Goal: Transaction & Acquisition: Book appointment/travel/reservation

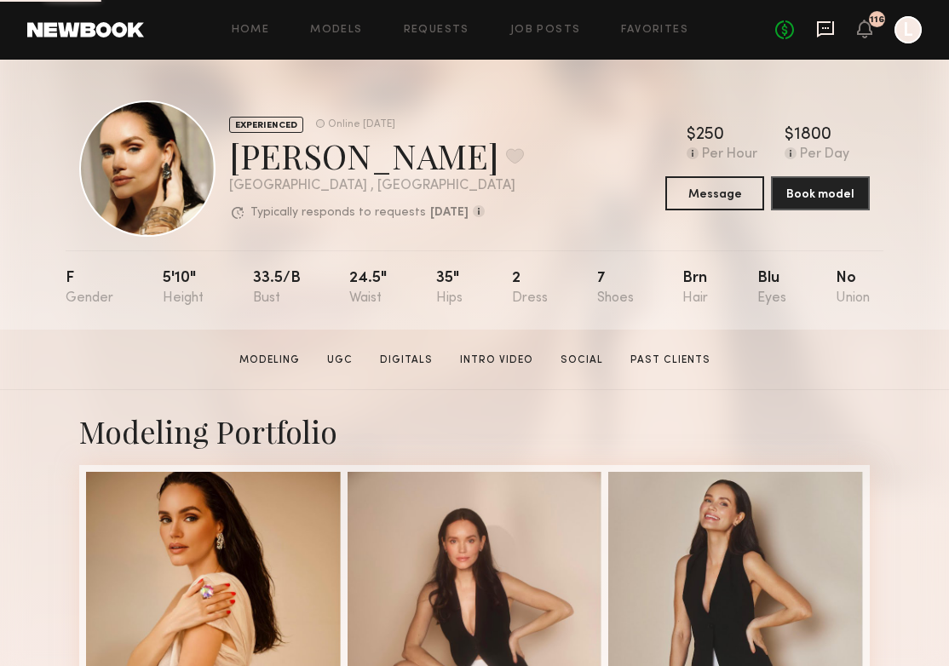
click at [833, 35] on icon at bounding box center [825, 29] width 19 height 19
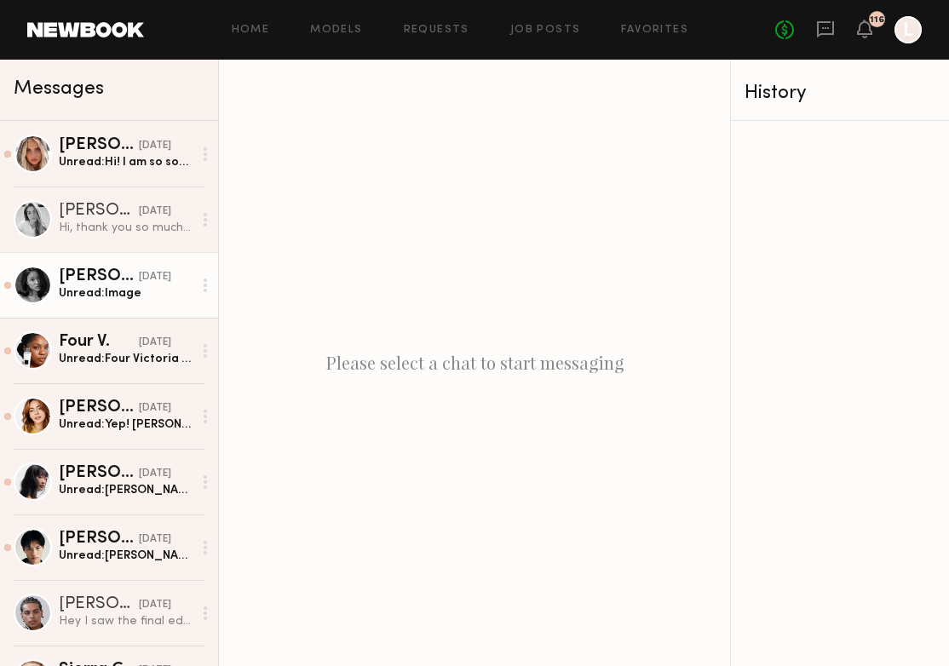
click at [132, 292] on div "Unread: Image" at bounding box center [126, 293] width 134 height 16
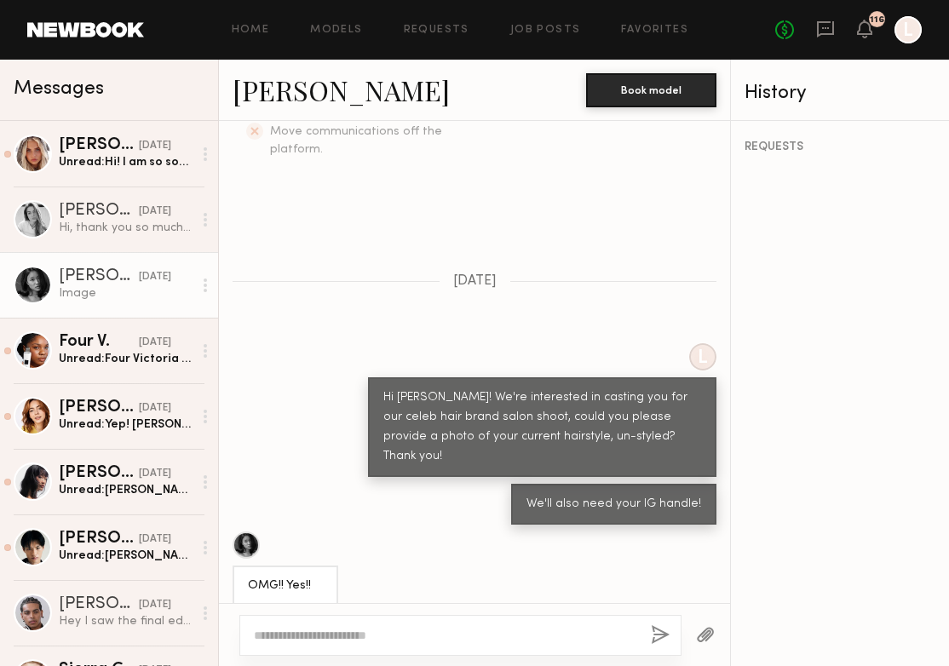
scroll to position [571, 0]
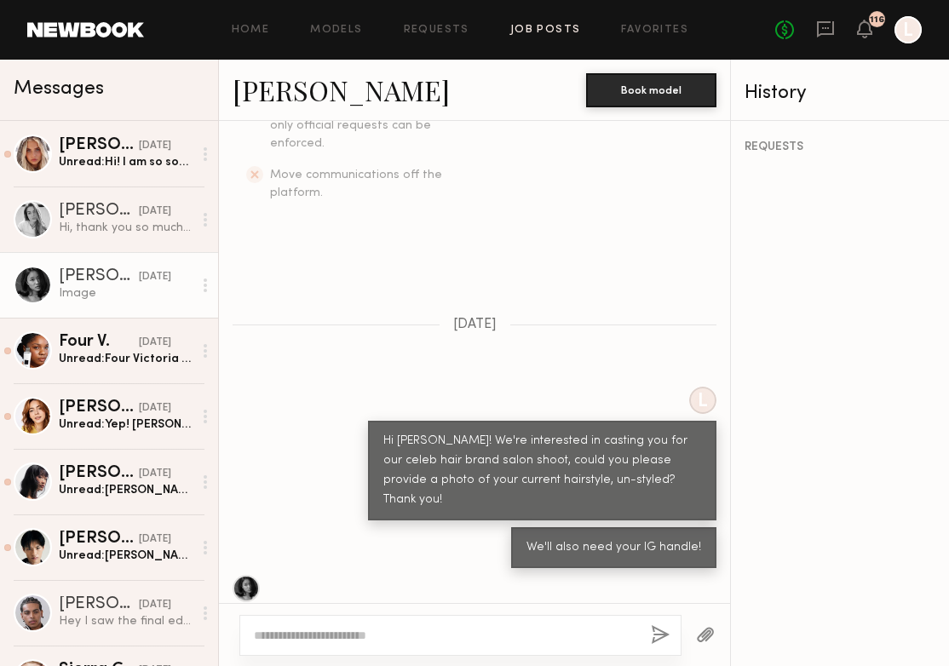
click at [543, 32] on link "Job Posts" at bounding box center [545, 30] width 71 height 11
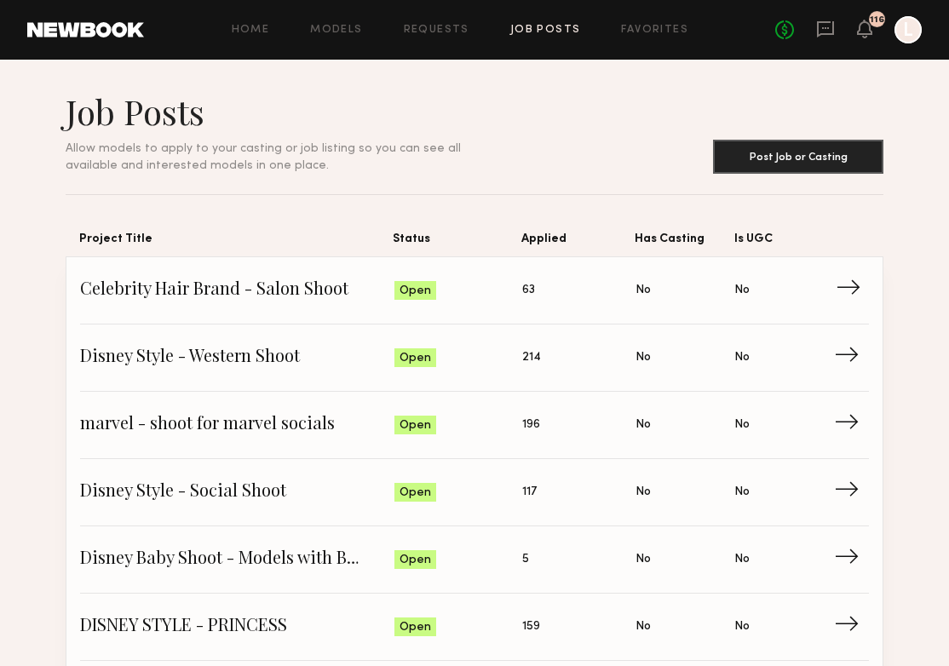
click at [336, 298] on span "Celebrity Hair Brand - Salon Shoot" at bounding box center [237, 291] width 314 height 26
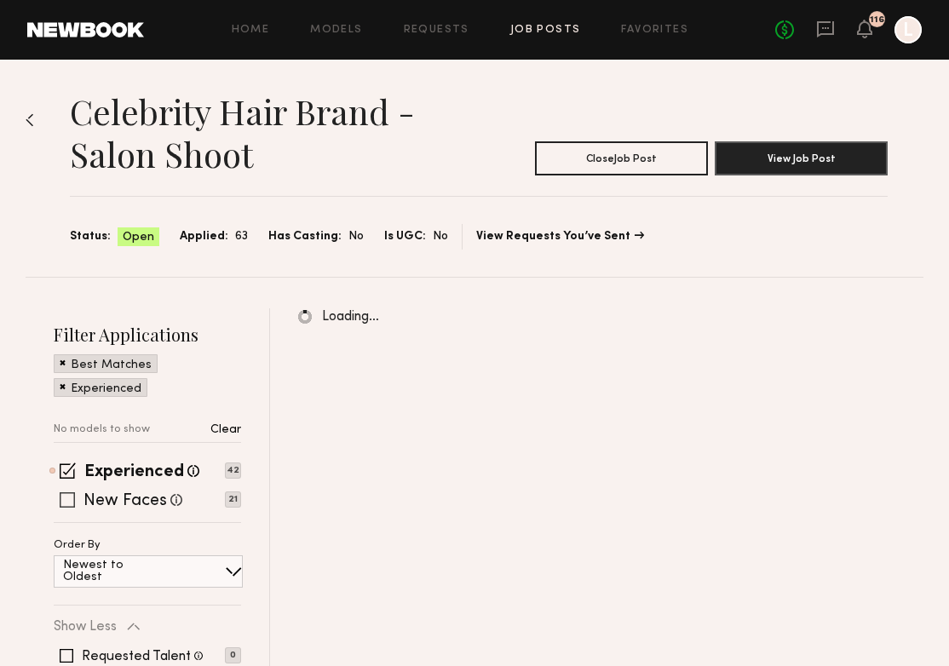
click at [88, 503] on label "New Faces" at bounding box center [126, 501] width 84 height 17
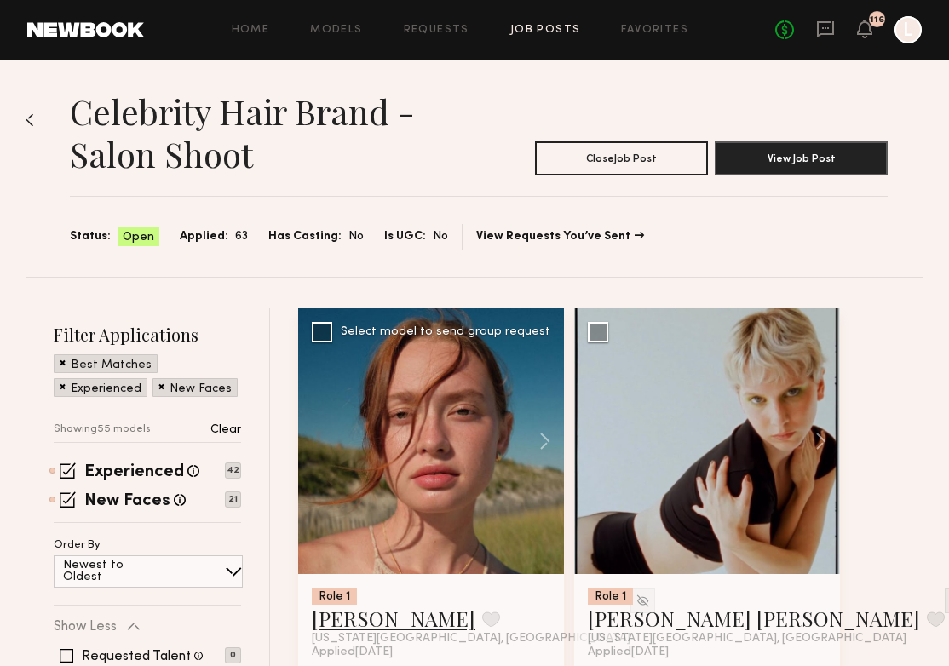
click at [345, 617] on link "Cari F." at bounding box center [394, 618] width 164 height 27
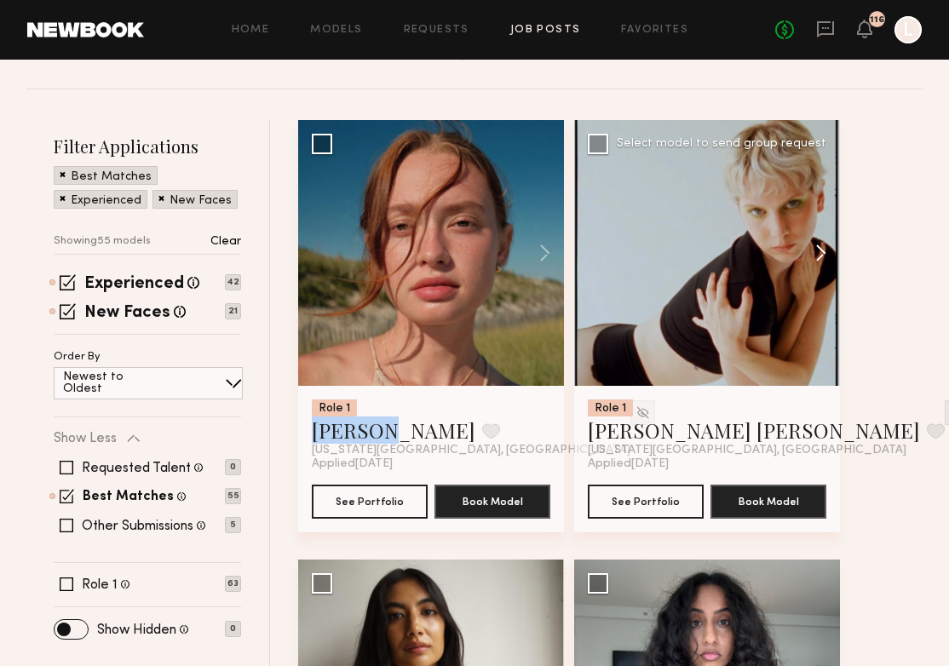
scroll to position [193, 0]
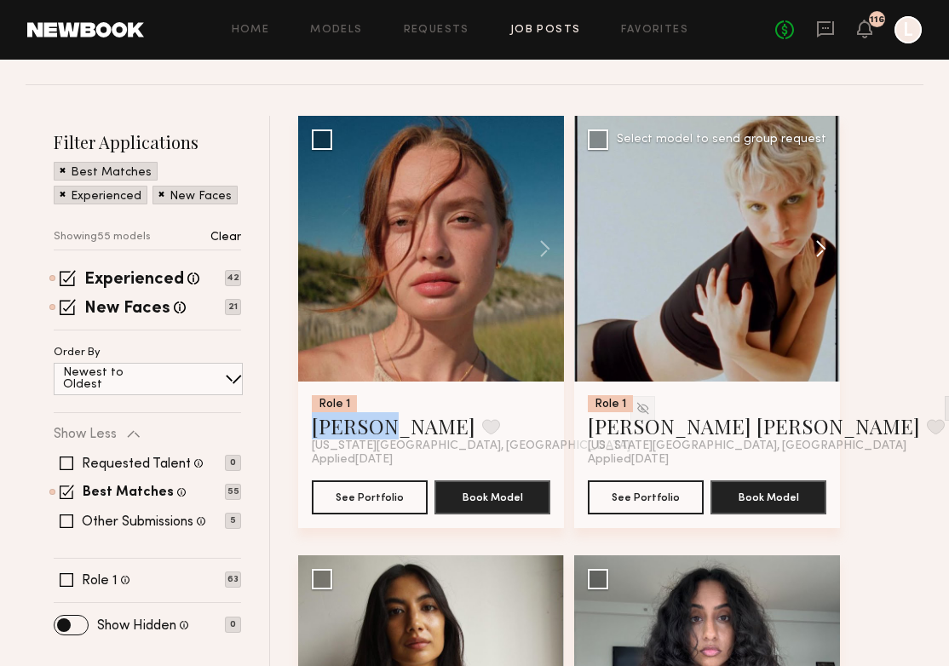
click at [821, 258] on button at bounding box center [813, 249] width 55 height 266
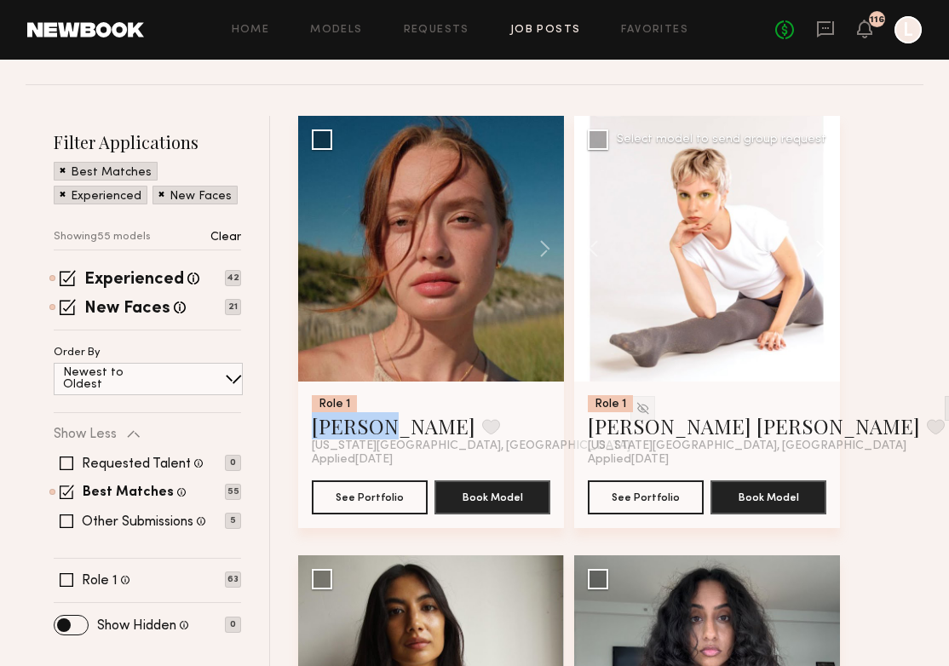
click at [821, 258] on button at bounding box center [813, 249] width 55 height 266
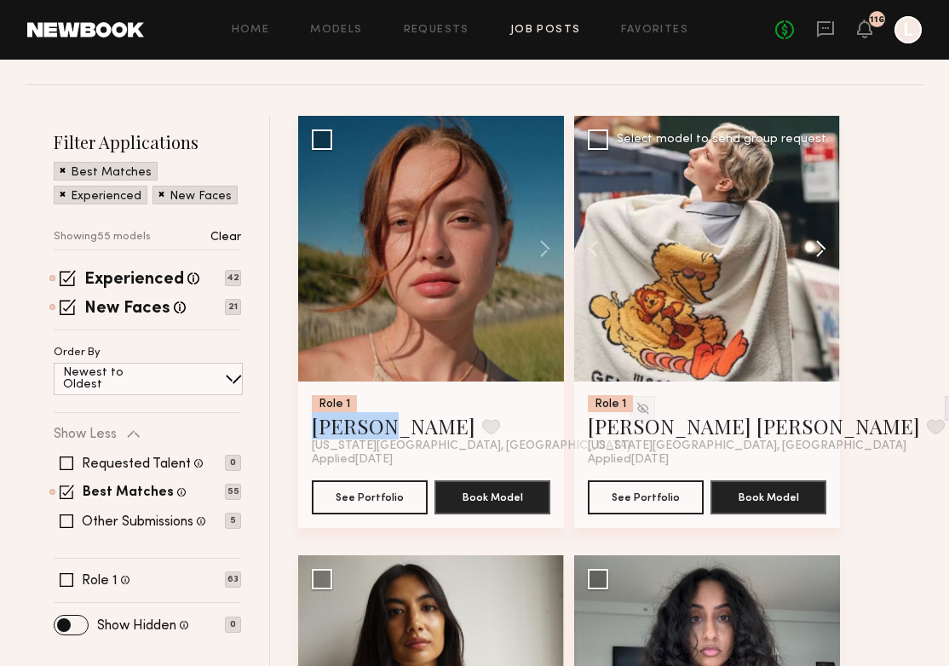
click at [821, 258] on button at bounding box center [813, 249] width 55 height 266
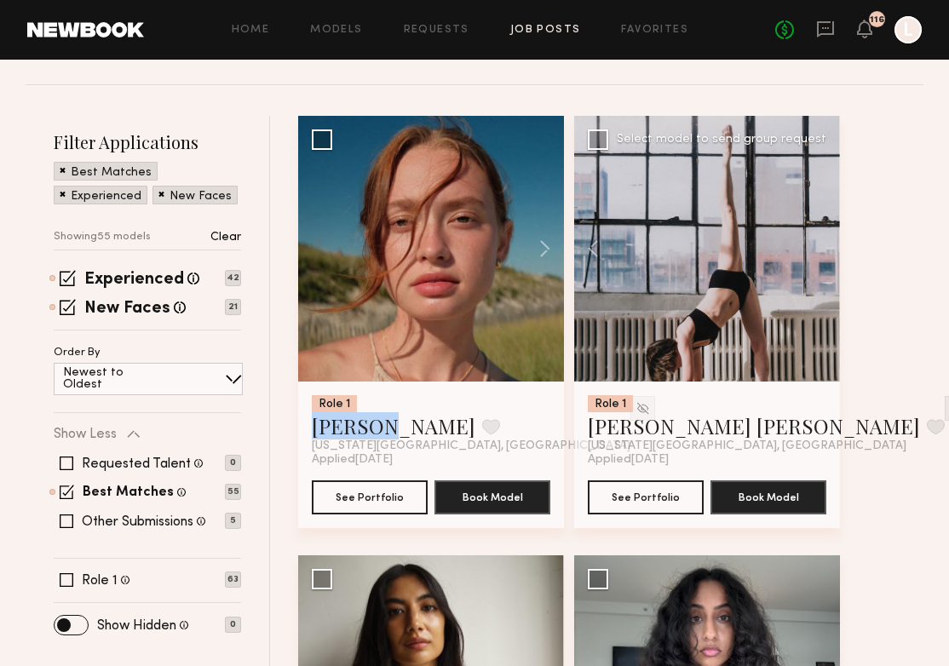
click at [821, 258] on div at bounding box center [707, 249] width 266 height 266
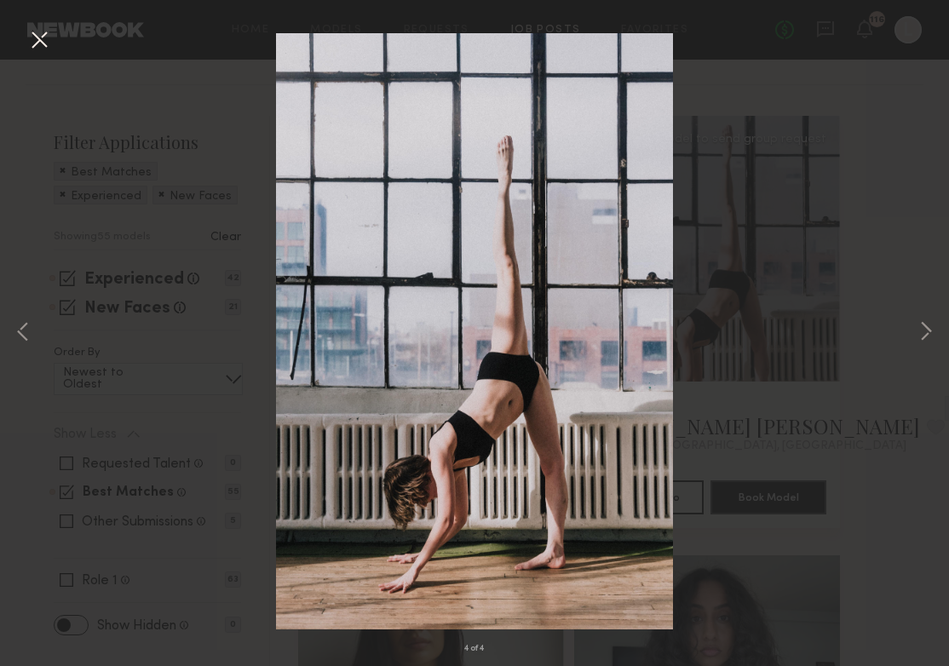
click at [37, 42] on button at bounding box center [39, 41] width 27 height 31
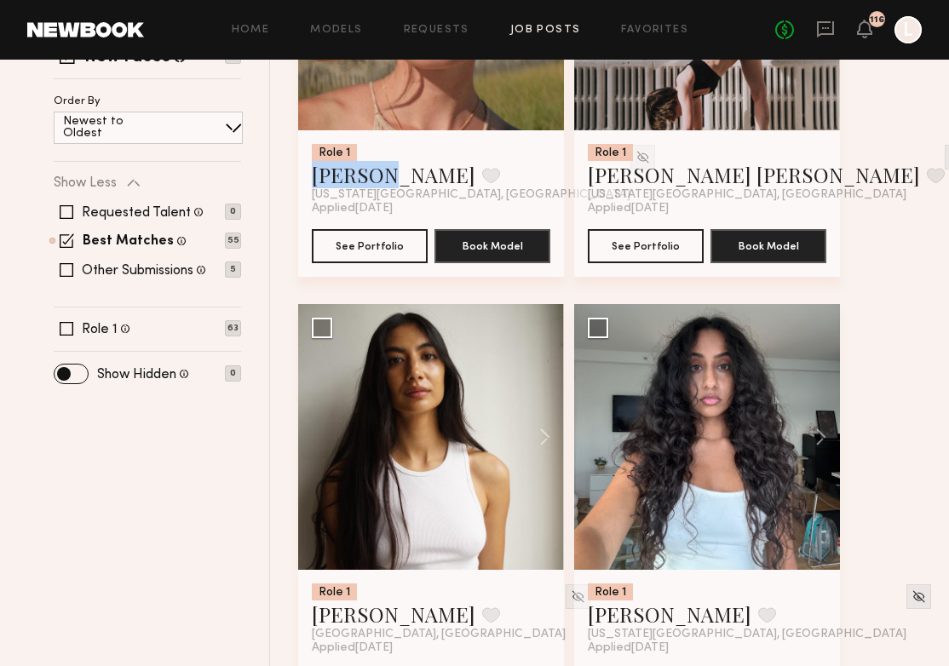
scroll to position [481, 0]
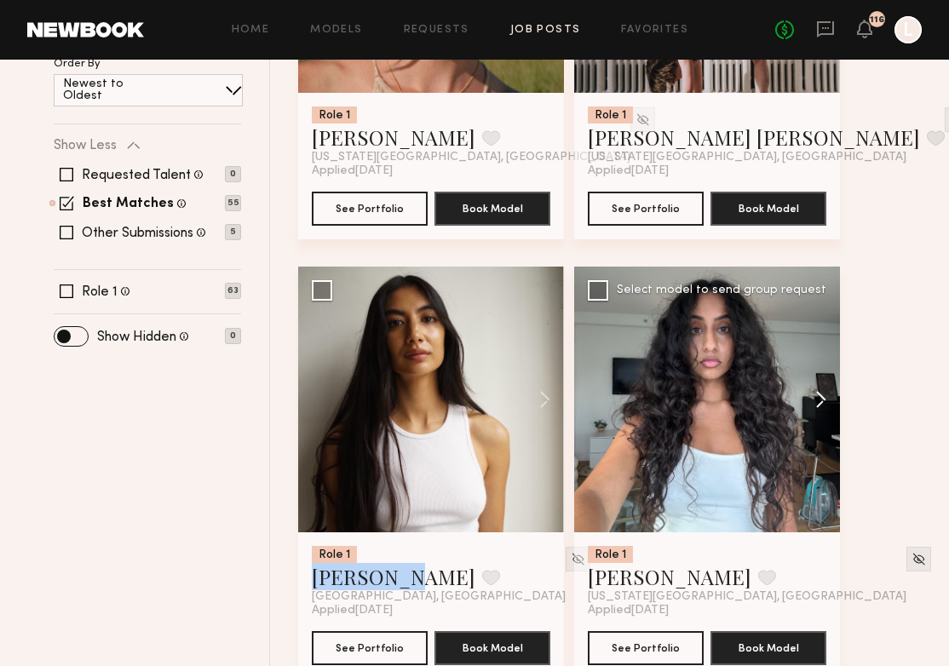
click at [830, 402] on button at bounding box center [813, 400] width 55 height 266
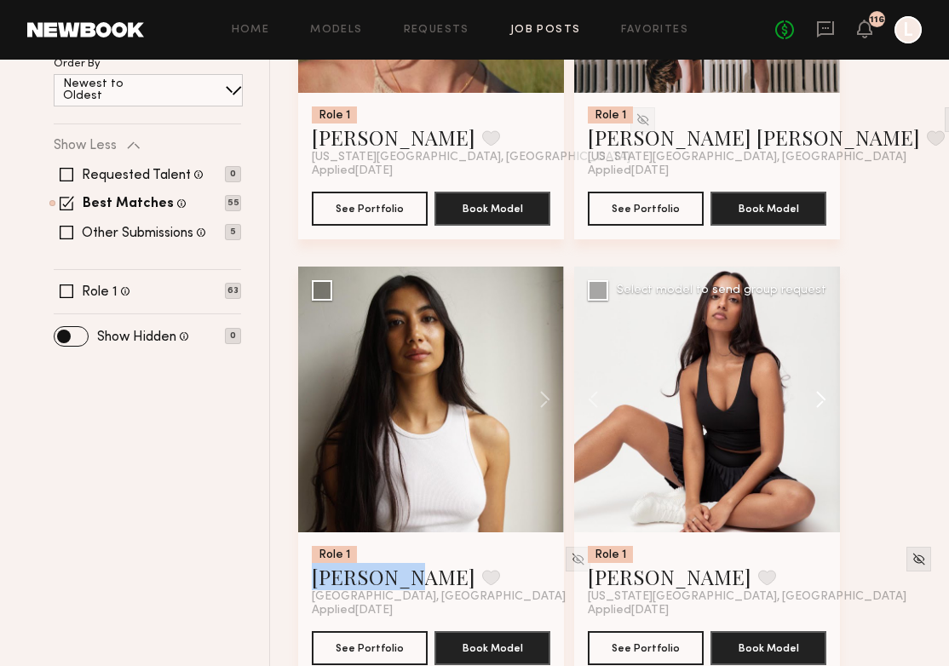
click at [830, 402] on button at bounding box center [813, 400] width 55 height 266
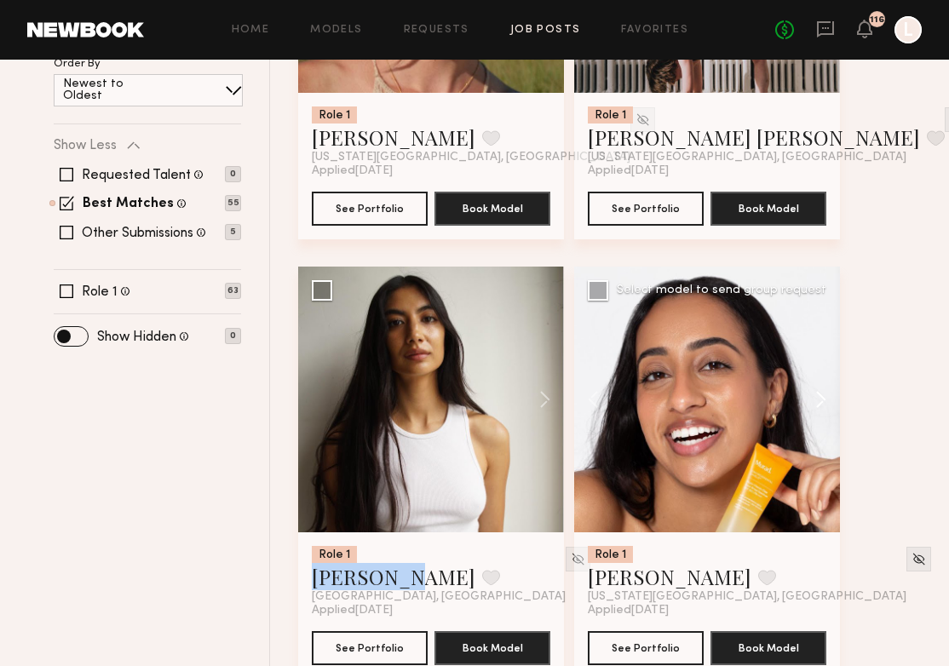
click at [830, 402] on button at bounding box center [813, 400] width 55 height 266
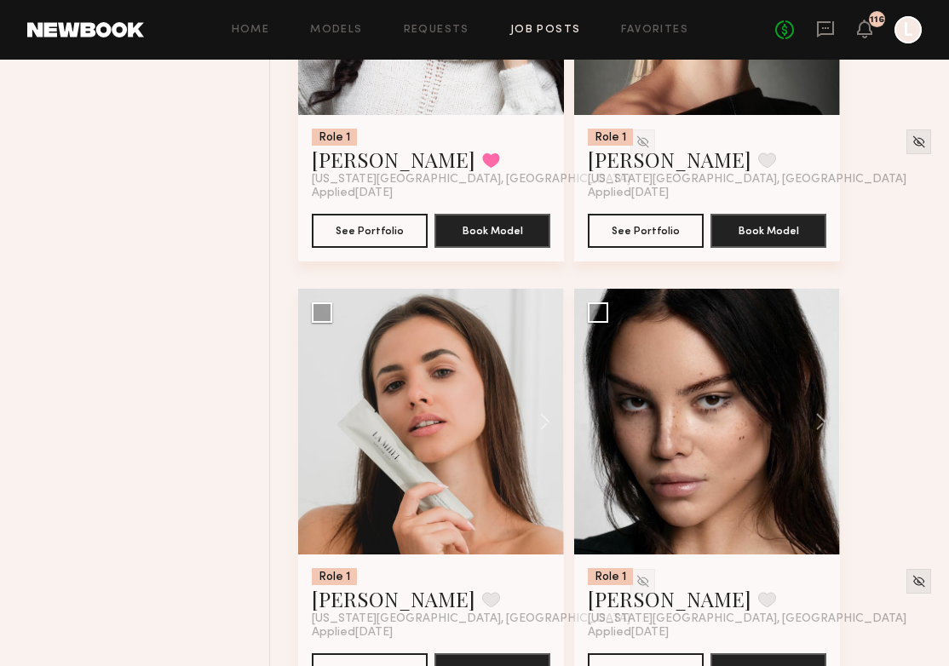
scroll to position [1343, 0]
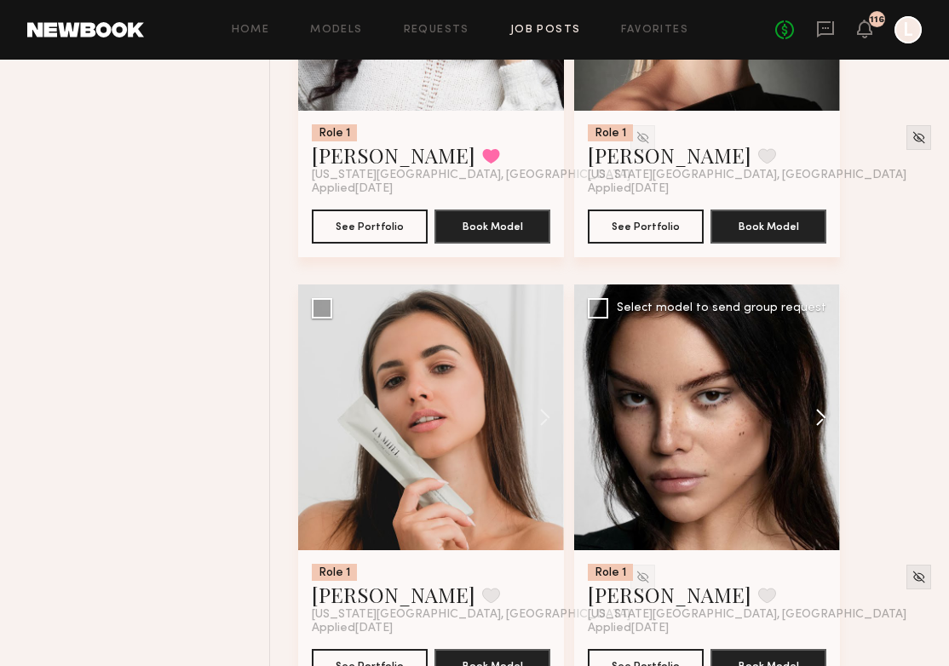
click at [816, 419] on button at bounding box center [813, 418] width 55 height 266
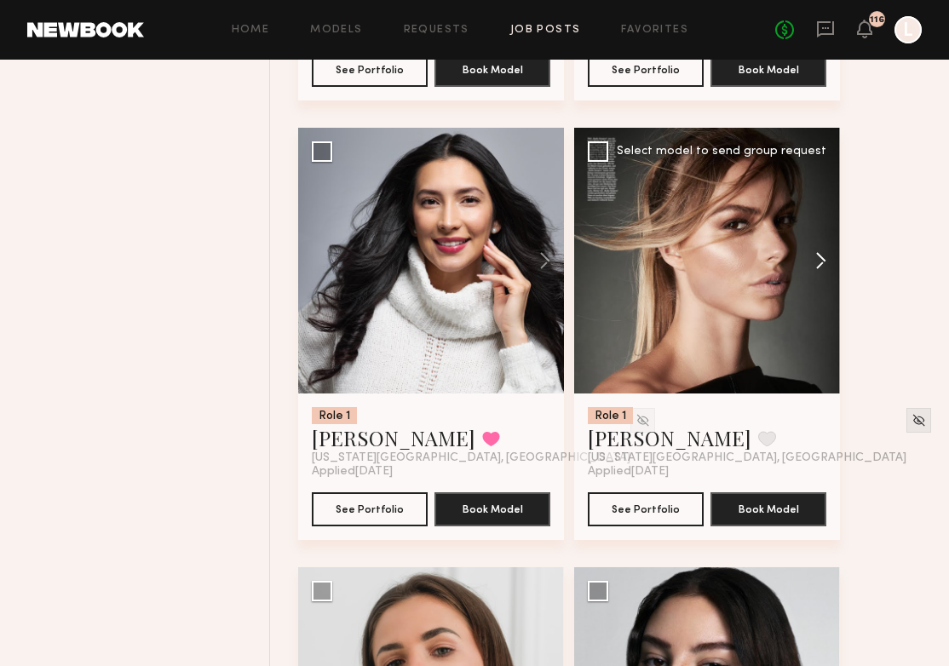
scroll to position [1036, 0]
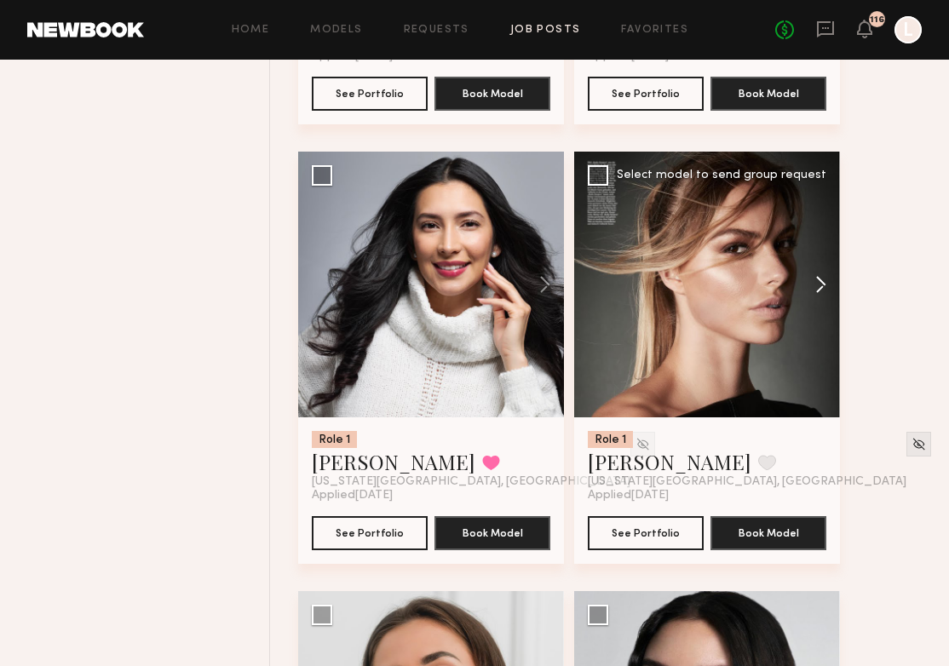
click at [825, 277] on button at bounding box center [813, 285] width 55 height 266
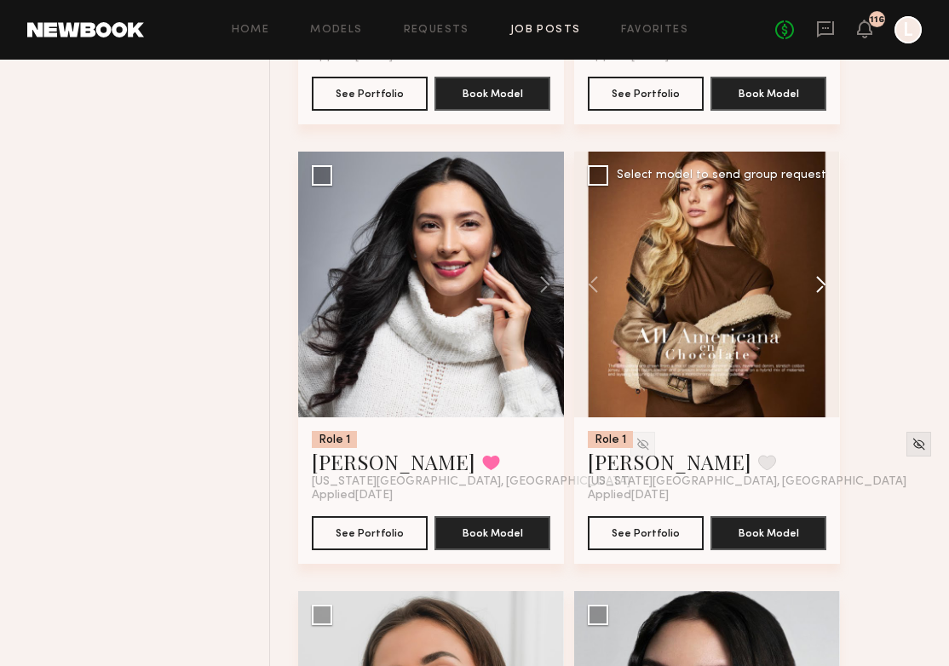
click at [825, 277] on button at bounding box center [813, 285] width 55 height 266
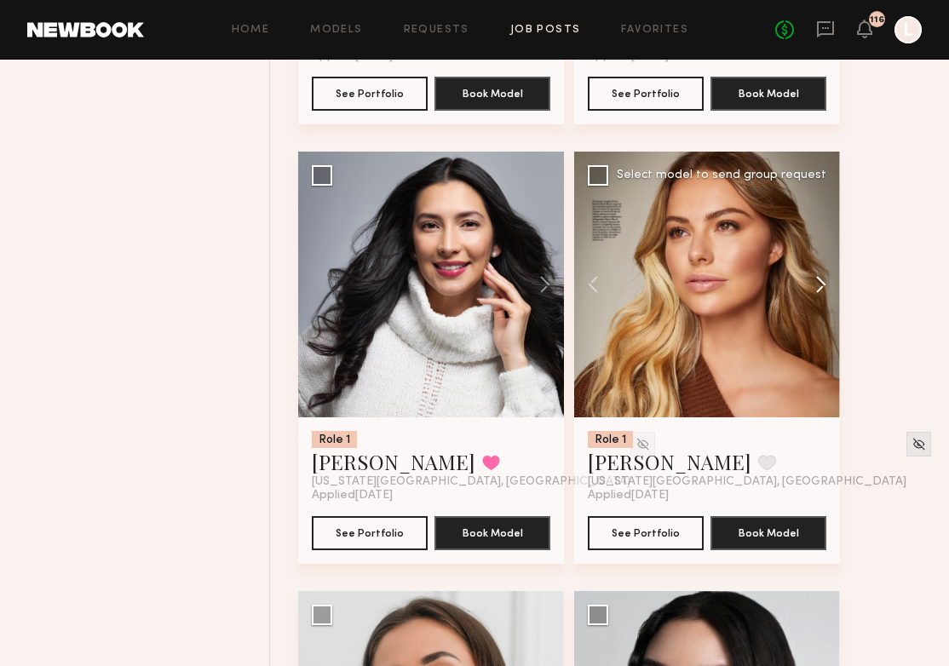
click at [825, 277] on button at bounding box center [813, 285] width 55 height 266
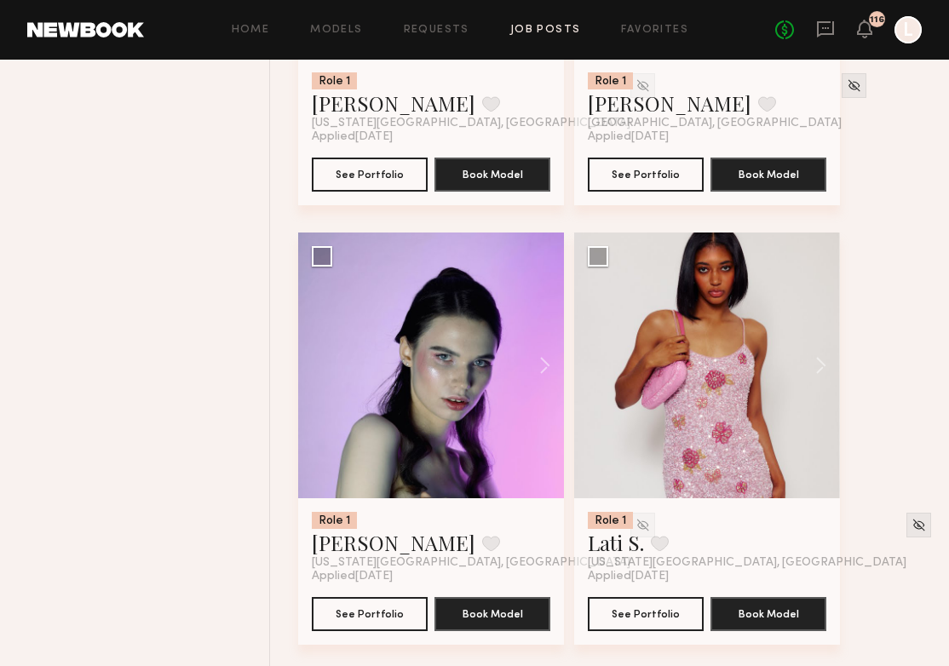
scroll to position [2275, 0]
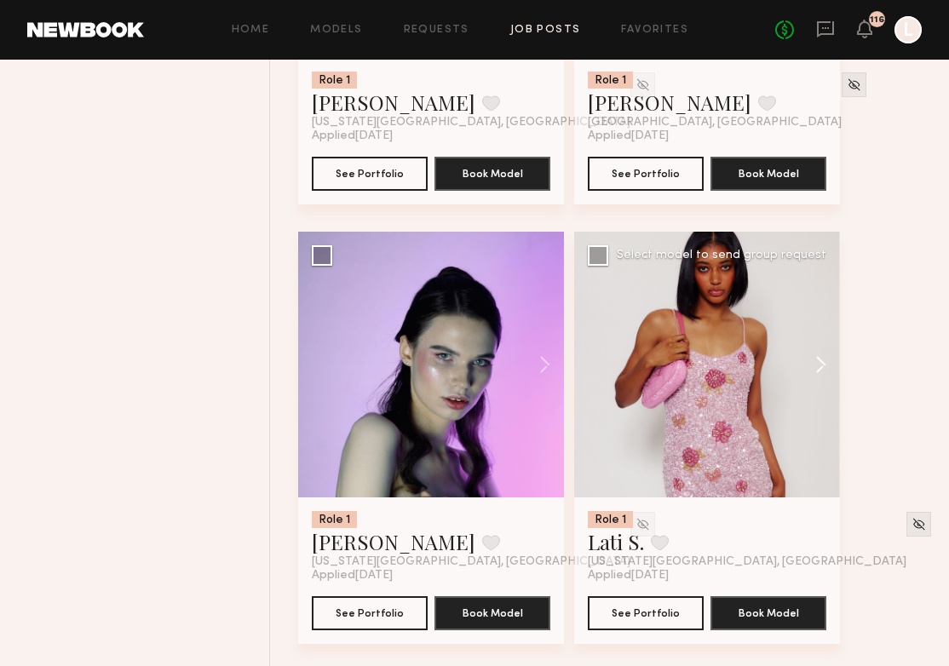
click at [821, 376] on button at bounding box center [813, 365] width 55 height 266
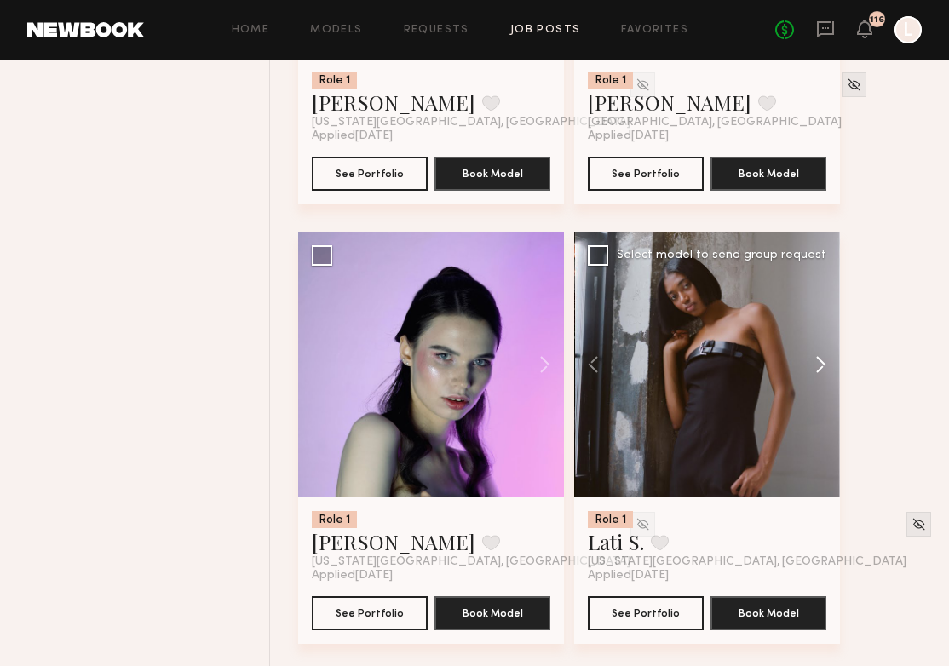
click at [821, 376] on button at bounding box center [813, 365] width 55 height 266
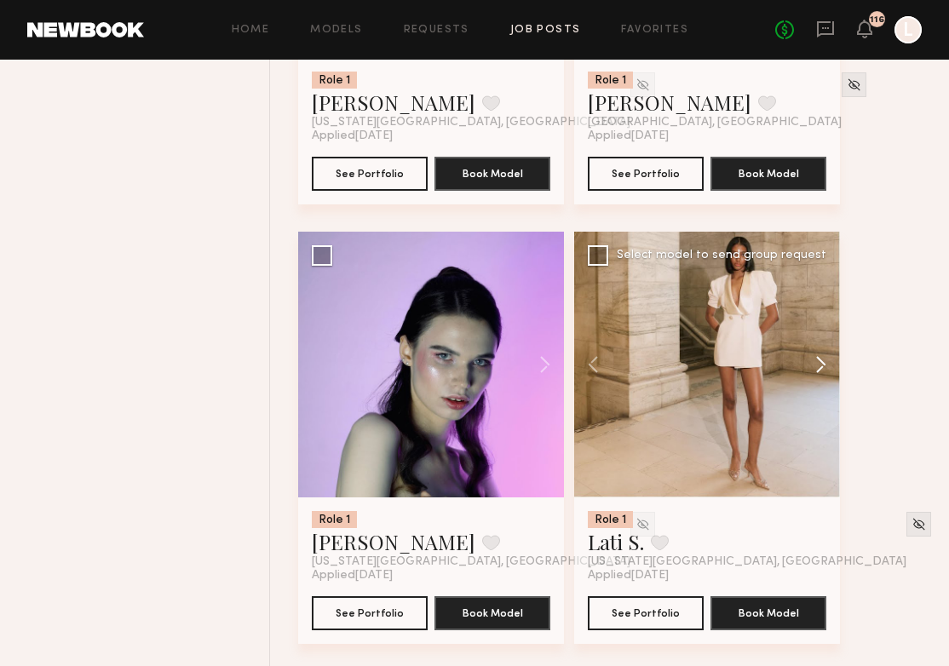
click at [821, 376] on button at bounding box center [813, 365] width 55 height 266
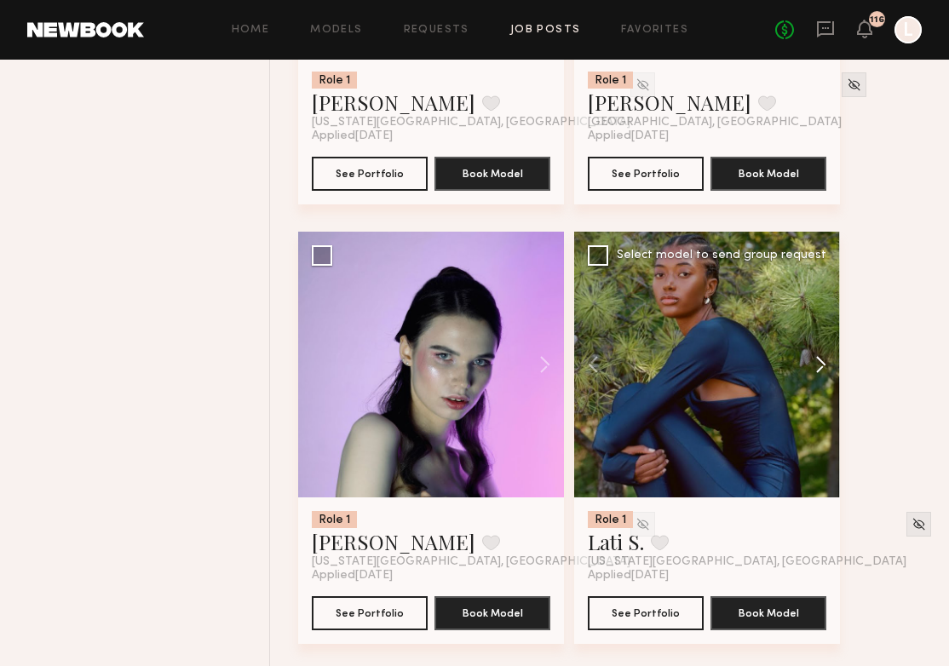
click at [821, 376] on button at bounding box center [813, 365] width 55 height 266
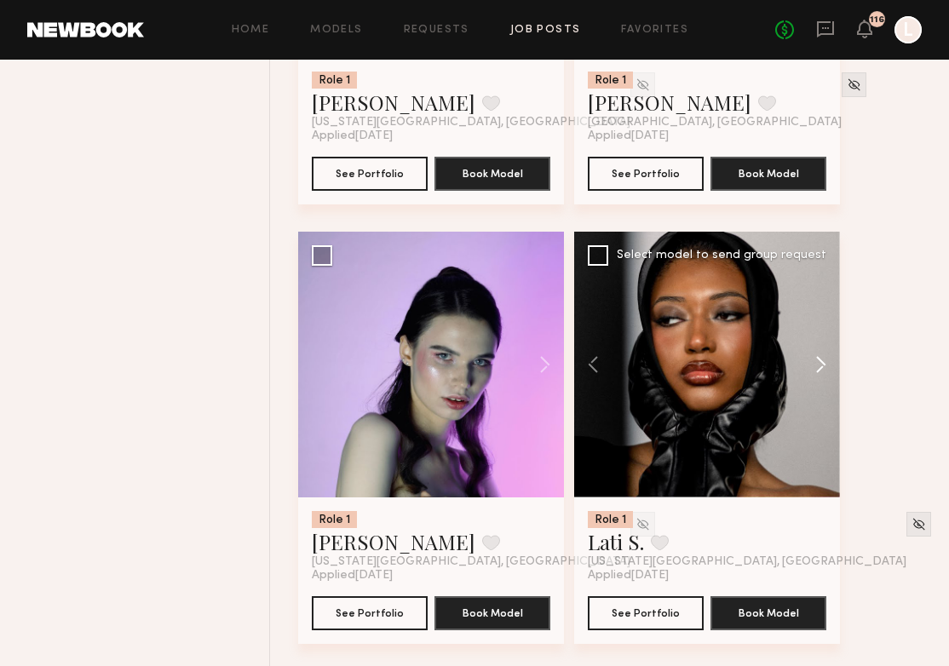
click at [821, 376] on button at bounding box center [813, 365] width 55 height 266
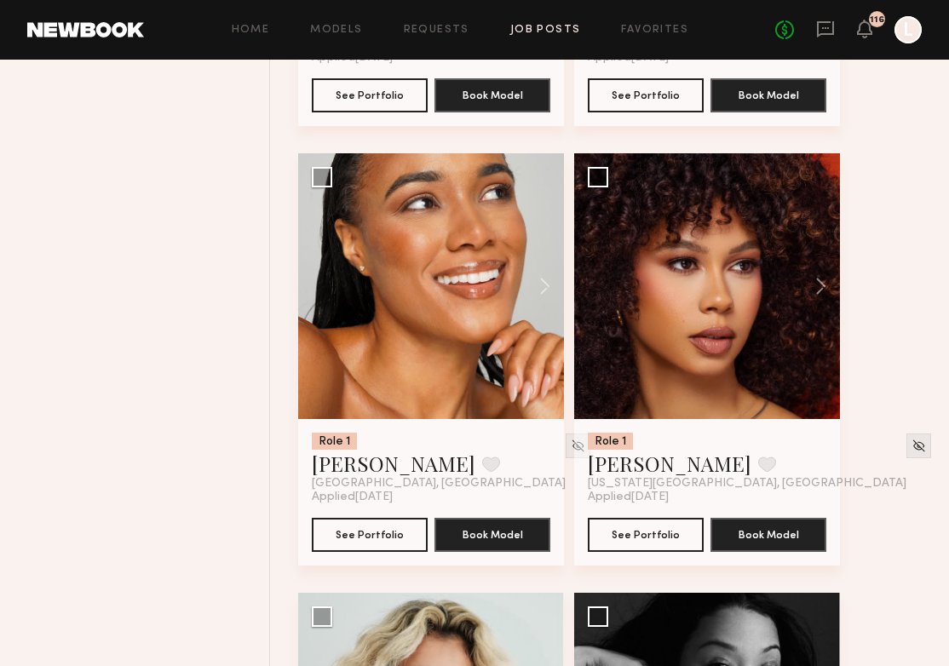
scroll to position [2795, 0]
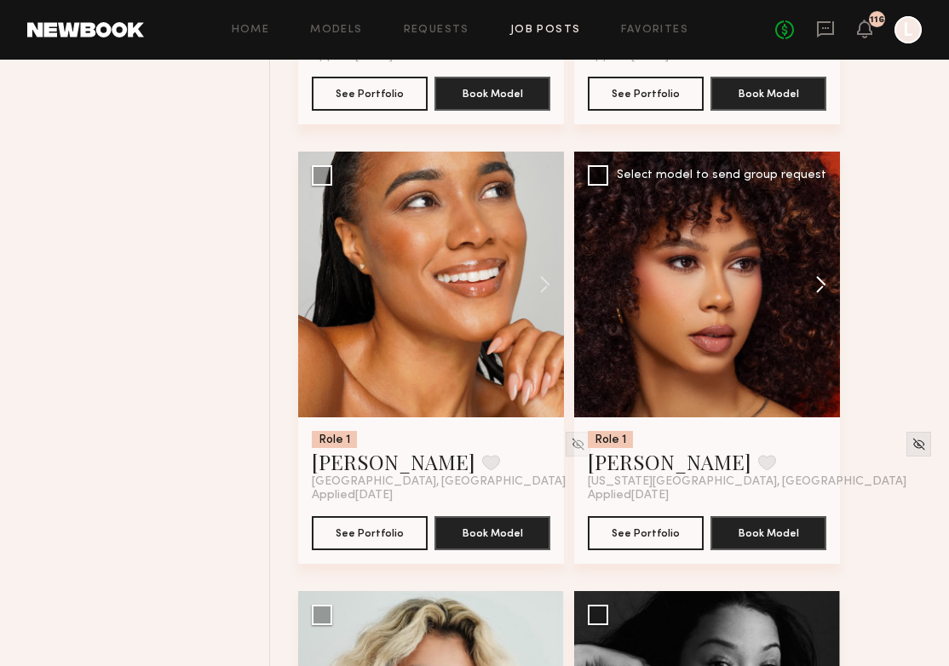
click at [822, 287] on button at bounding box center [813, 285] width 55 height 266
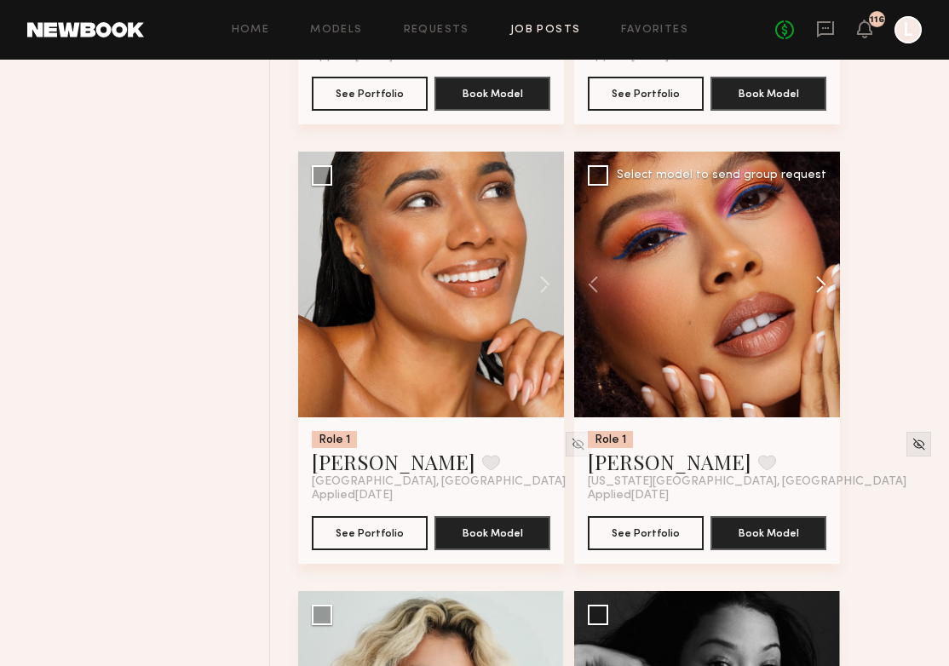
click at [822, 287] on button at bounding box center [813, 285] width 55 height 266
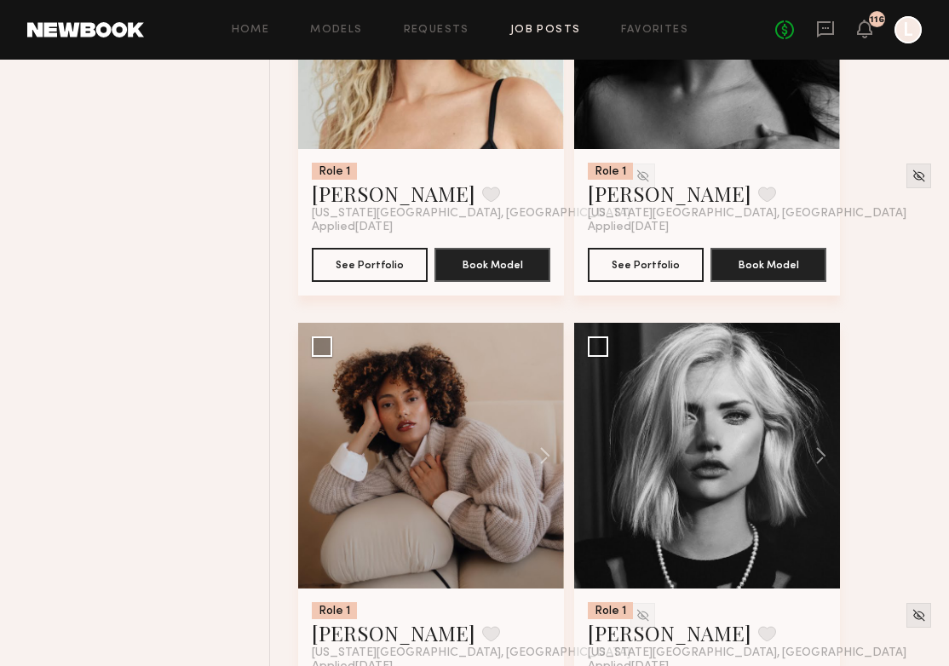
scroll to position [3288, 0]
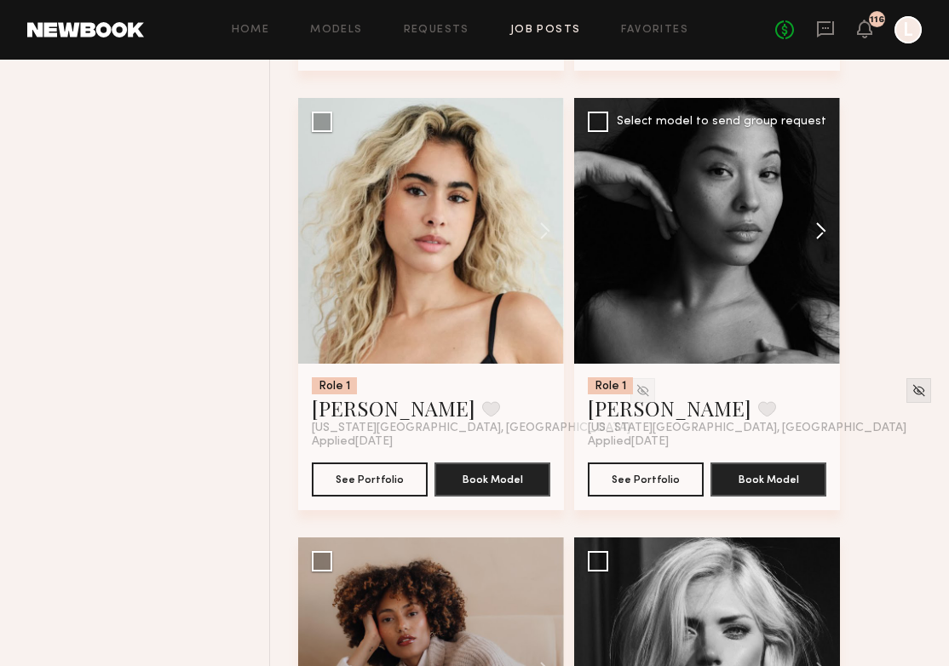
click at [820, 239] on button at bounding box center [813, 231] width 55 height 266
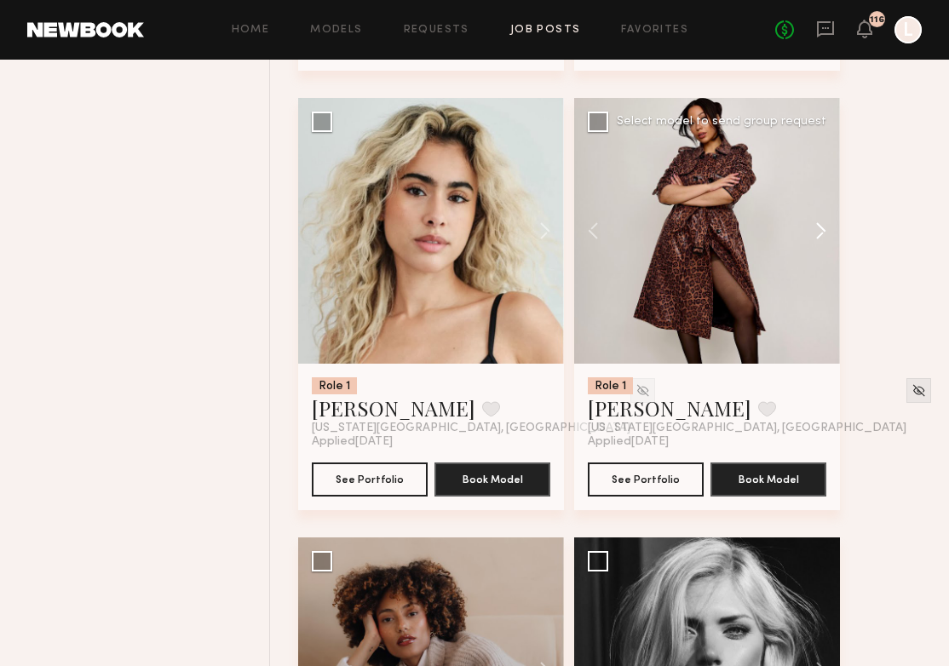
click at [820, 239] on button at bounding box center [813, 231] width 55 height 266
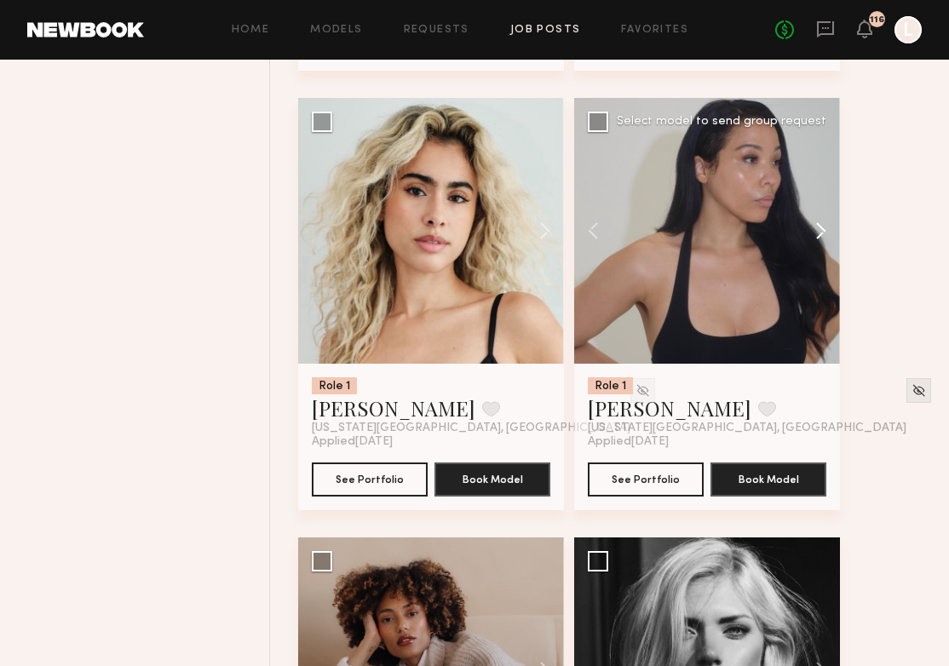
click at [820, 239] on button at bounding box center [813, 231] width 55 height 266
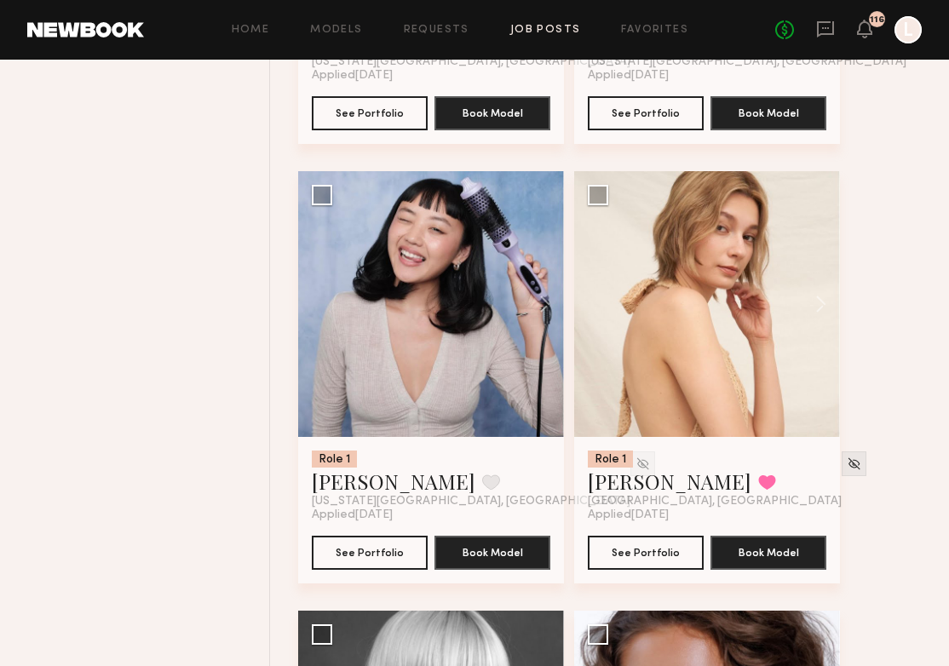
scroll to position [4976, 0]
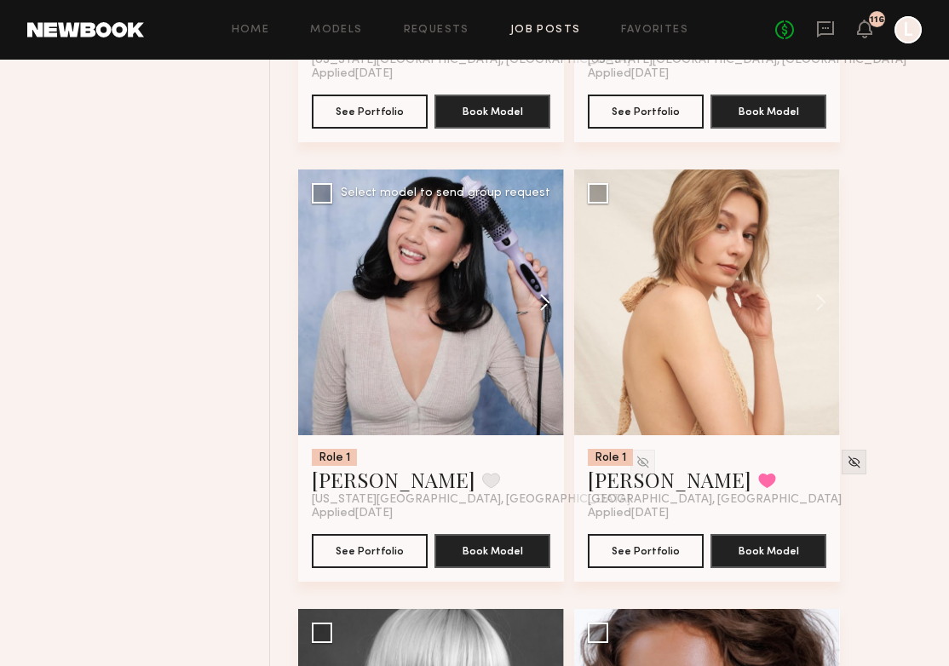
click at [541, 310] on button at bounding box center [537, 303] width 55 height 266
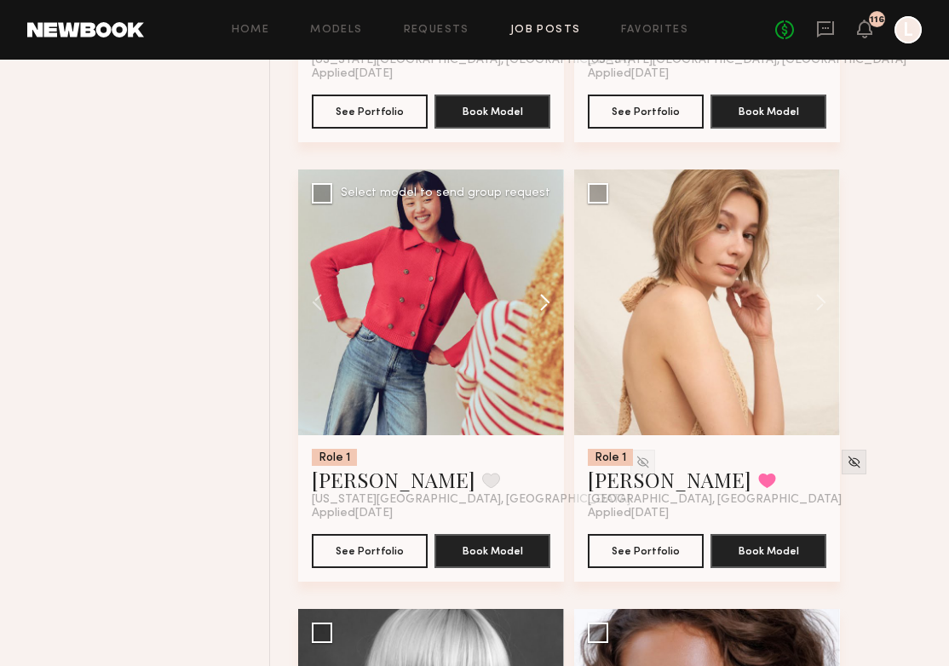
click at [541, 310] on button at bounding box center [537, 303] width 55 height 266
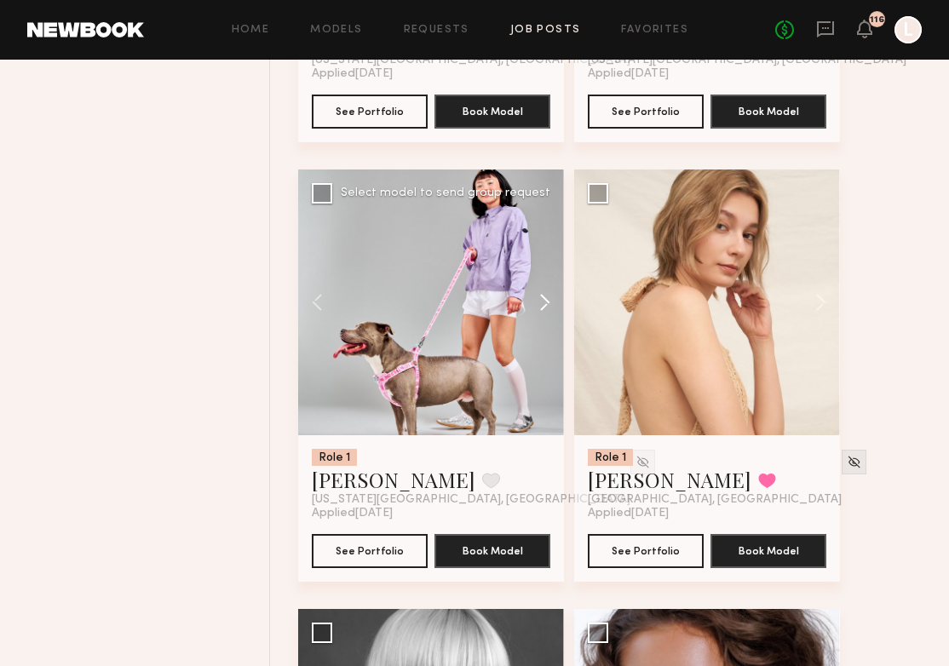
click at [541, 310] on button at bounding box center [537, 303] width 55 height 266
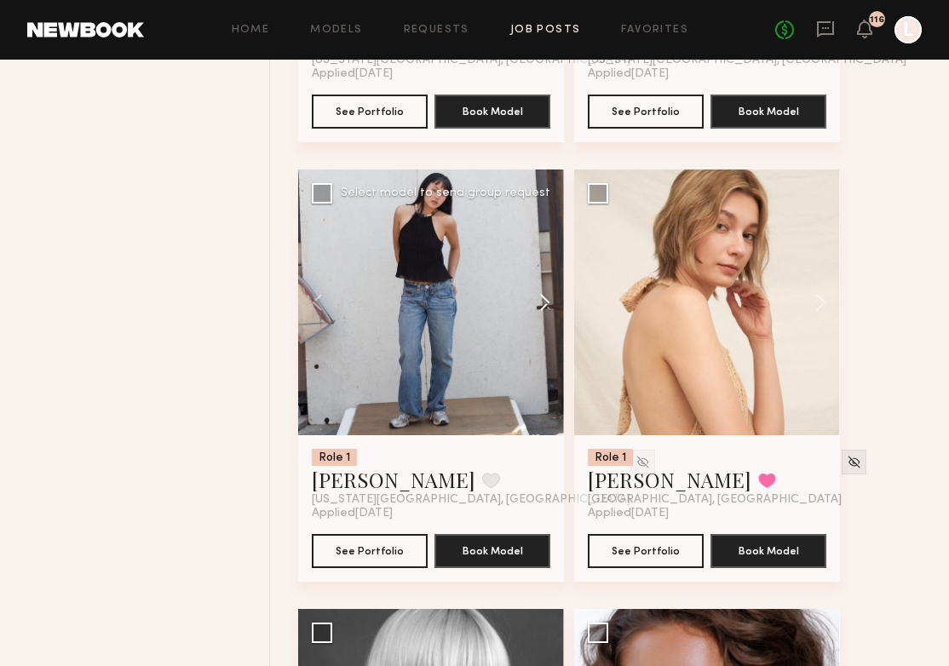
click at [541, 310] on button at bounding box center [537, 303] width 55 height 266
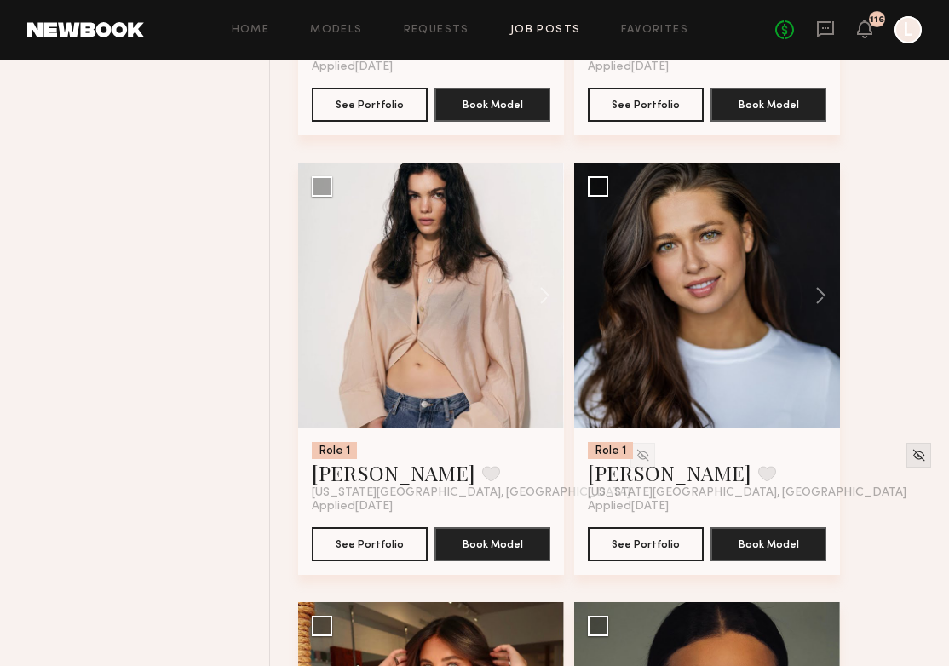
scroll to position [8062, 0]
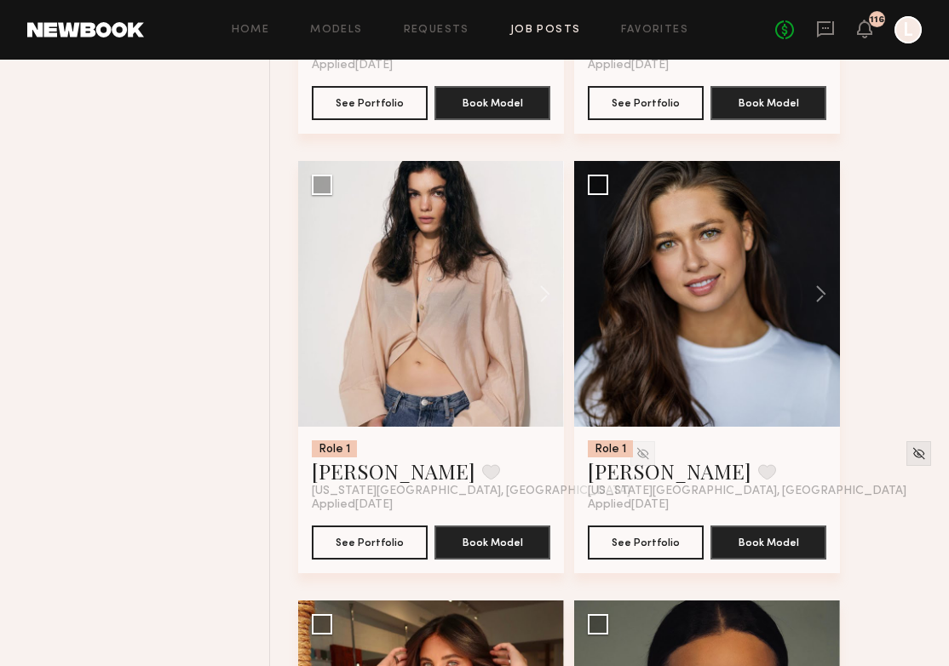
click at [561, 29] on link "Job Posts" at bounding box center [545, 30] width 71 height 11
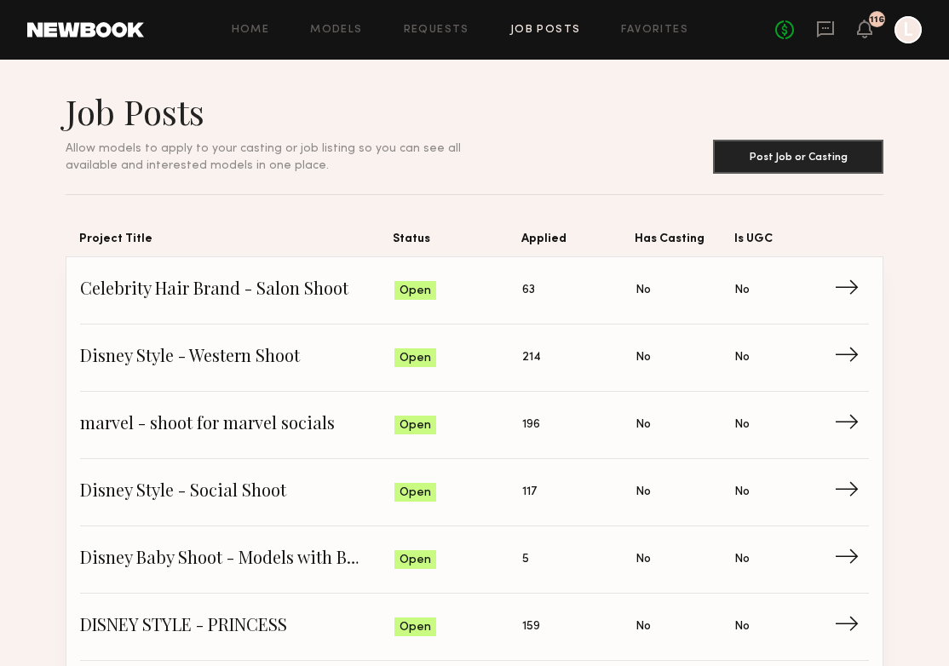
click at [821, 41] on div "No fees up to $5,000 116 L" at bounding box center [848, 29] width 147 height 27
click at [816, 31] on icon at bounding box center [825, 29] width 19 height 19
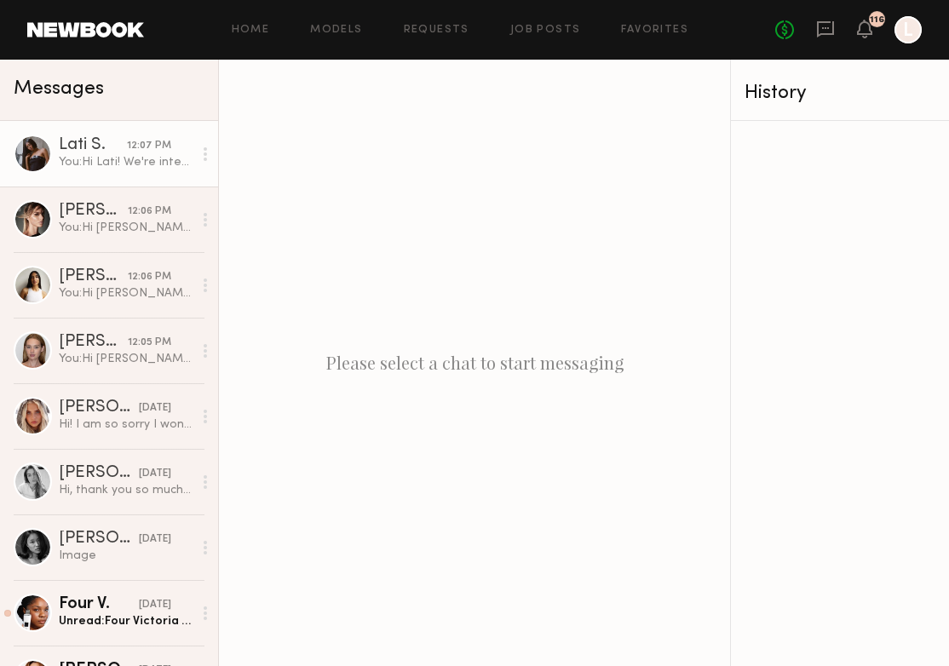
click at [86, 167] on div "You: Hi Lati! We're interested in casting you for our celeb hair brand salon sh…" at bounding box center [126, 162] width 134 height 16
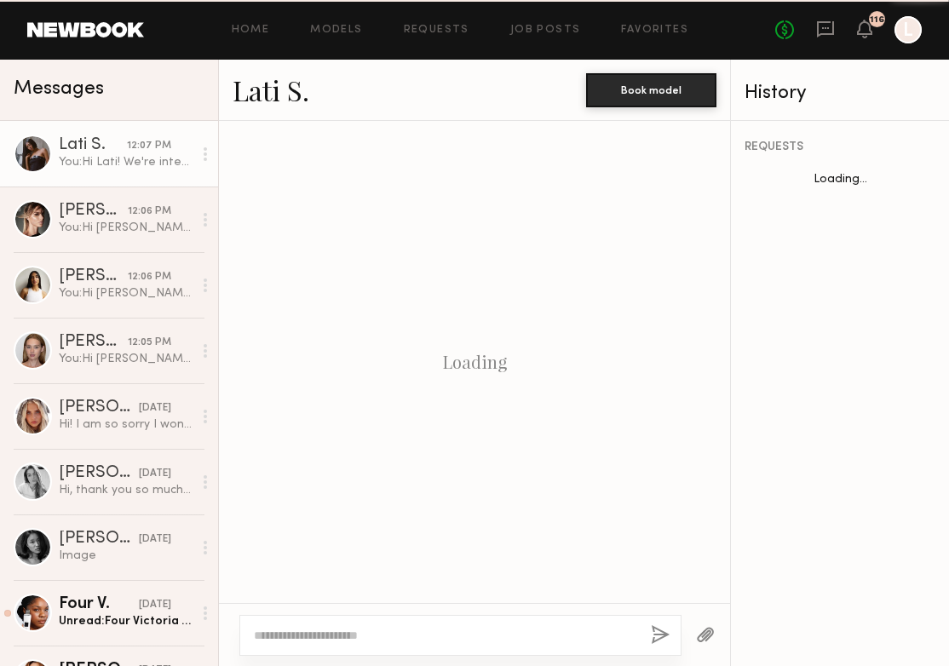
scroll to position [470, 0]
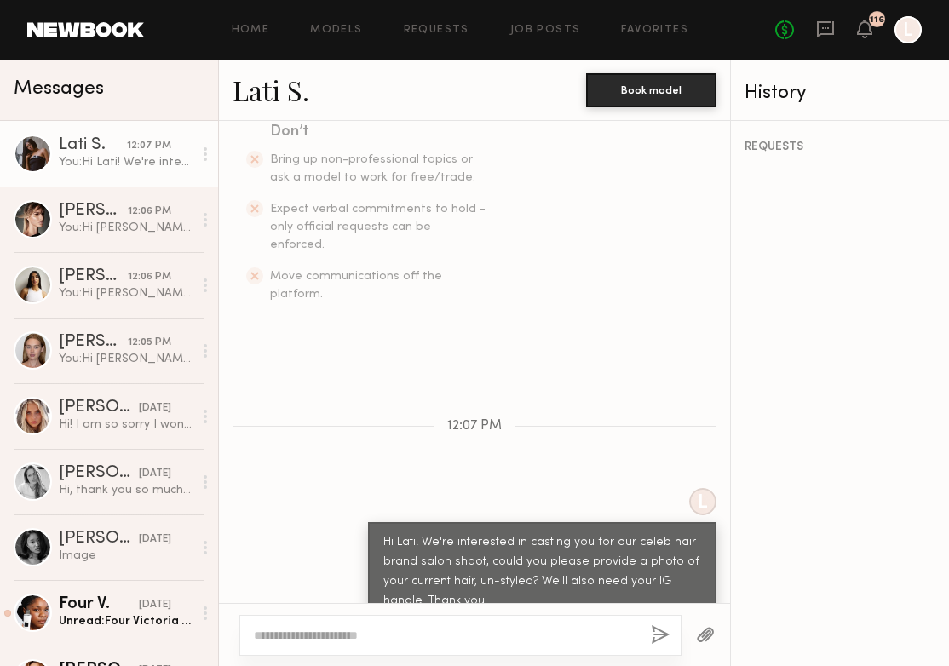
click at [253, 95] on link "Lati S." at bounding box center [271, 90] width 77 height 37
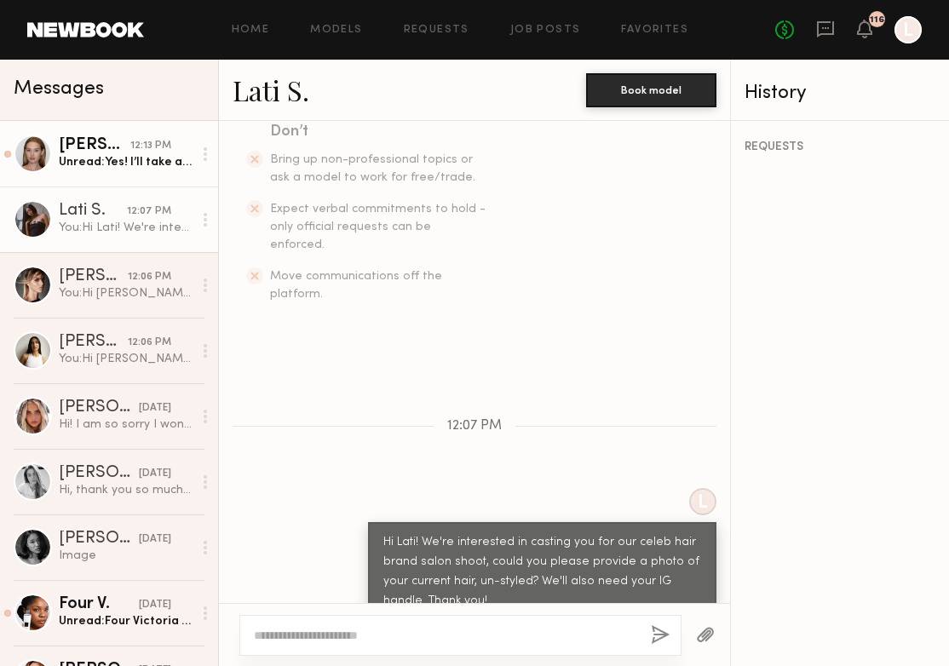
click at [63, 177] on link "Cari F. 12:13 PM Unread: Yes! I’ll take a few pictures today & send them your w…" at bounding box center [109, 154] width 218 height 66
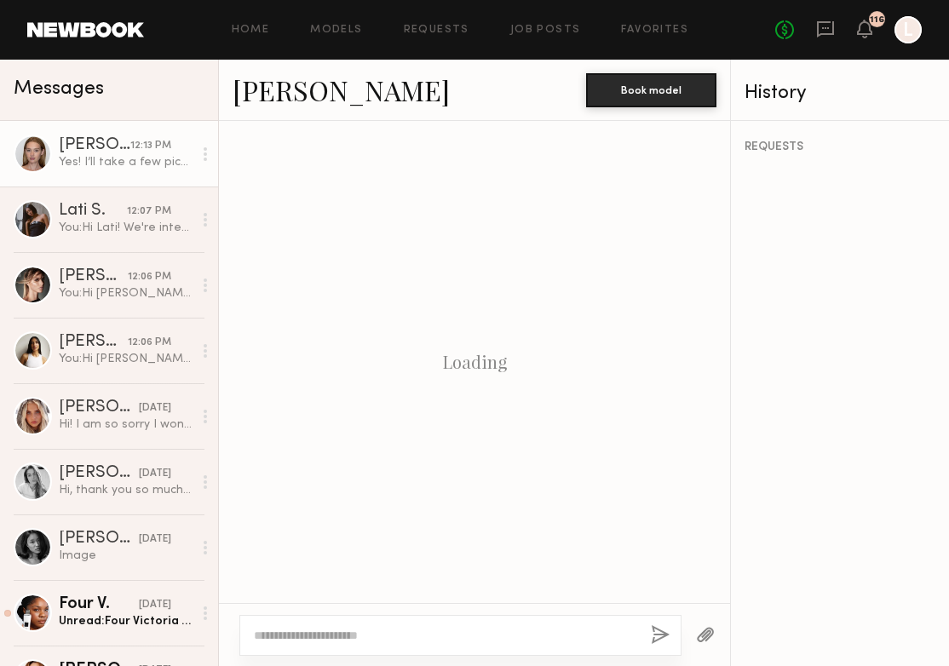
scroll to position [694, 0]
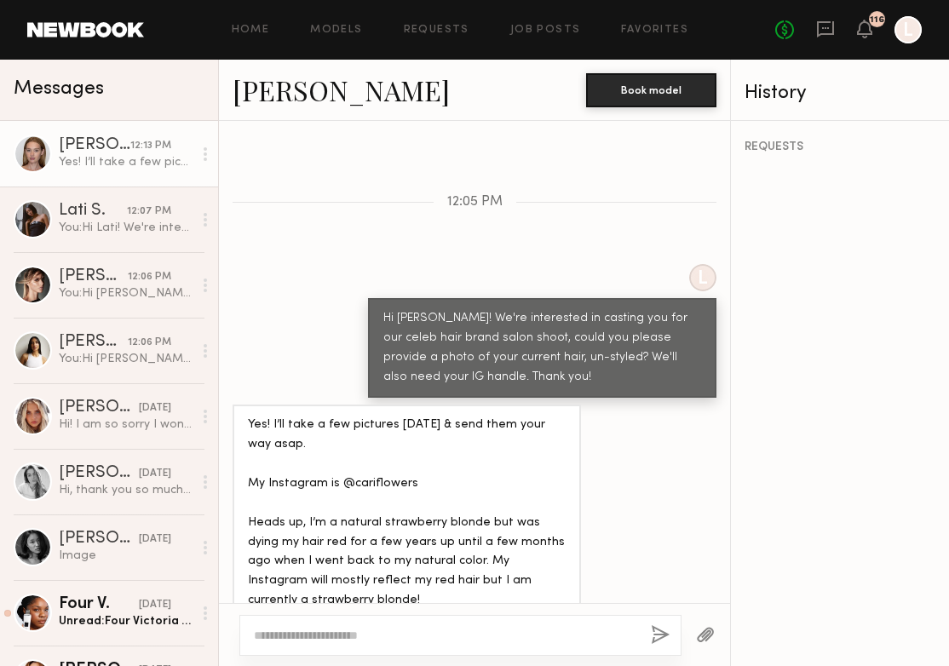
click at [279, 99] on link "Cari F." at bounding box center [341, 90] width 217 height 37
drag, startPoint x: 352, startPoint y: 450, endPoint x: 413, endPoint y: 450, distance: 61.4
click at [413, 450] on div "Yes! I’ll take a few pictures today & send them your way asap. My Instagram is …" at bounding box center [407, 514] width 318 height 196
copy div "cariflowers"
click at [453, 518] on div "Yes! I’ll take a few pictures today & send them your way asap. My Instagram is …" at bounding box center [407, 514] width 318 height 196
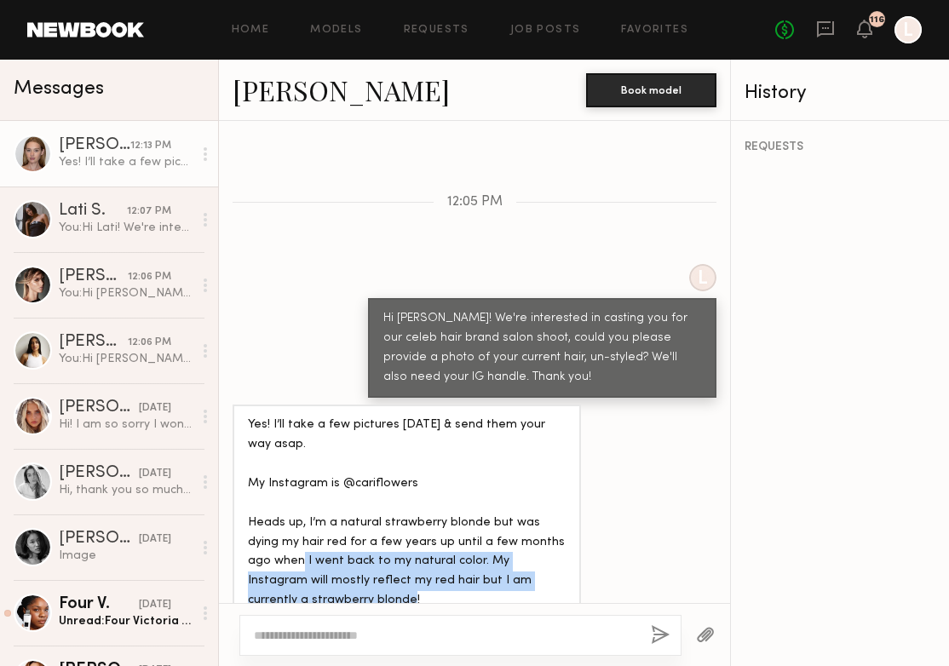
drag, startPoint x: 399, startPoint y: 565, endPoint x: 279, endPoint y: 533, distance: 123.6
click at [279, 533] on div "Yes! I’ll take a few pictures today & send them your way asap. My Instagram is …" at bounding box center [407, 514] width 318 height 196
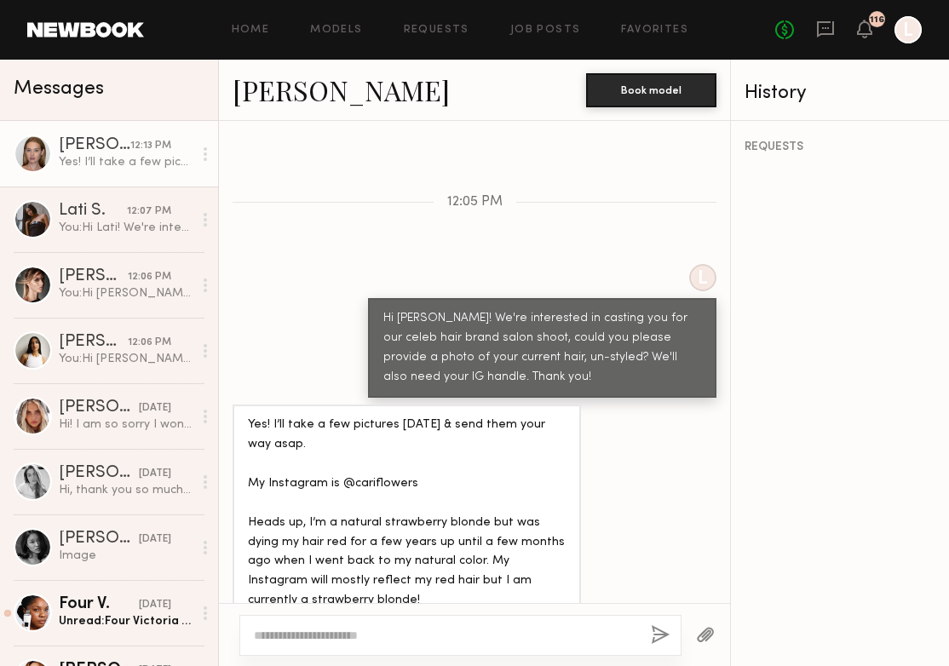
click at [295, 545] on div "Yes! I’ll take a few pictures today & send them your way asap. My Instagram is …" at bounding box center [407, 514] width 318 height 196
drag, startPoint x: 309, startPoint y: 567, endPoint x: 287, endPoint y: 535, distance: 38.5
click at [287, 536] on div "Yes! I’ll take a few pictures today & send them your way asap. My Instagram is …" at bounding box center [407, 514] width 318 height 196
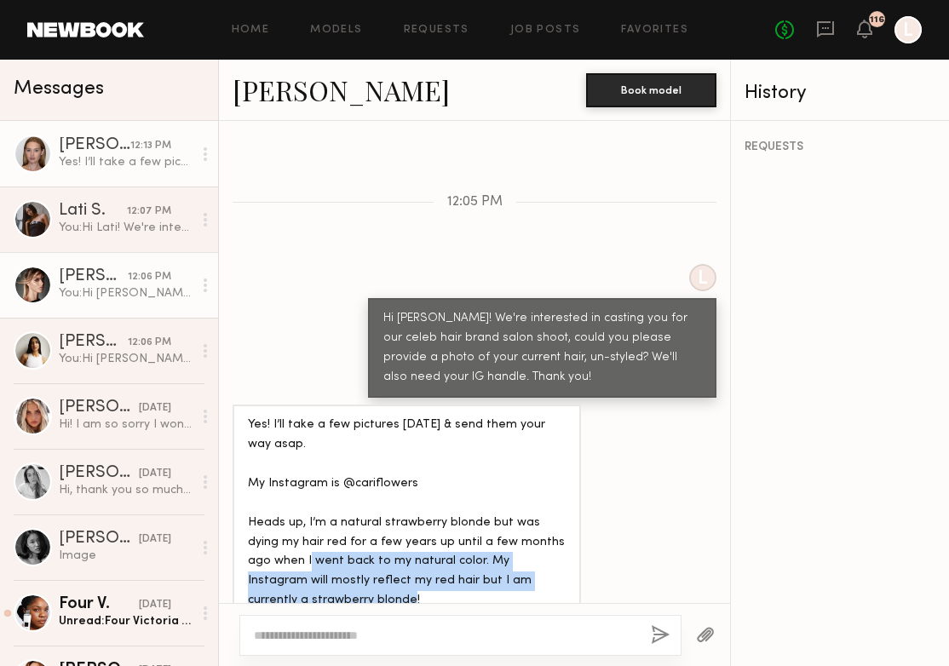
click at [142, 304] on link "Alessandra G. 12:06 PM You: Hi Alessandra! We're interested in casting you for …" at bounding box center [109, 285] width 218 height 66
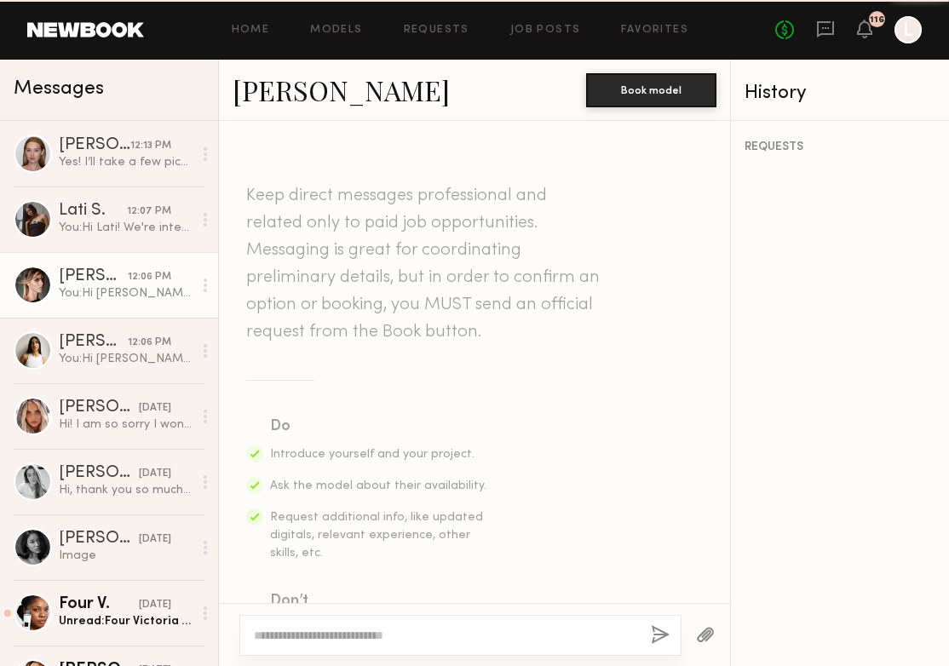
scroll to position [470, 0]
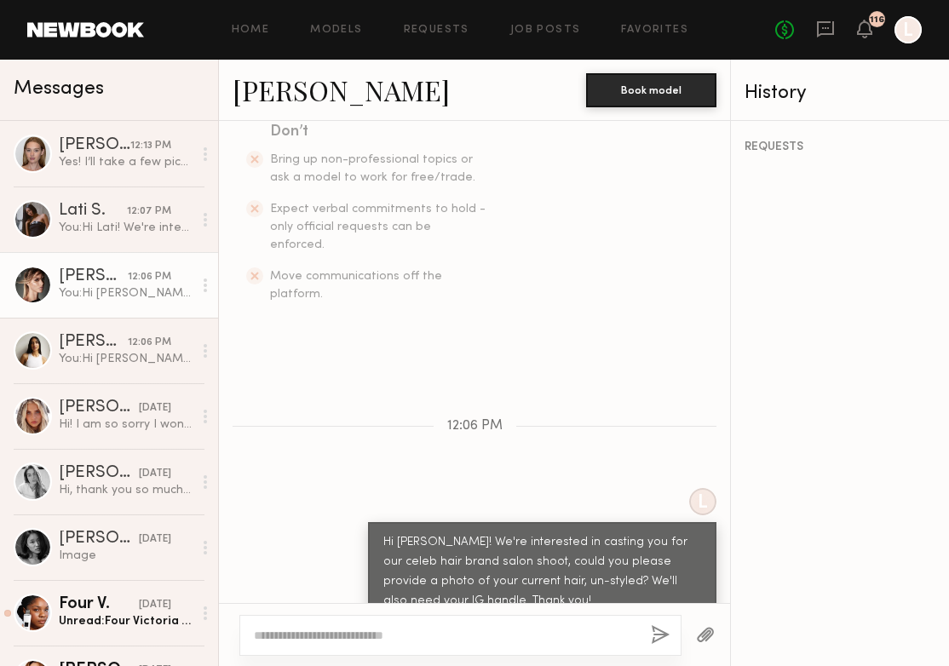
click at [340, 90] on link "Alessandra G." at bounding box center [341, 90] width 217 height 37
click at [838, 35] on div "No fees up to $5,000 116 L" at bounding box center [848, 29] width 147 height 27
click at [830, 26] on icon at bounding box center [825, 29] width 19 height 19
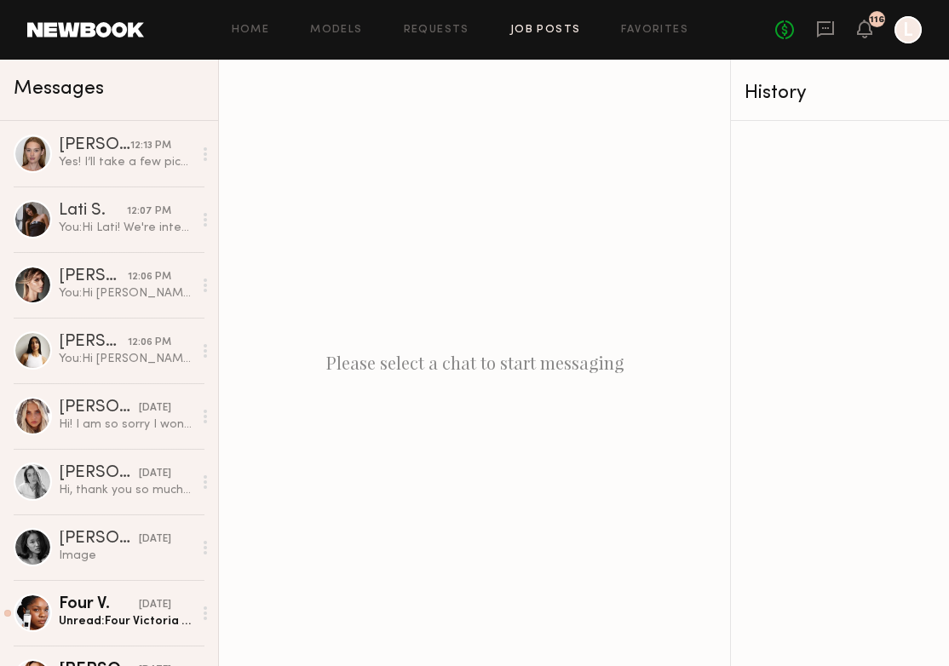
click at [563, 28] on link "Job Posts" at bounding box center [545, 30] width 71 height 11
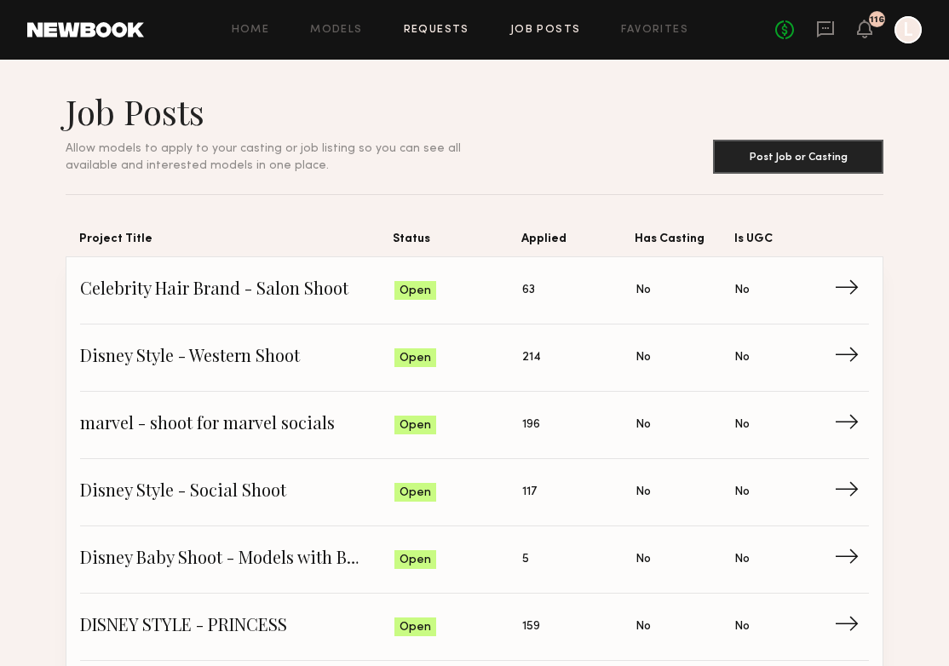
click at [417, 26] on link "Requests" at bounding box center [437, 30] width 66 height 11
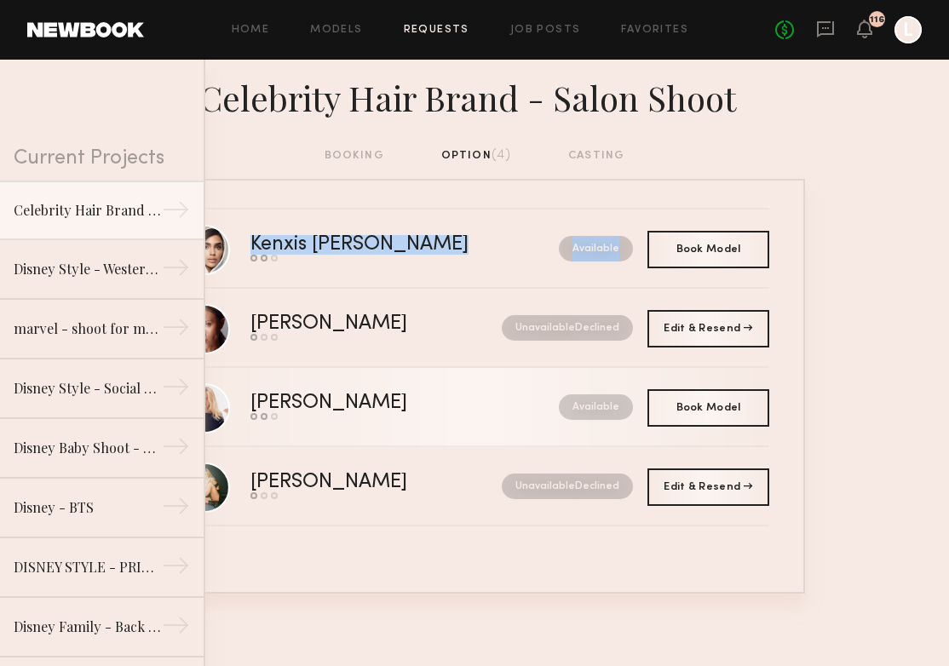
click at [281, 401] on div "Caroline B." at bounding box center [367, 404] width 233 height 20
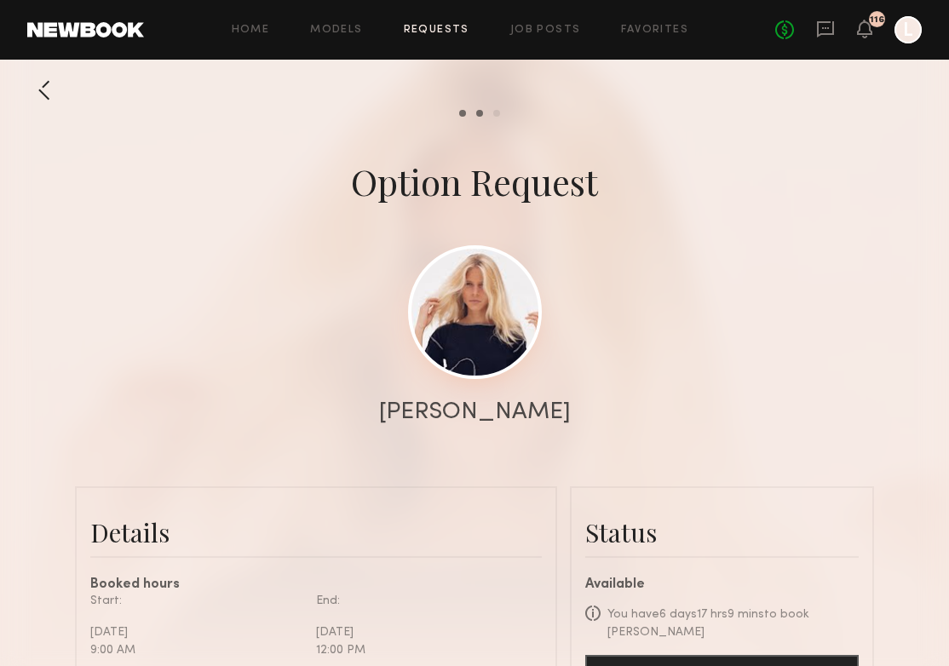
click at [488, 308] on link at bounding box center [475, 312] width 134 height 134
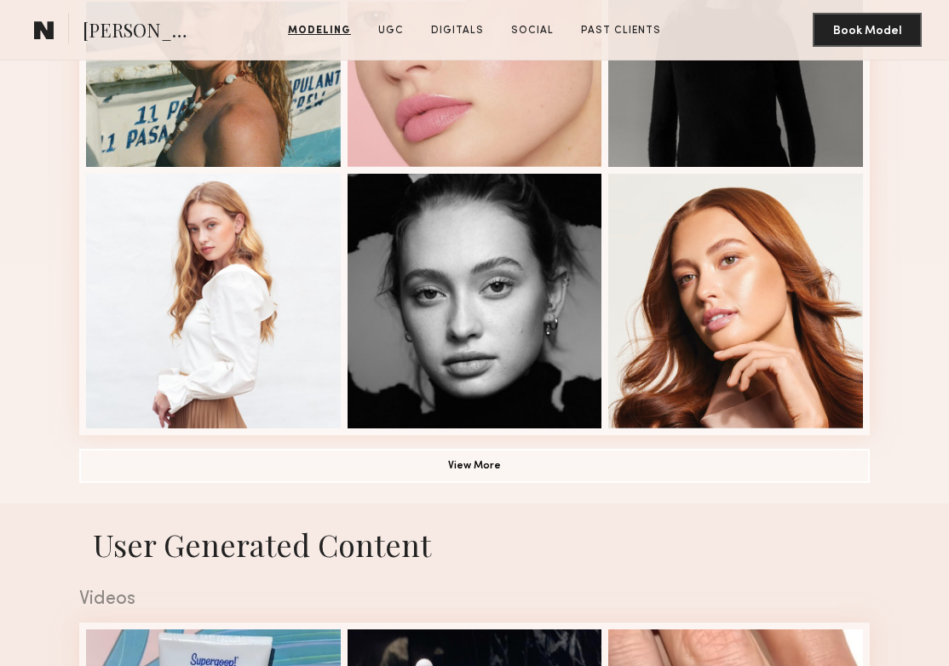
scroll to position [1093, 0]
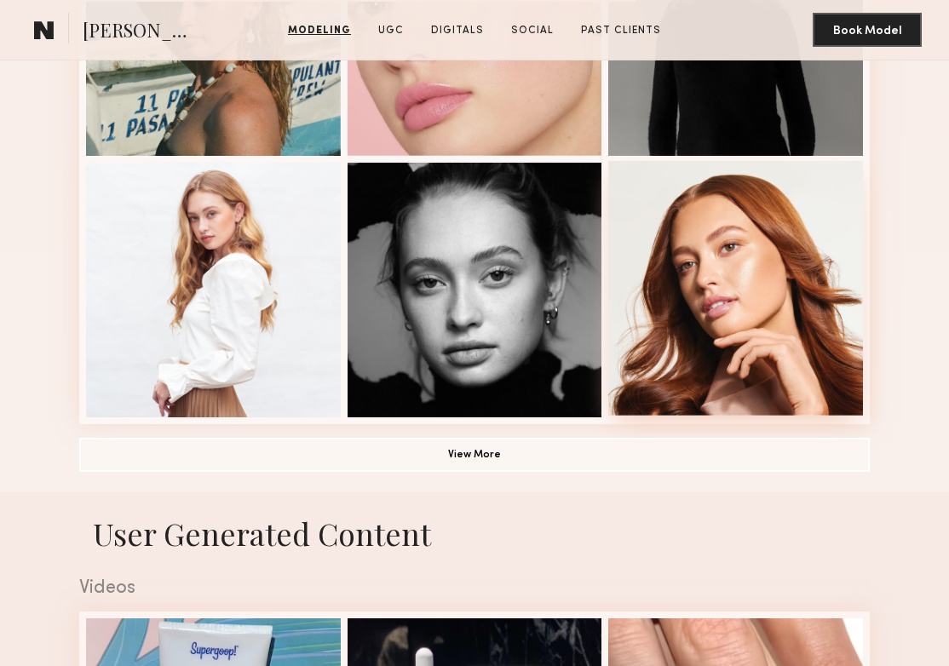
click at [747, 306] on div at bounding box center [735, 288] width 255 height 255
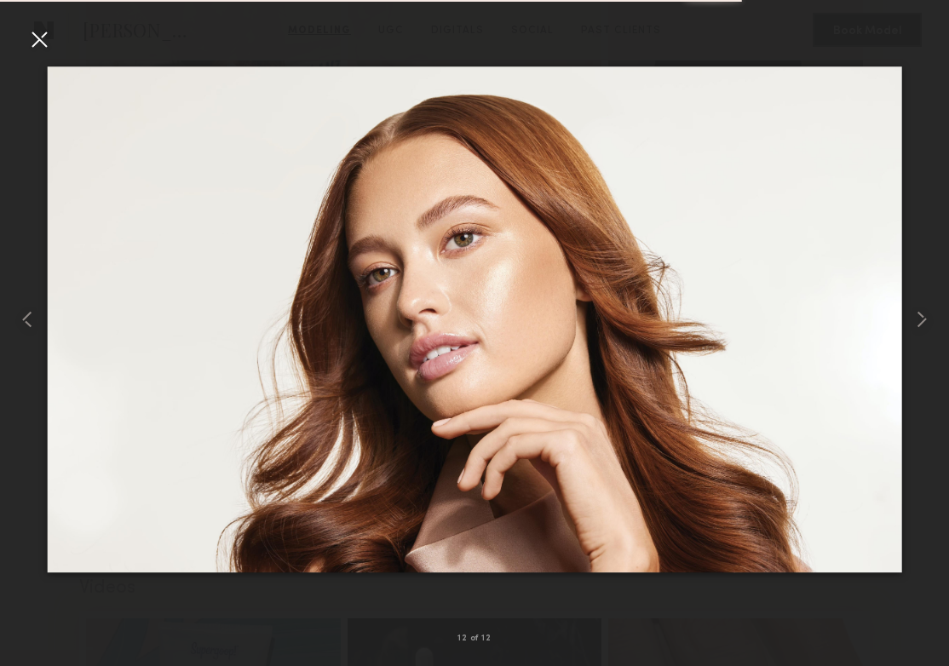
click at [31, 42] on div at bounding box center [39, 39] width 27 height 27
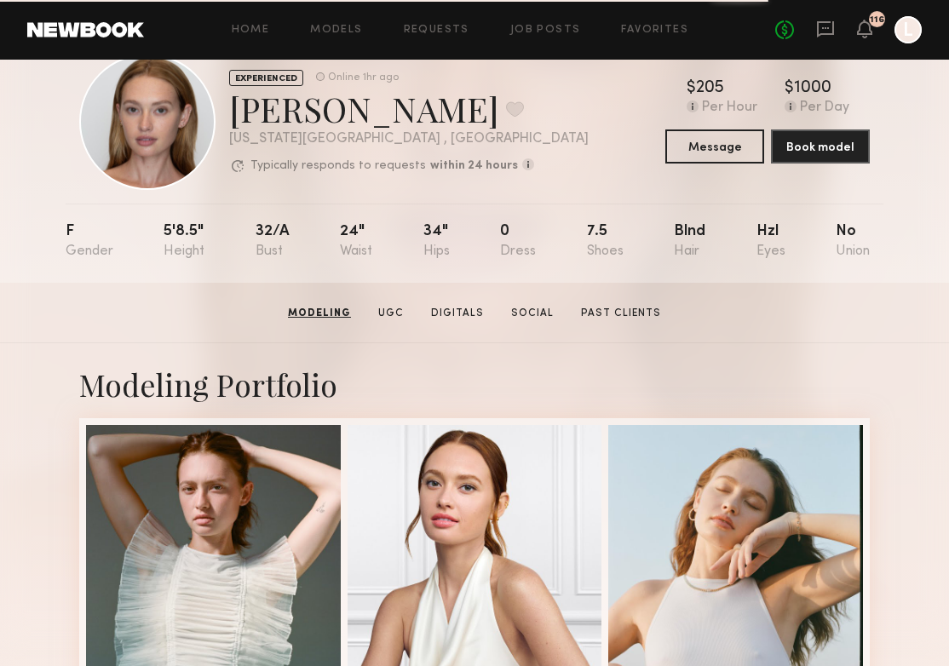
scroll to position [0, 0]
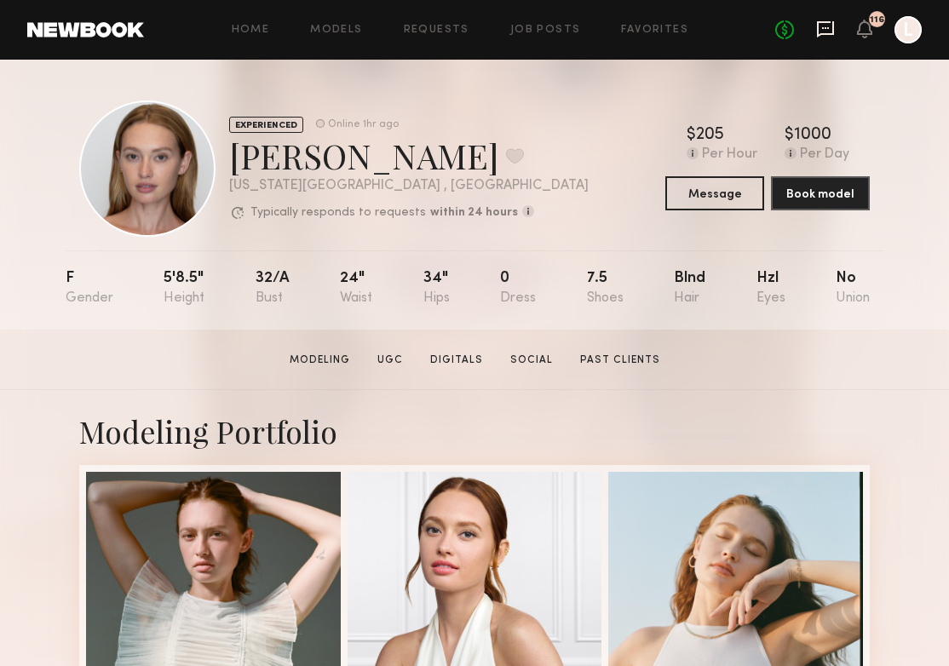
click at [824, 27] on icon at bounding box center [825, 28] width 7 height 2
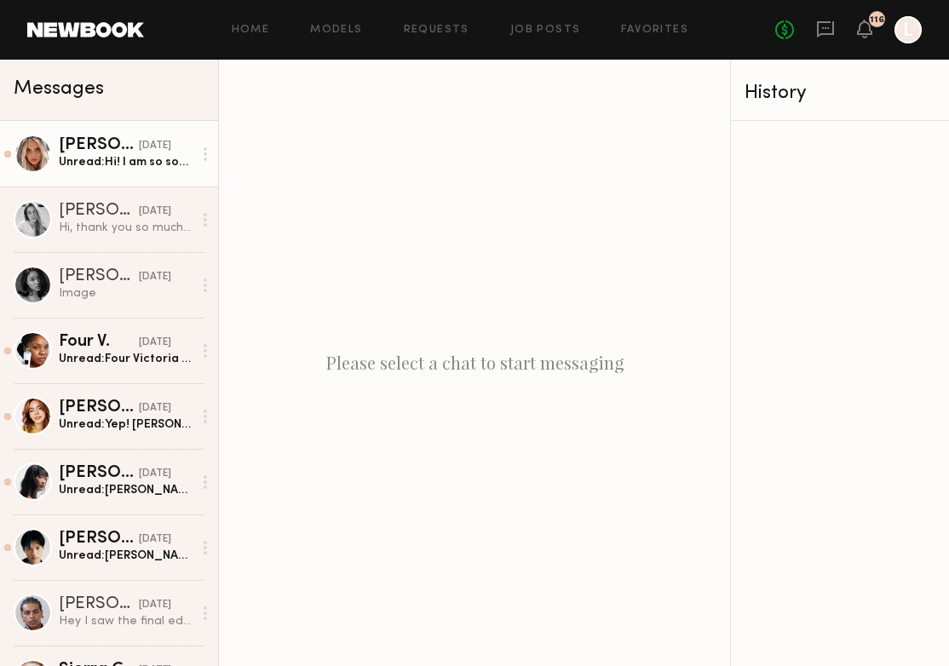
click at [137, 162] on div "Unread: Hi! I am so sorry I won’t be able to make it to this shoot date I will …" at bounding box center [126, 162] width 134 height 16
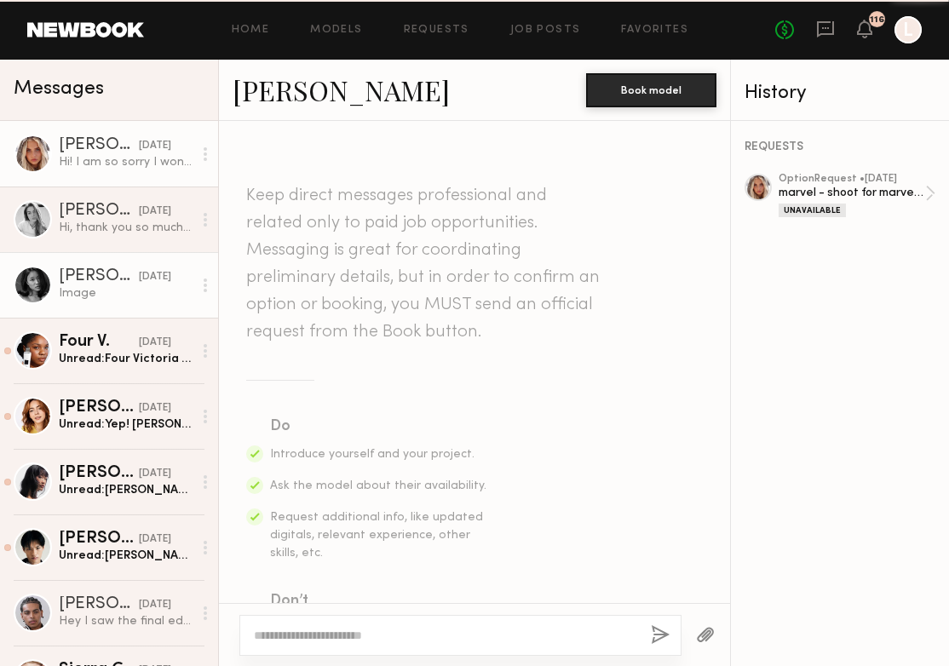
scroll to position [528, 0]
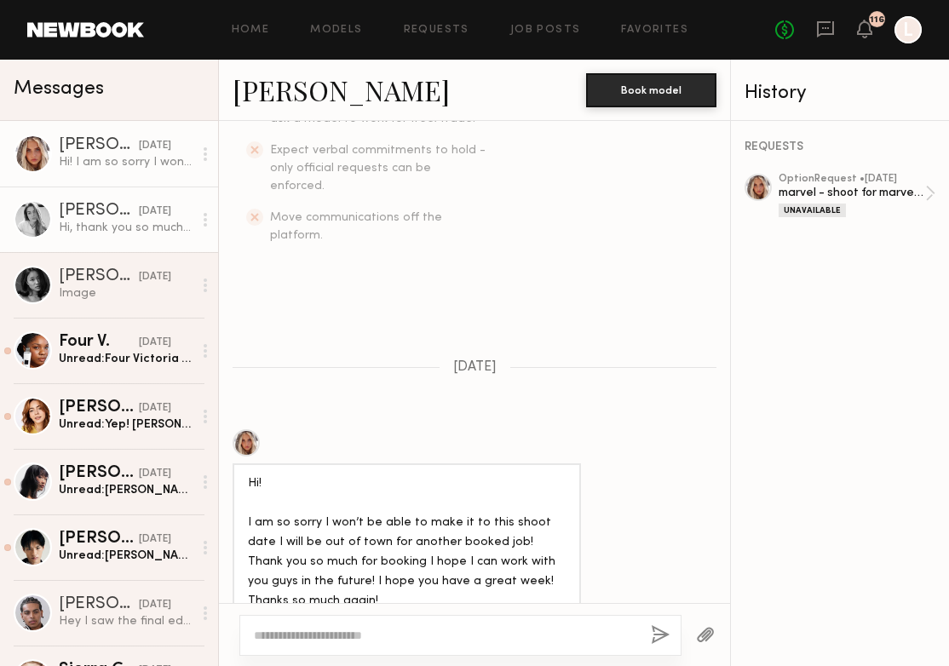
click at [126, 235] on div "Hi, thank you so much for considering me! Before I send over materials, could y…" at bounding box center [126, 228] width 134 height 16
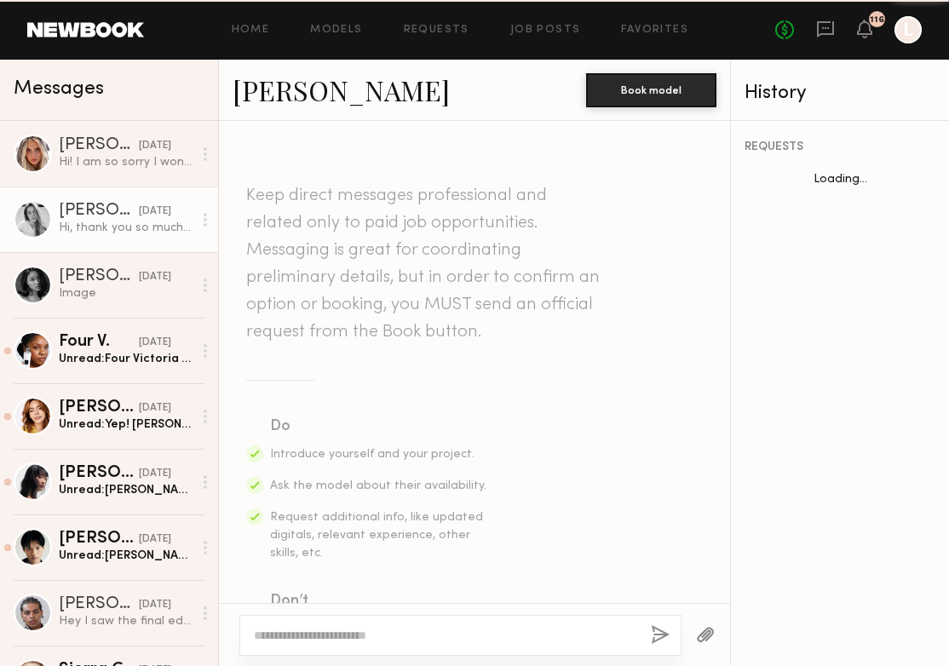
scroll to position [596, 0]
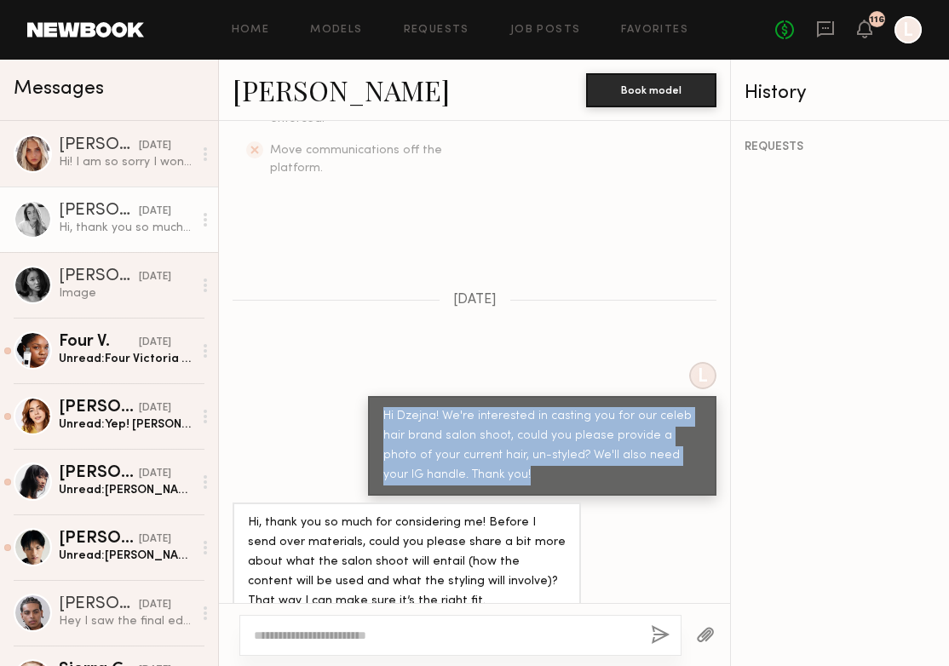
drag, startPoint x: 385, startPoint y: 384, endPoint x: 522, endPoint y: 447, distance: 150.2
click at [523, 447] on div "Hi Dzejna! We're interested in casting you for our celeb hair brand salon shoot…" at bounding box center [542, 446] width 318 height 78
copy div "Hi Dzejna! We're interested in casting you for our celeb hair brand salon shoot…"
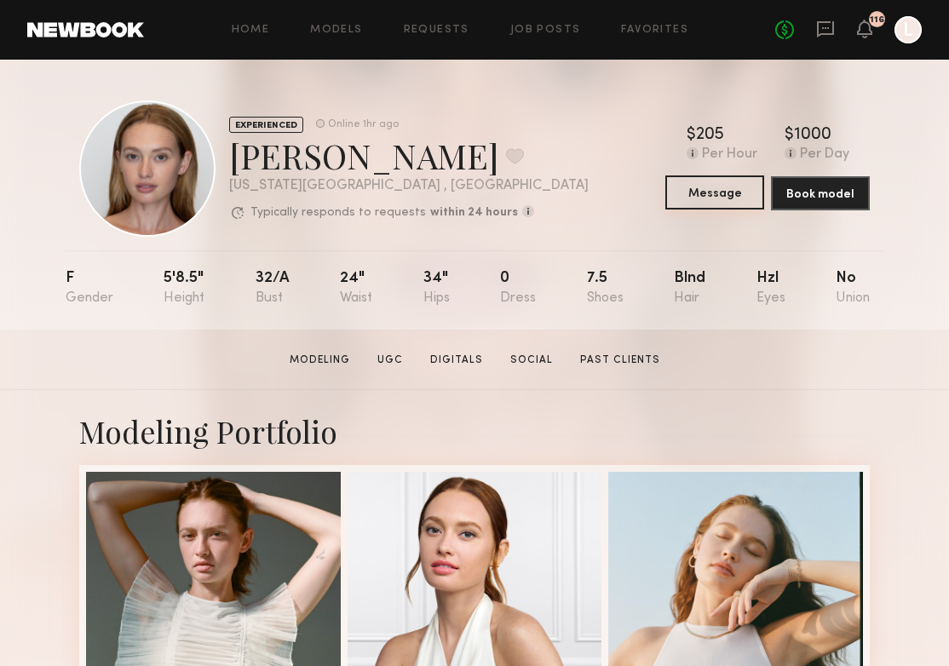
click at [721, 189] on button "Message" at bounding box center [715, 193] width 99 height 34
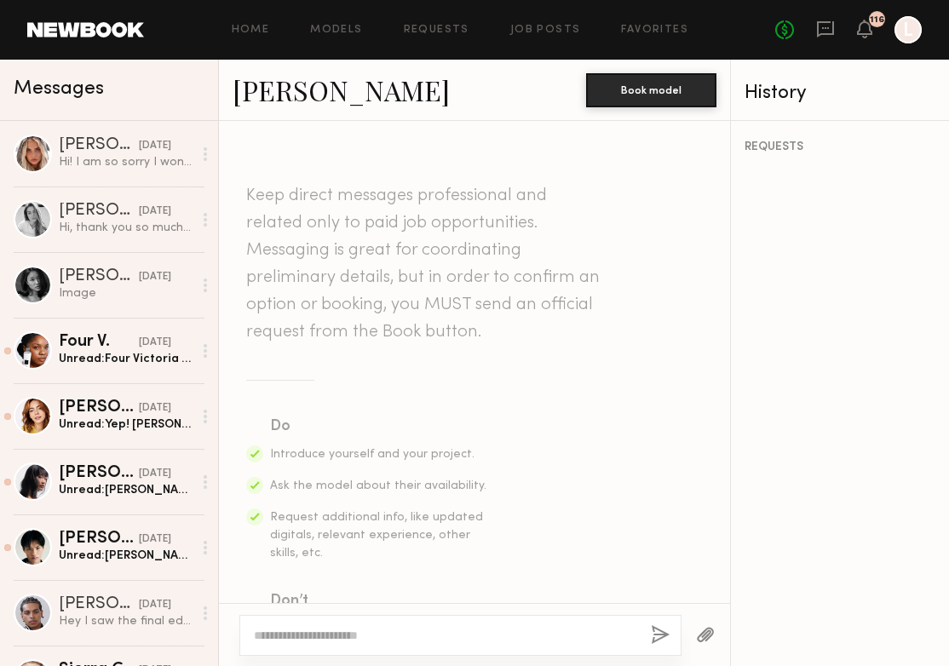
click at [332, 624] on div at bounding box center [460, 635] width 442 height 41
click at [328, 645] on div at bounding box center [460, 635] width 442 height 41
click at [324, 638] on textarea at bounding box center [445, 635] width 383 height 17
paste textarea "**********"
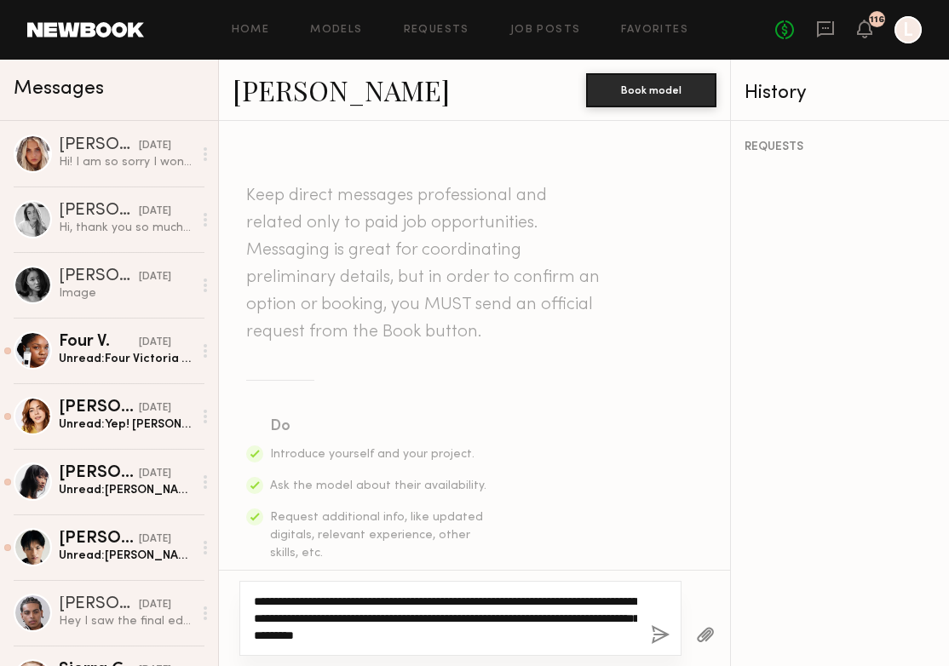
drag, startPoint x: 307, startPoint y: 601, endPoint x: 272, endPoint y: 600, distance: 34.9
click at [272, 600] on textarea "**********" at bounding box center [445, 618] width 383 height 51
type textarea "**********"
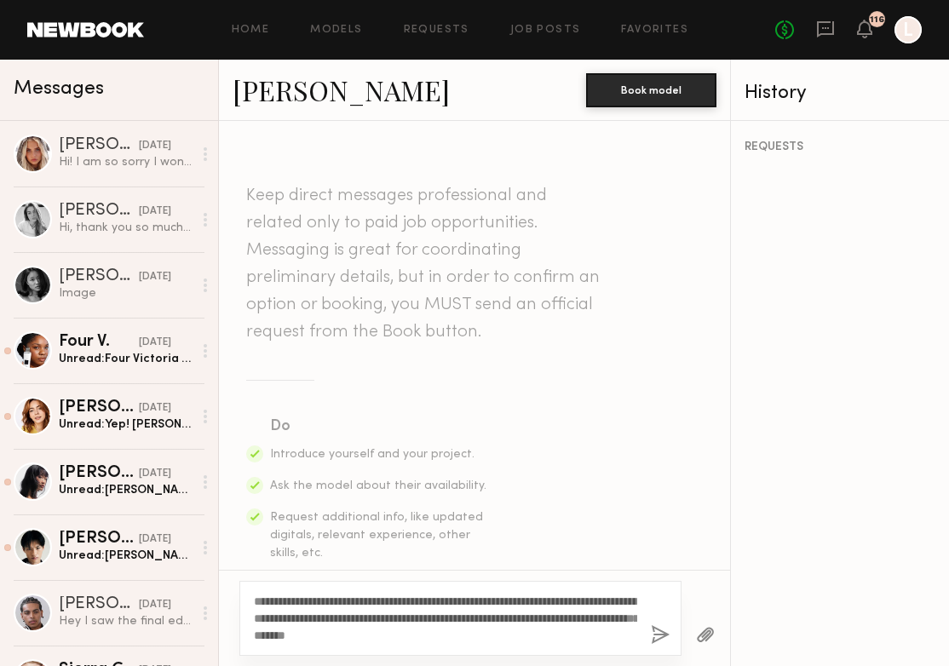
click at [657, 637] on button "button" at bounding box center [660, 635] width 19 height 21
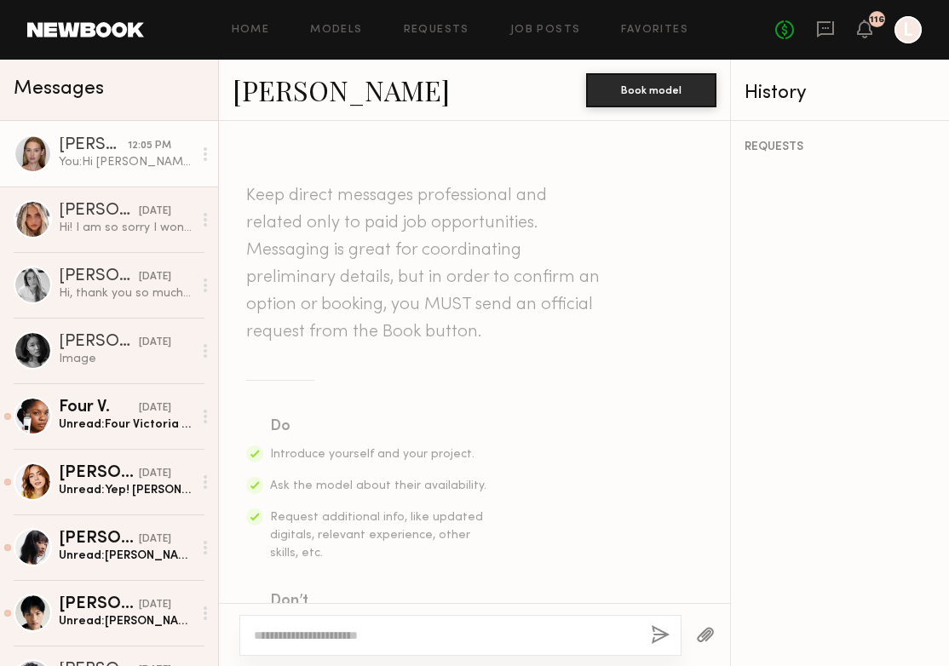
scroll to position [470, 0]
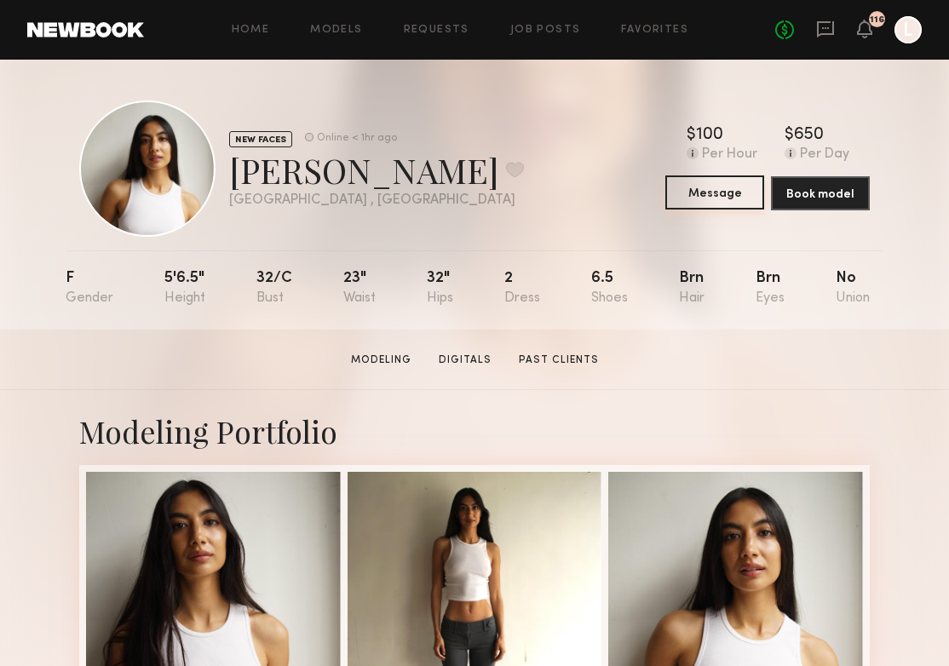
click at [703, 196] on button "Message" at bounding box center [715, 193] width 99 height 34
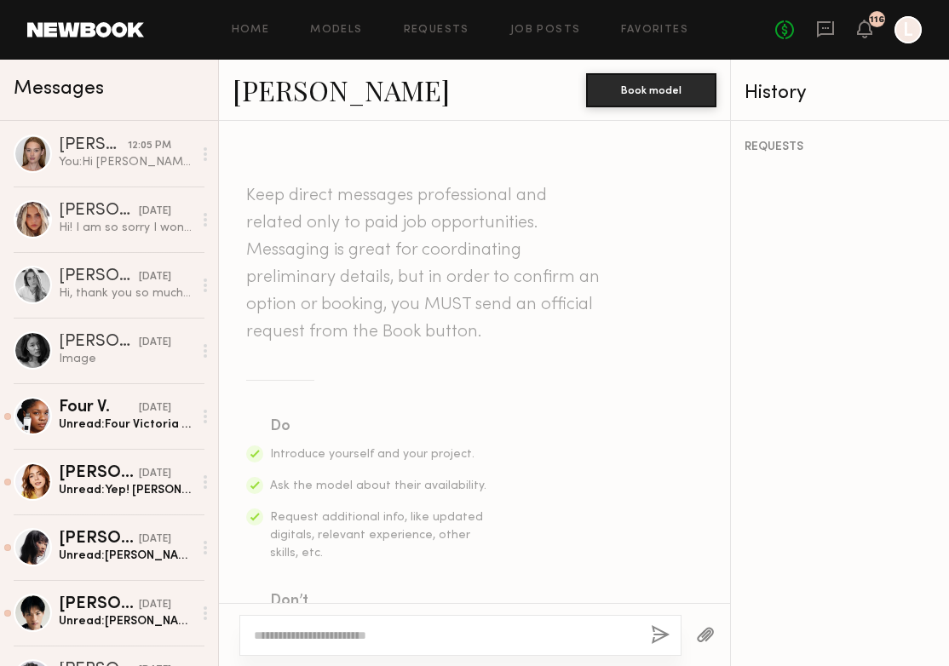
click at [385, 631] on textarea at bounding box center [445, 635] width 383 height 17
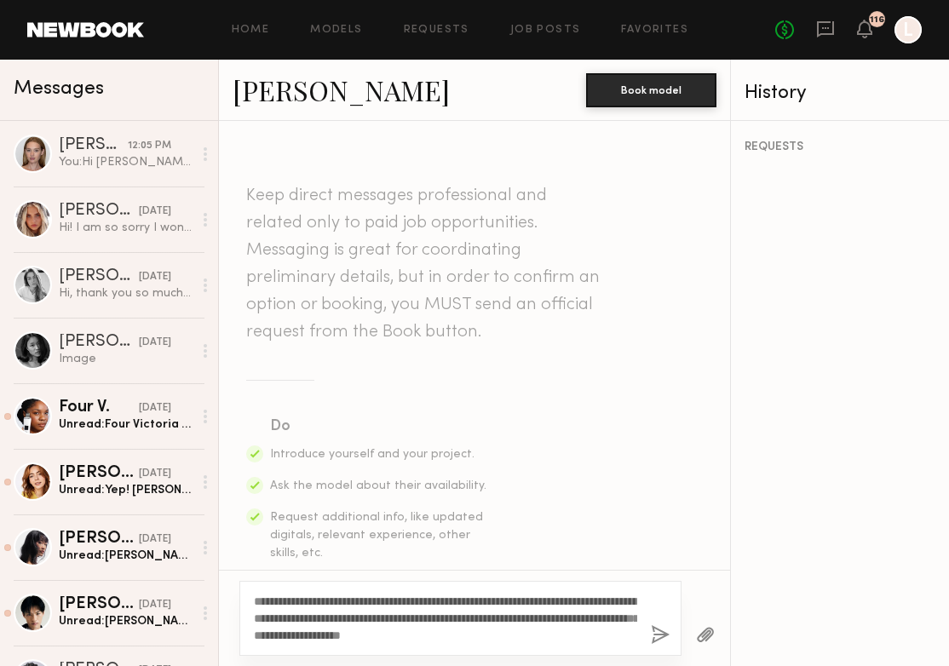
drag, startPoint x: 364, startPoint y: 599, endPoint x: 305, endPoint y: 601, distance: 58.8
click at [305, 601] on textarea "**********" at bounding box center [445, 618] width 383 height 51
type textarea "**********"
click at [665, 637] on button "button" at bounding box center [660, 635] width 19 height 21
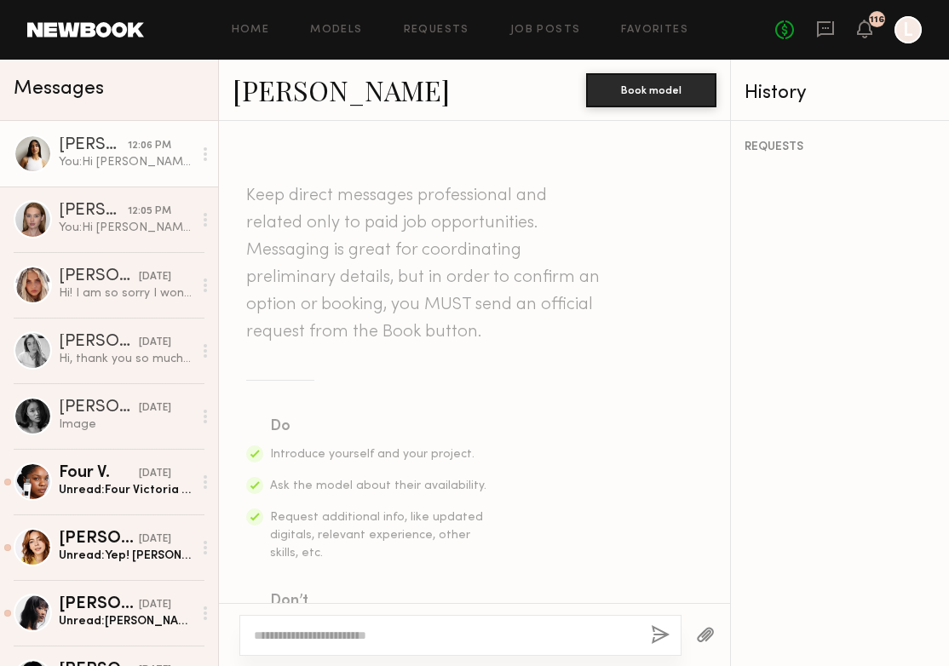
scroll to position [470, 0]
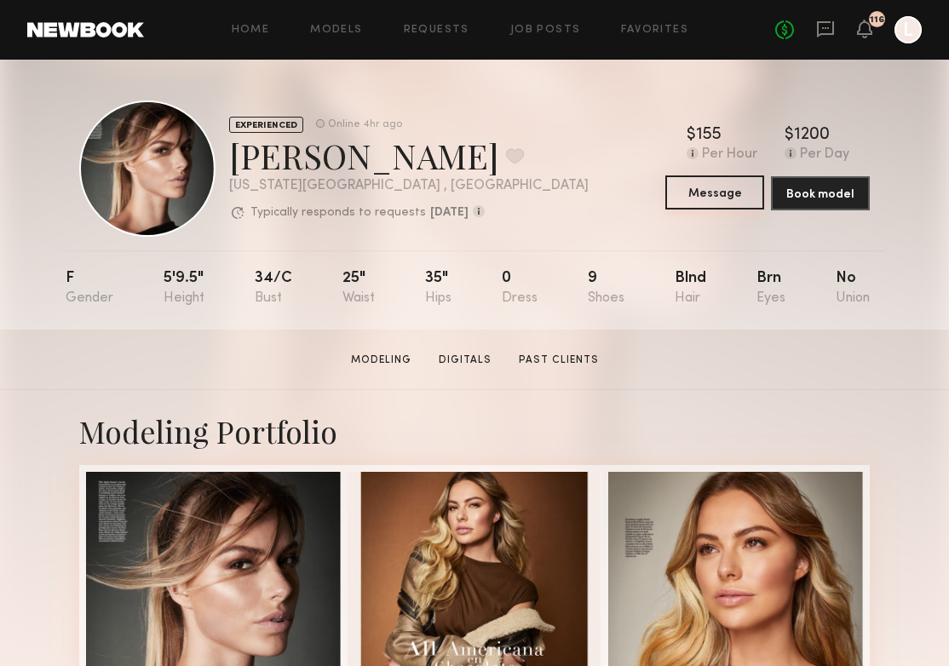
click at [717, 196] on button "Message" at bounding box center [715, 193] width 99 height 34
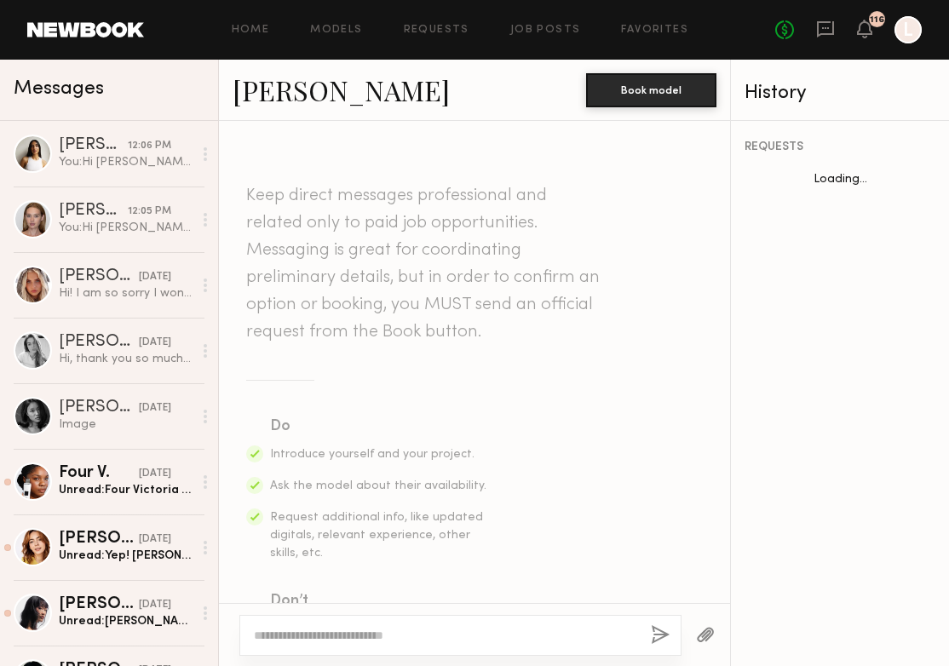
click at [325, 626] on div at bounding box center [460, 635] width 442 height 41
click at [320, 633] on textarea at bounding box center [445, 635] width 383 height 17
paste textarea "**********"
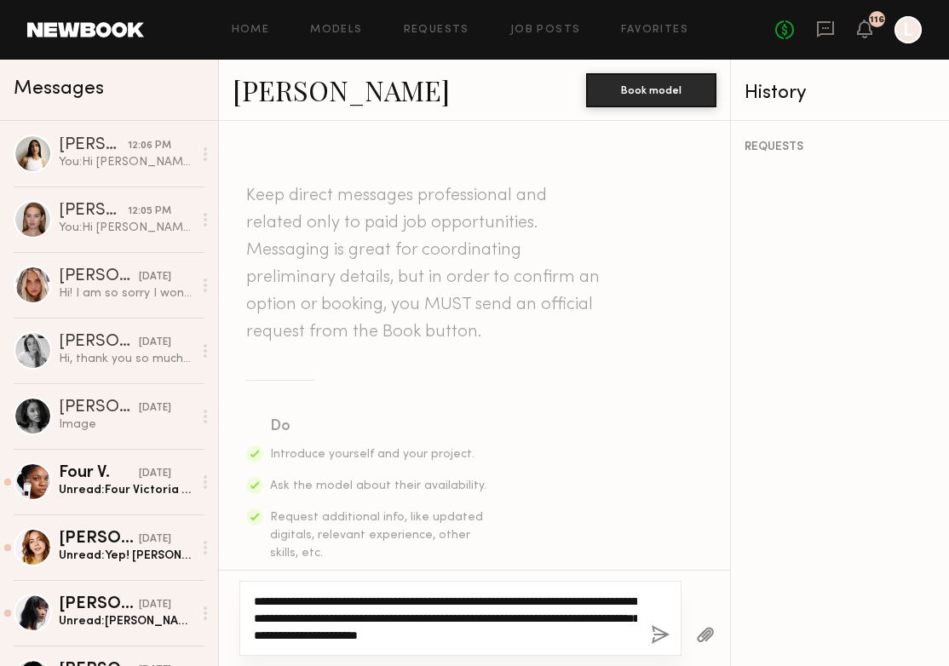
drag, startPoint x: 399, startPoint y: 602, endPoint x: 334, endPoint y: 602, distance: 64.8
click at [334, 602] on textarea "**********" at bounding box center [445, 618] width 383 height 51
type textarea "**********"
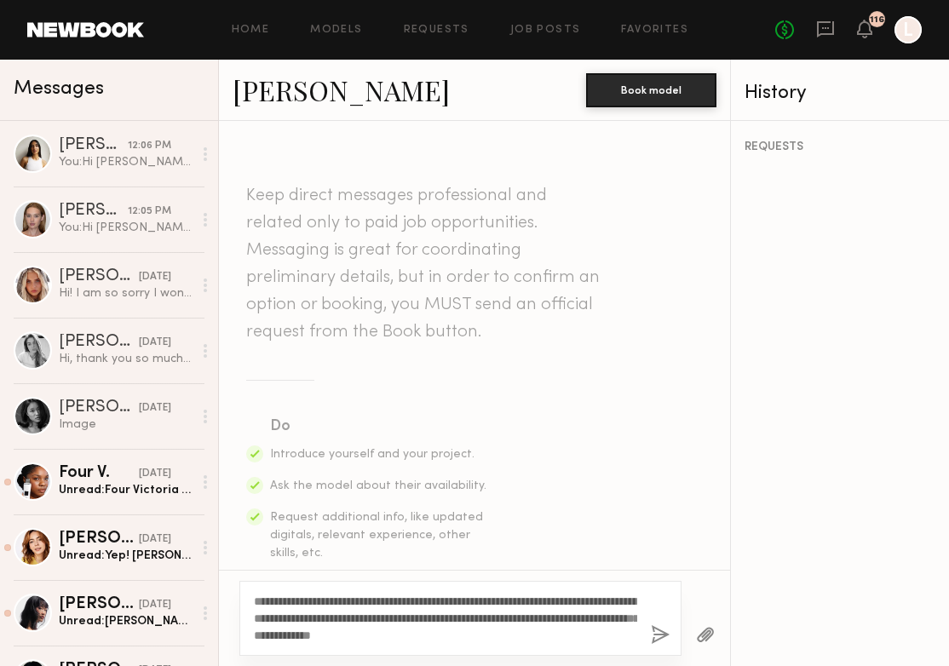
click at [653, 637] on button "button" at bounding box center [660, 635] width 19 height 21
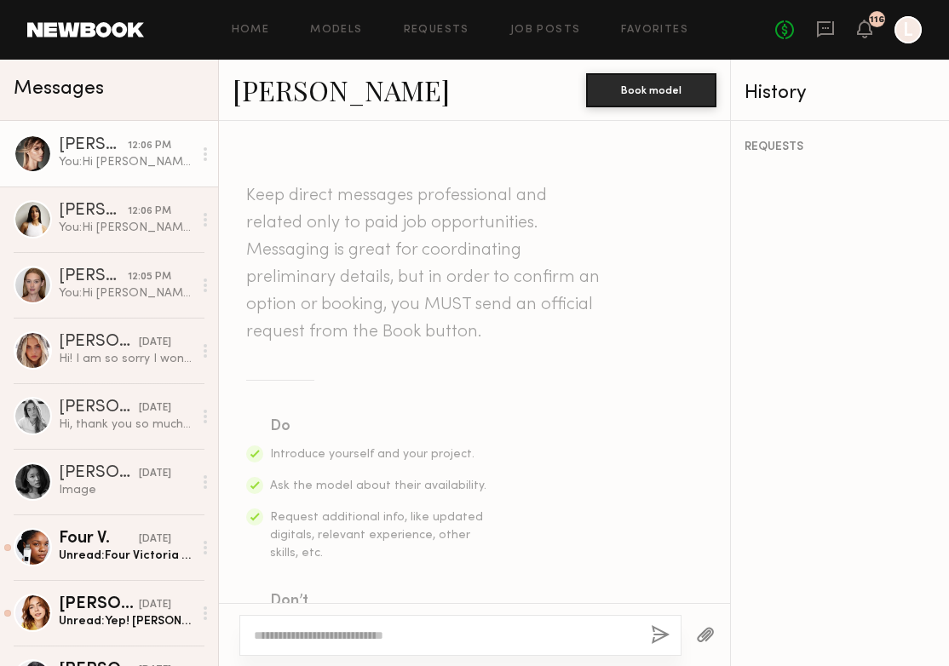
scroll to position [470, 0]
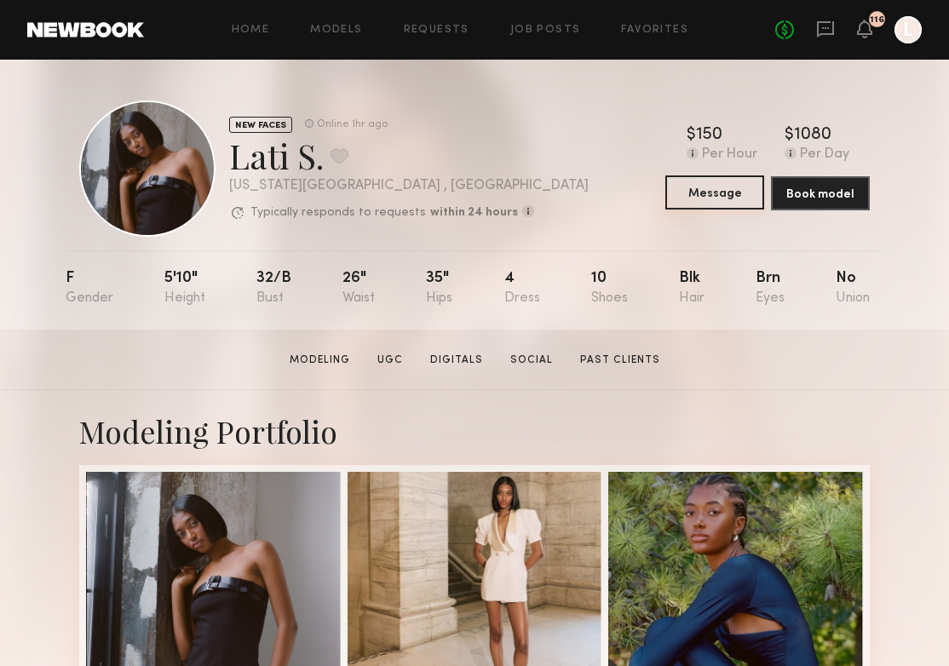
click at [709, 194] on button "Message" at bounding box center [715, 193] width 99 height 34
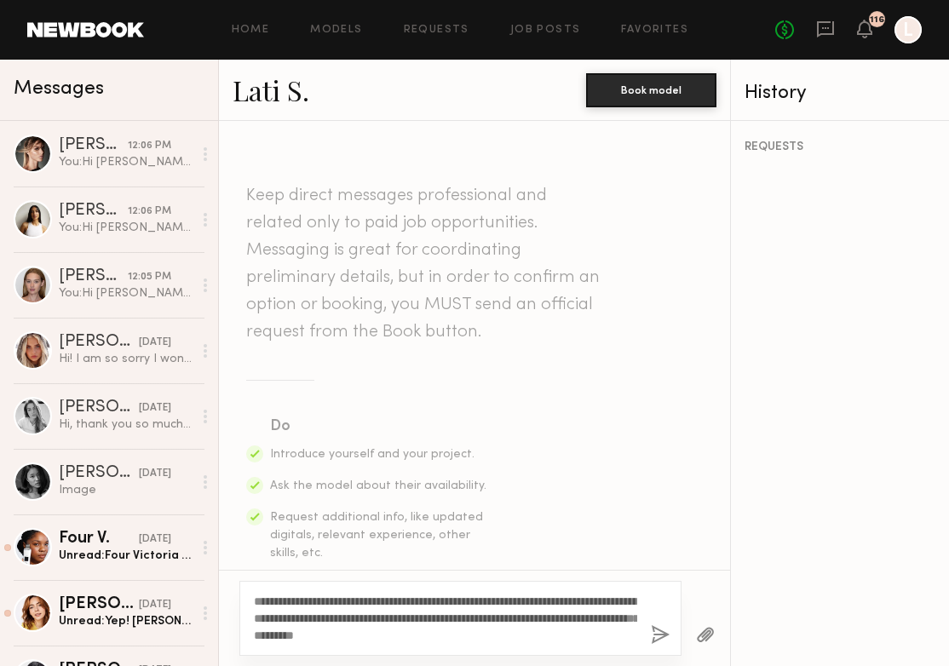
drag, startPoint x: 308, startPoint y: 599, endPoint x: 272, endPoint y: 598, distance: 35.8
click at [271, 599] on textarea "**********" at bounding box center [445, 618] width 383 height 51
type textarea "**********"
click at [662, 632] on button "button" at bounding box center [660, 635] width 19 height 21
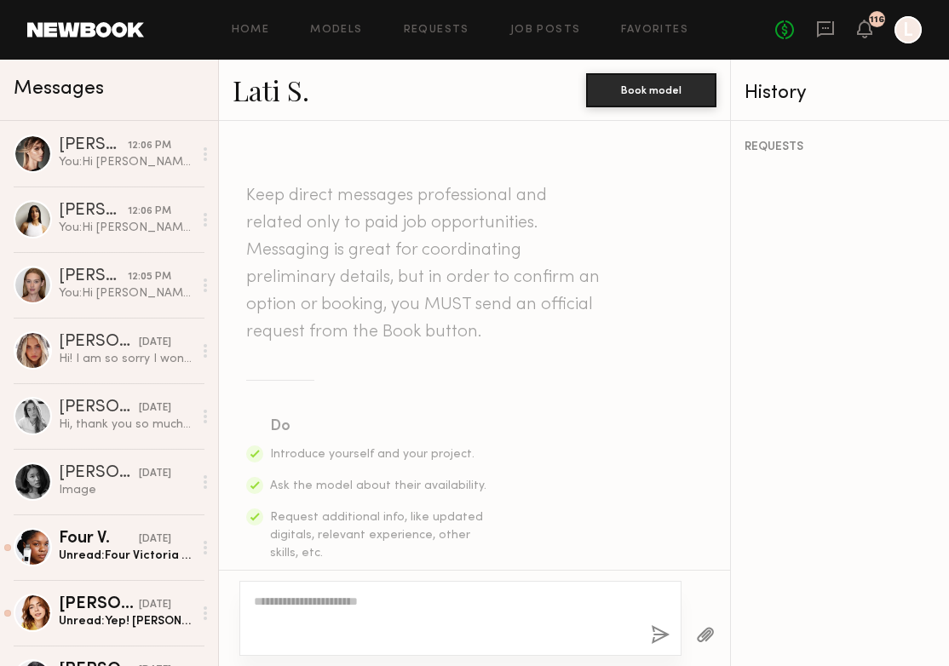
scroll to position [470, 0]
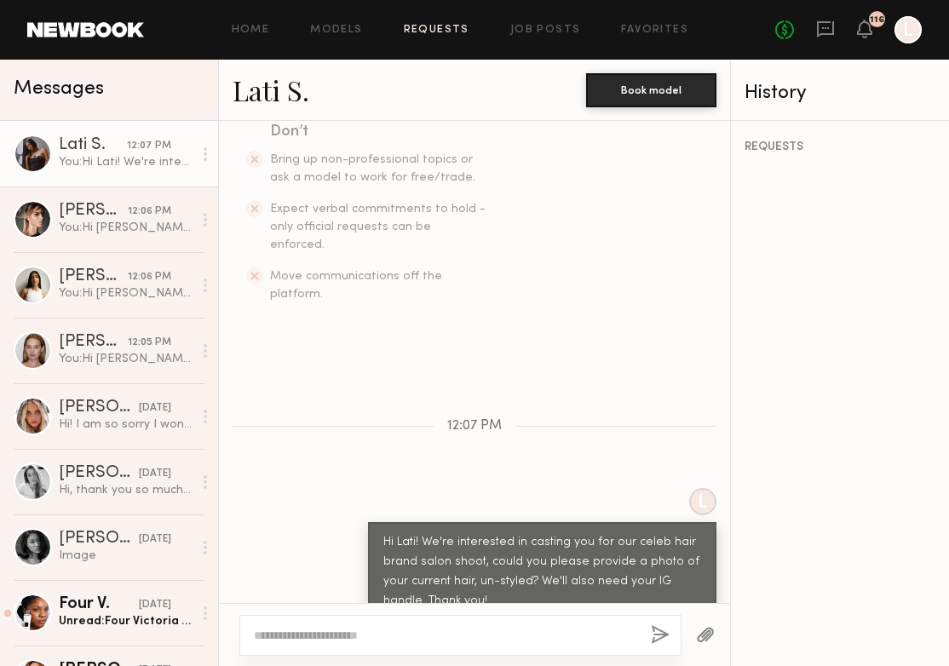
click at [421, 28] on link "Requests" at bounding box center [437, 30] width 66 height 11
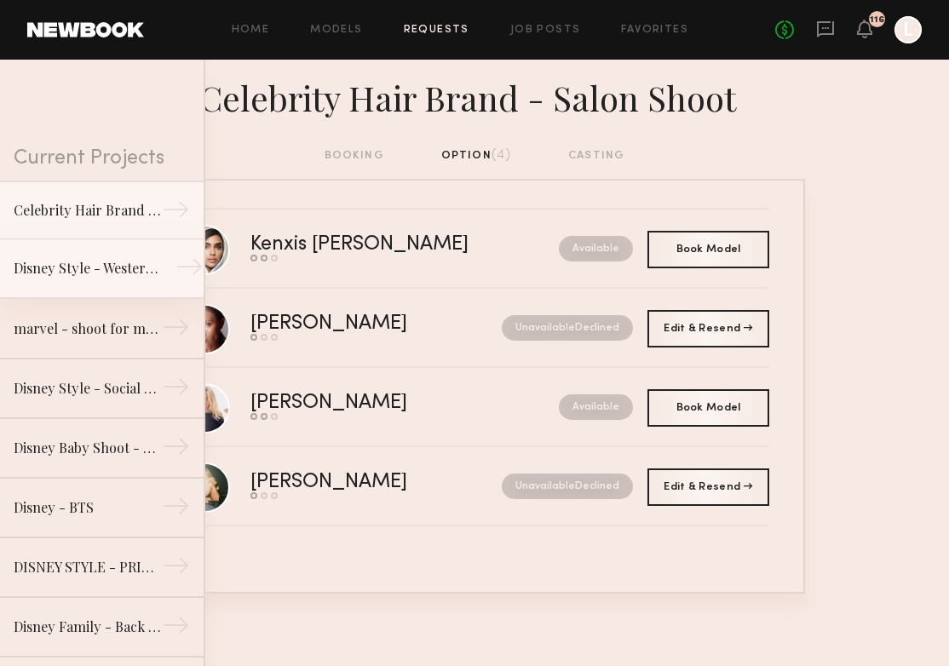
click at [123, 256] on link "Disney Style - Western Shoot →" at bounding box center [102, 269] width 204 height 60
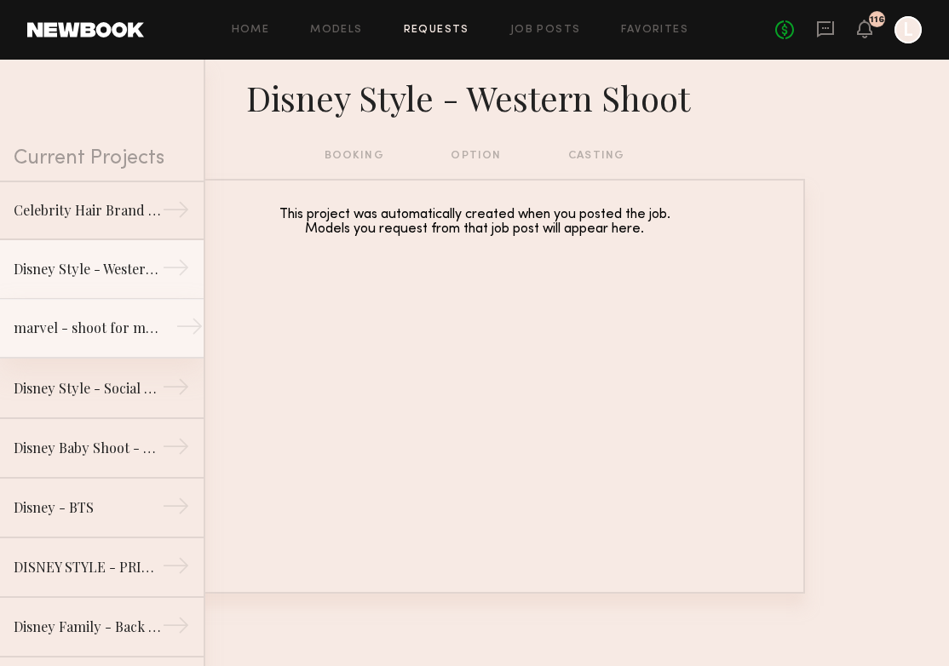
click at [120, 331] on div "marvel - shoot for marvel socials" at bounding box center [88, 328] width 148 height 20
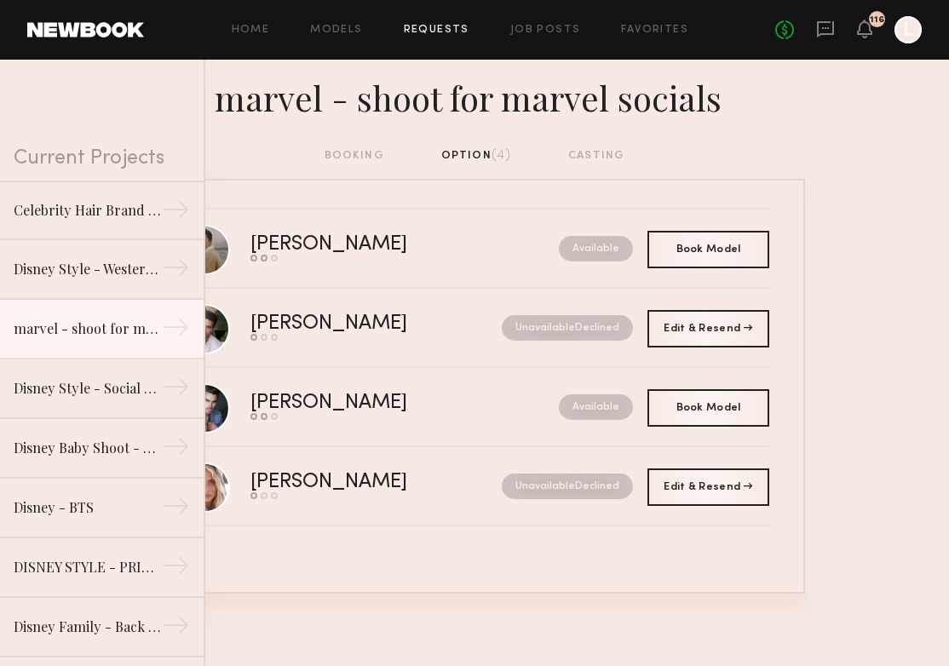
click at [448, 27] on link "Requests" at bounding box center [437, 30] width 66 height 11
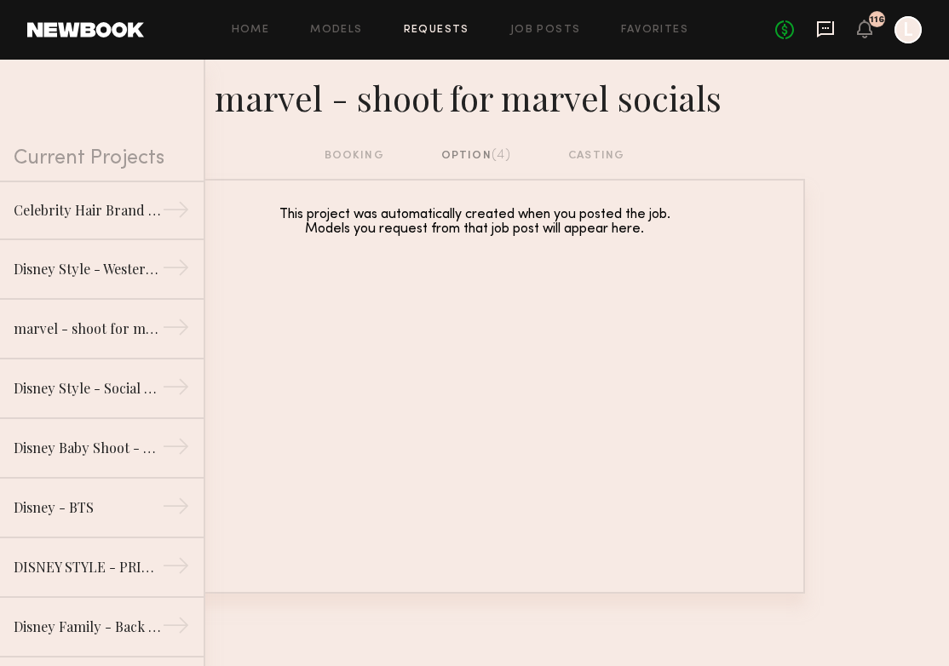
click at [827, 33] on icon at bounding box center [825, 29] width 17 height 16
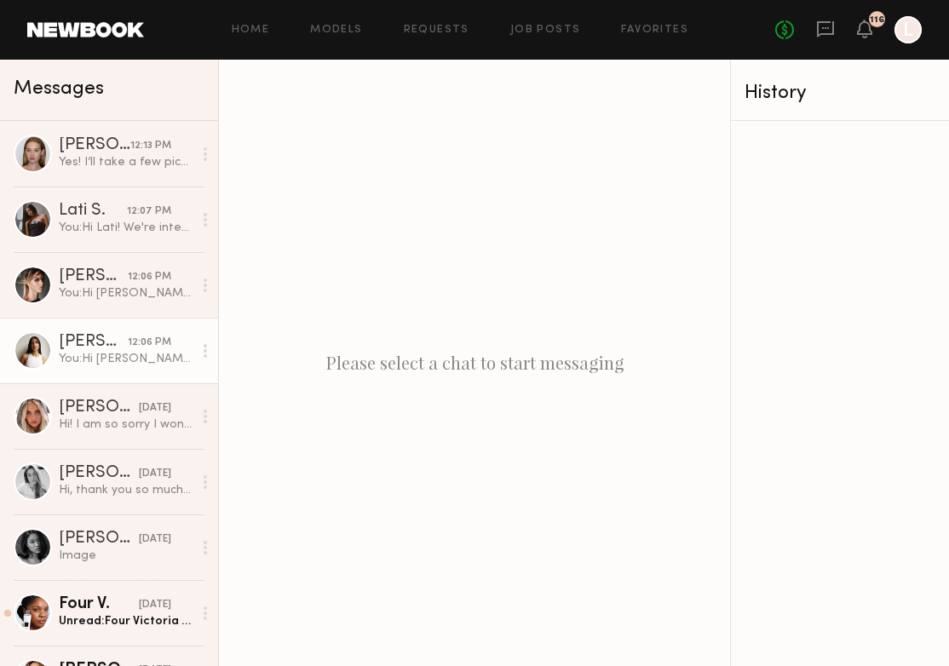
click at [32, 361] on div at bounding box center [33, 350] width 38 height 38
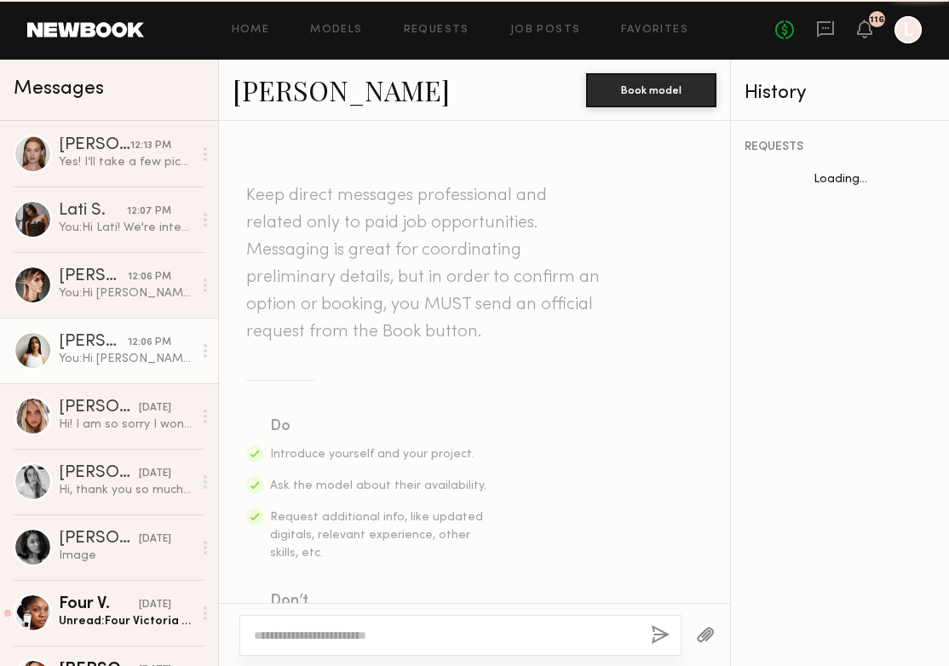
scroll to position [470, 0]
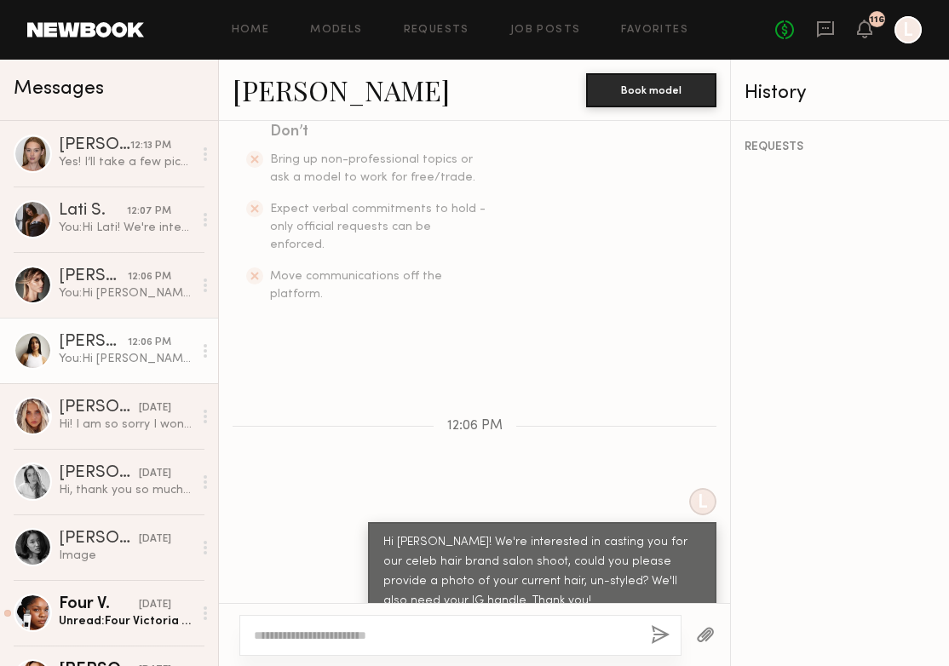
click at [289, 87] on link "Alexis R." at bounding box center [341, 90] width 217 height 37
click at [442, 29] on link "Requests" at bounding box center [437, 30] width 66 height 11
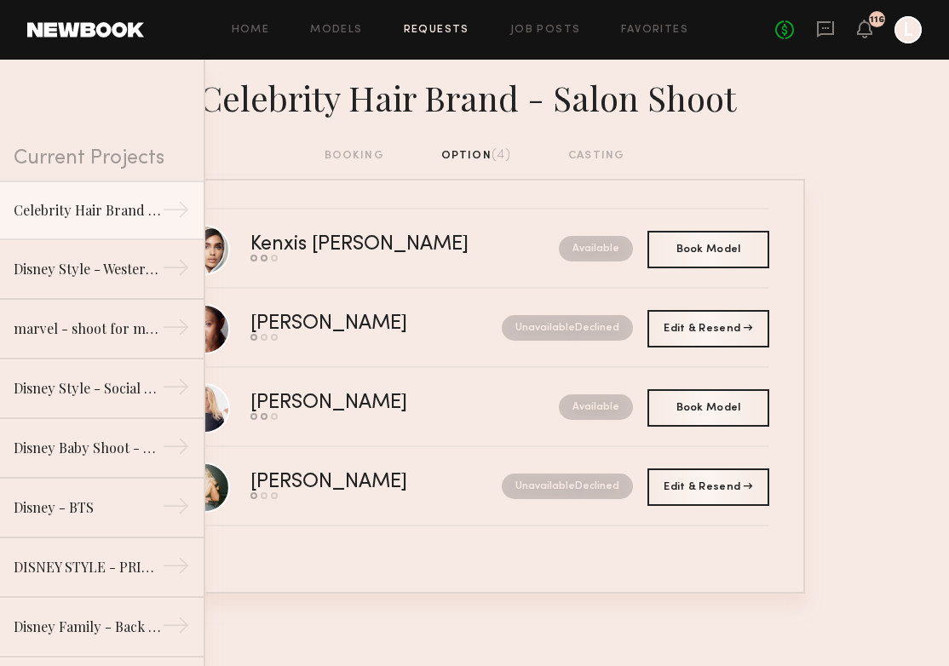
click at [338, 23] on div "Home Models Requests Job Posts Favorites Sign Out No fees up to $5,000 116 L" at bounding box center [533, 29] width 778 height 27
click at [338, 32] on link "Models" at bounding box center [336, 30] width 52 height 11
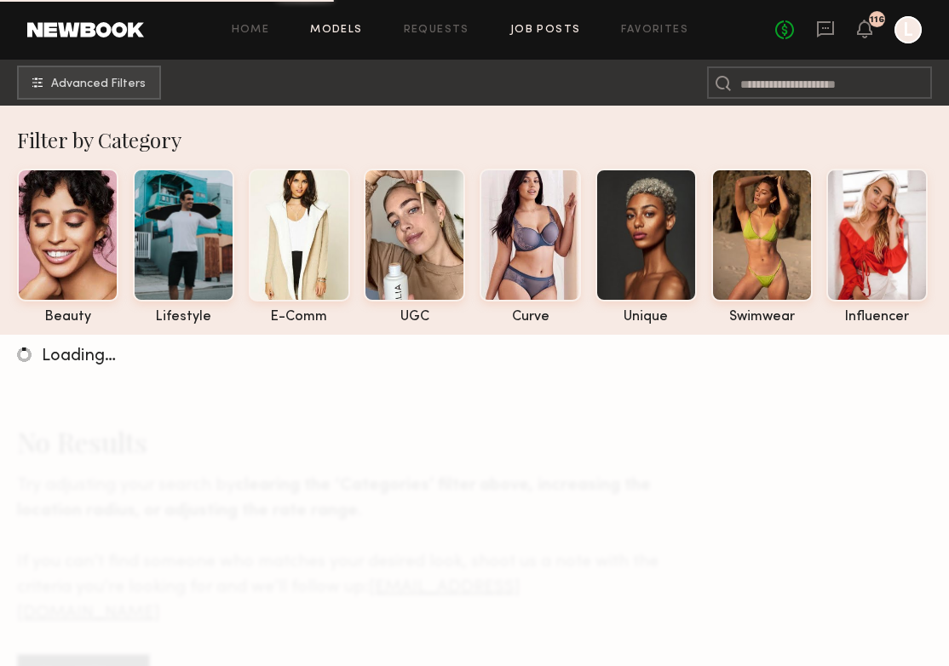
click at [547, 33] on link "Job Posts" at bounding box center [545, 30] width 71 height 11
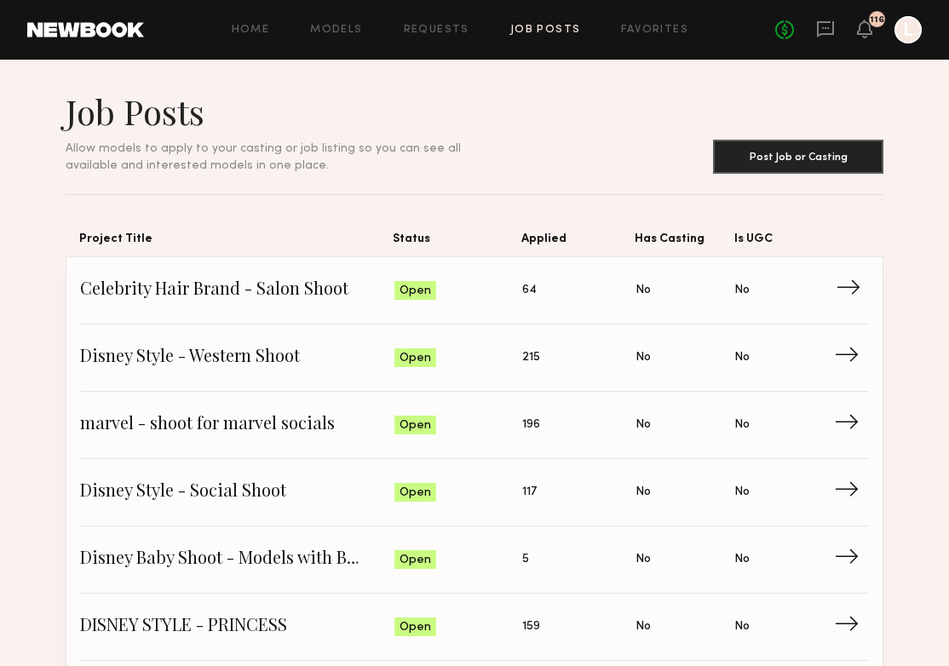
click at [337, 303] on span "Celebrity Hair Brand - Salon Shoot" at bounding box center [237, 291] width 314 height 26
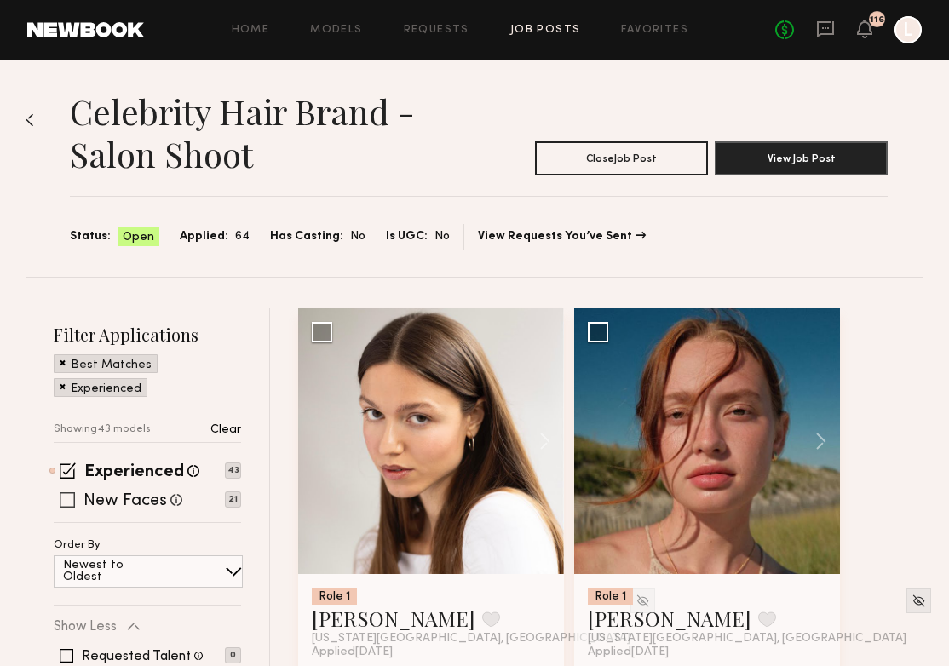
click at [68, 504] on span at bounding box center [67, 500] width 15 height 15
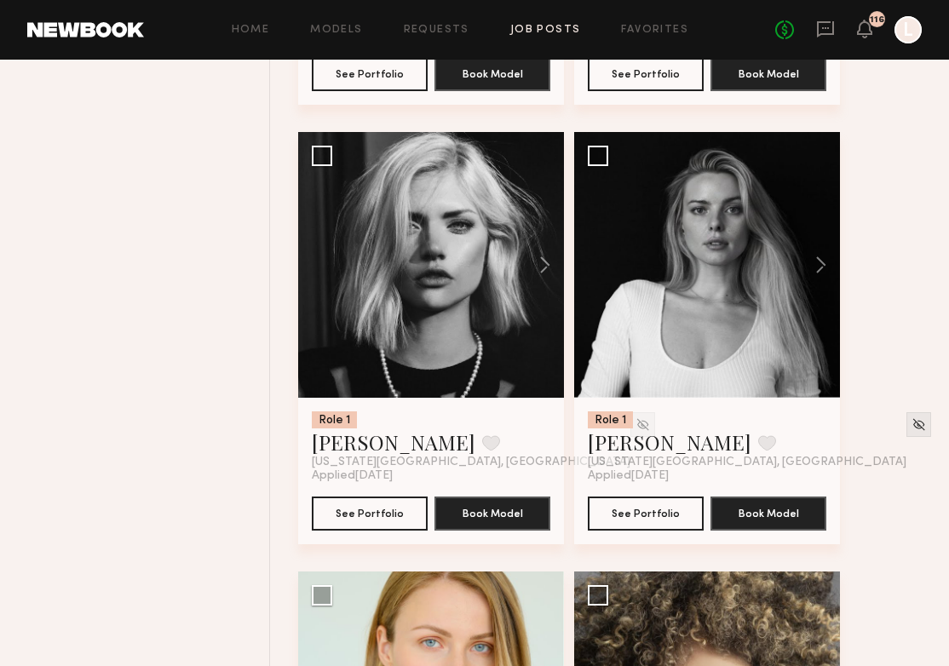
scroll to position [4095, 0]
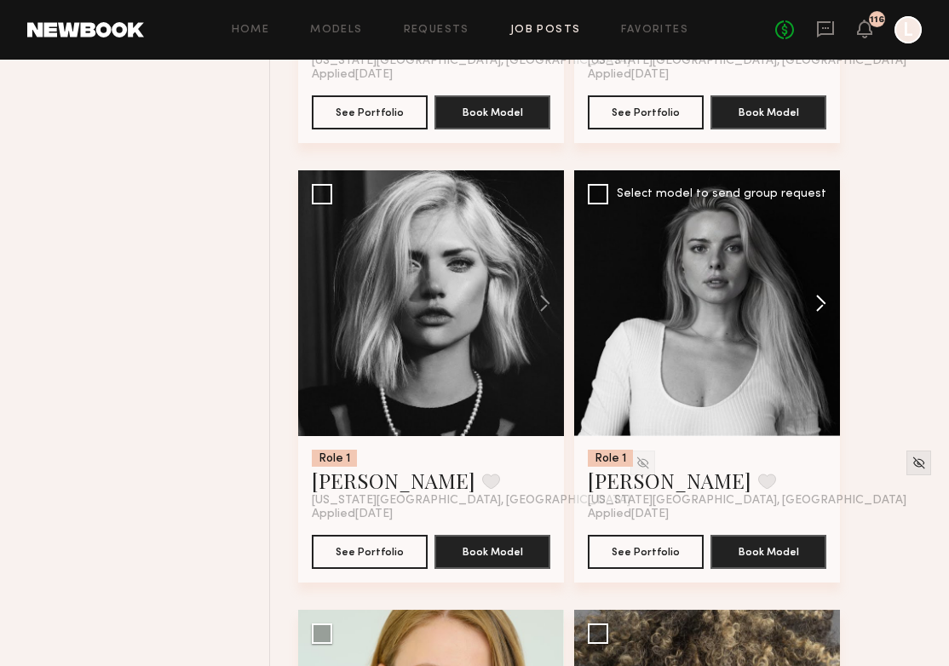
click at [820, 308] on button at bounding box center [813, 303] width 55 height 266
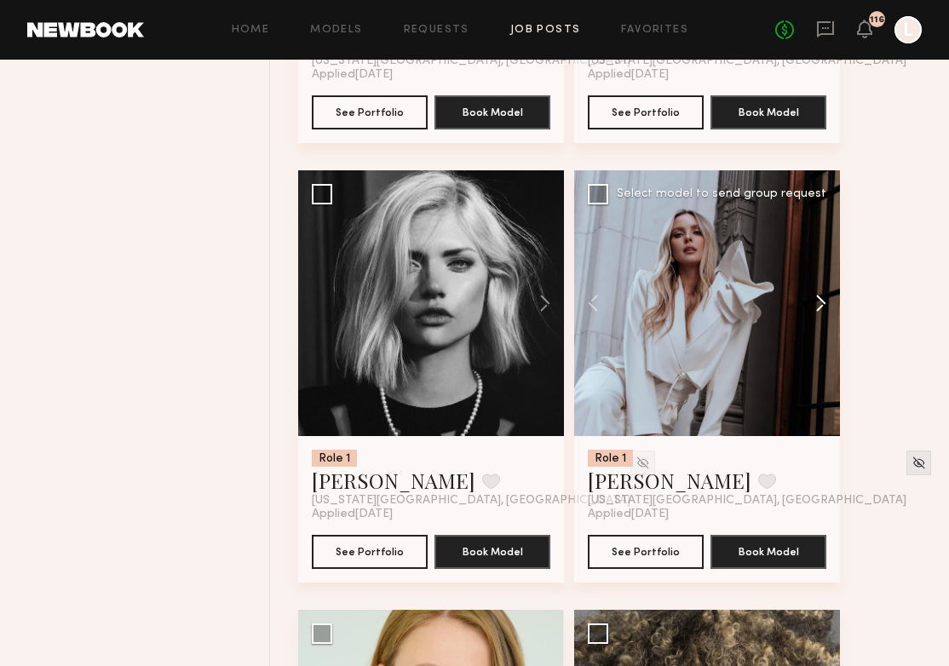
click at [820, 308] on button at bounding box center [813, 303] width 55 height 266
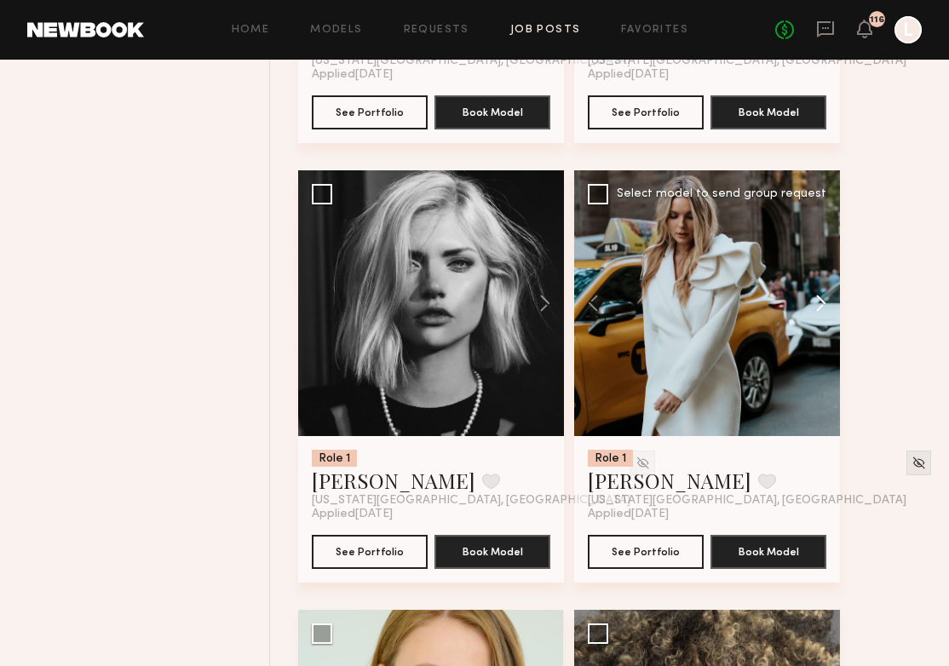
click at [820, 308] on button at bounding box center [813, 303] width 55 height 266
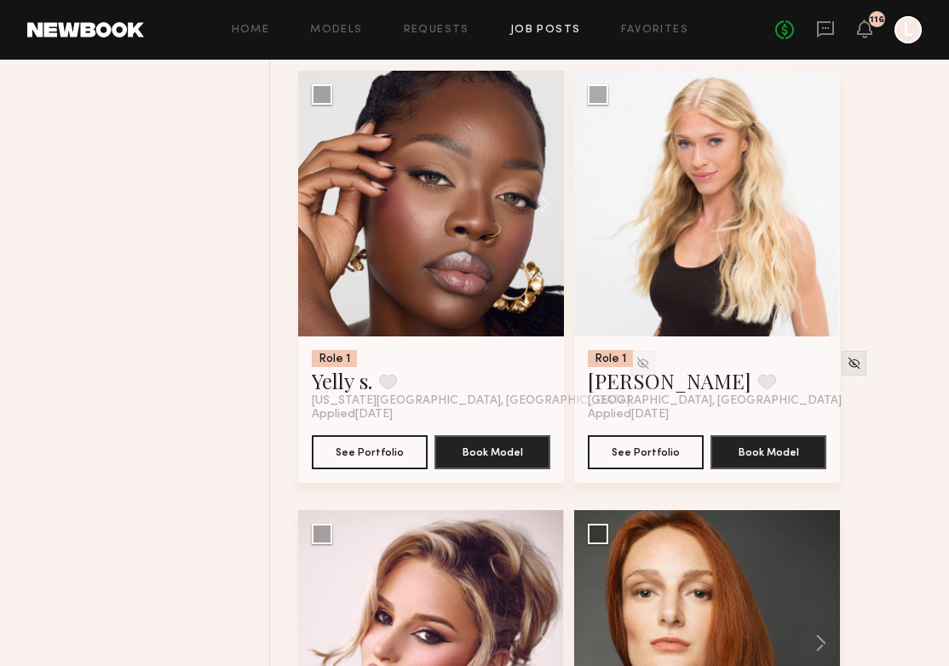
scroll to position [7258, 0]
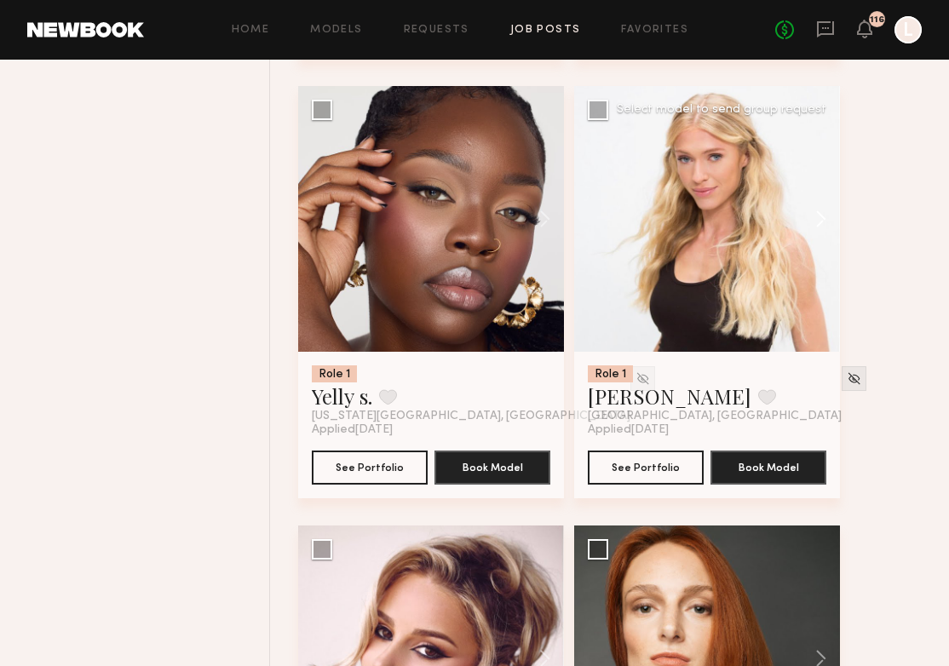
click at [815, 227] on button at bounding box center [813, 219] width 55 height 266
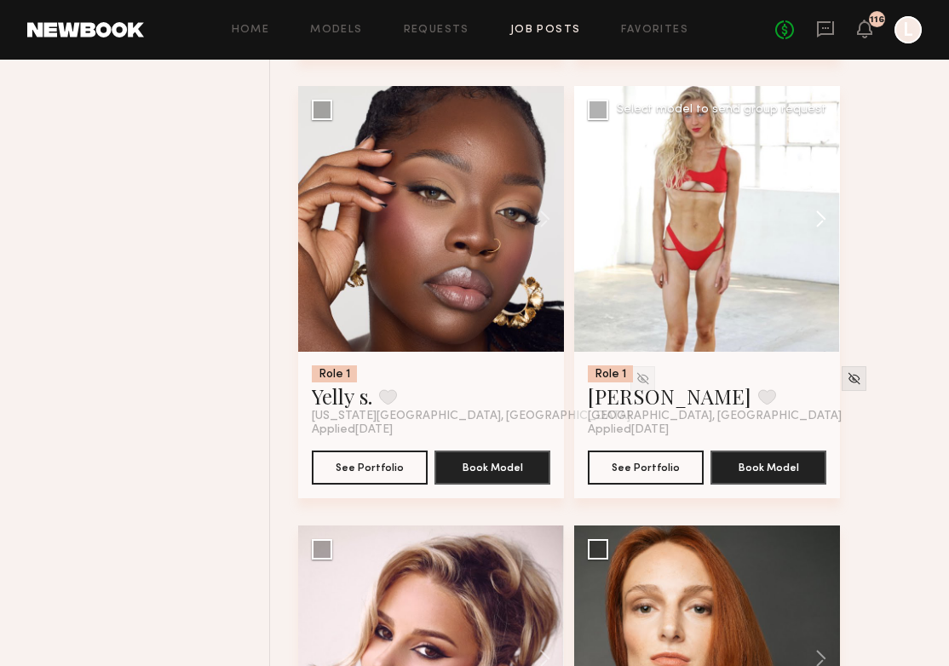
click at [815, 227] on button at bounding box center [813, 219] width 55 height 266
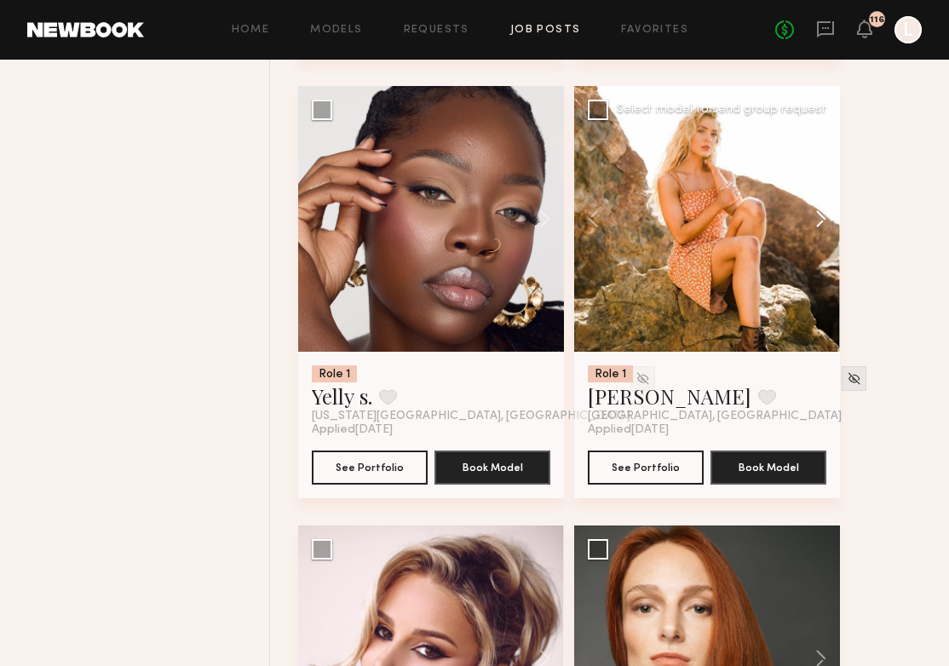
click at [815, 227] on button at bounding box center [813, 219] width 55 height 266
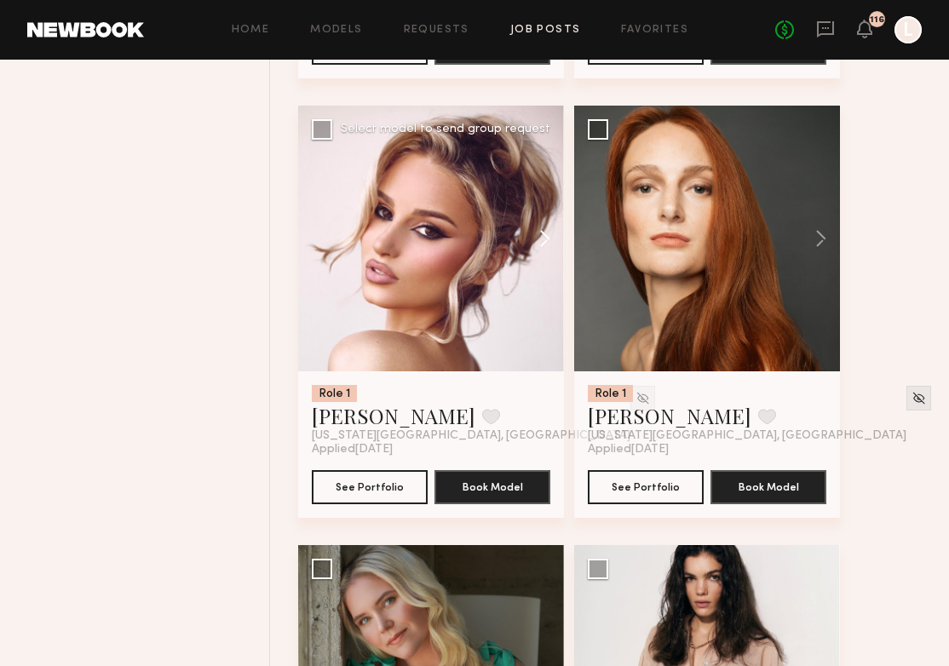
scroll to position [7701, 0]
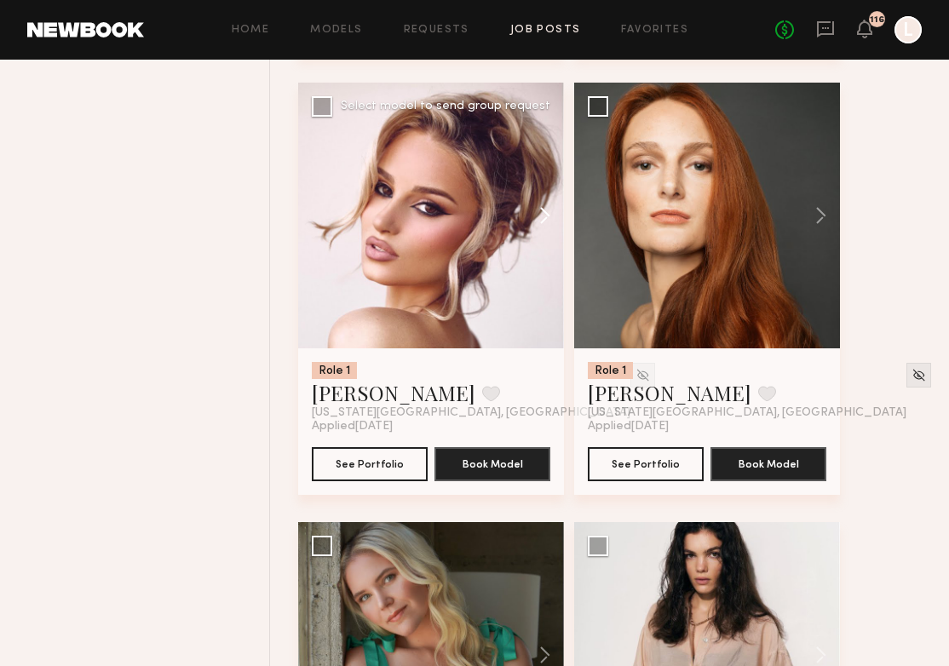
click at [543, 219] on button at bounding box center [537, 216] width 55 height 266
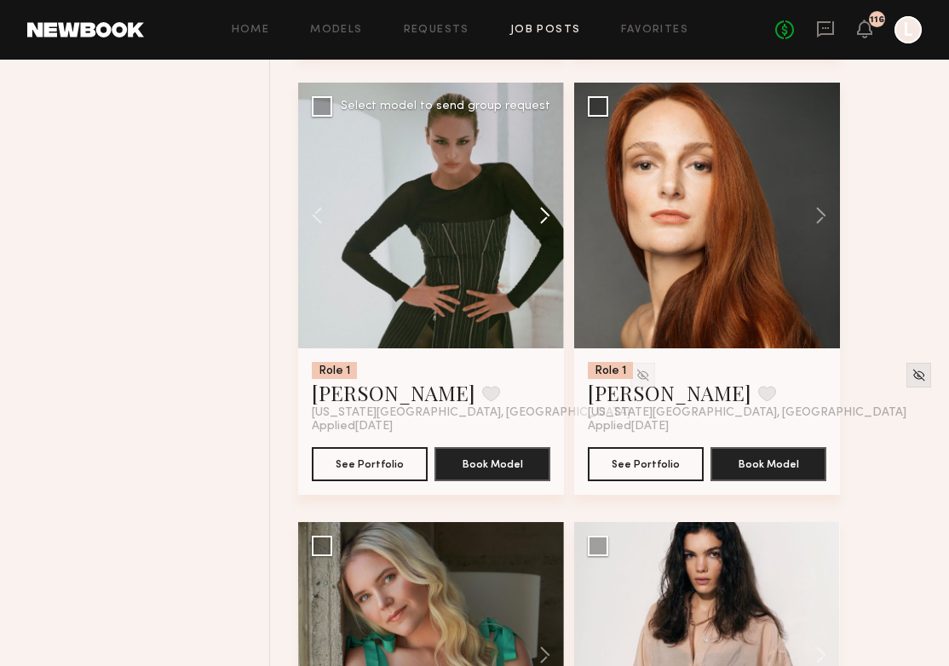
click at [543, 219] on button at bounding box center [537, 216] width 55 height 266
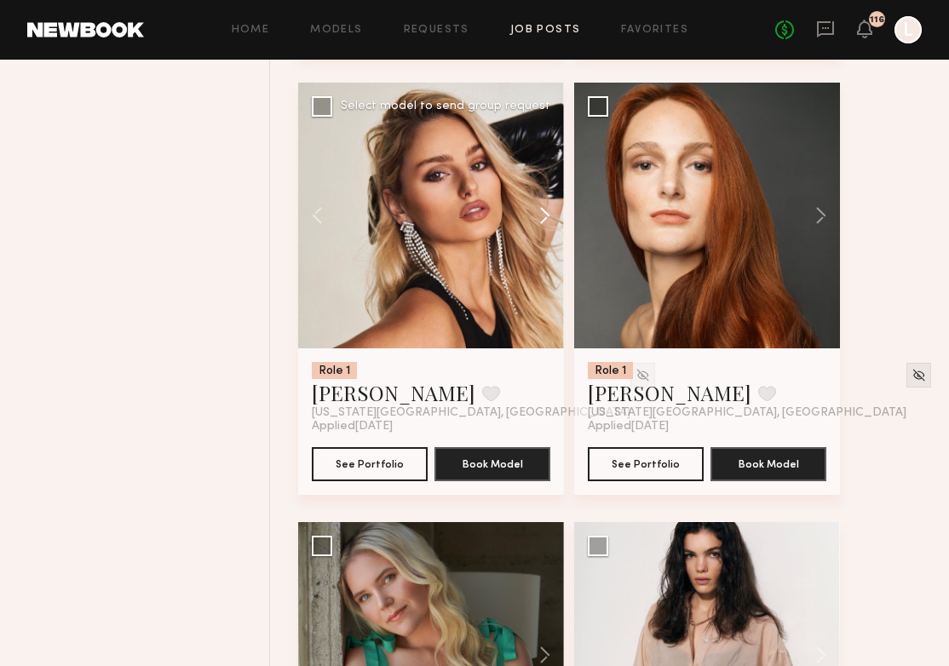
click at [543, 219] on button at bounding box center [537, 216] width 55 height 266
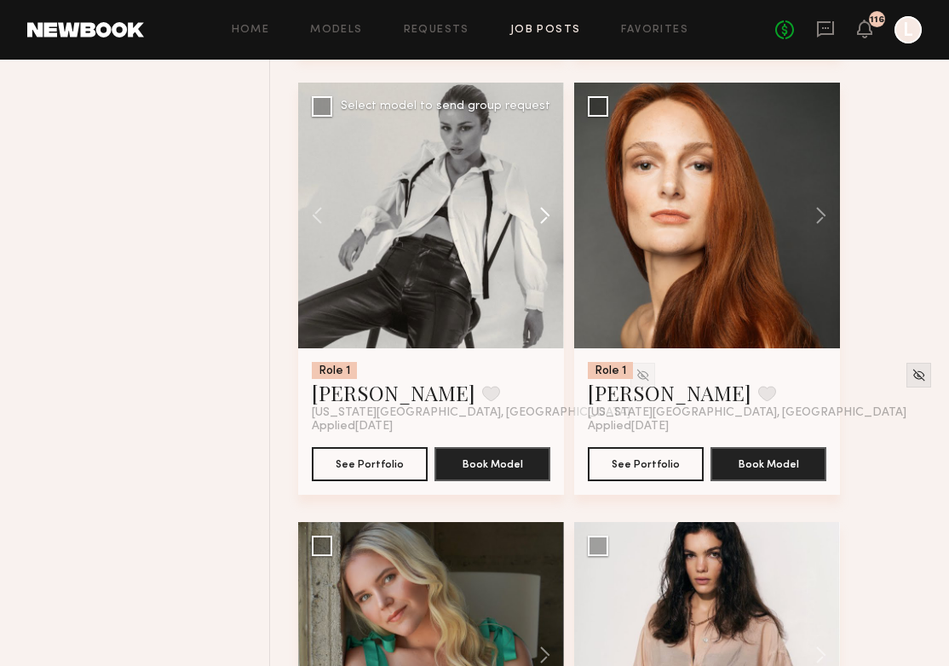
click at [543, 219] on button at bounding box center [537, 216] width 55 height 266
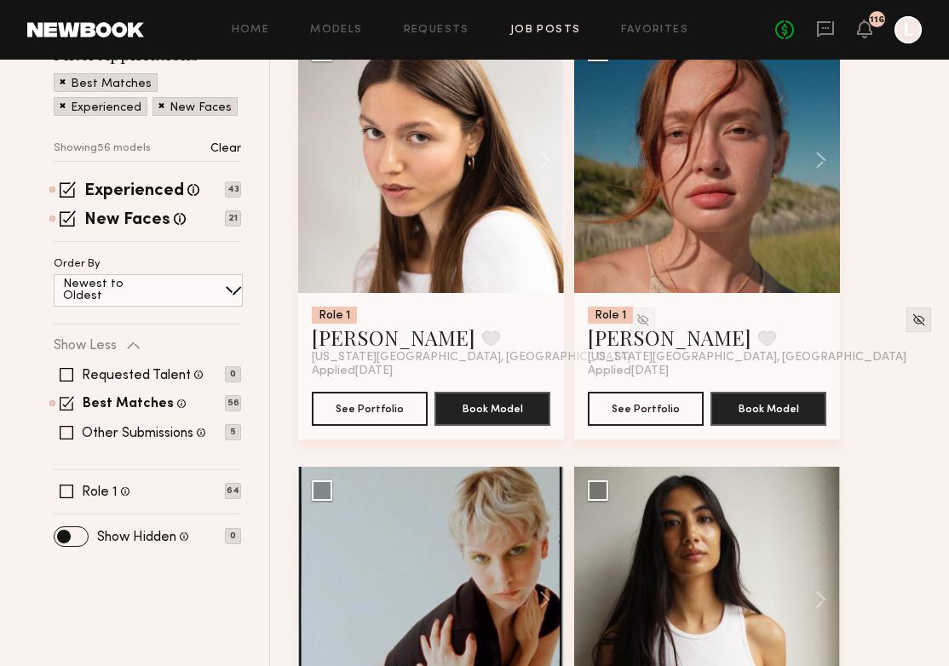
scroll to position [299, 0]
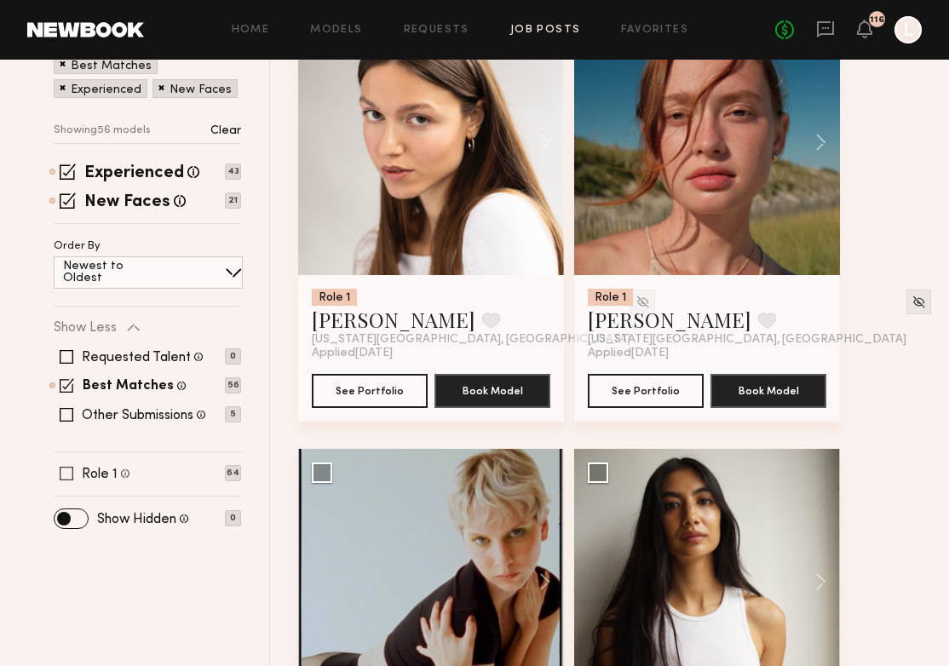
click at [59, 467] on div "Role 1 Female, 18–35, All ethnicities 64" at bounding box center [147, 474] width 187 height 14
click at [62, 472] on span at bounding box center [67, 474] width 14 height 14
click at [69, 413] on span at bounding box center [67, 415] width 14 height 14
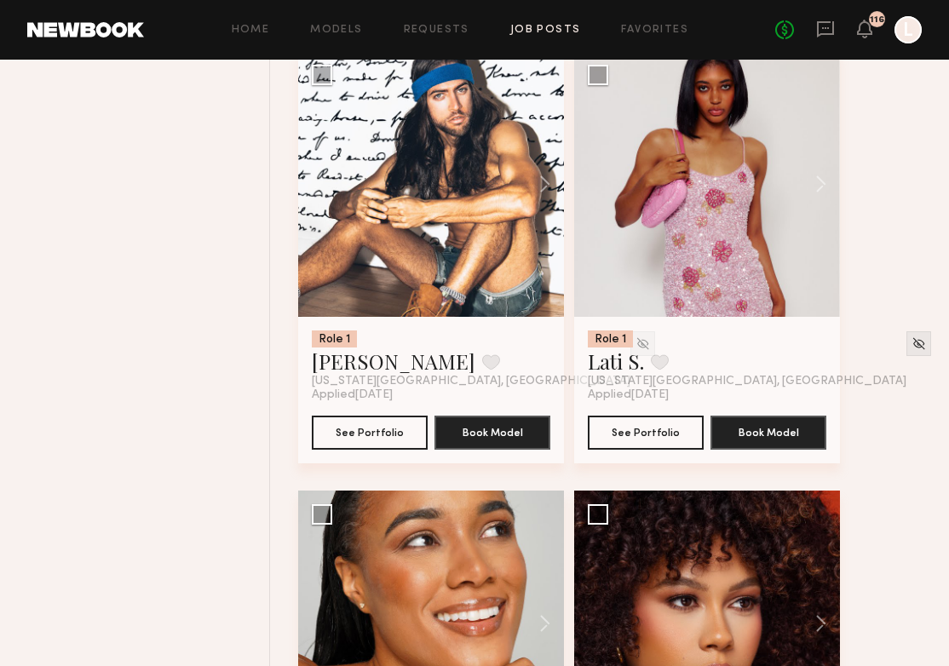
scroll to position [2901, 0]
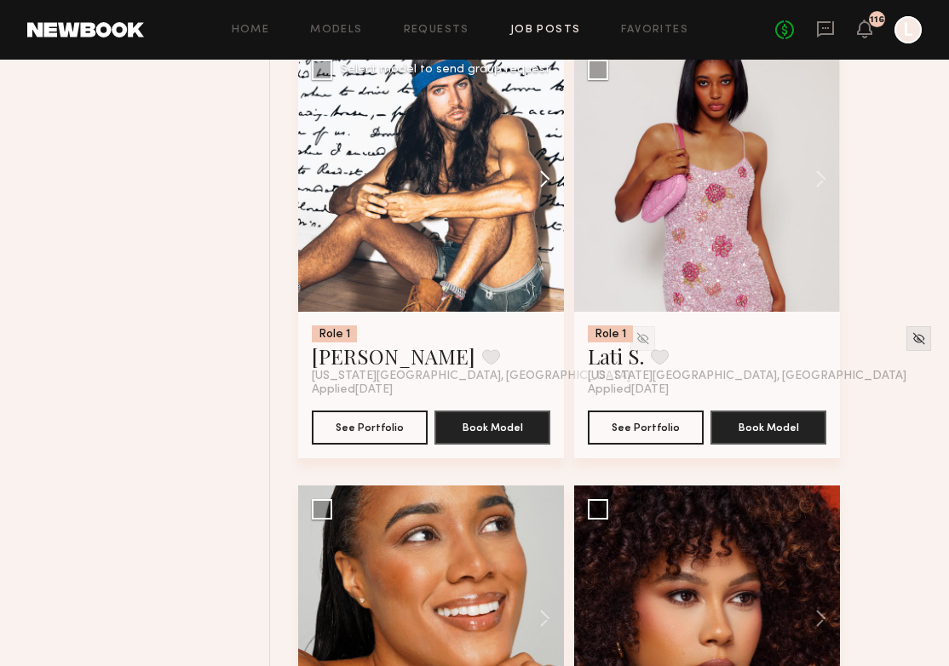
click at [545, 185] on button at bounding box center [537, 179] width 55 height 266
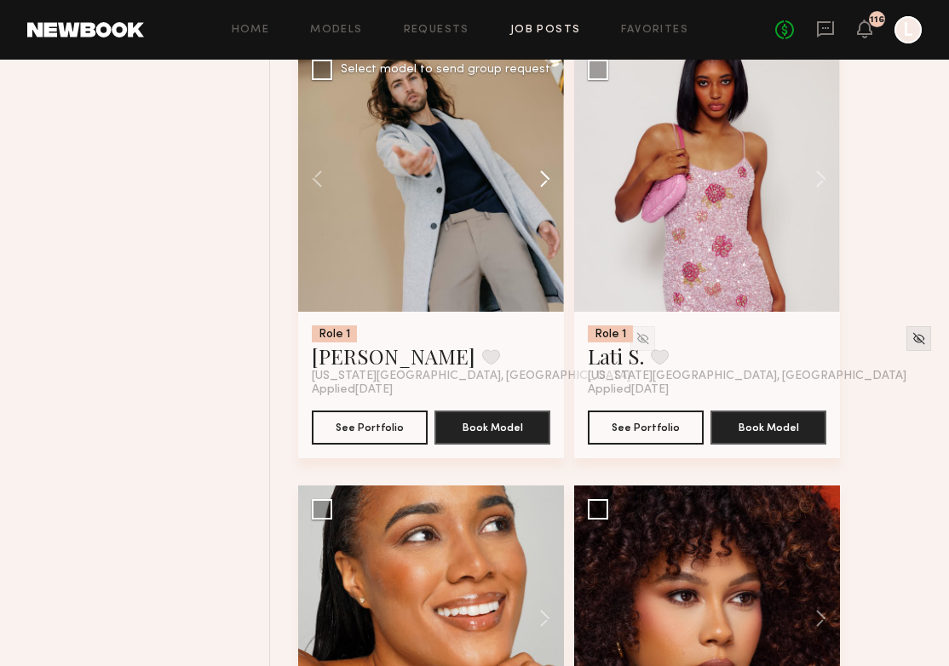
click at [545, 185] on button at bounding box center [537, 179] width 55 height 266
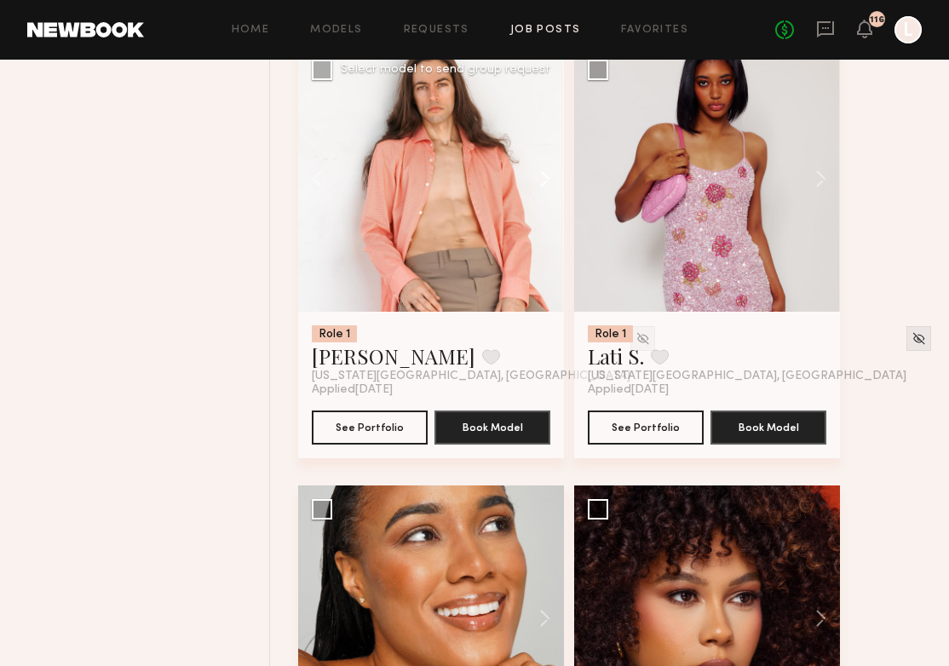
click at [545, 185] on button at bounding box center [537, 179] width 55 height 266
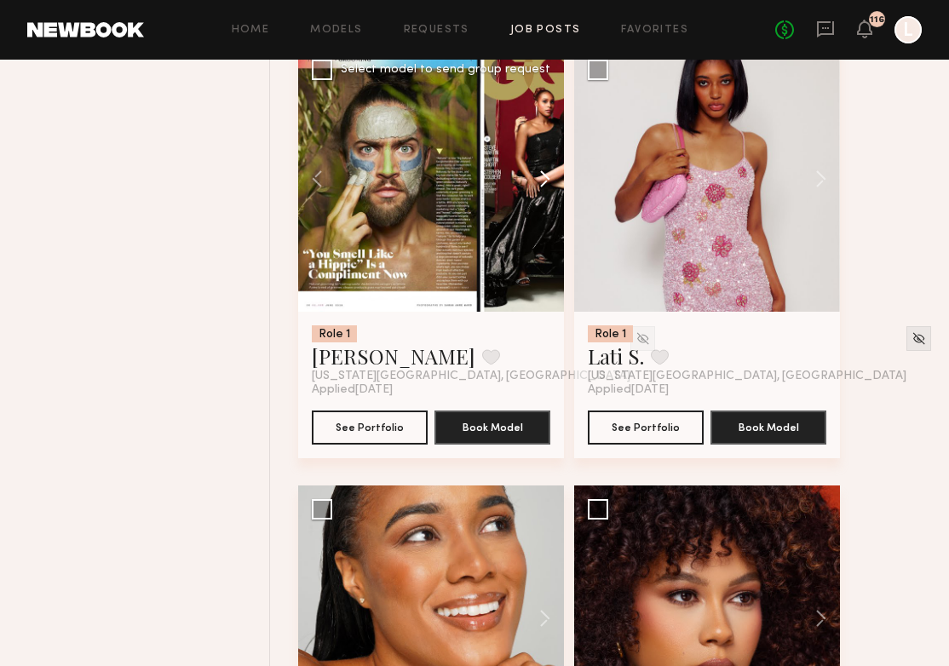
click at [545, 185] on button at bounding box center [537, 179] width 55 height 266
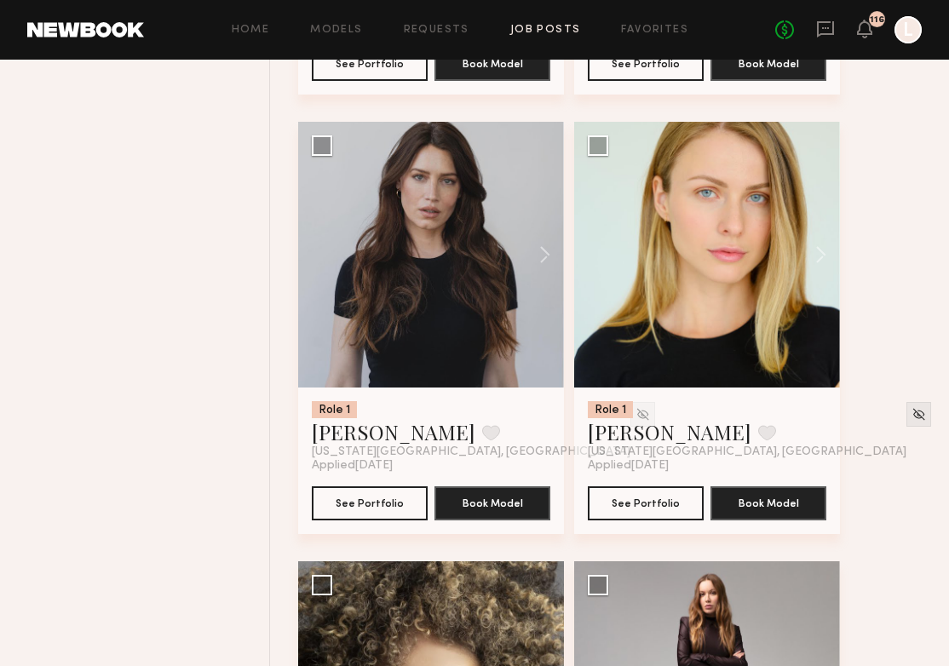
scroll to position [5021, 0]
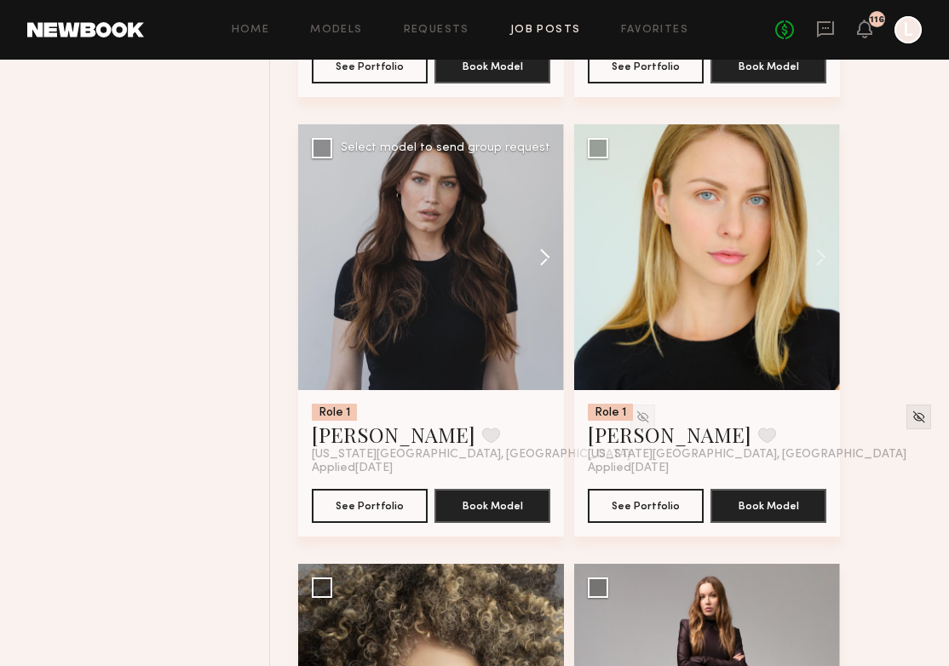
click at [542, 268] on button at bounding box center [537, 257] width 55 height 266
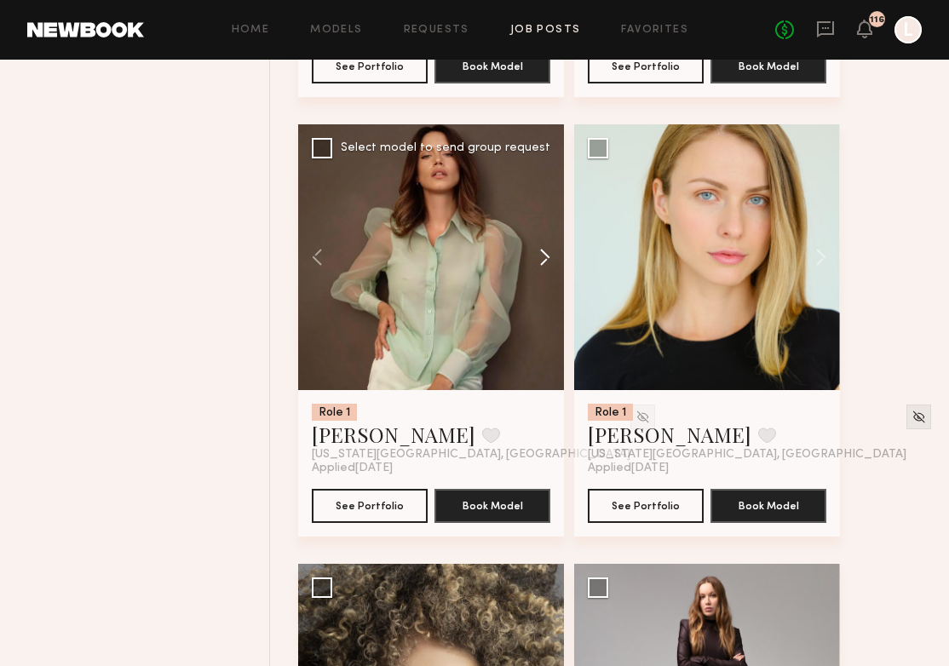
click at [542, 268] on button at bounding box center [537, 257] width 55 height 266
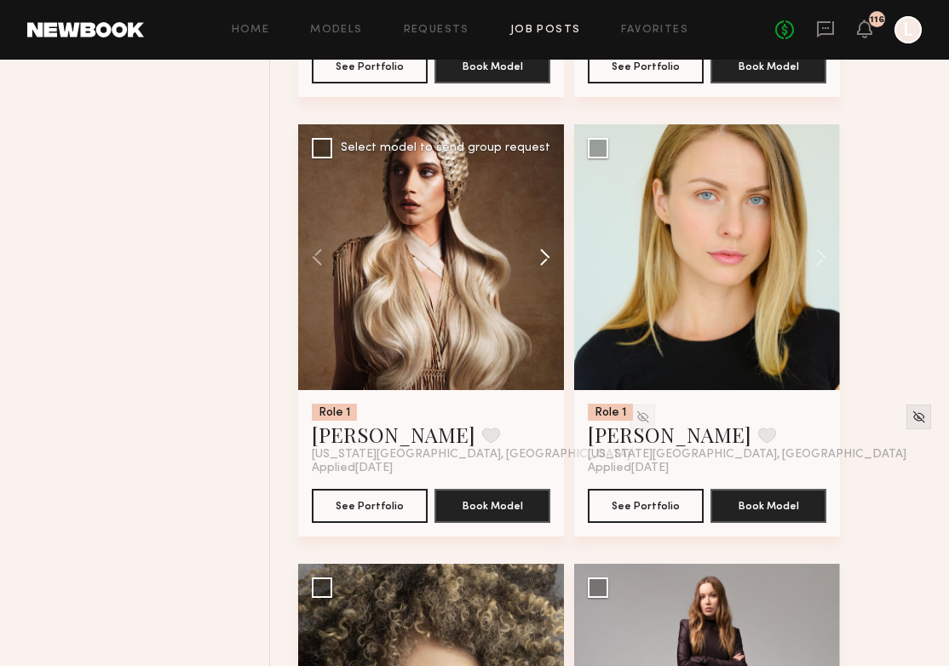
click at [542, 268] on button at bounding box center [537, 257] width 55 height 266
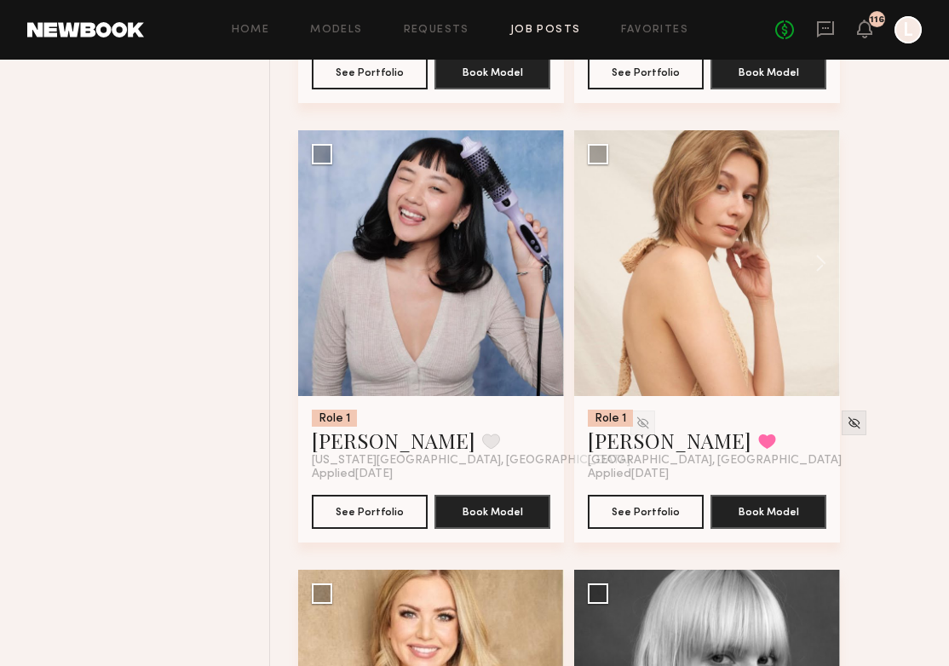
scroll to position [5887, 0]
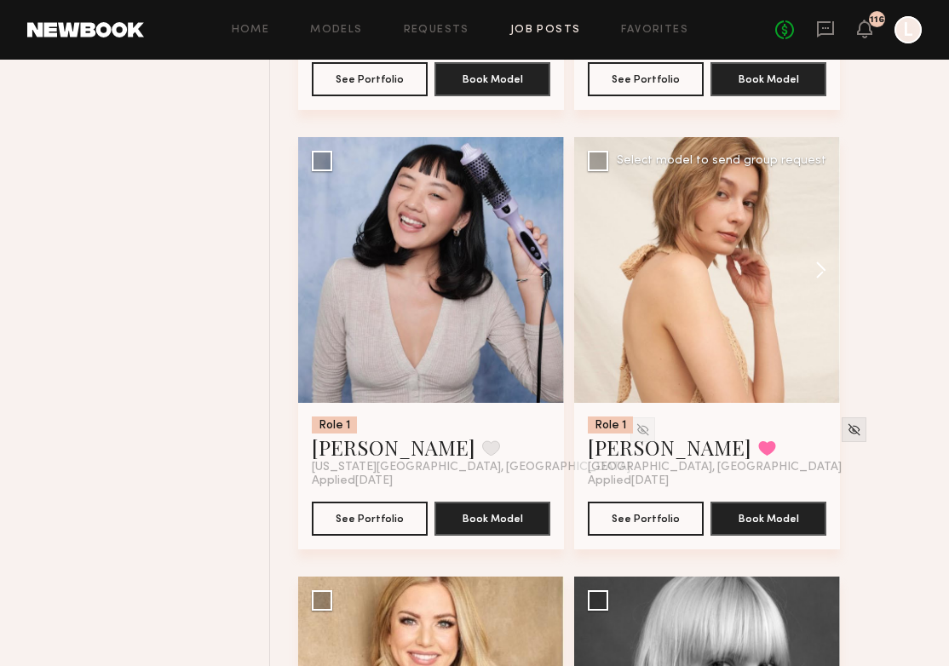
click at [819, 272] on button at bounding box center [813, 270] width 55 height 266
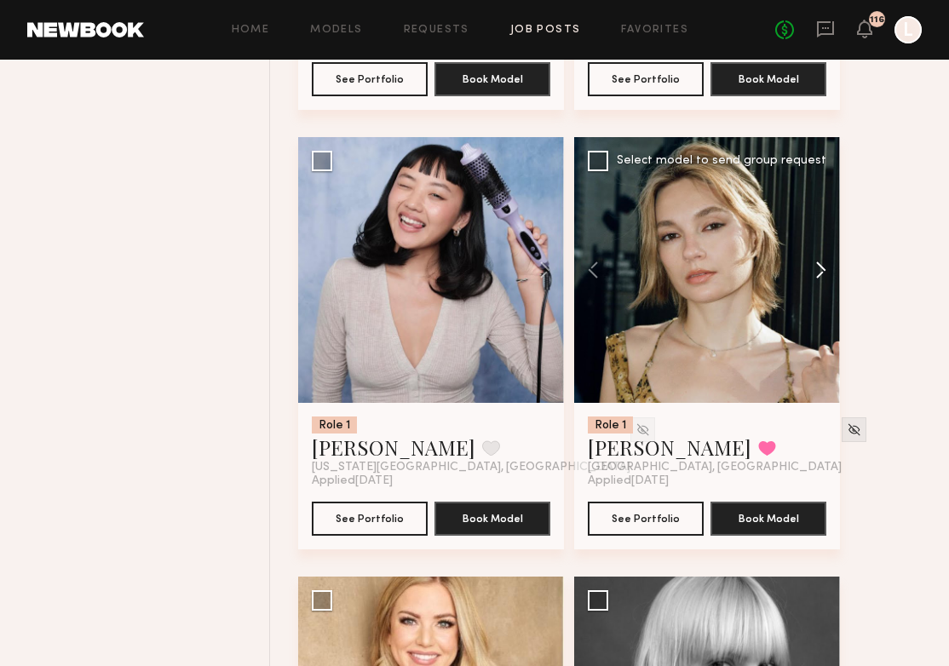
click at [819, 272] on button at bounding box center [813, 270] width 55 height 266
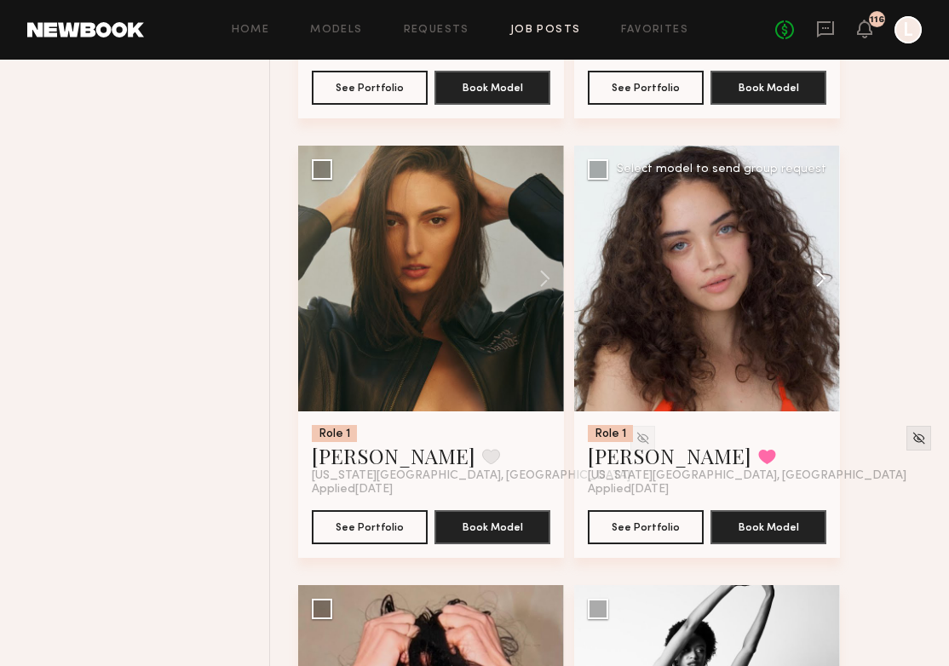
scroll to position [11152, 0]
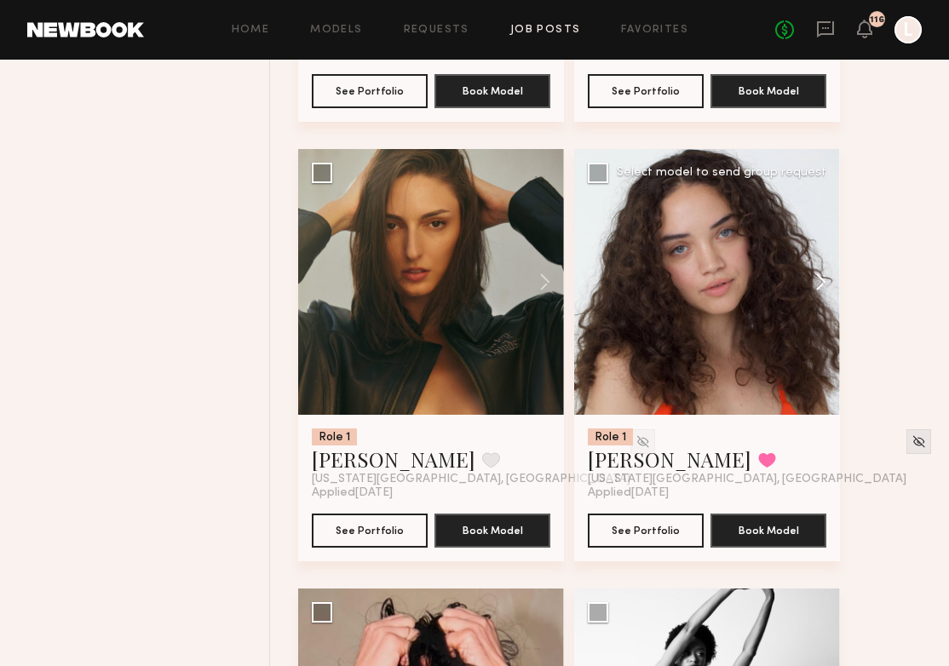
click at [815, 291] on button at bounding box center [813, 282] width 55 height 266
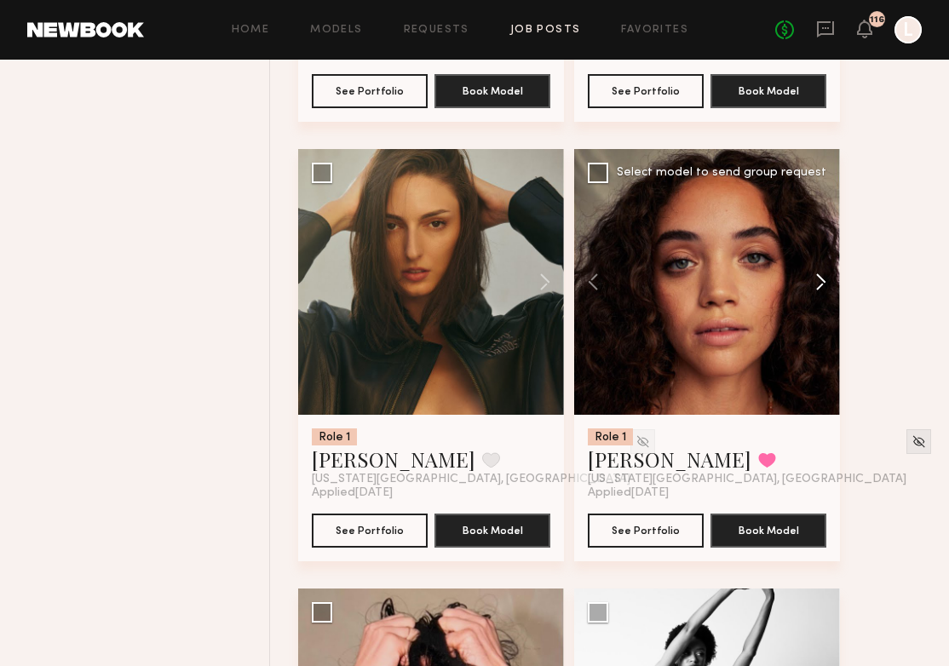
click at [815, 291] on button at bounding box center [813, 282] width 55 height 266
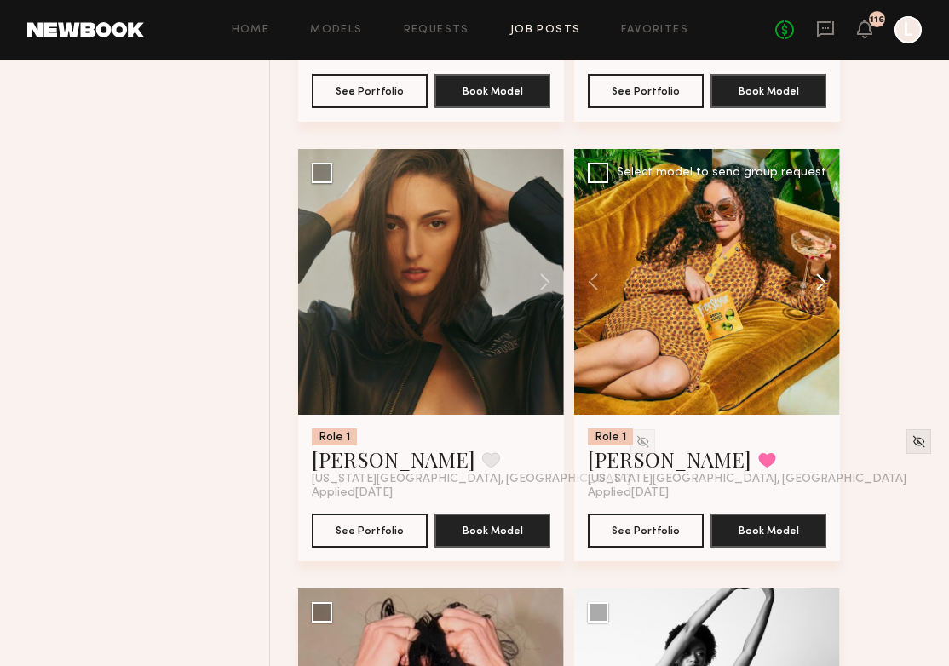
click at [815, 291] on button at bounding box center [813, 282] width 55 height 266
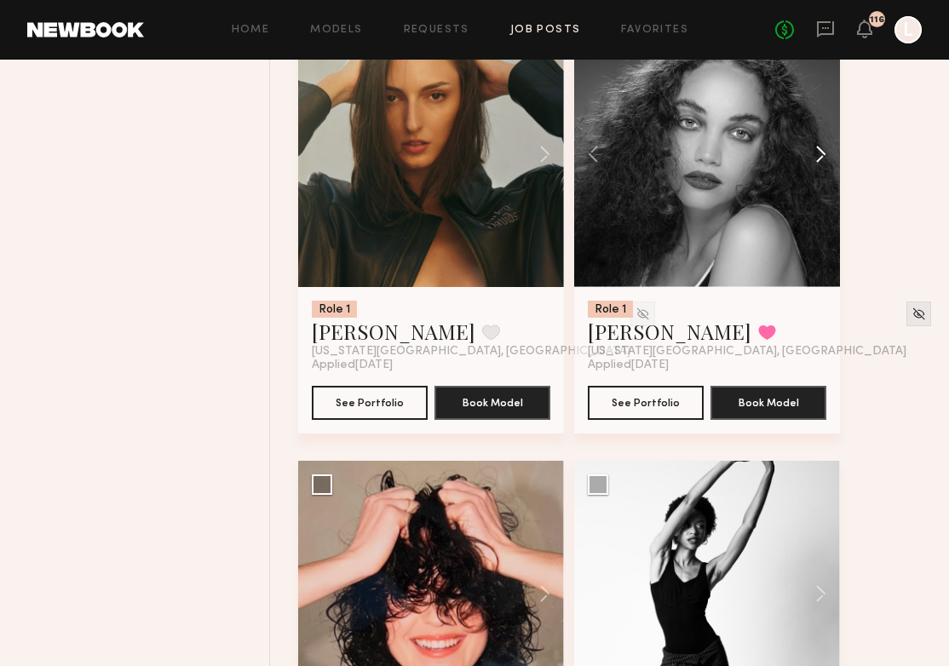
scroll to position [11275, 0]
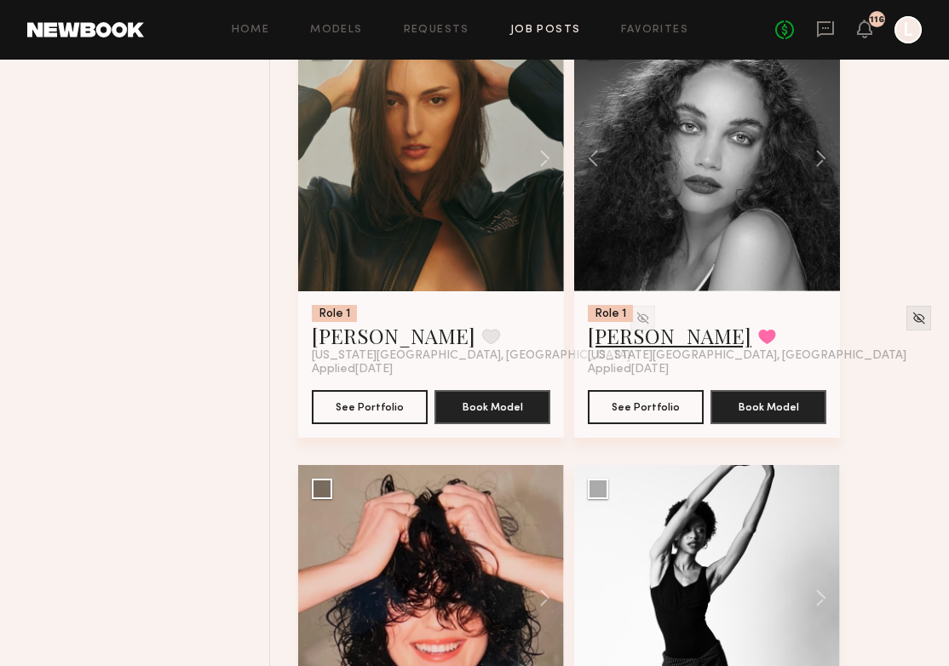
click at [638, 347] on link "Kaitlyn J." at bounding box center [670, 335] width 164 height 27
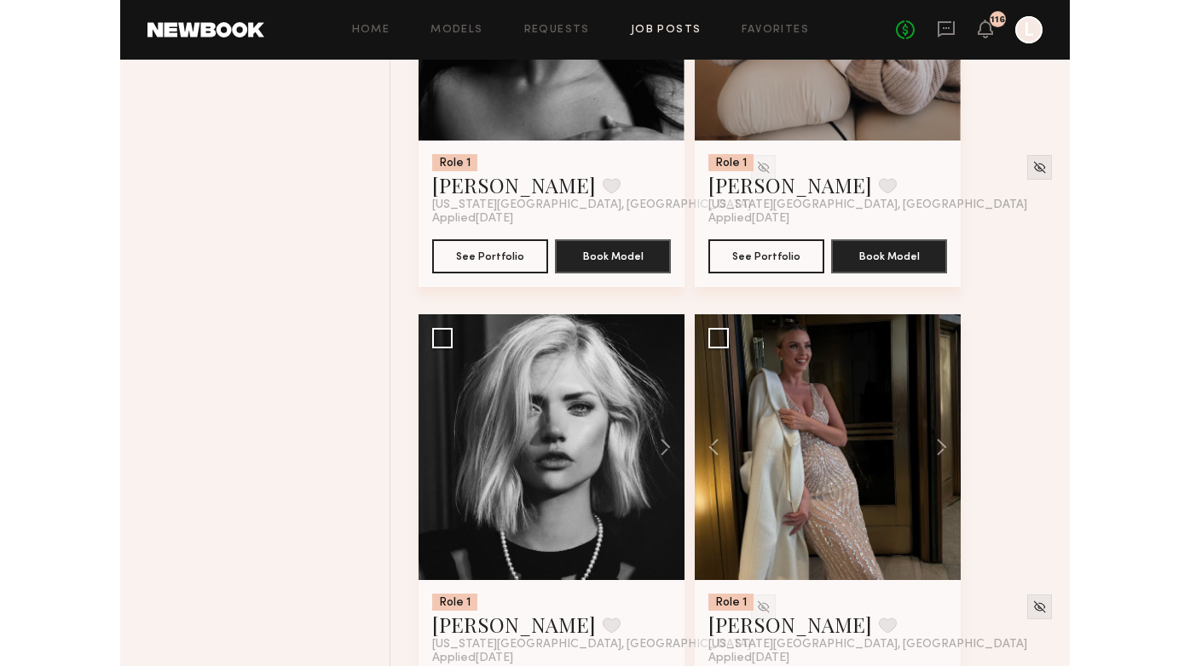
scroll to position [4394, 0]
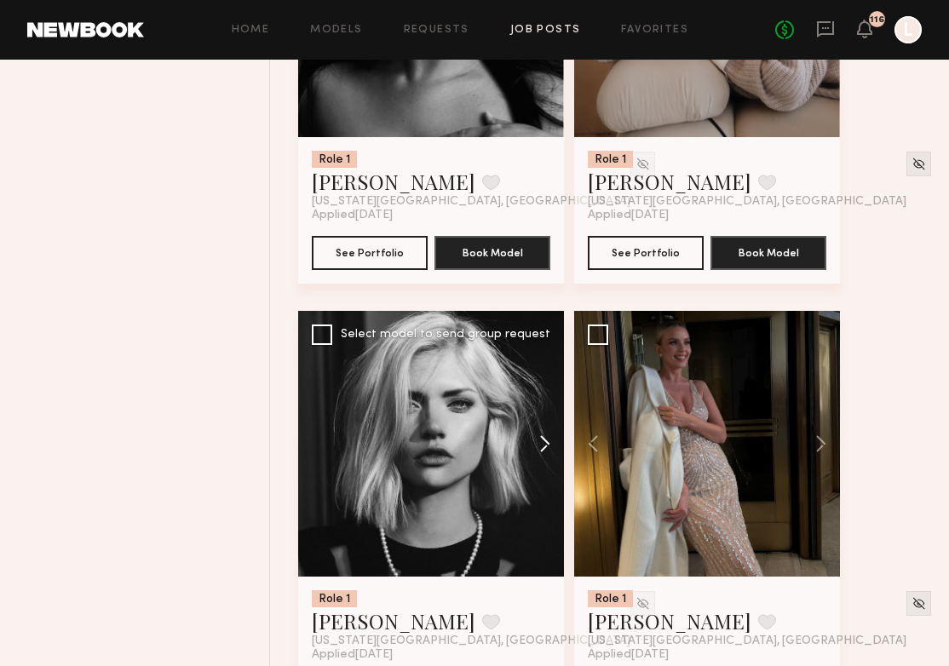
click at [546, 458] on button at bounding box center [537, 444] width 55 height 266
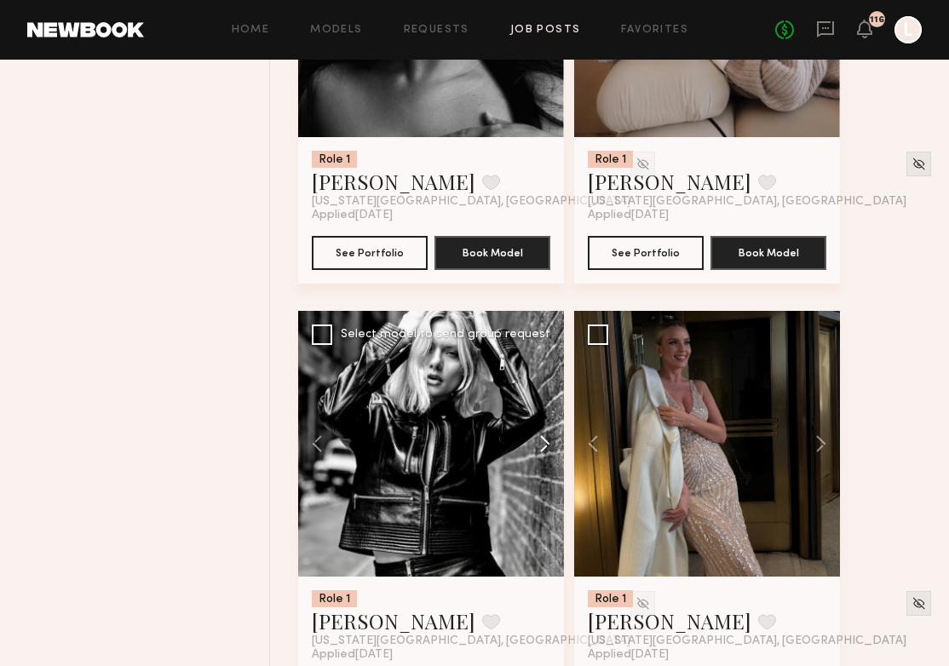
click at [546, 458] on button at bounding box center [537, 444] width 55 height 266
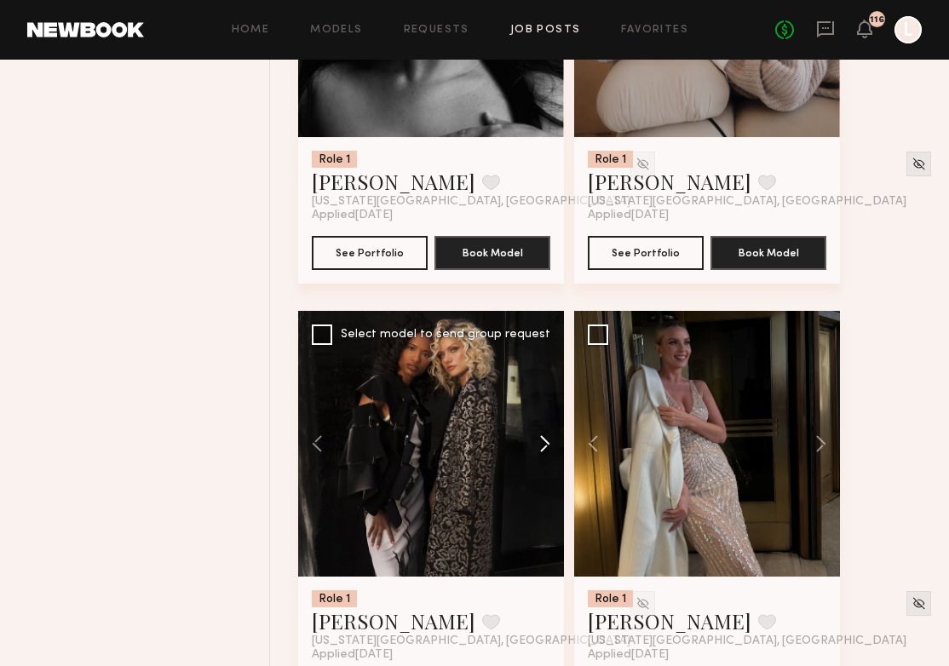
click at [546, 458] on button at bounding box center [537, 444] width 55 height 266
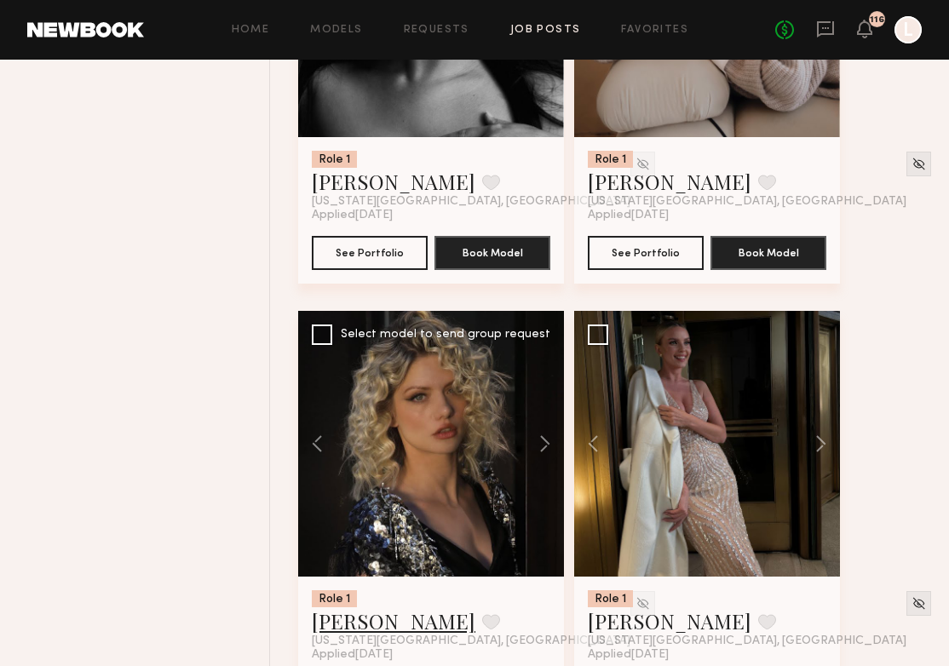
click at [355, 624] on link "Martina K." at bounding box center [394, 621] width 164 height 27
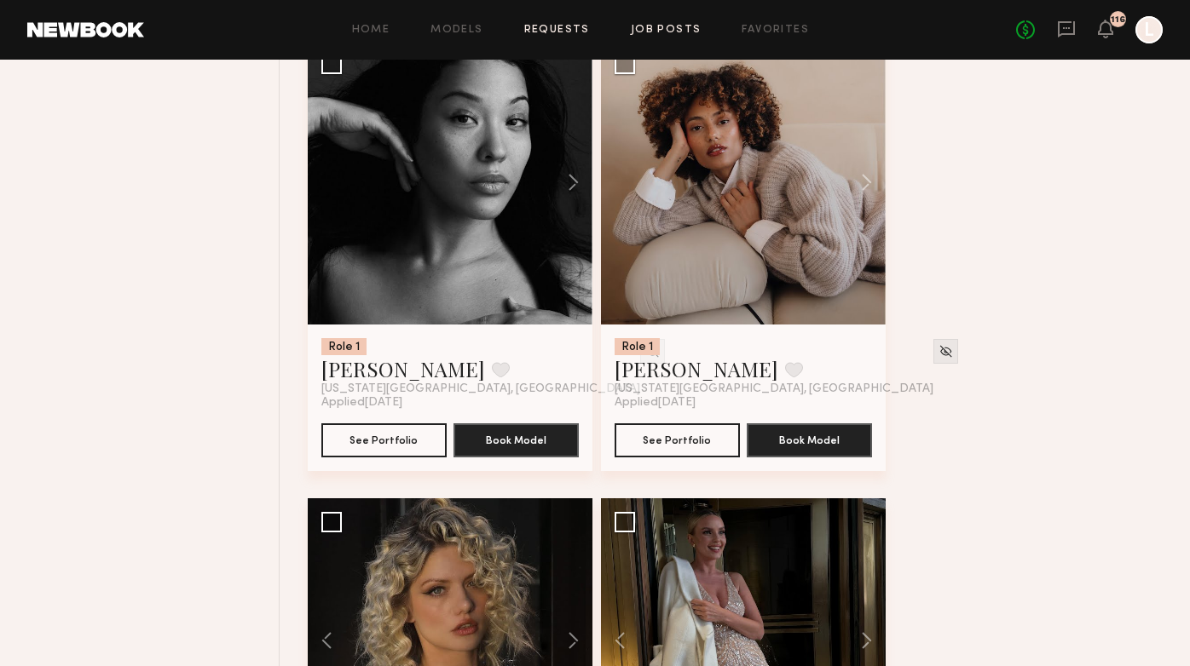
click at [568, 31] on link "Requests" at bounding box center [557, 30] width 66 height 11
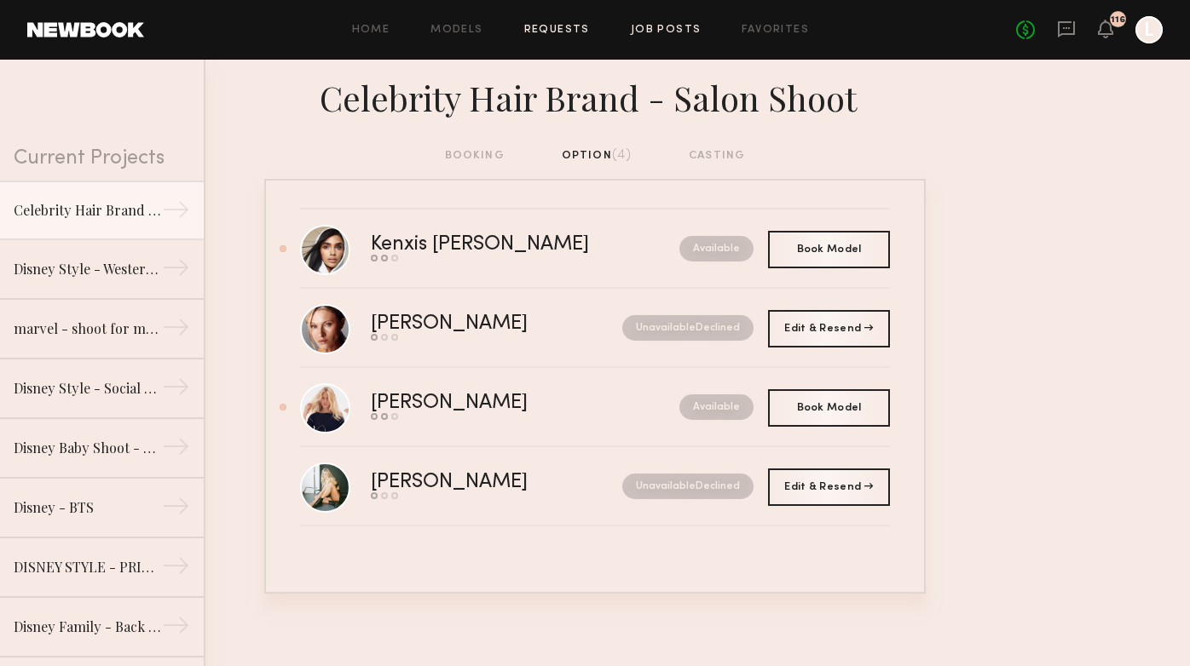
click at [662, 32] on link "Job Posts" at bounding box center [666, 30] width 71 height 11
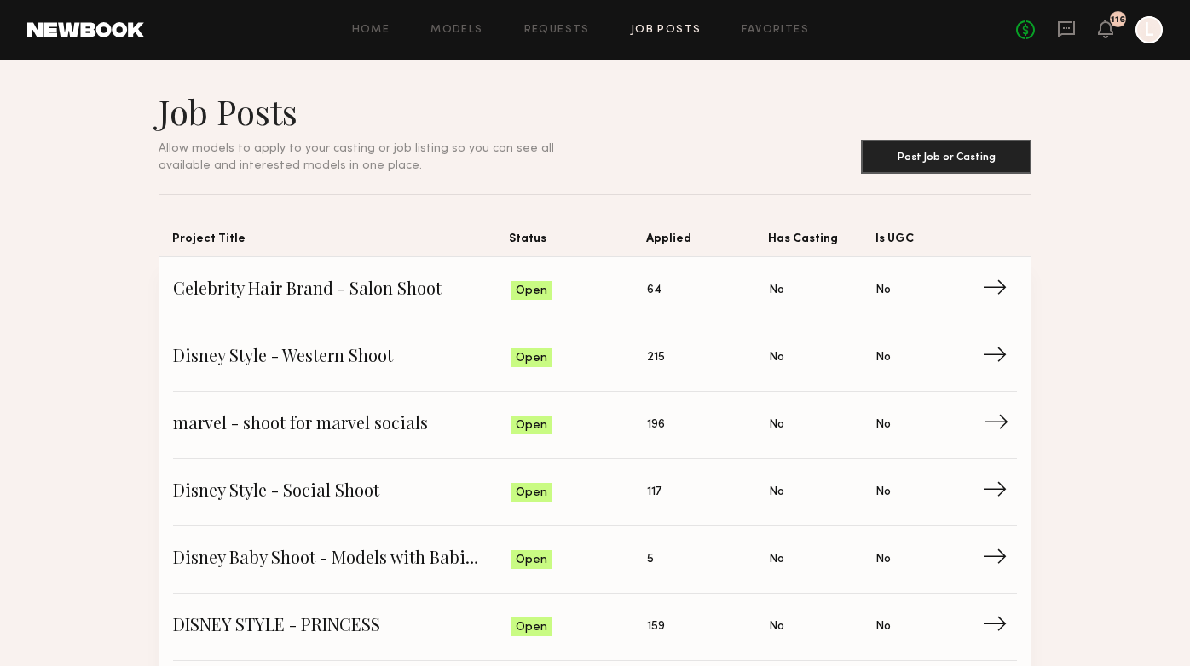
click at [428, 428] on span "marvel - shoot for marvel socials" at bounding box center [341, 425] width 337 height 26
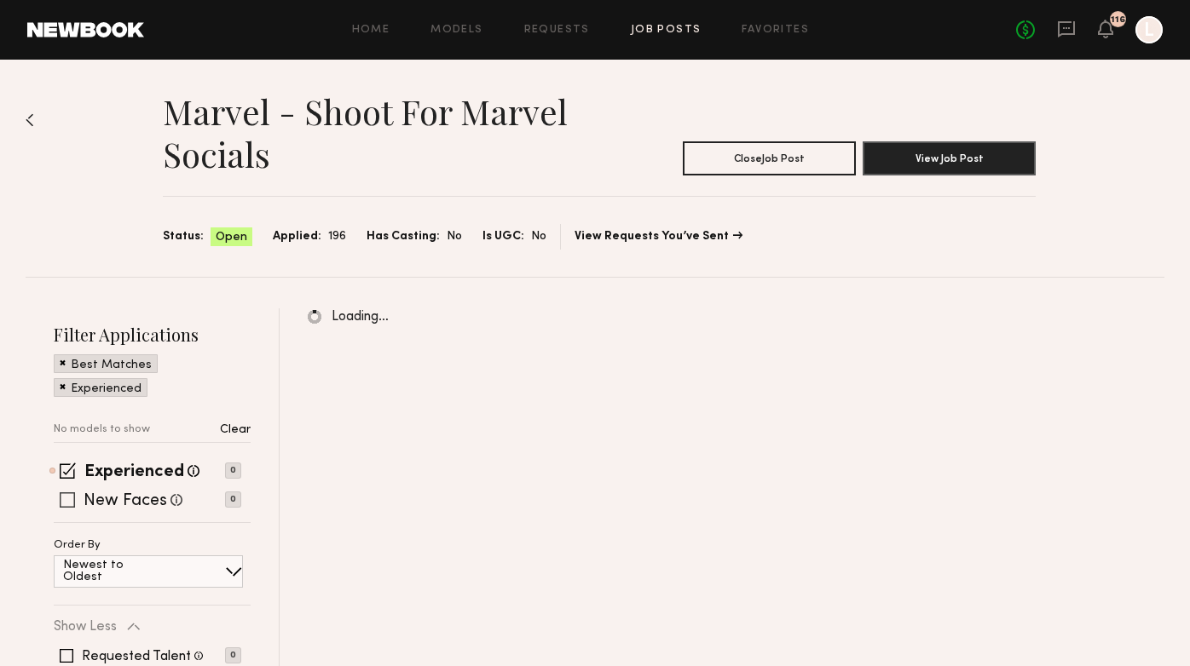
click at [64, 504] on span at bounding box center [67, 500] width 15 height 15
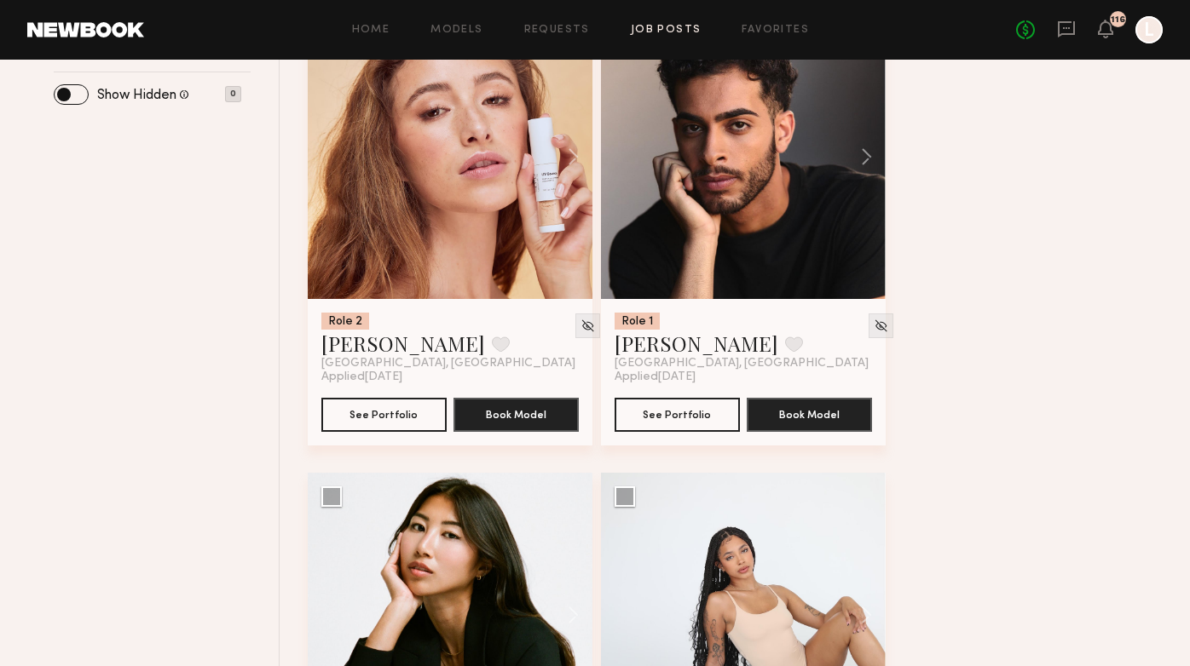
scroll to position [751, 0]
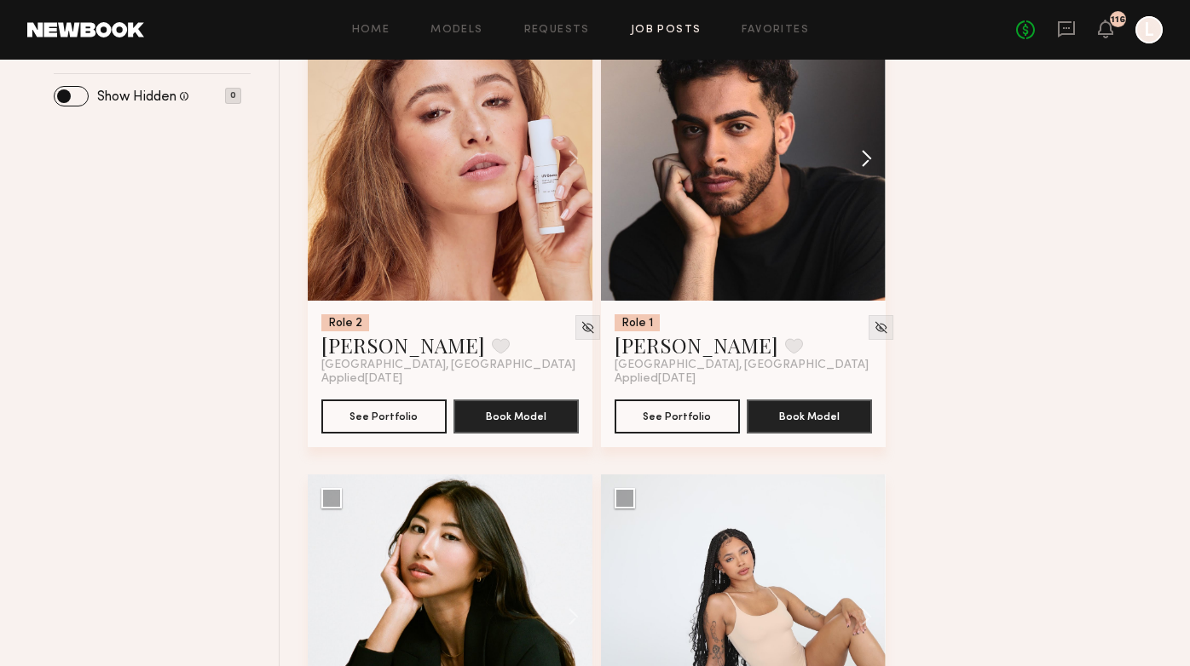
click at [863, 158] on button at bounding box center [858, 158] width 55 height 285
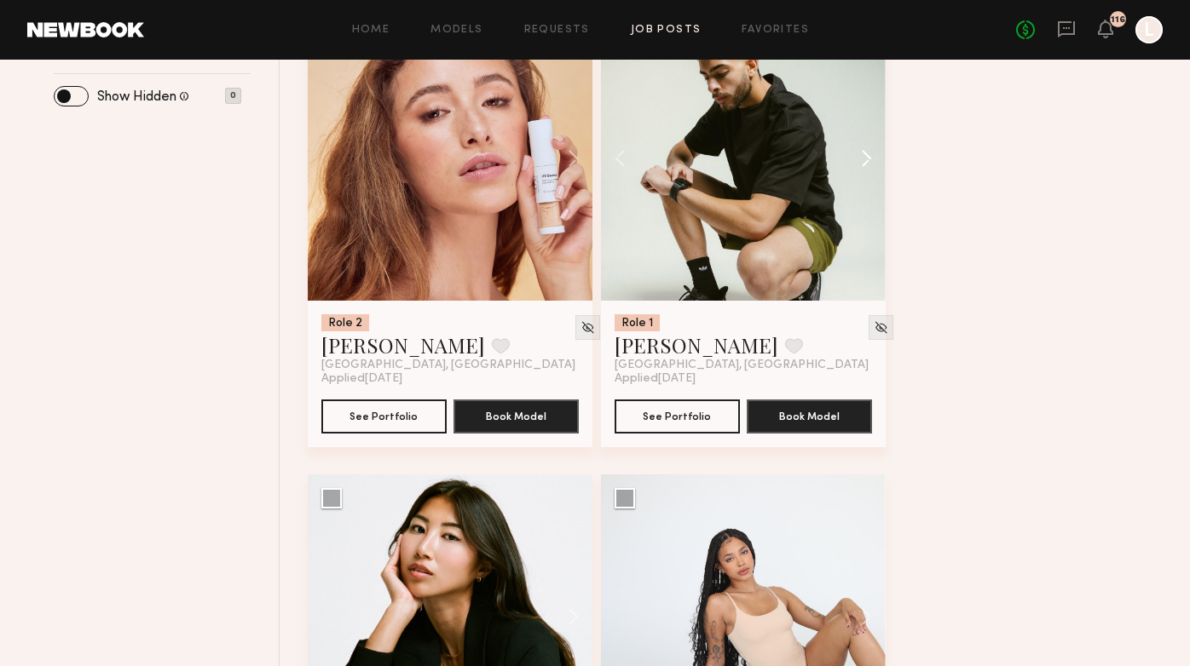
click at [863, 158] on button at bounding box center [858, 158] width 55 height 285
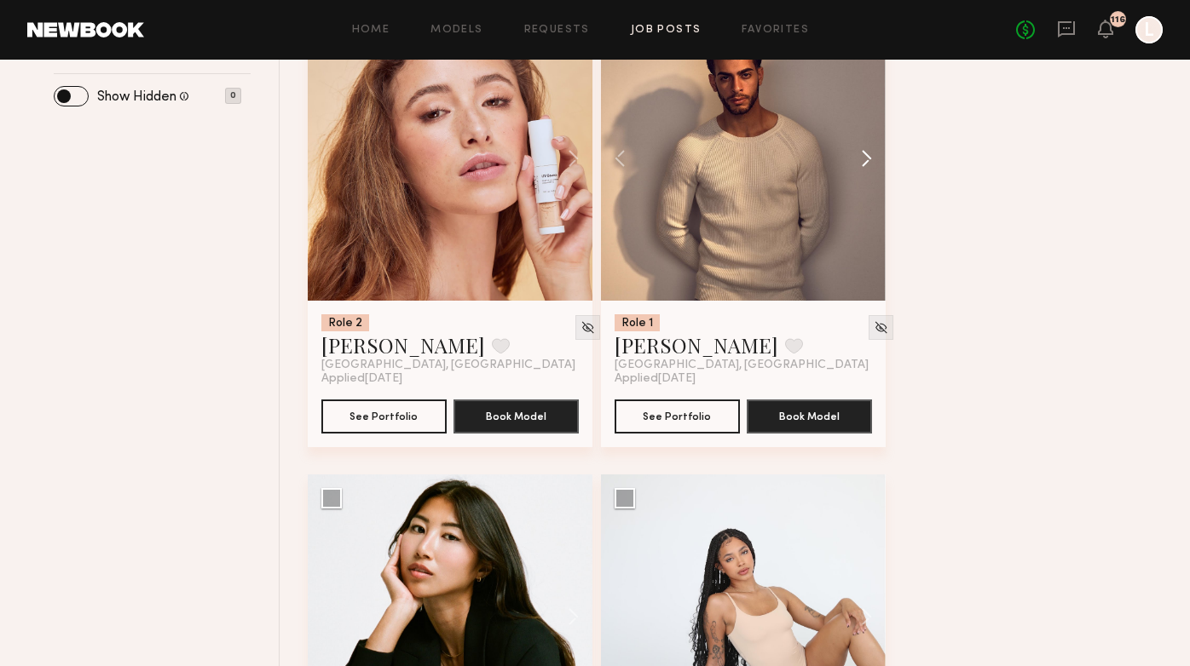
click at [863, 158] on button at bounding box center [858, 158] width 55 height 285
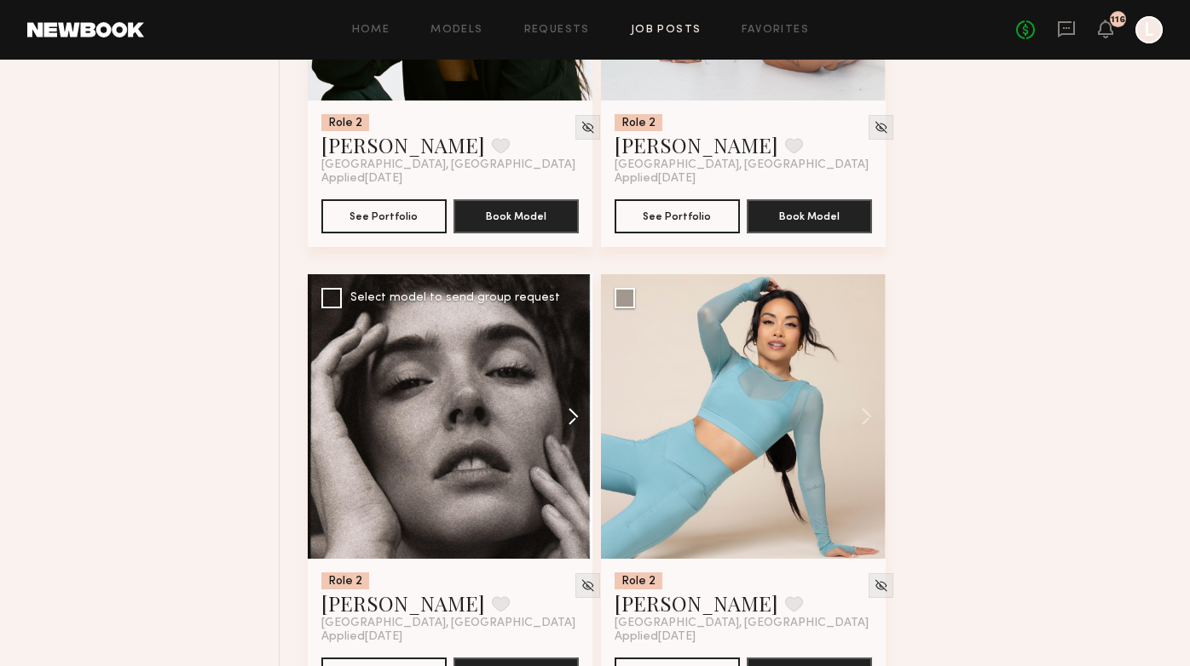
scroll to position [1407, 0]
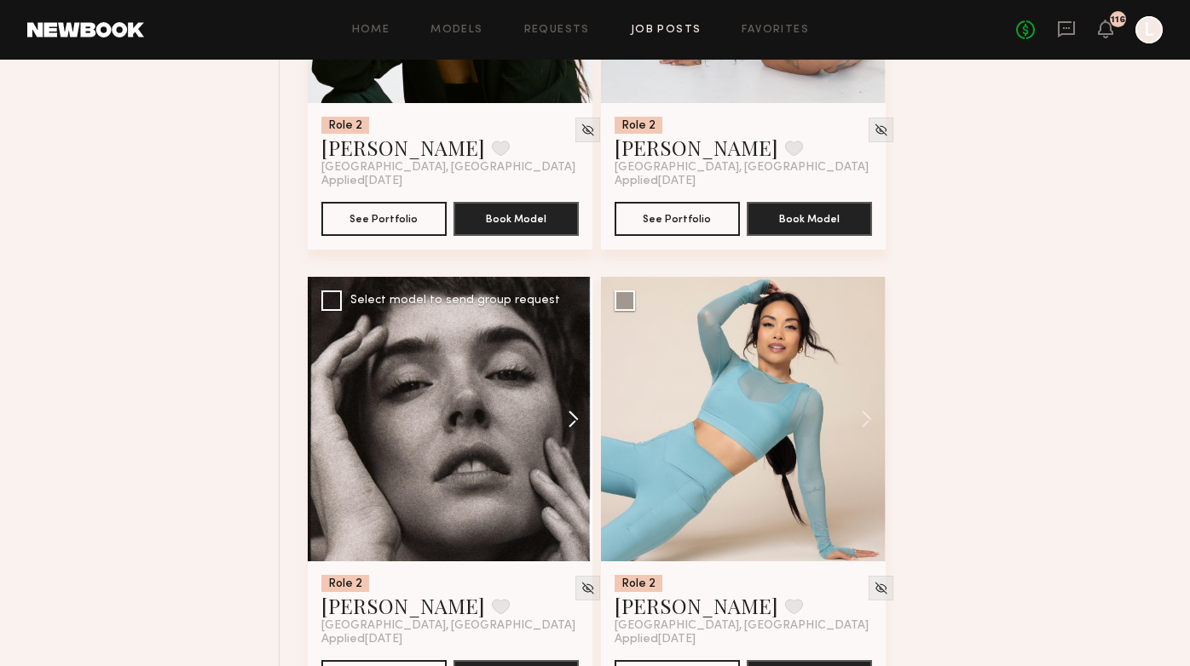
click at [571, 425] on button at bounding box center [565, 419] width 55 height 285
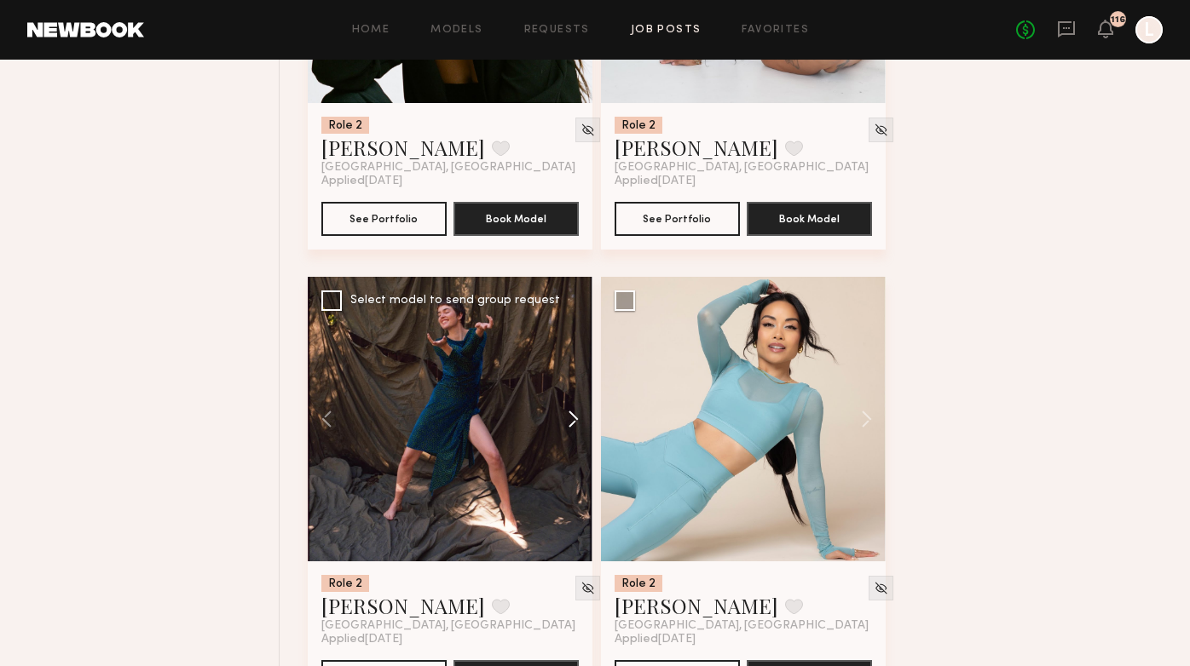
click at [571, 425] on button at bounding box center [565, 419] width 55 height 285
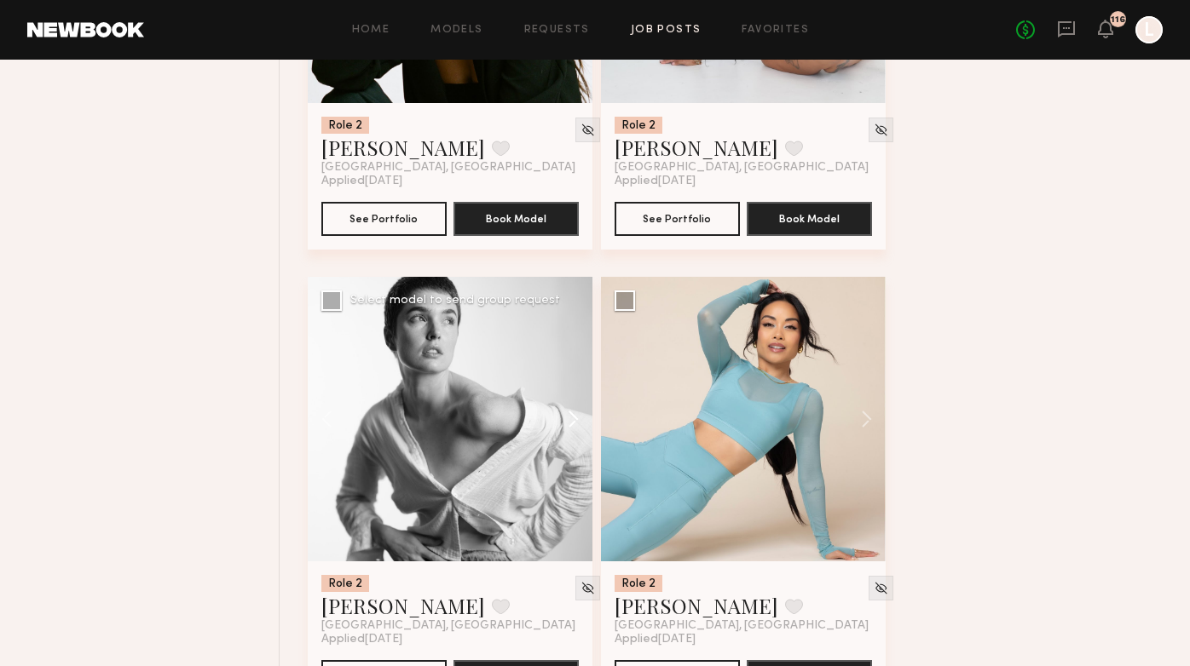
click at [571, 425] on button at bounding box center [565, 419] width 55 height 285
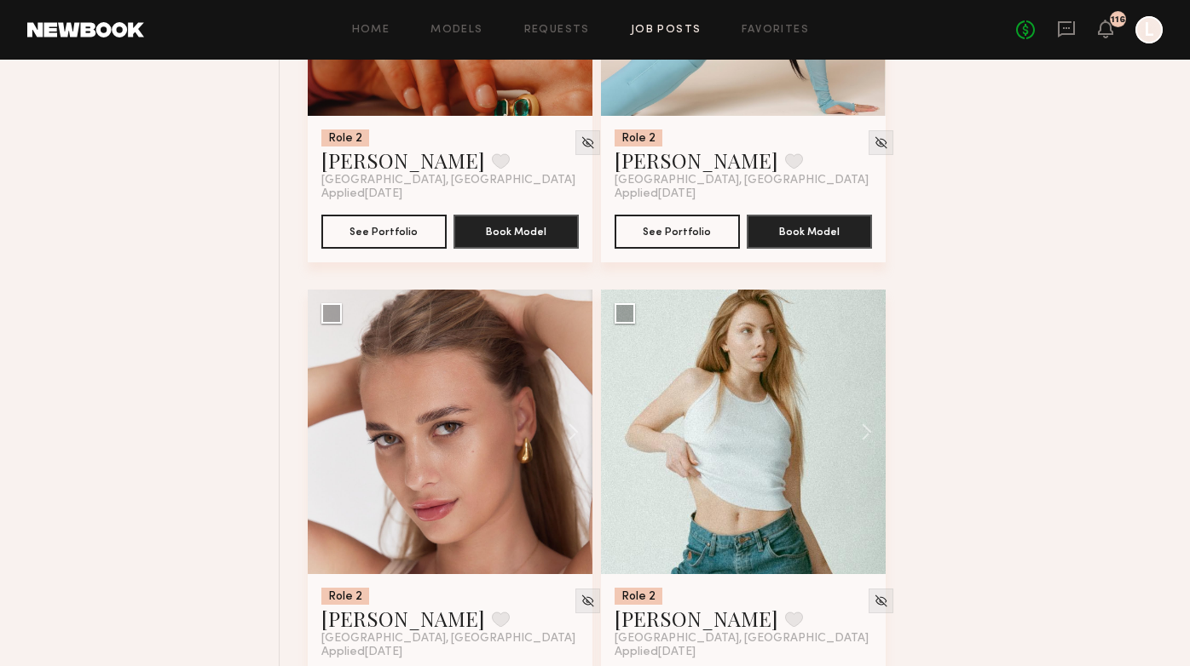
scroll to position [1860, 0]
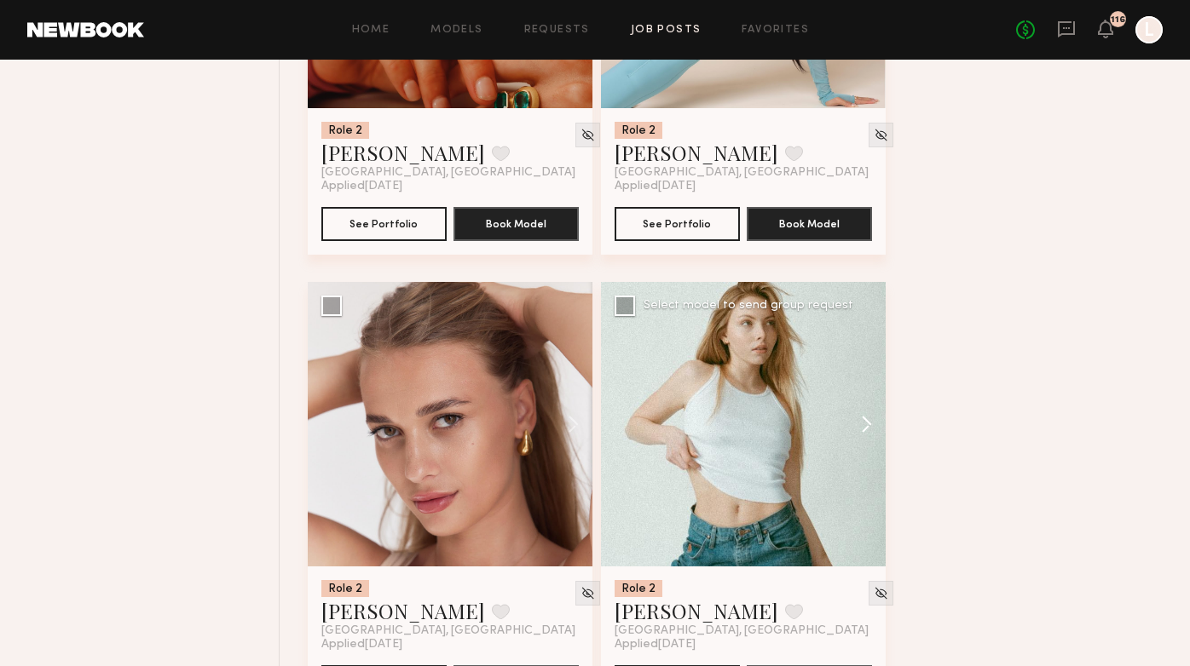
click at [861, 435] on button at bounding box center [858, 424] width 55 height 285
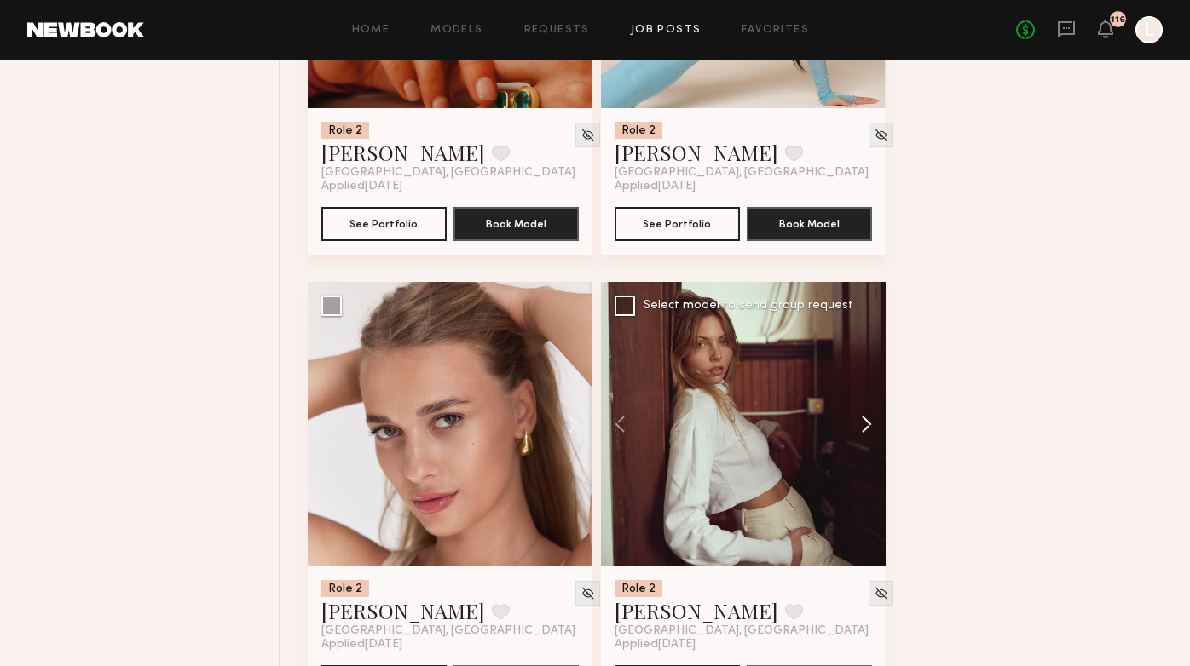
click at [861, 435] on button at bounding box center [858, 424] width 55 height 285
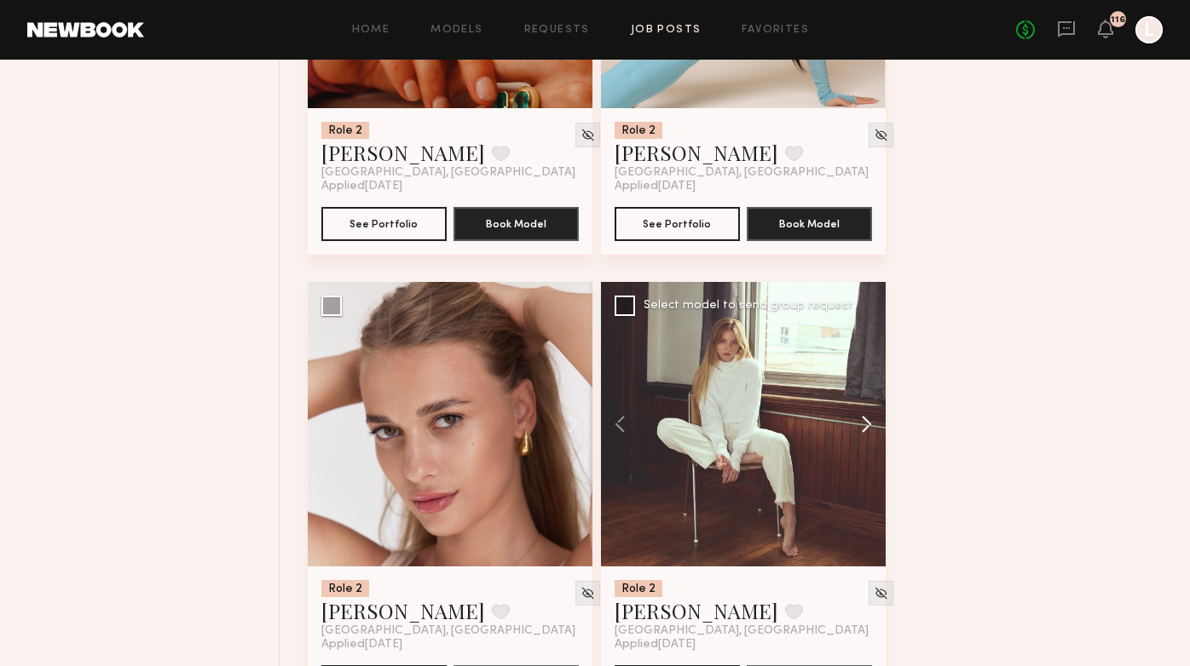
click at [861, 435] on button at bounding box center [858, 424] width 55 height 285
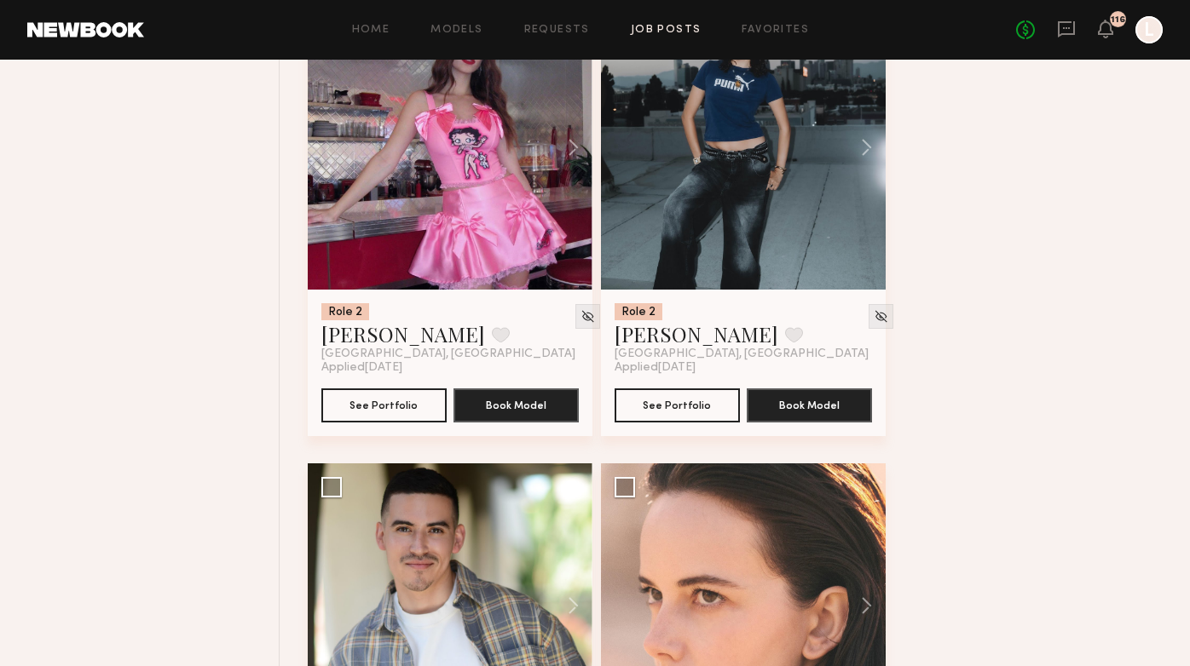
scroll to position [3407, 0]
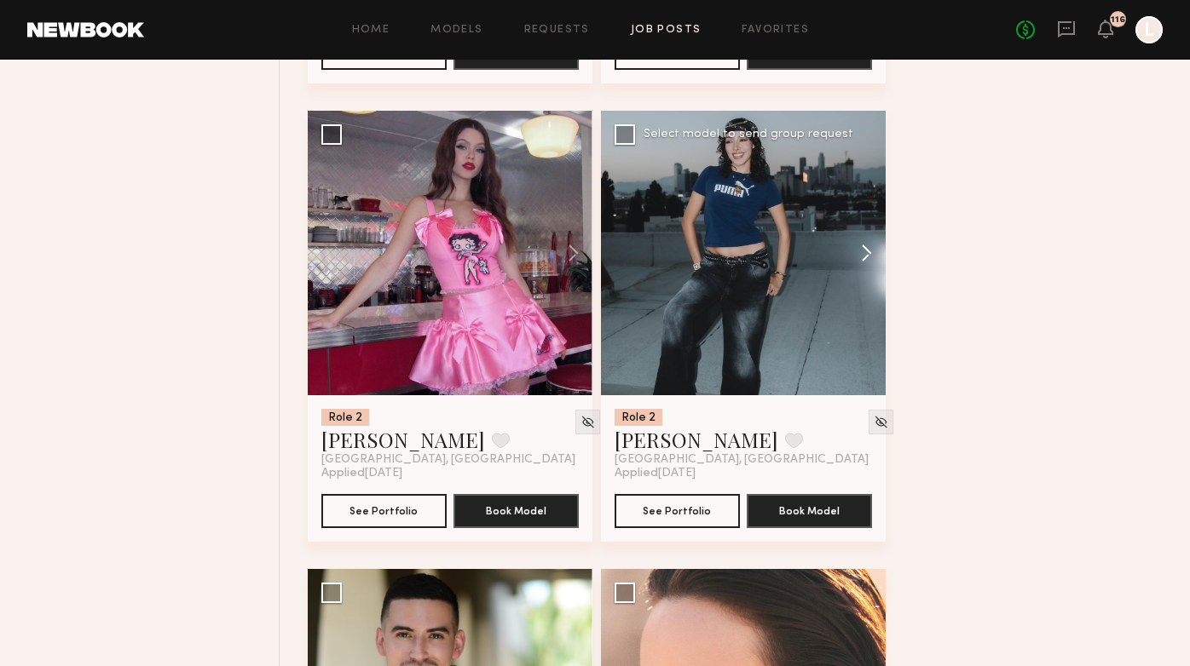
click at [862, 253] on button at bounding box center [858, 253] width 55 height 285
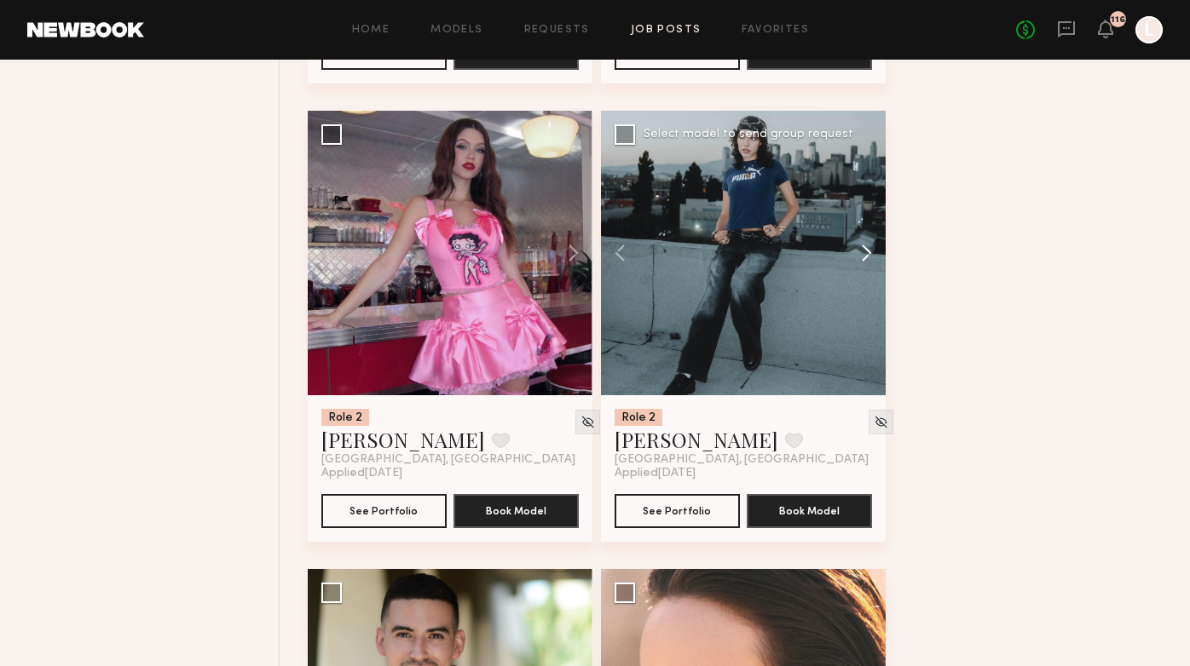
click at [862, 253] on button at bounding box center [858, 253] width 55 height 285
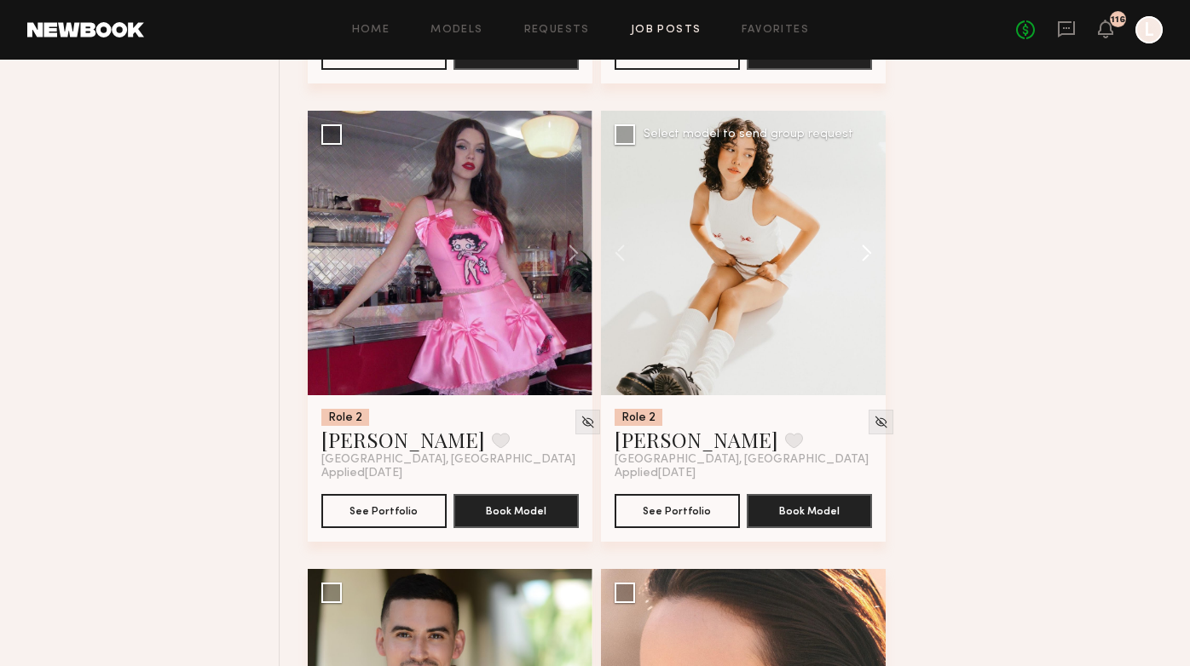
click at [862, 253] on button at bounding box center [858, 253] width 55 height 285
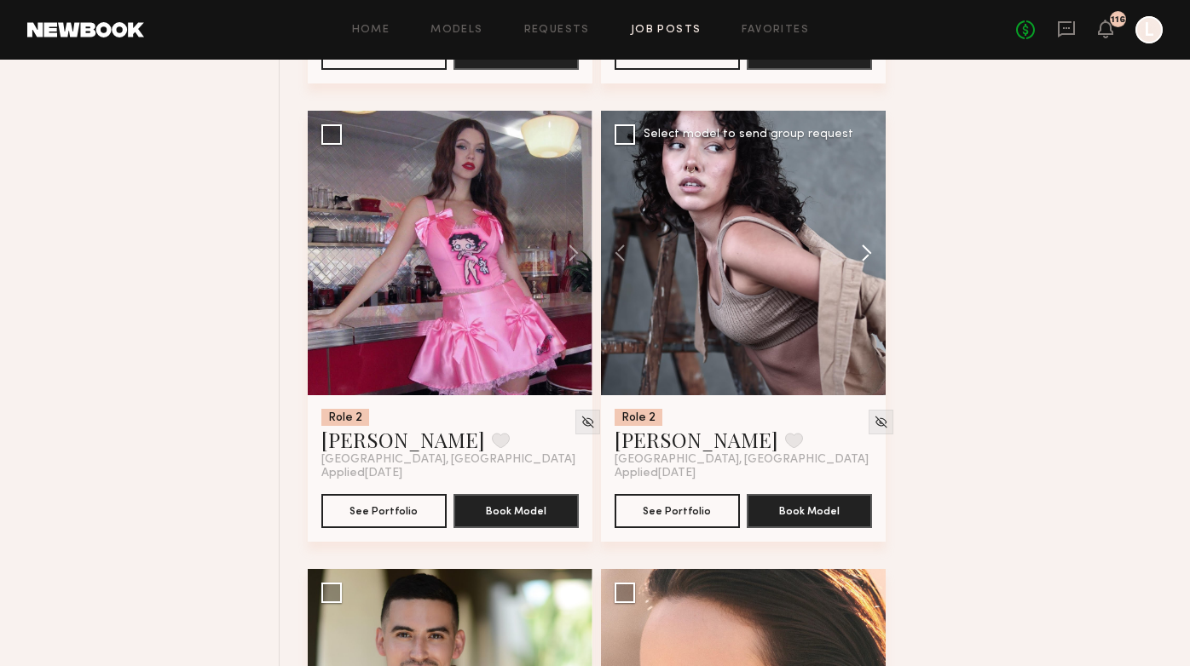
click at [862, 253] on button at bounding box center [858, 253] width 55 height 285
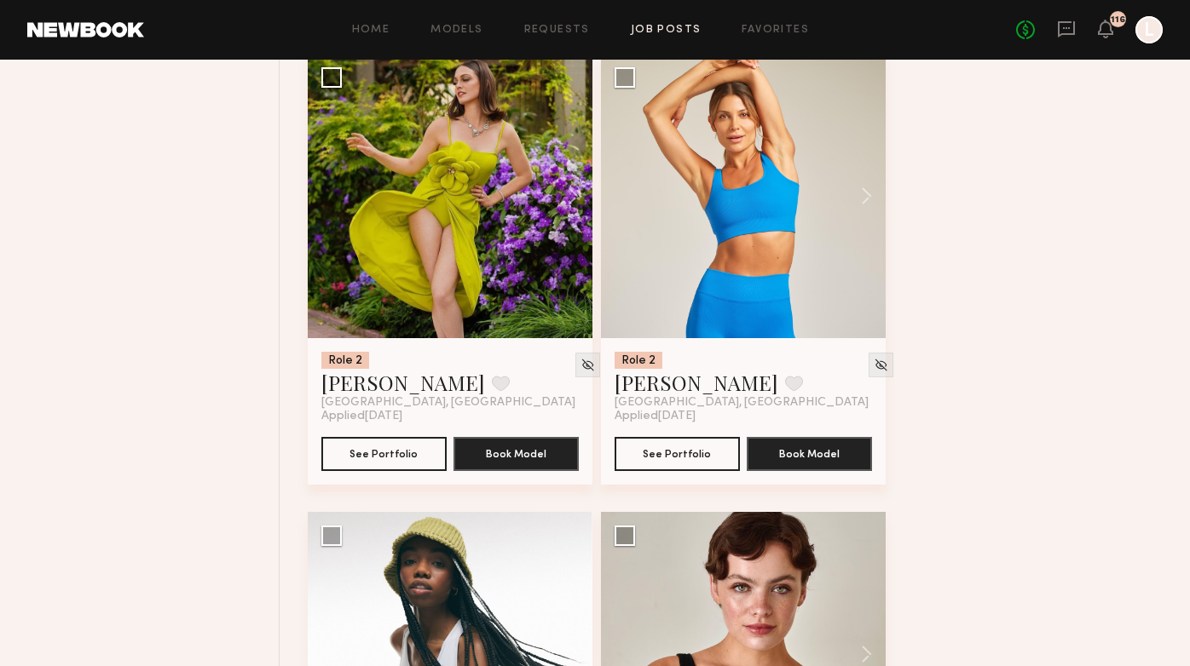
scroll to position [5591, 0]
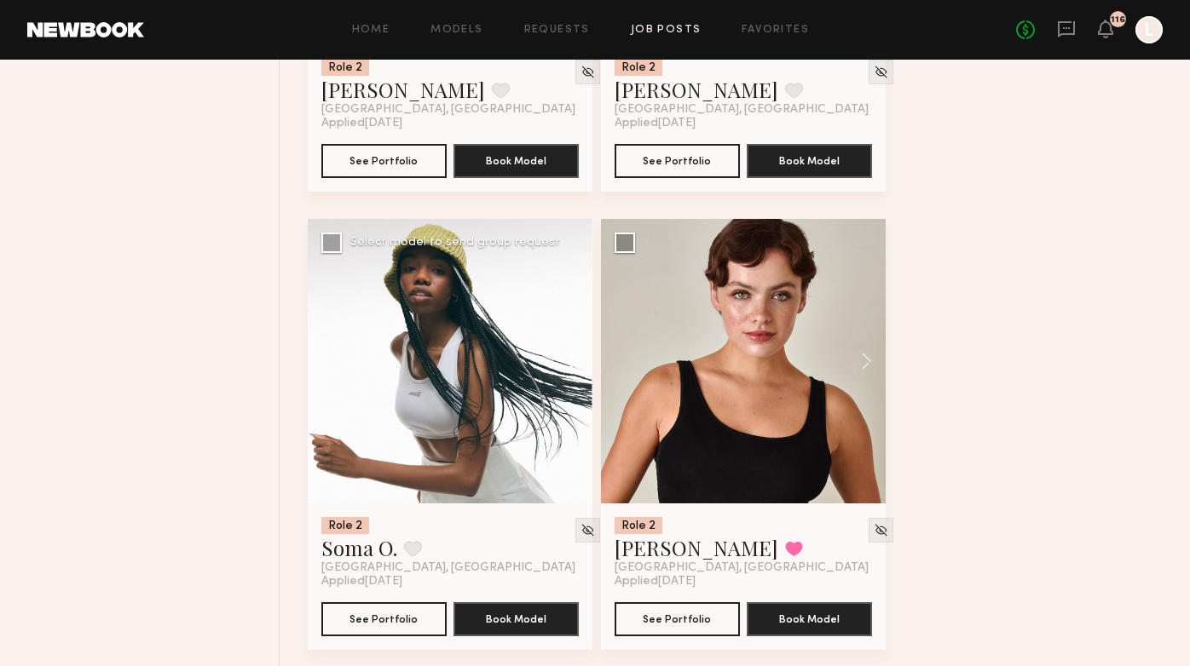
click at [570, 362] on button at bounding box center [565, 361] width 55 height 285
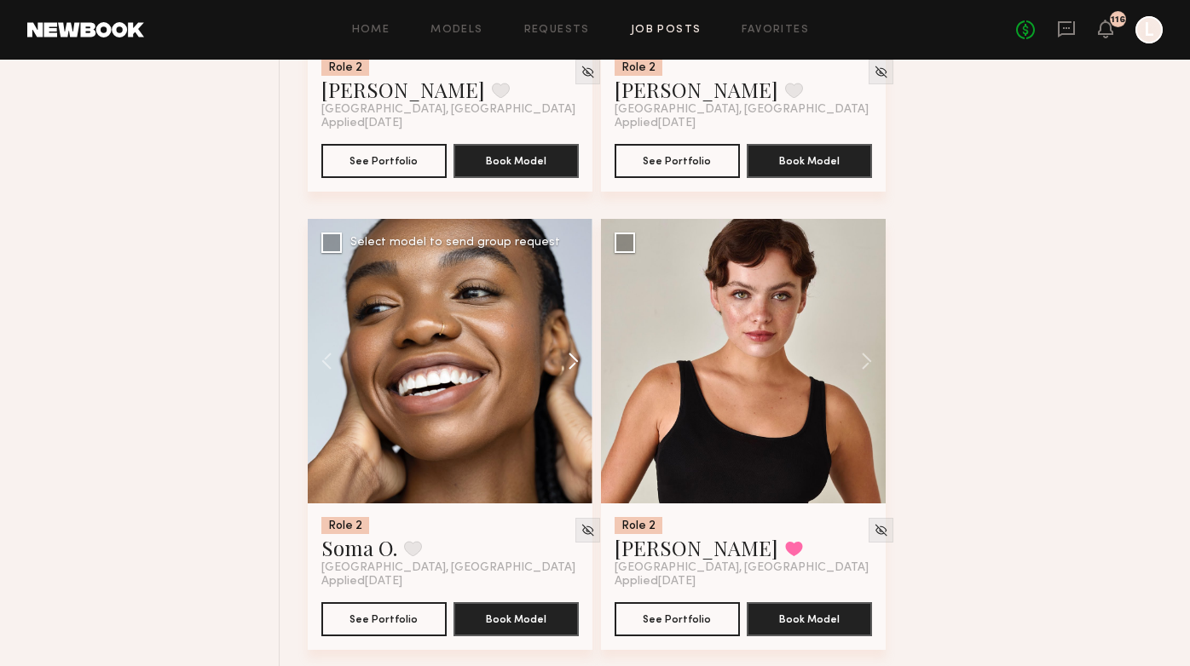
click at [570, 362] on button at bounding box center [565, 361] width 55 height 285
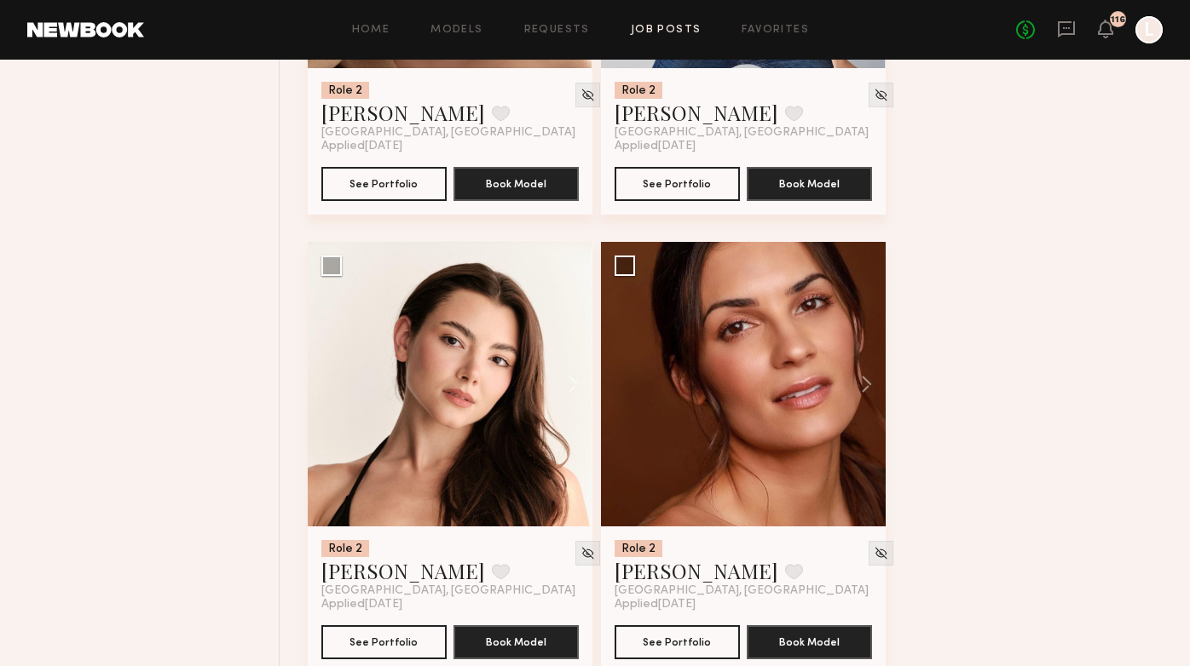
scroll to position [7408, 0]
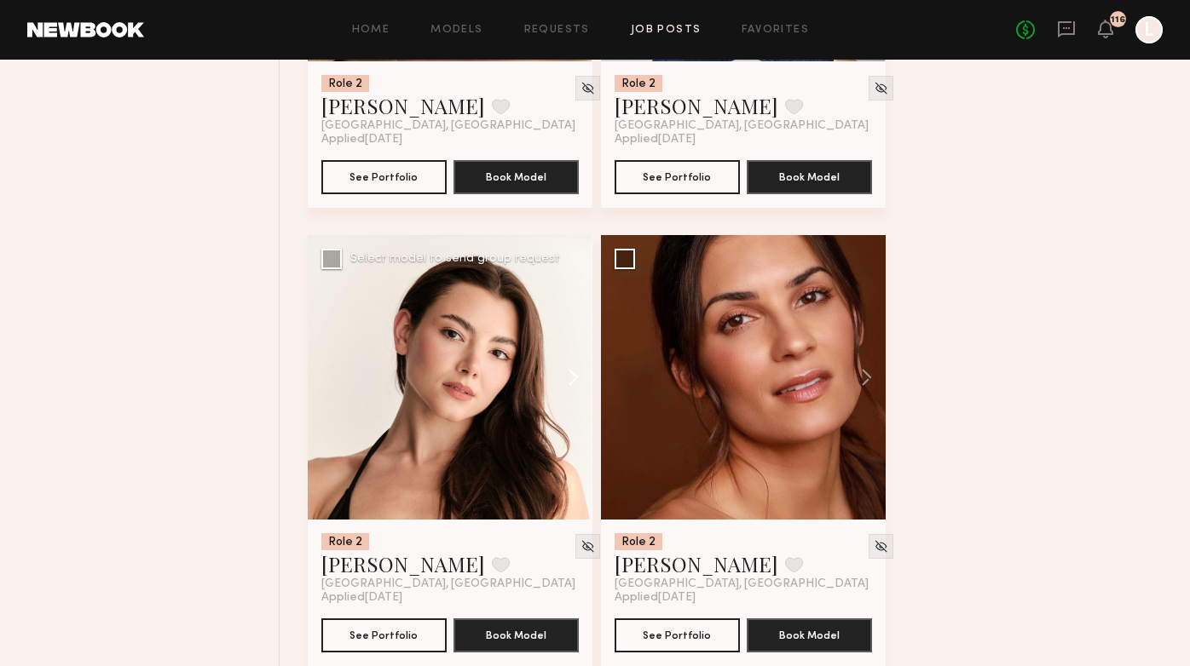
click at [576, 381] on button at bounding box center [565, 377] width 55 height 285
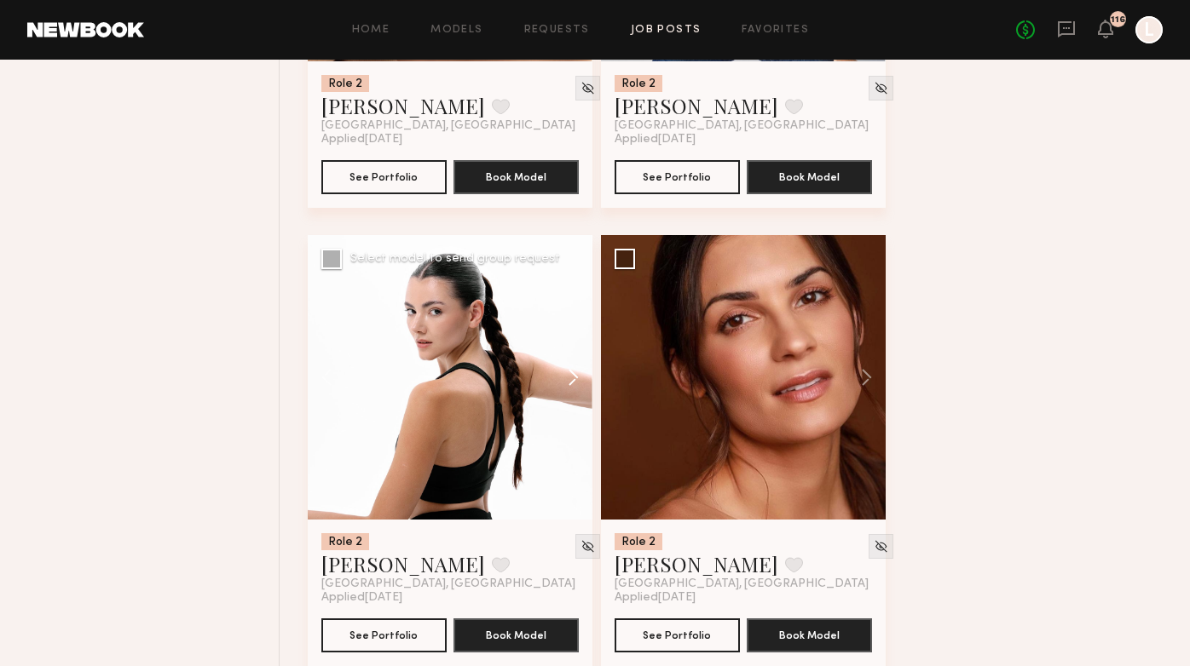
click at [576, 381] on button at bounding box center [565, 377] width 55 height 285
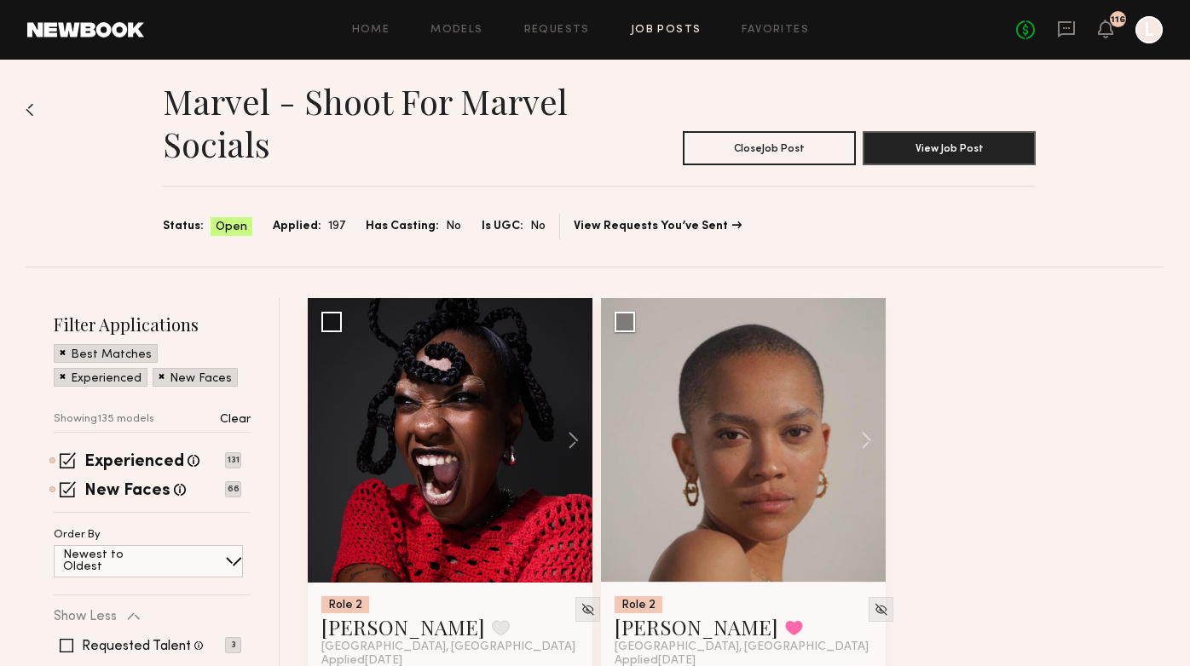
scroll to position [0, 0]
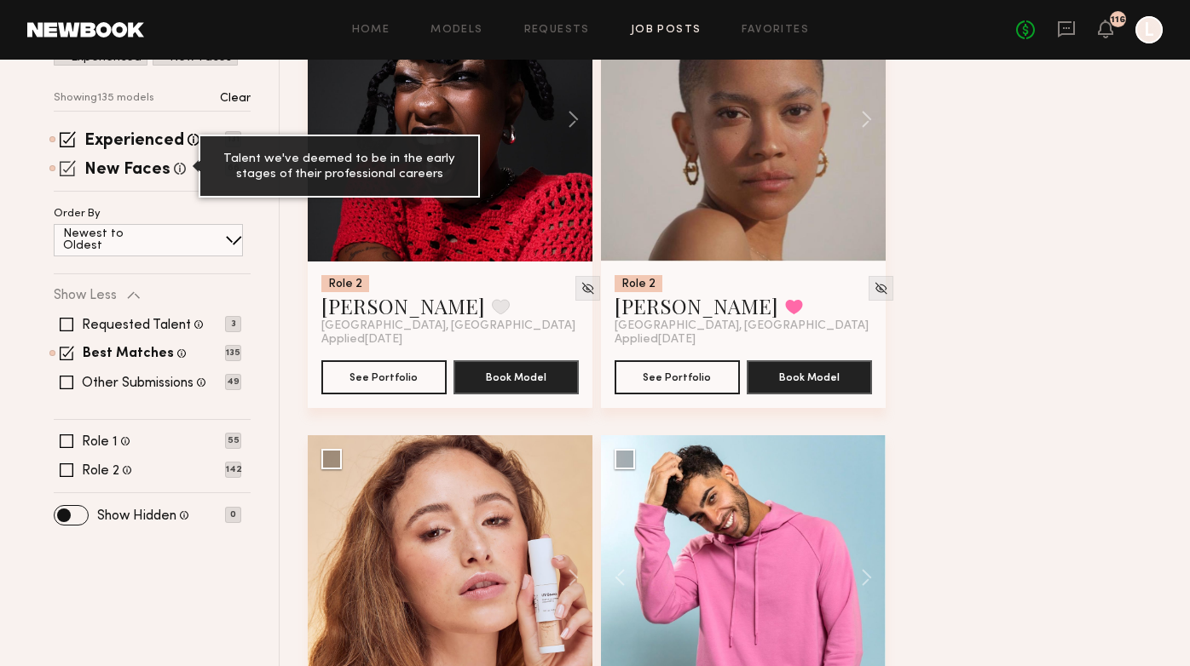
scroll to position [334, 0]
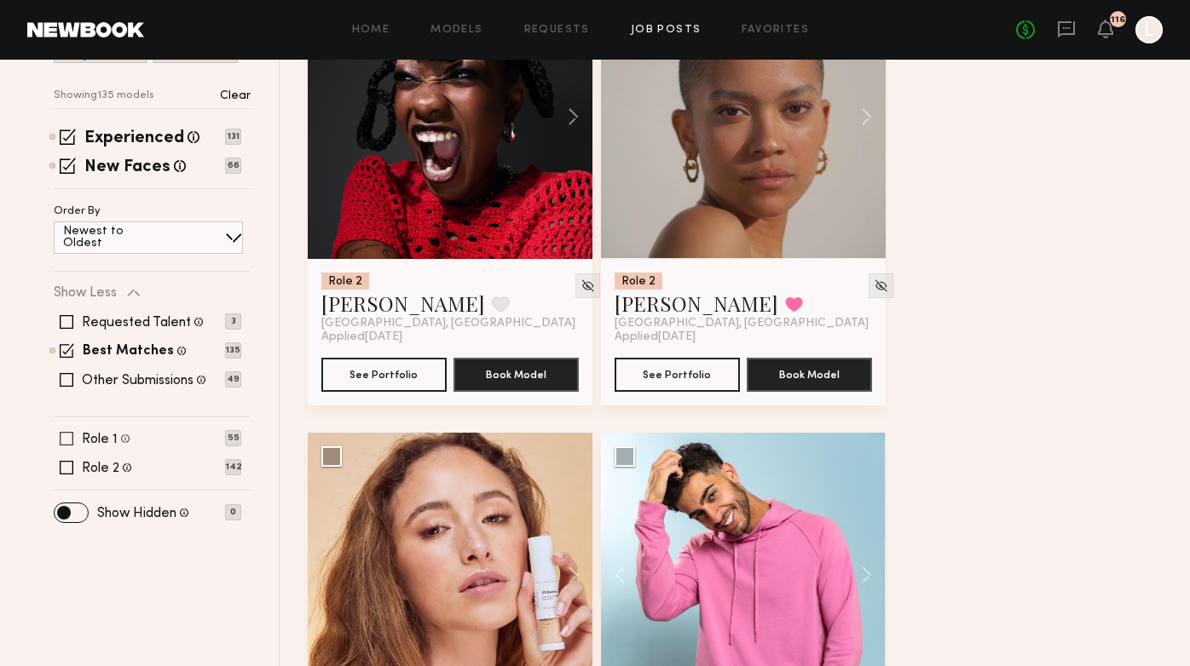
click at [57, 441] on div "Role 1 Male, 18–25, All ethnicities 55" at bounding box center [147, 439] width 187 height 14
click at [65, 387] on div "Requested Talent Models you have reached out to with requests 3 Best Matches Mo…" at bounding box center [147, 351] width 187 height 102
click at [66, 379] on span at bounding box center [67, 380] width 14 height 14
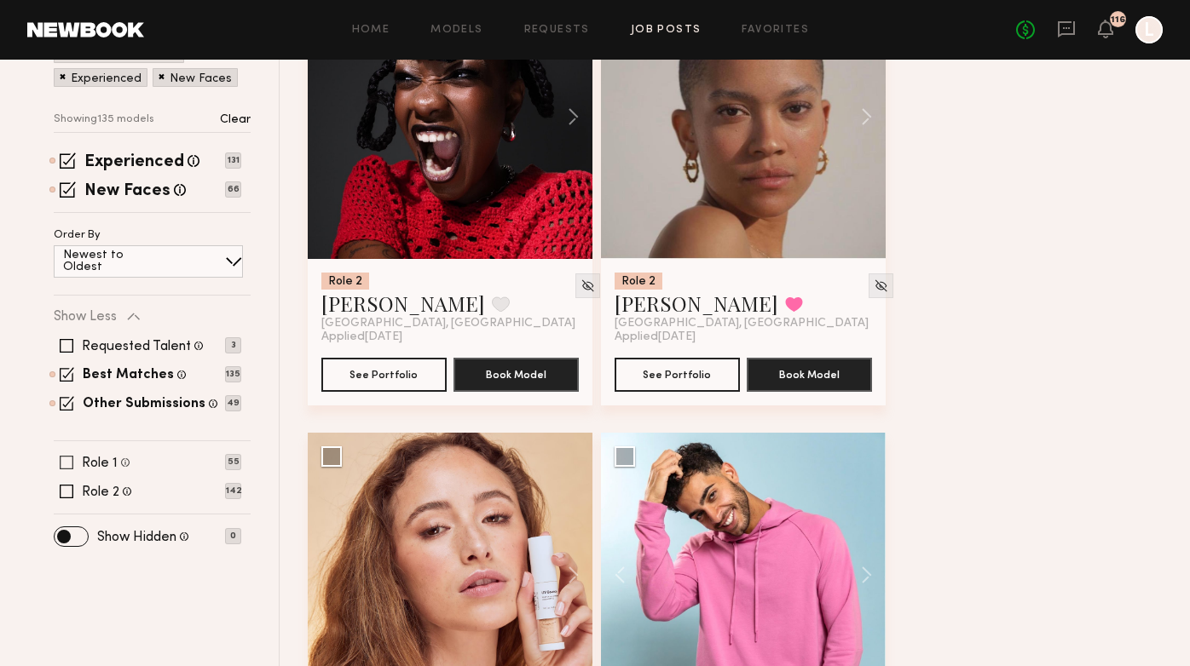
click at [63, 456] on span at bounding box center [67, 463] width 14 height 14
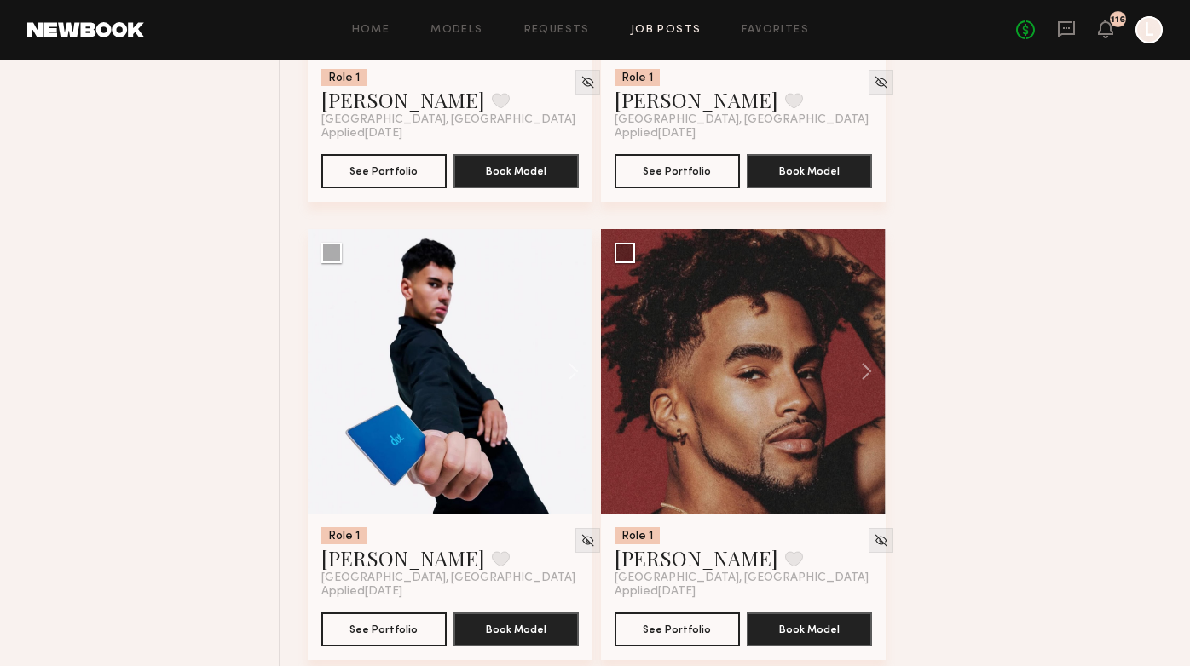
scroll to position [2370, 0]
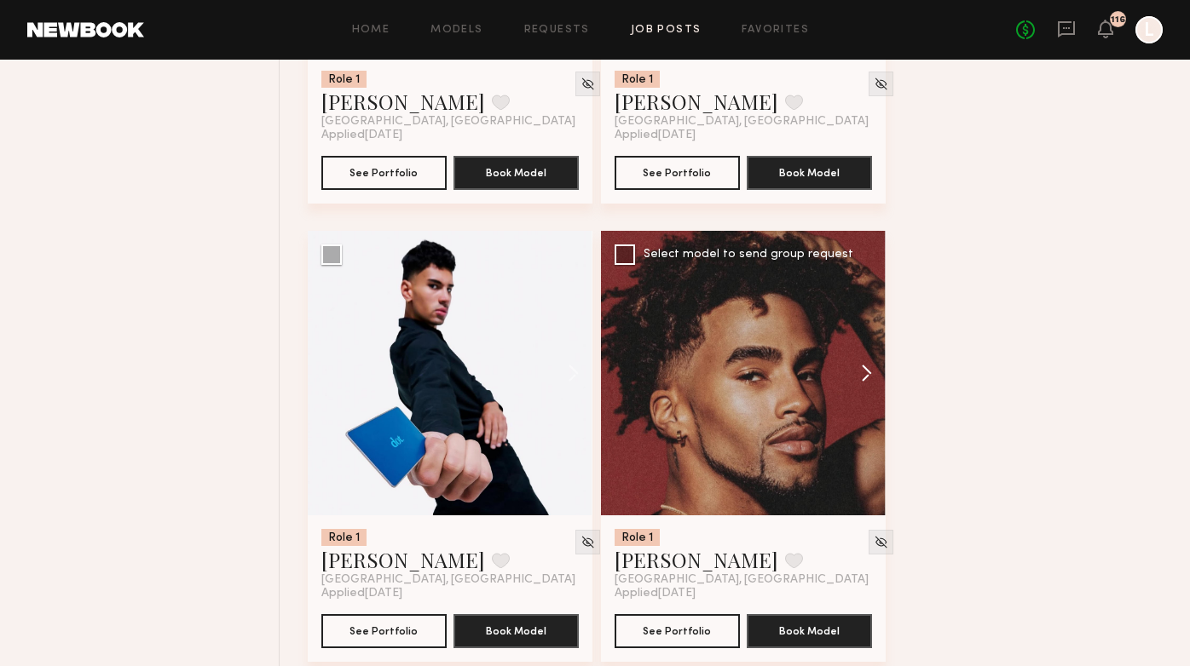
click at [867, 377] on button at bounding box center [858, 373] width 55 height 285
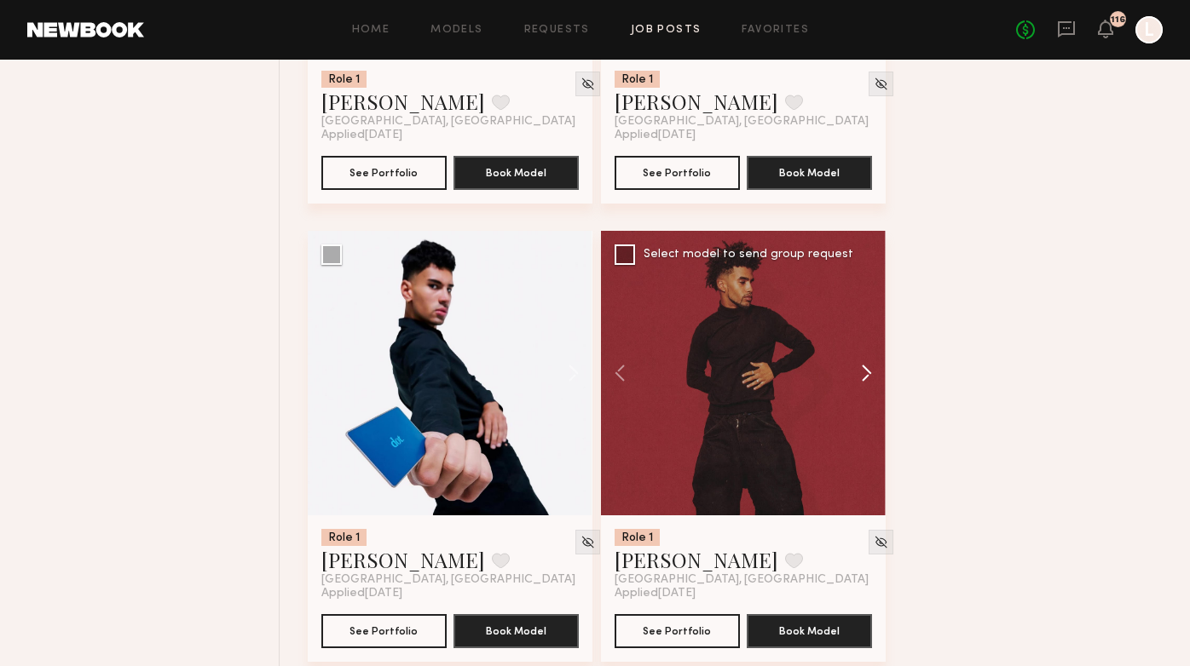
click at [867, 377] on button at bounding box center [858, 373] width 55 height 285
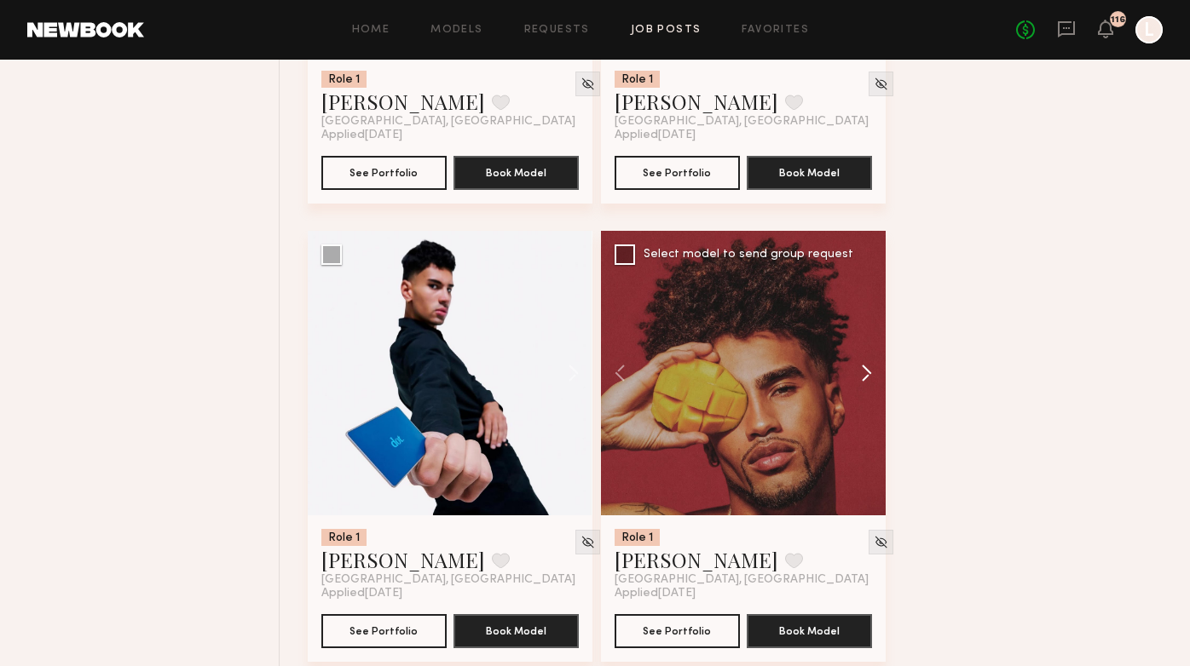
click at [867, 377] on button at bounding box center [858, 373] width 55 height 285
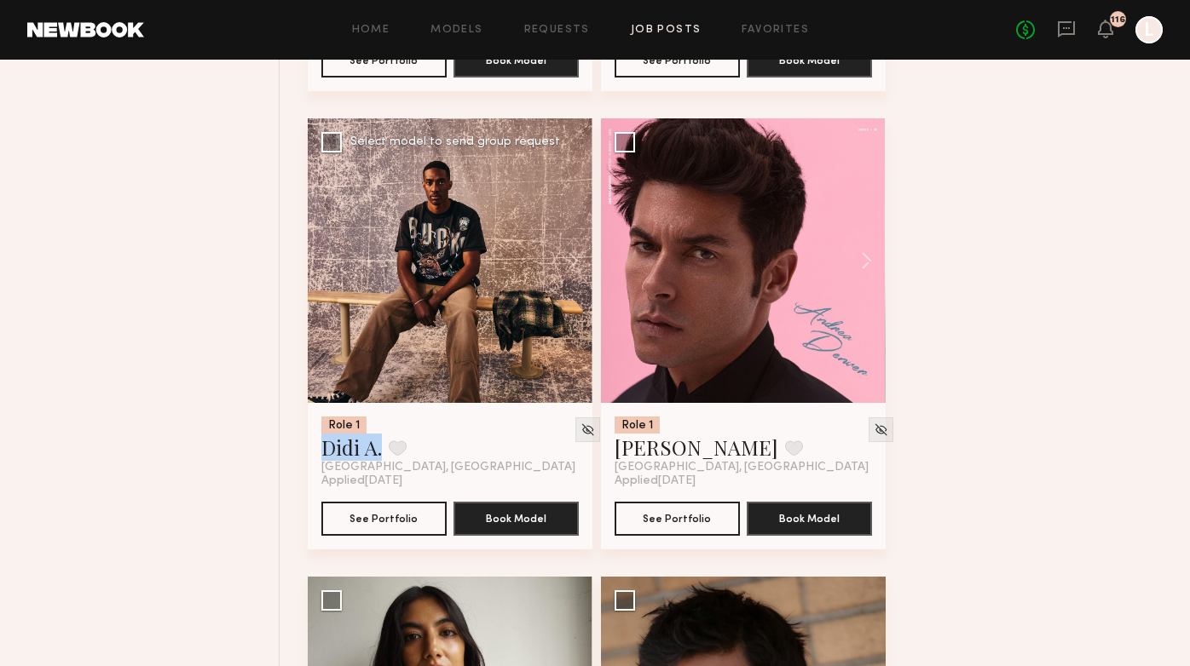
scroll to position [2925, 0]
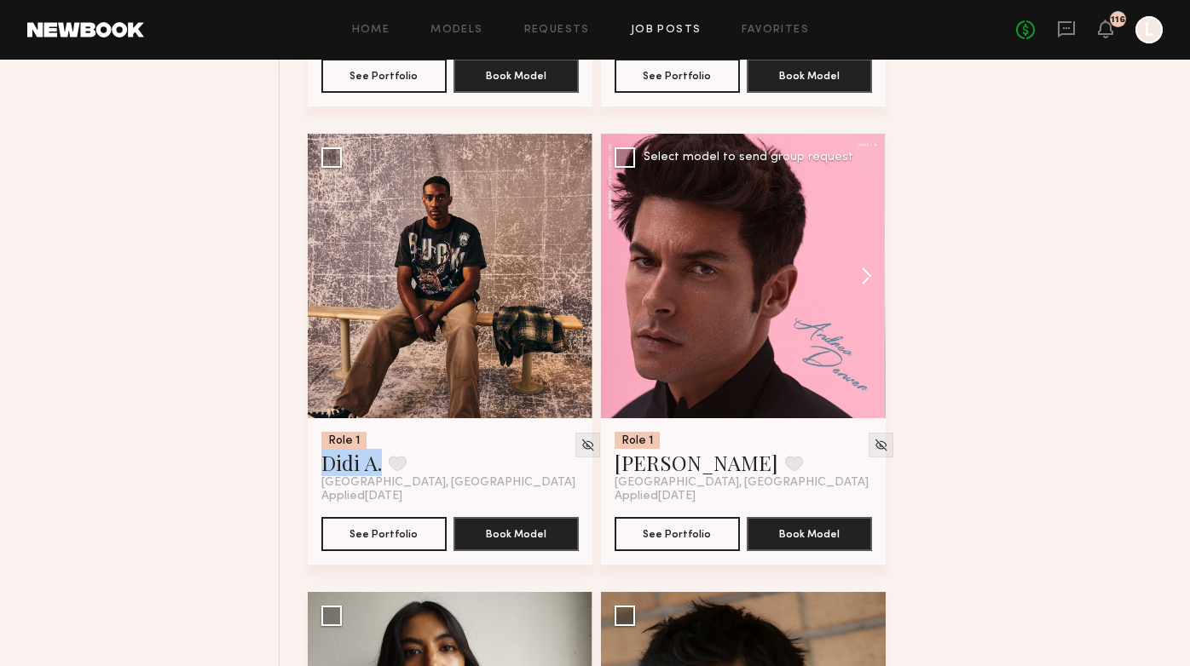
click at [869, 275] on button at bounding box center [858, 276] width 55 height 285
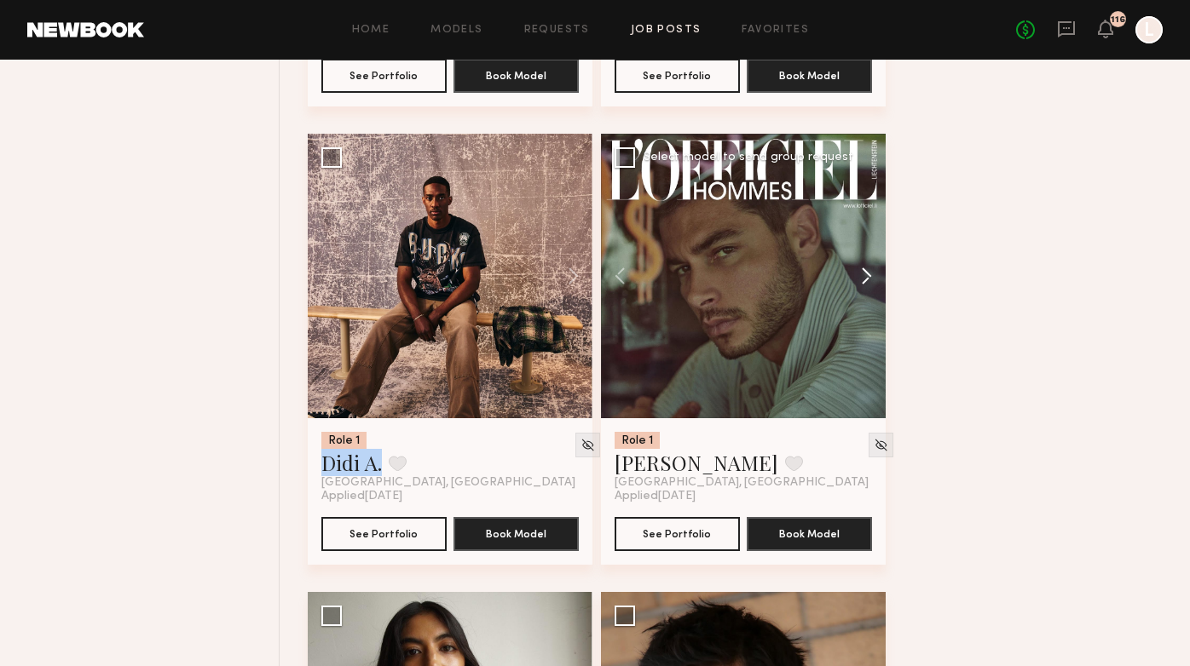
click at [869, 275] on button at bounding box center [858, 276] width 55 height 285
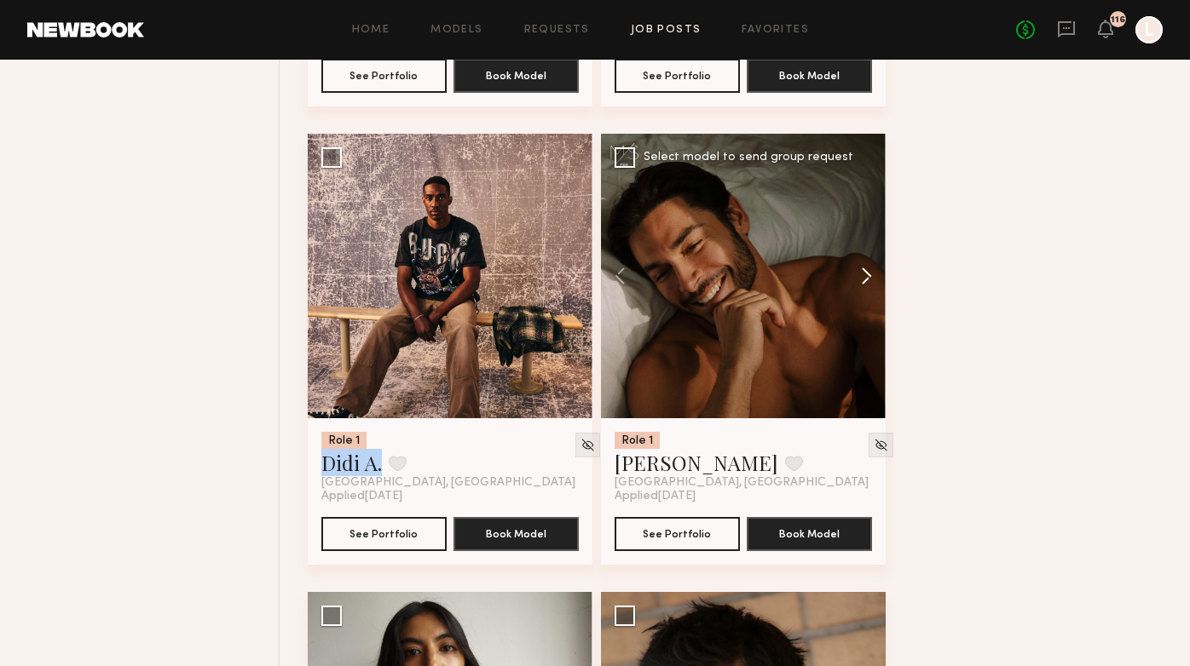
click at [869, 275] on button at bounding box center [858, 276] width 55 height 285
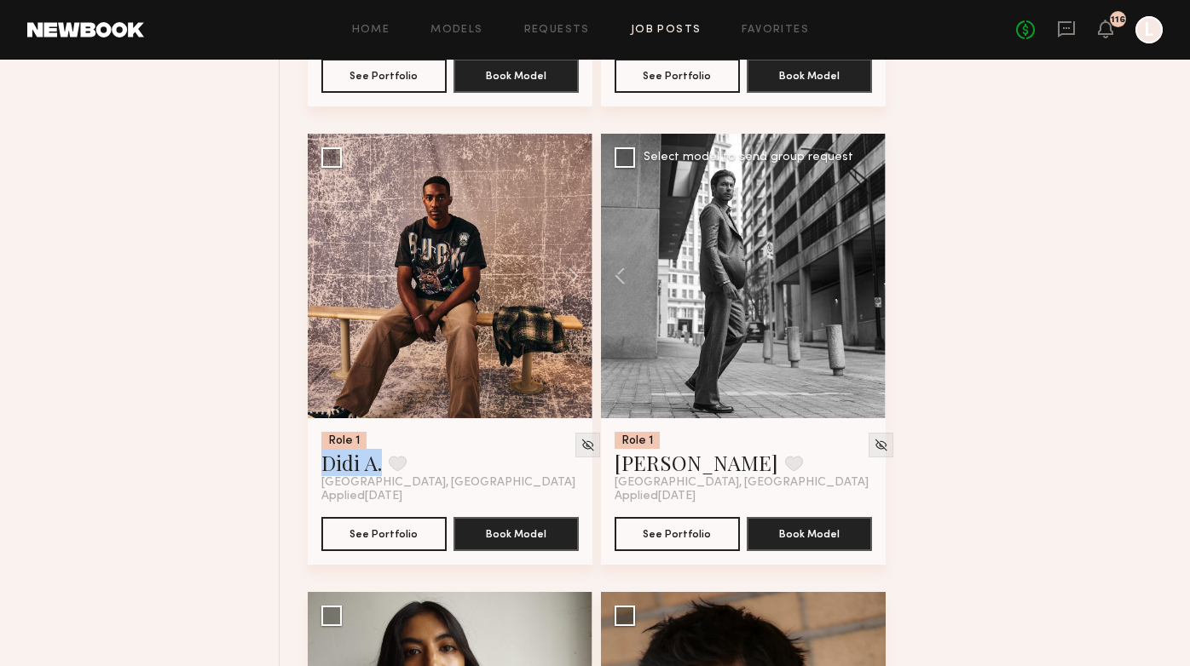
click at [869, 275] on div at bounding box center [743, 276] width 285 height 285
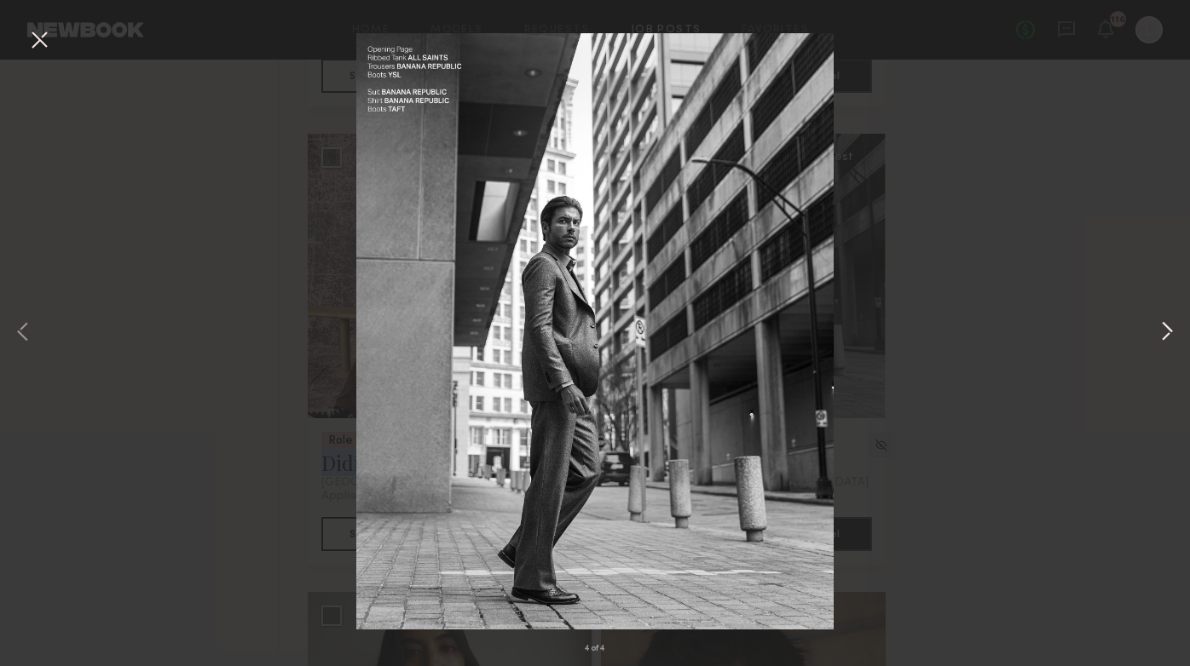
click at [948, 323] on button at bounding box center [1166, 332] width 20 height 533
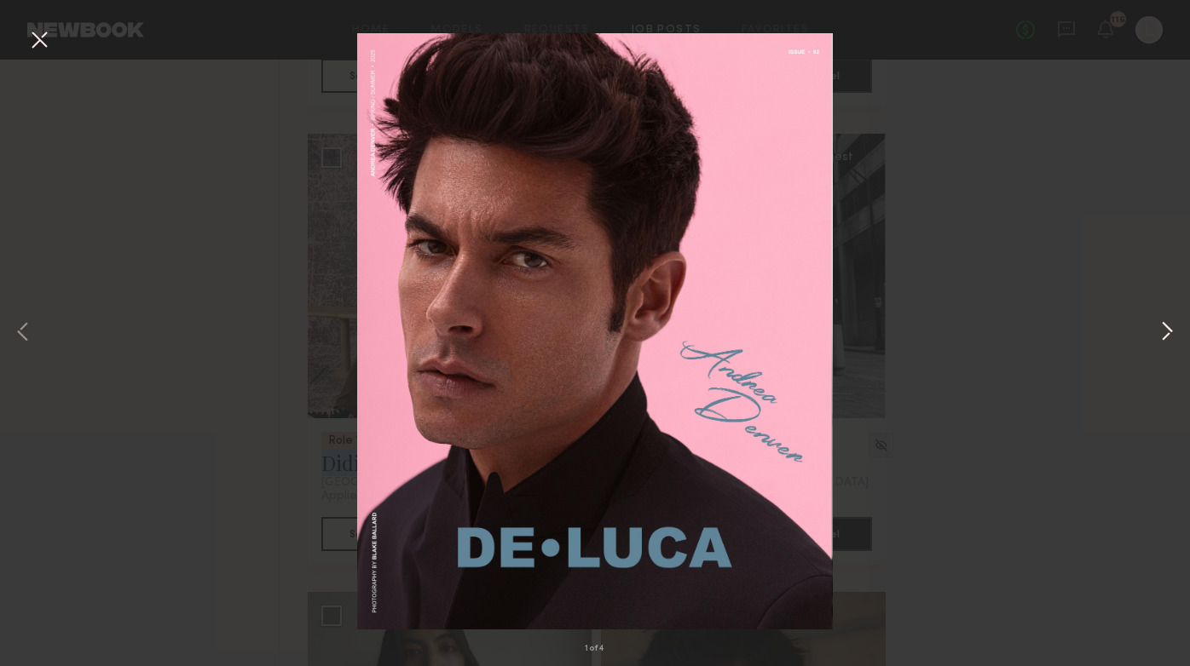
click at [948, 323] on button at bounding box center [1166, 332] width 20 height 533
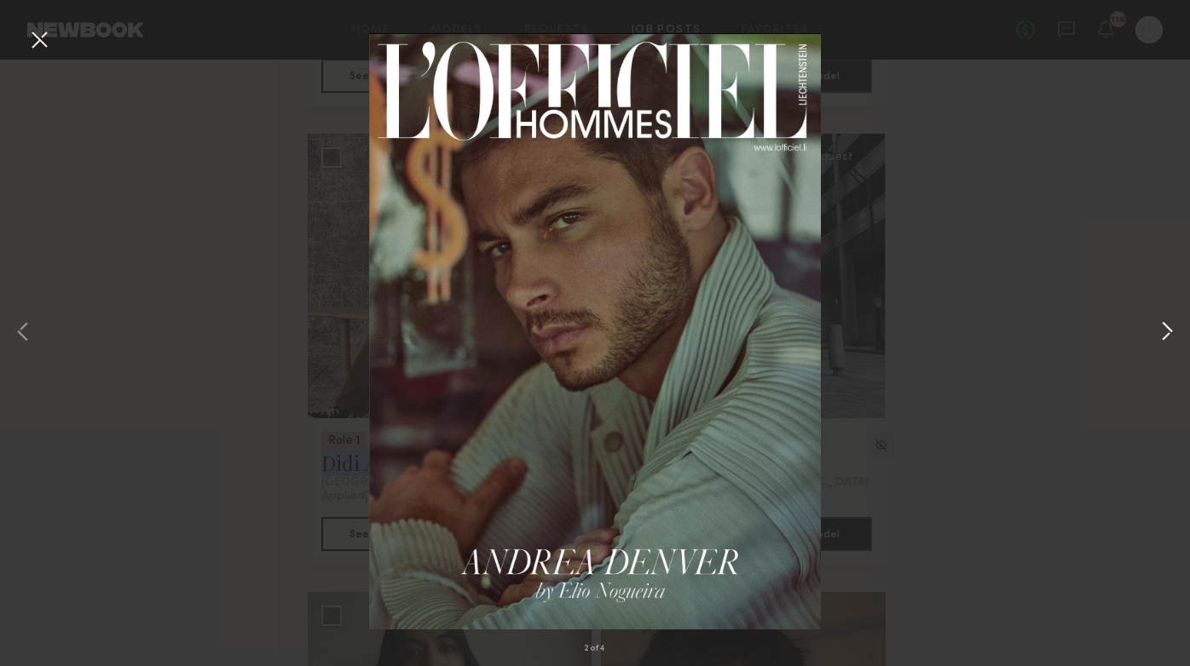
click at [948, 323] on button at bounding box center [1166, 332] width 20 height 533
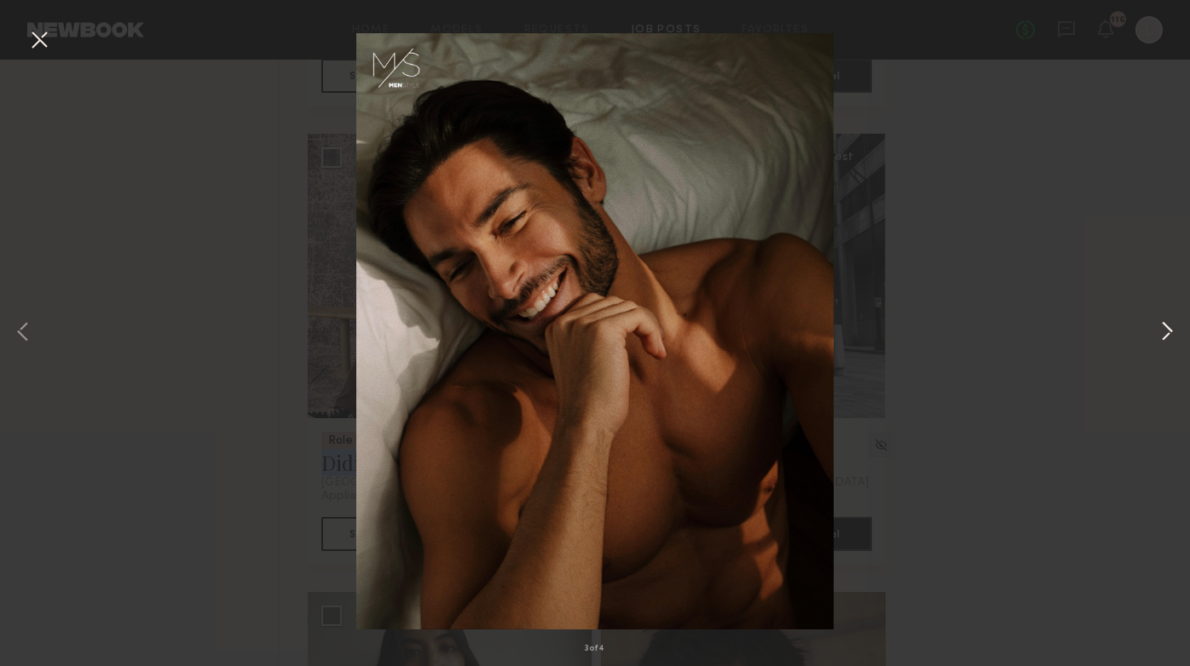
click at [948, 323] on button at bounding box center [1166, 332] width 20 height 533
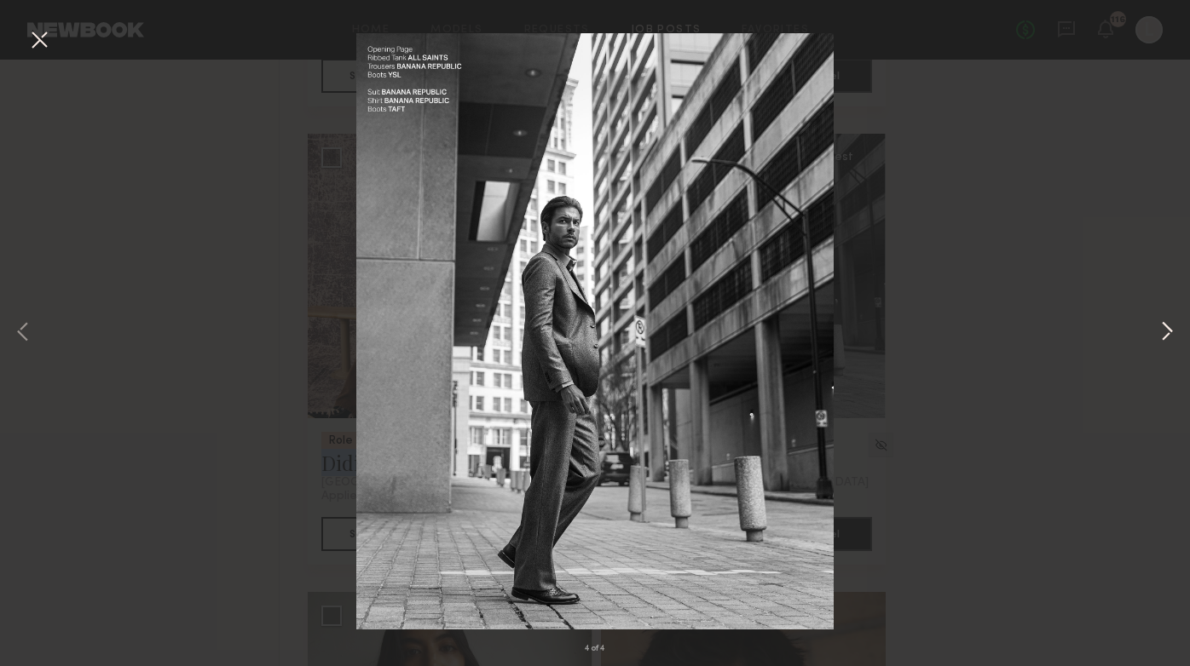
click at [948, 323] on button at bounding box center [1166, 332] width 20 height 533
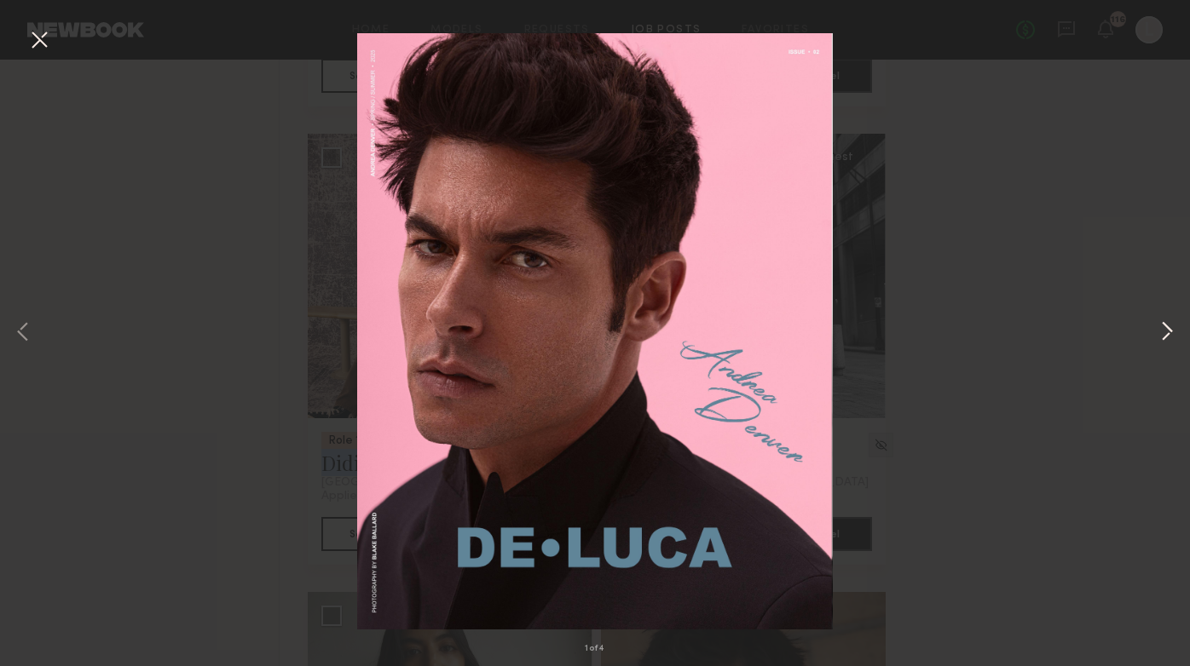
click at [948, 323] on button at bounding box center [1166, 332] width 20 height 533
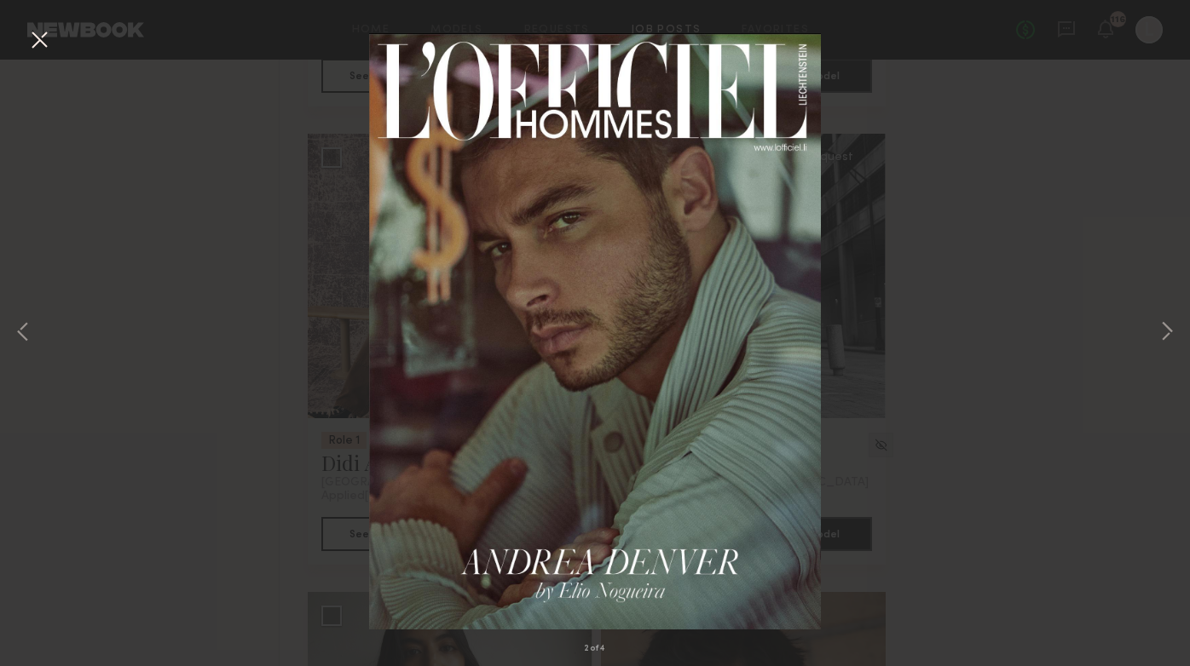
click at [153, 331] on div "2 of 4" at bounding box center [595, 333] width 1190 height 666
click at [36, 38] on button at bounding box center [39, 41] width 27 height 31
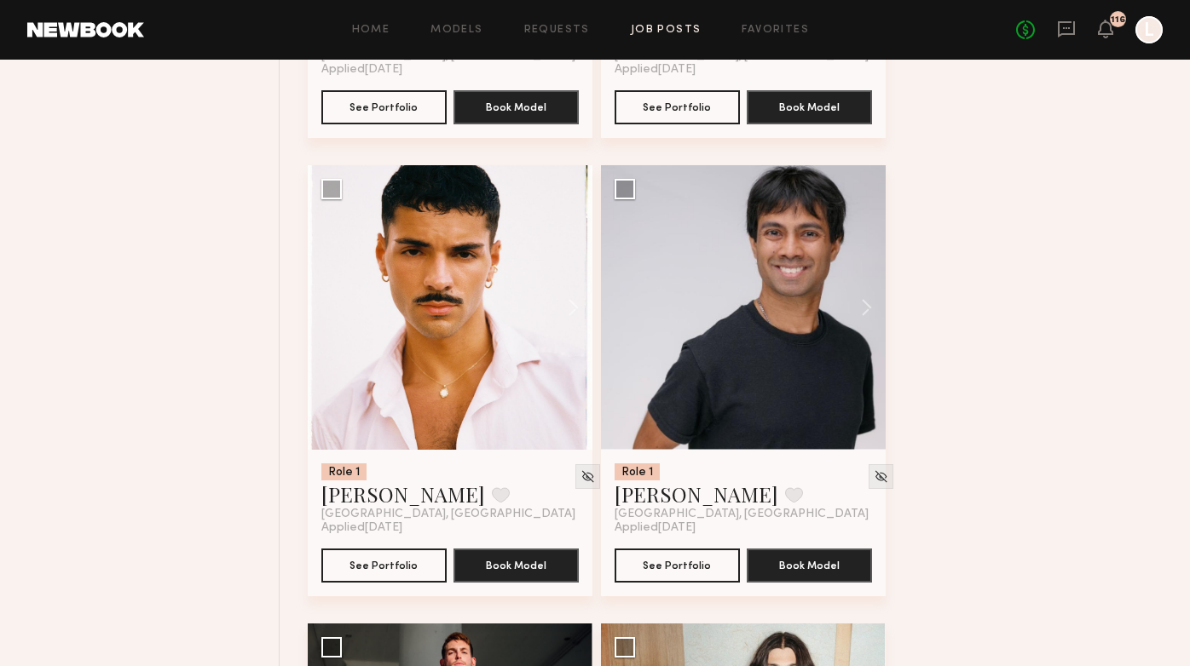
scroll to position [4727, 0]
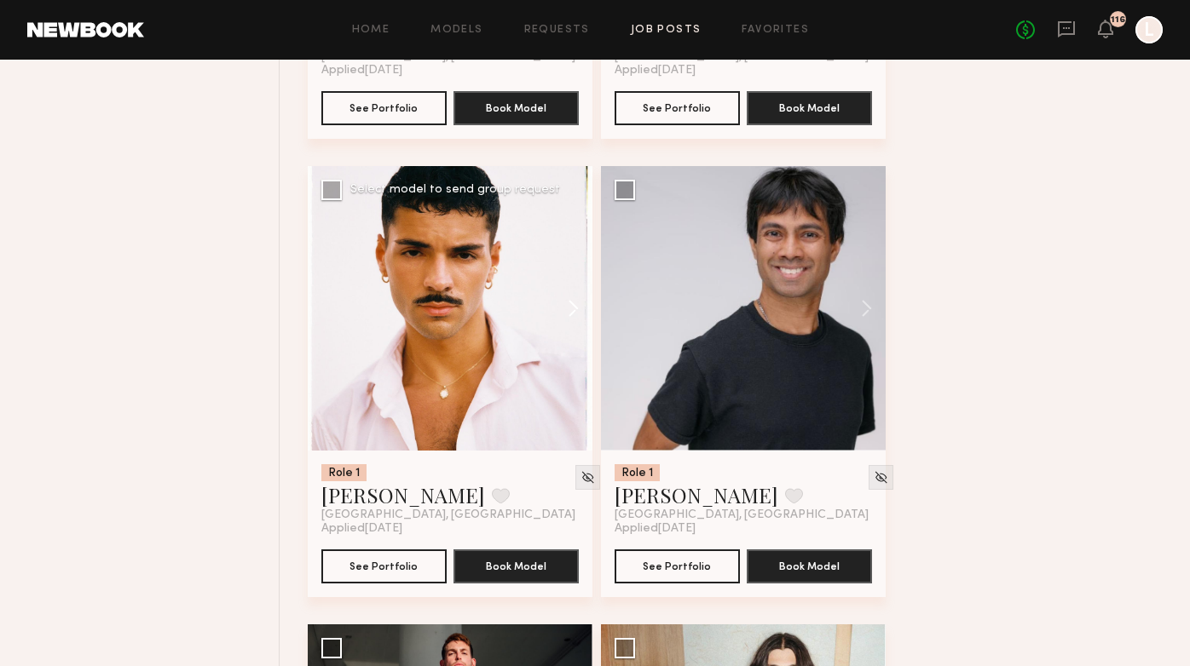
click at [586, 313] on button at bounding box center [565, 308] width 55 height 285
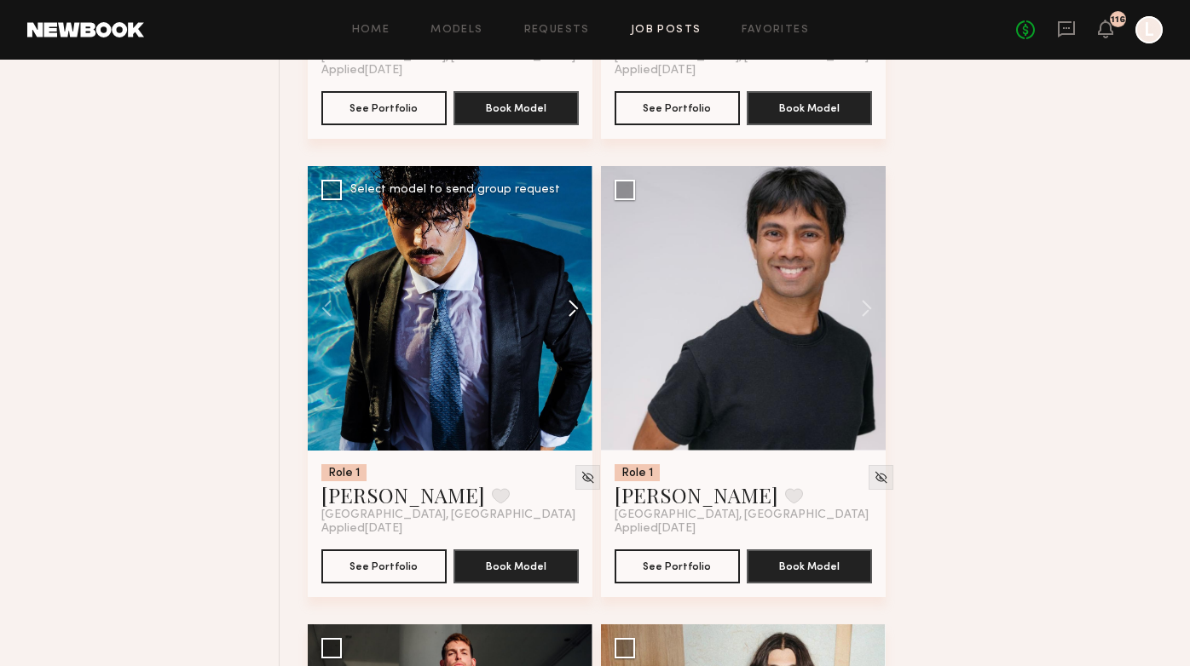
click at [580, 313] on button at bounding box center [565, 308] width 55 height 285
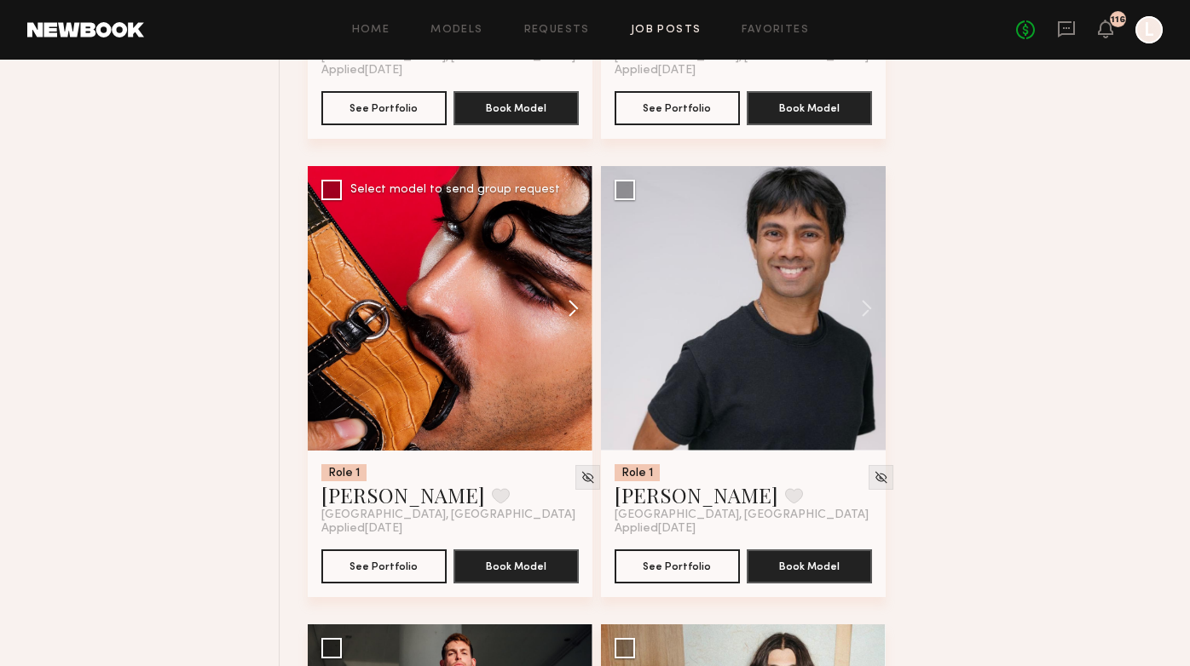
click at [580, 313] on button at bounding box center [565, 308] width 55 height 285
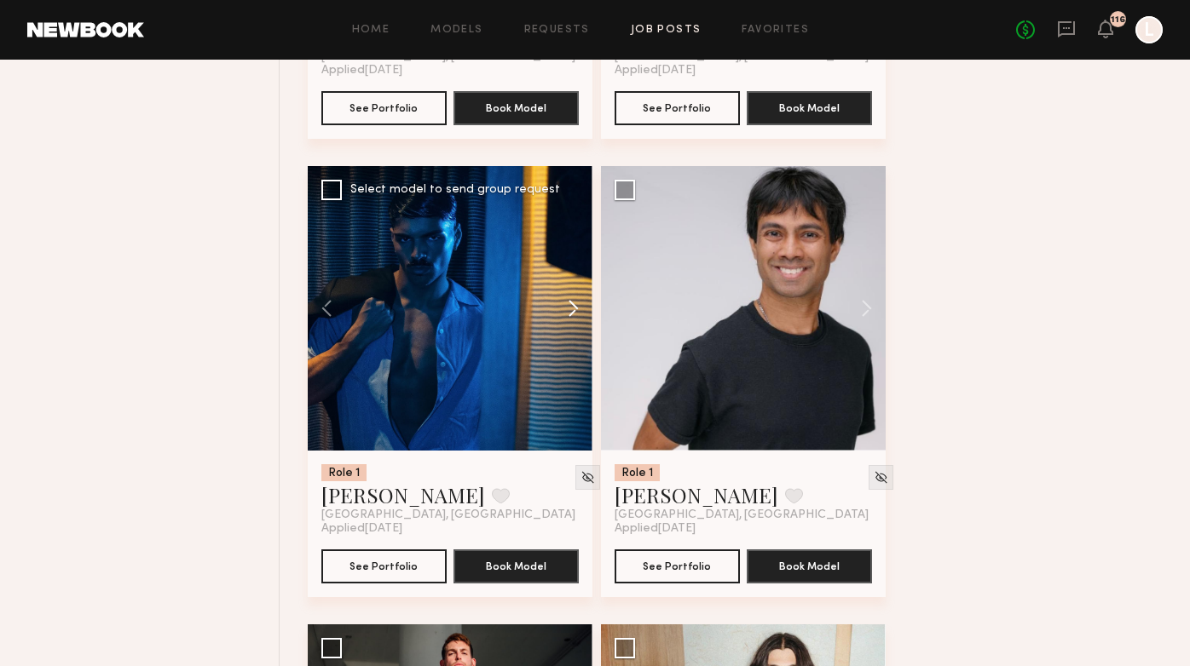
click at [580, 313] on button at bounding box center [565, 308] width 55 height 285
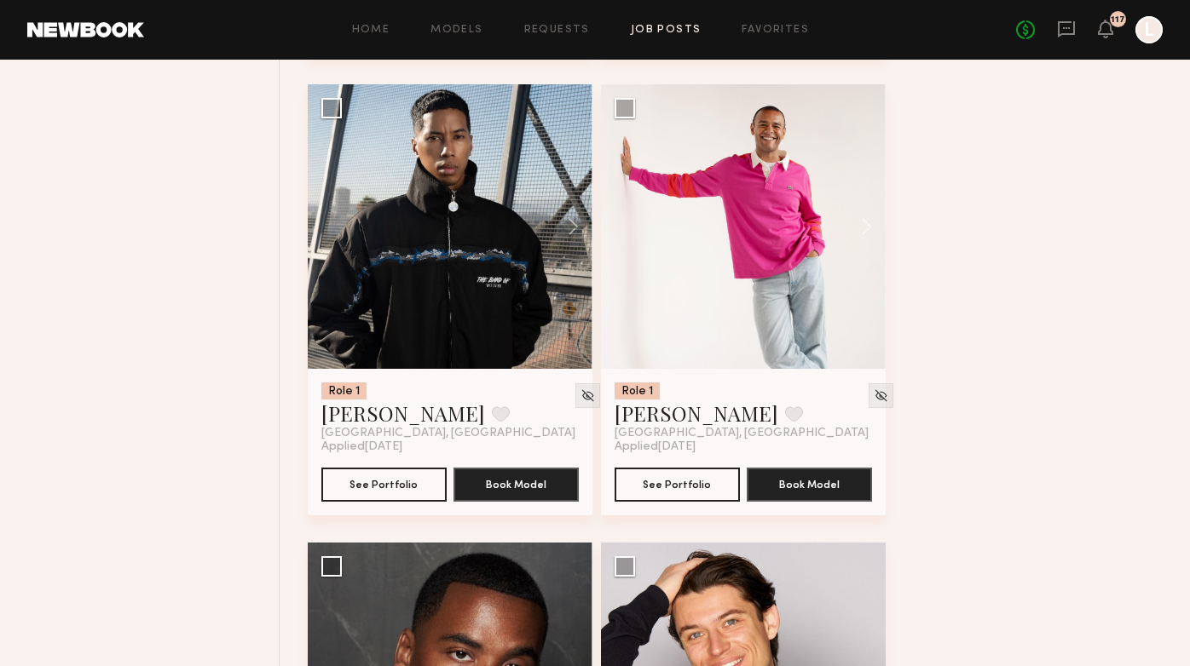
scroll to position [10313, 0]
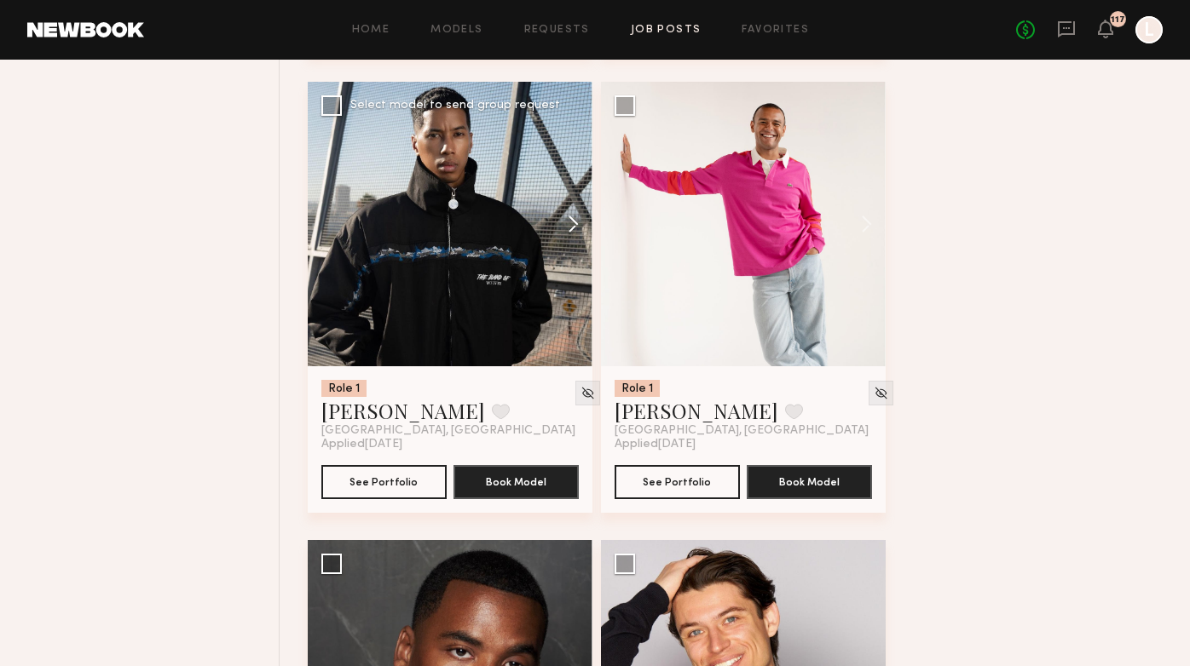
click at [571, 230] on button at bounding box center [565, 224] width 55 height 285
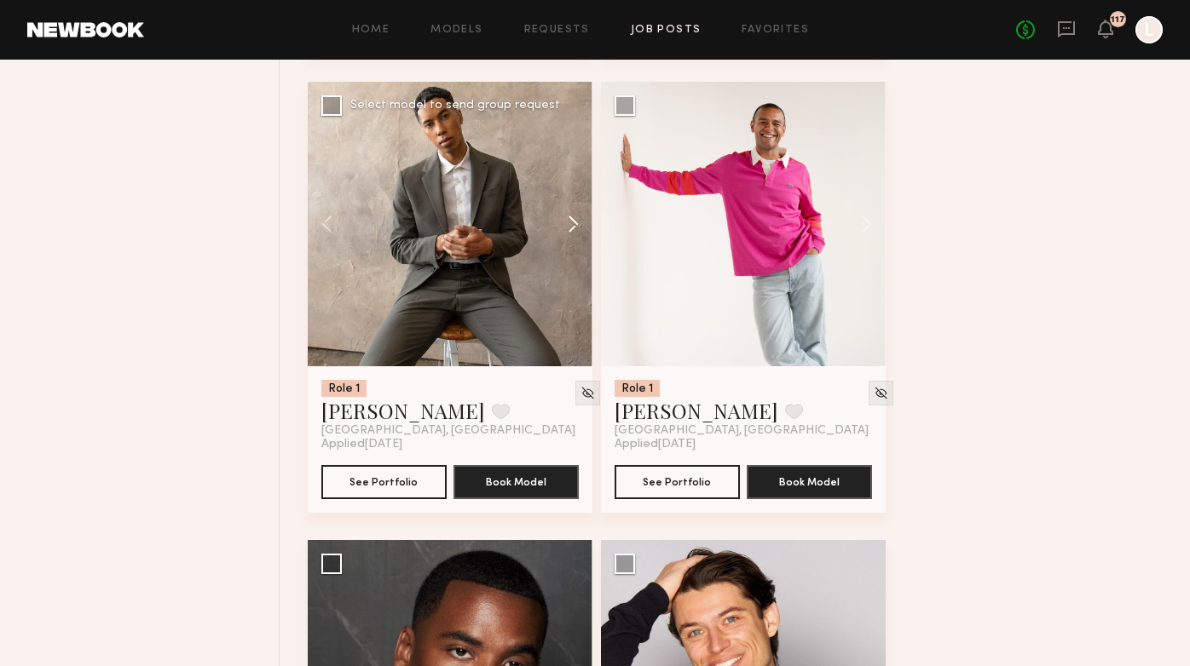
click at [571, 230] on button at bounding box center [565, 224] width 55 height 285
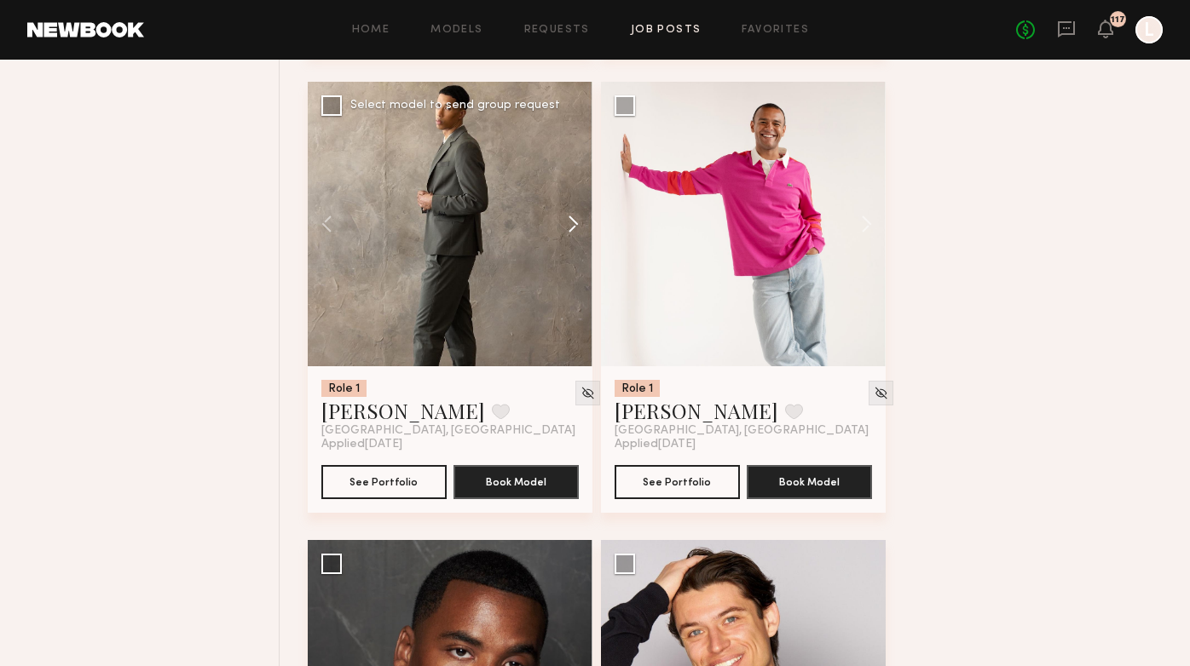
click at [571, 230] on button at bounding box center [565, 224] width 55 height 285
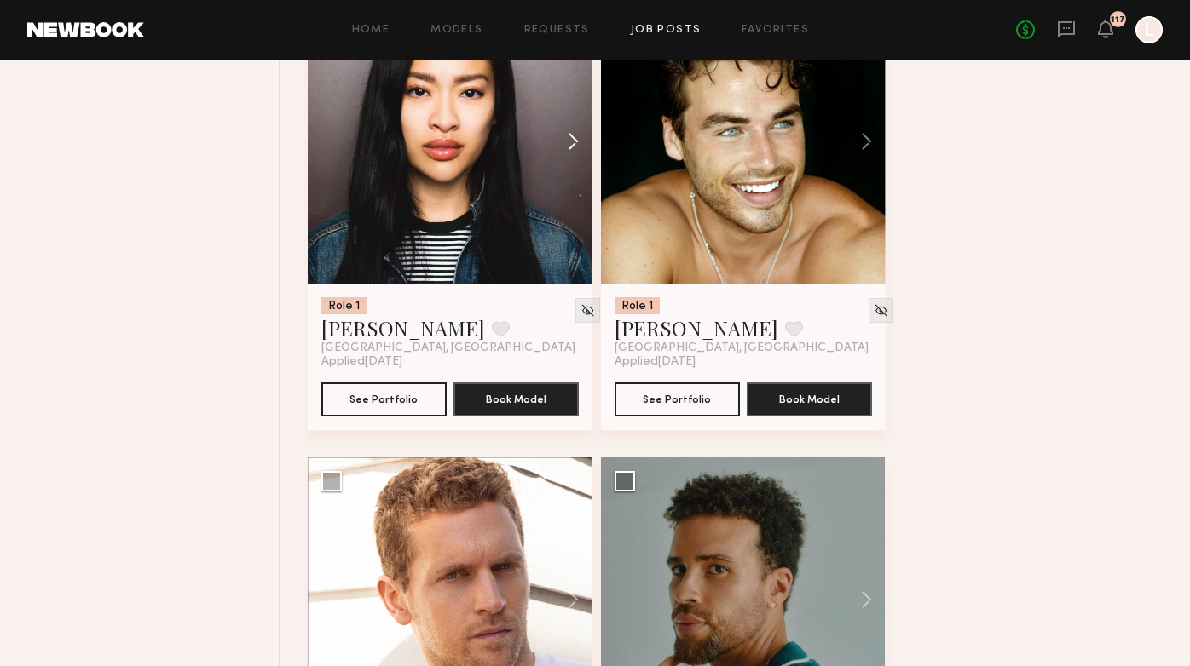
scroll to position [11748, 0]
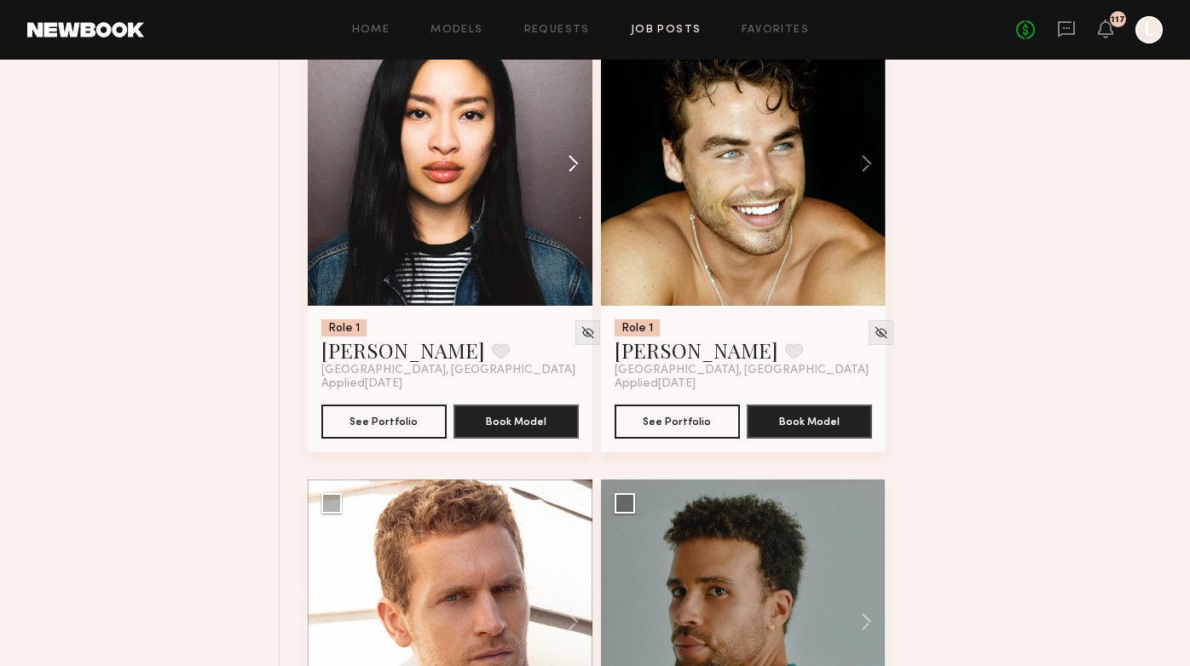
click at [567, 172] on button at bounding box center [565, 163] width 55 height 285
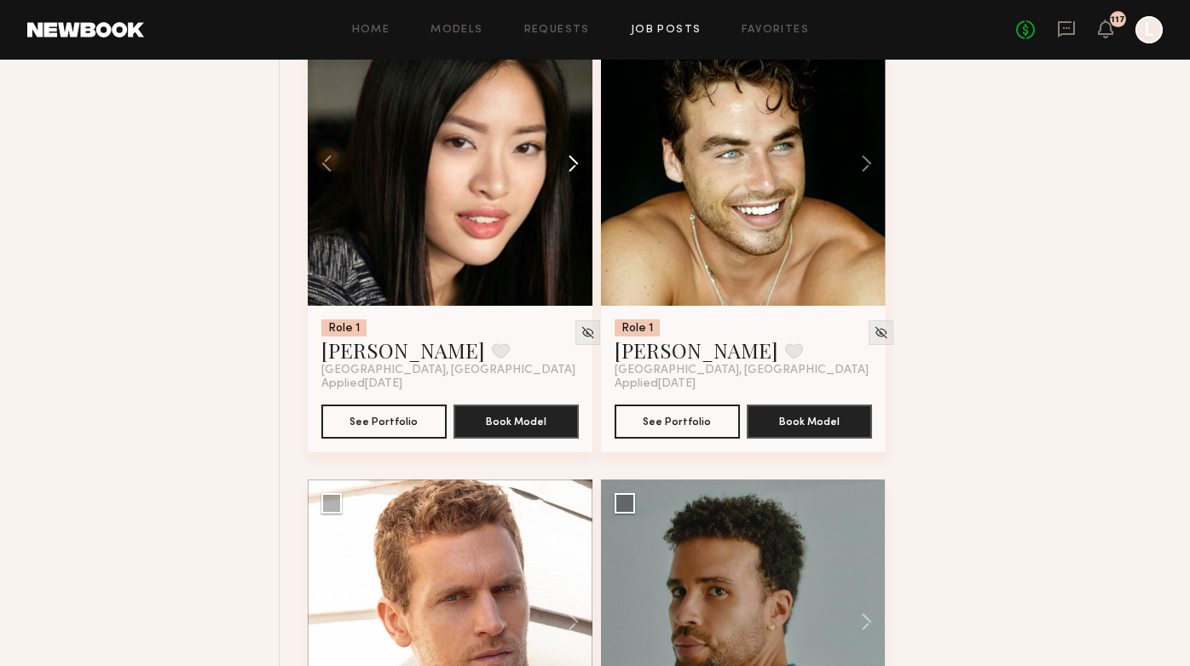
click at [567, 172] on button at bounding box center [565, 163] width 55 height 285
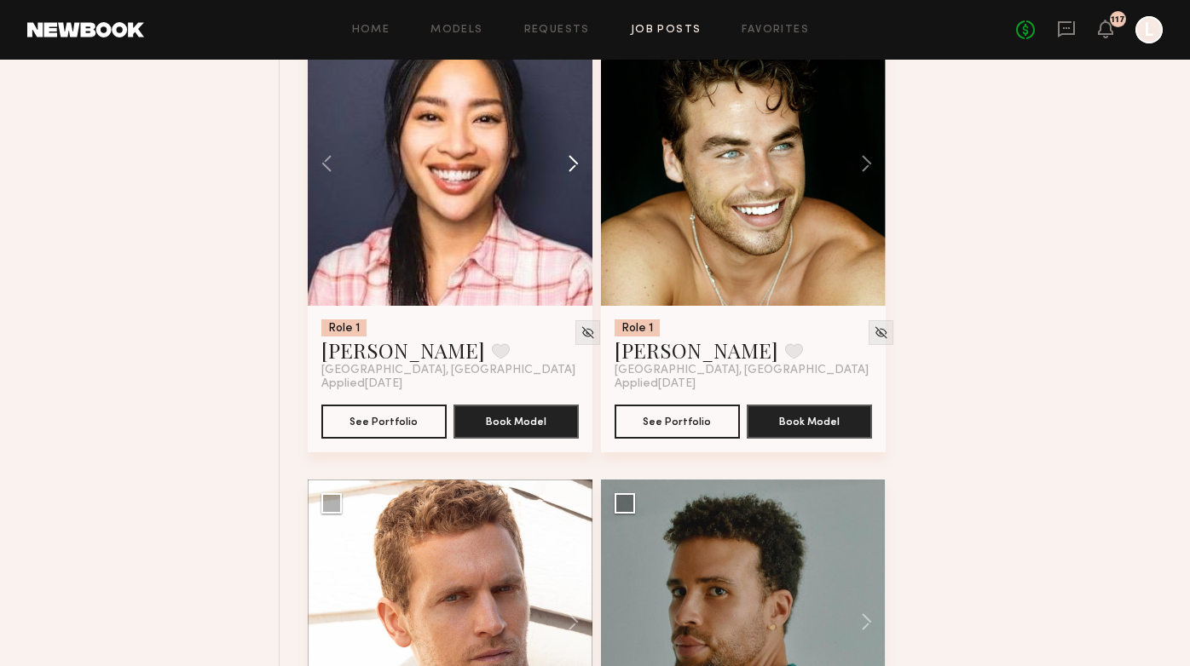
click at [567, 172] on button at bounding box center [565, 163] width 55 height 285
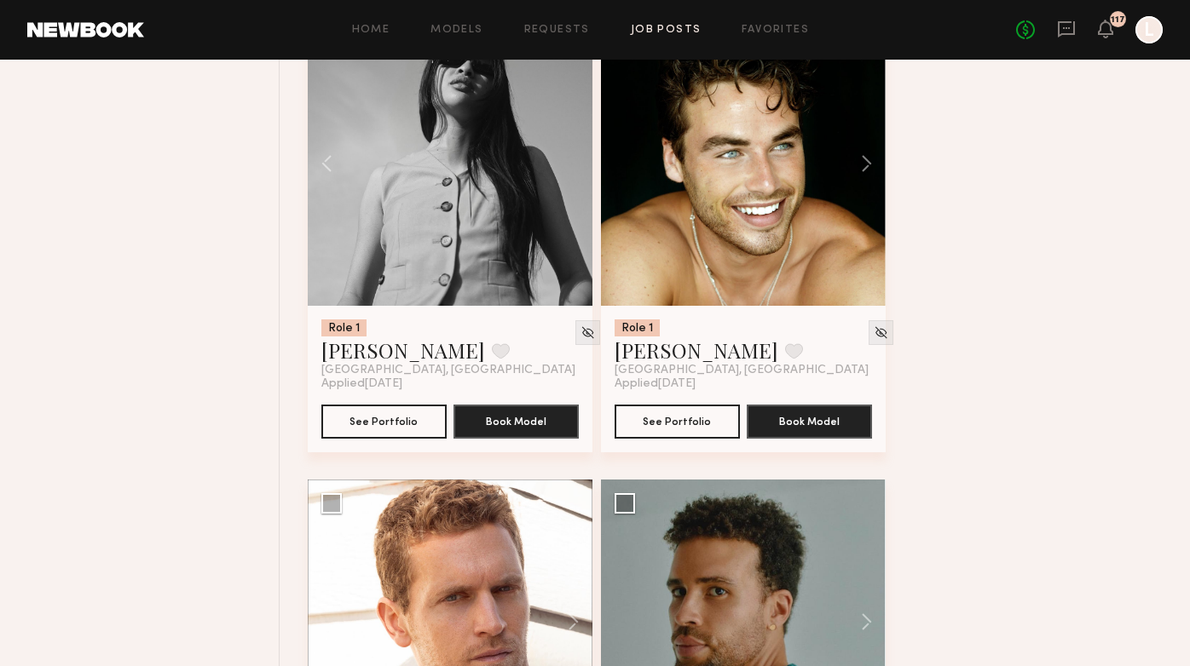
click at [567, 172] on div at bounding box center [450, 163] width 285 height 285
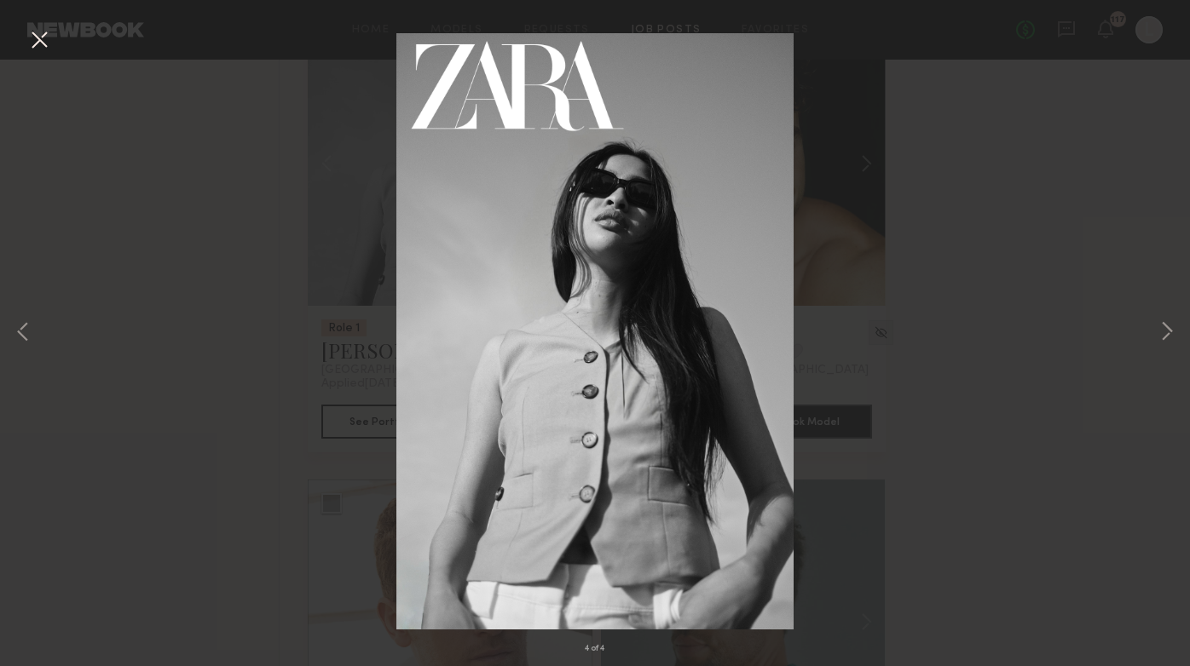
click at [225, 406] on div "4 of 4" at bounding box center [595, 333] width 1190 height 666
click at [24, 42] on div "4 of 4" at bounding box center [595, 333] width 1190 height 666
click at [37, 47] on button at bounding box center [39, 41] width 27 height 31
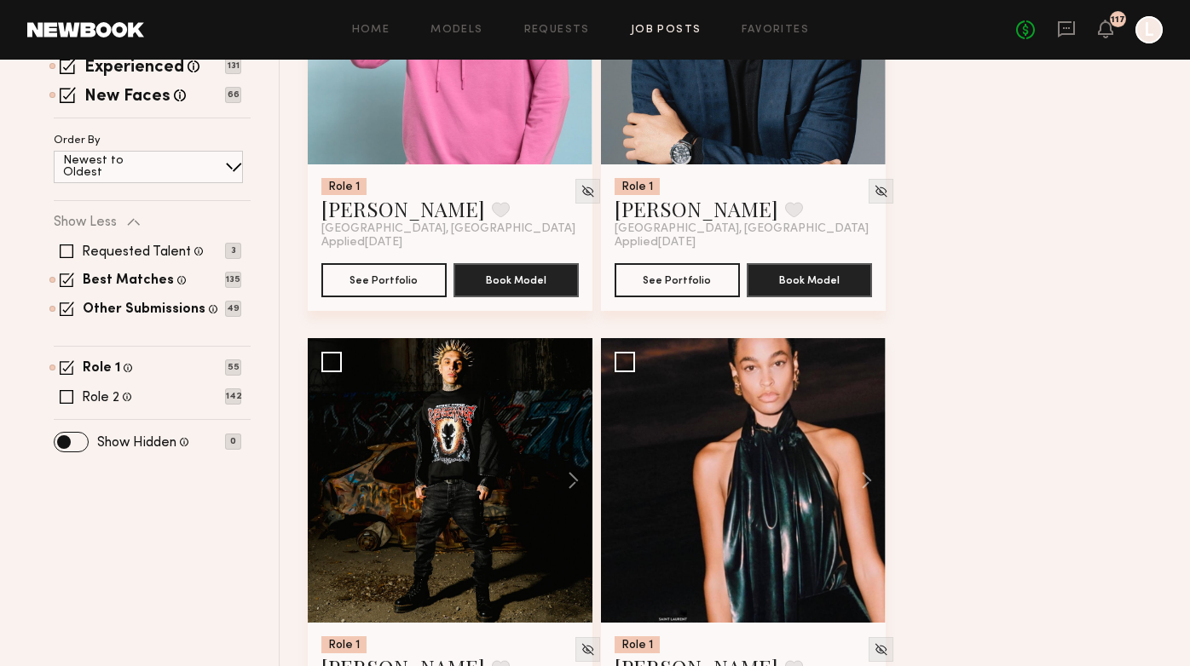
scroll to position [524, 0]
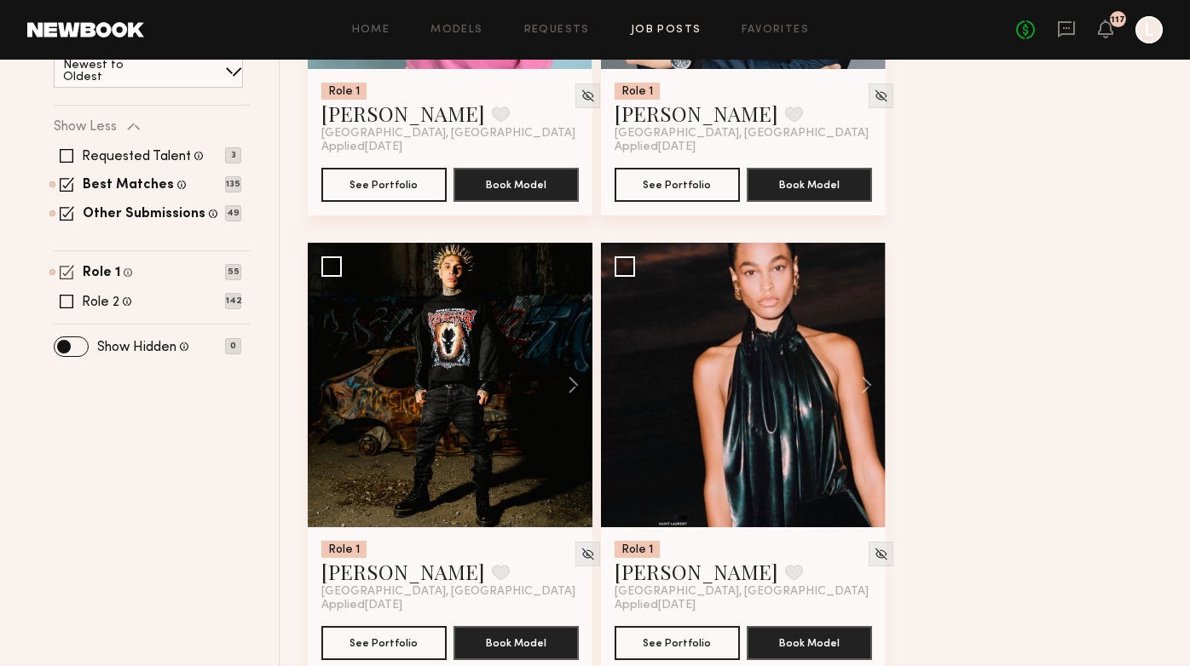
click at [62, 274] on span at bounding box center [67, 272] width 14 height 14
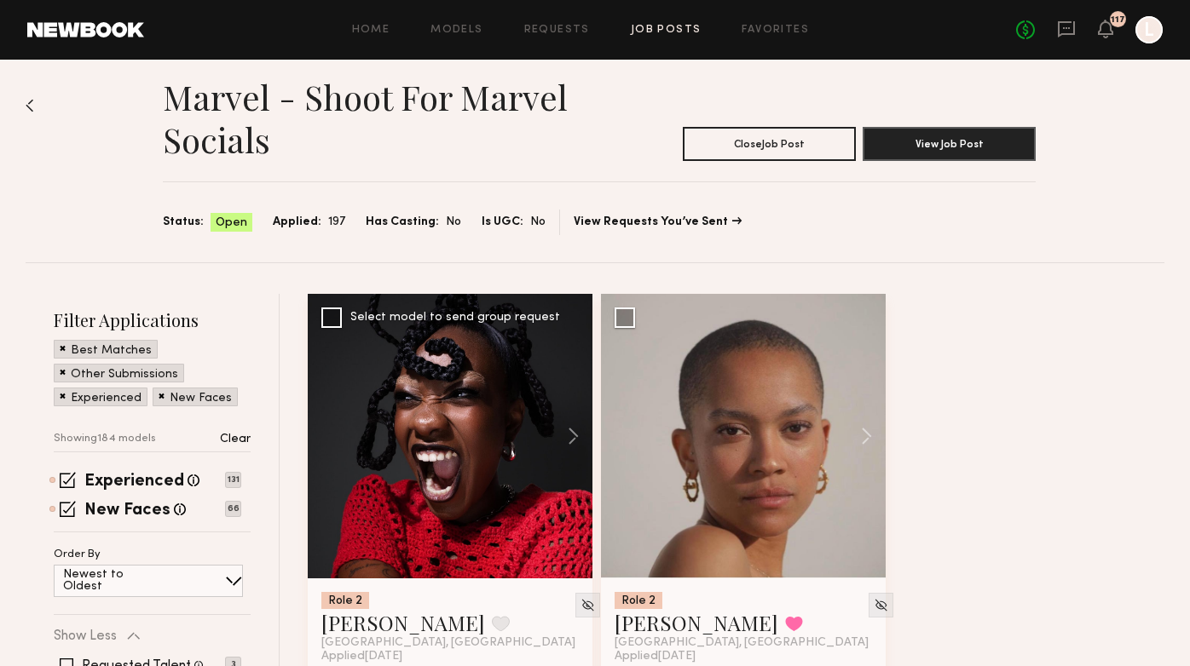
scroll to position [16, 0]
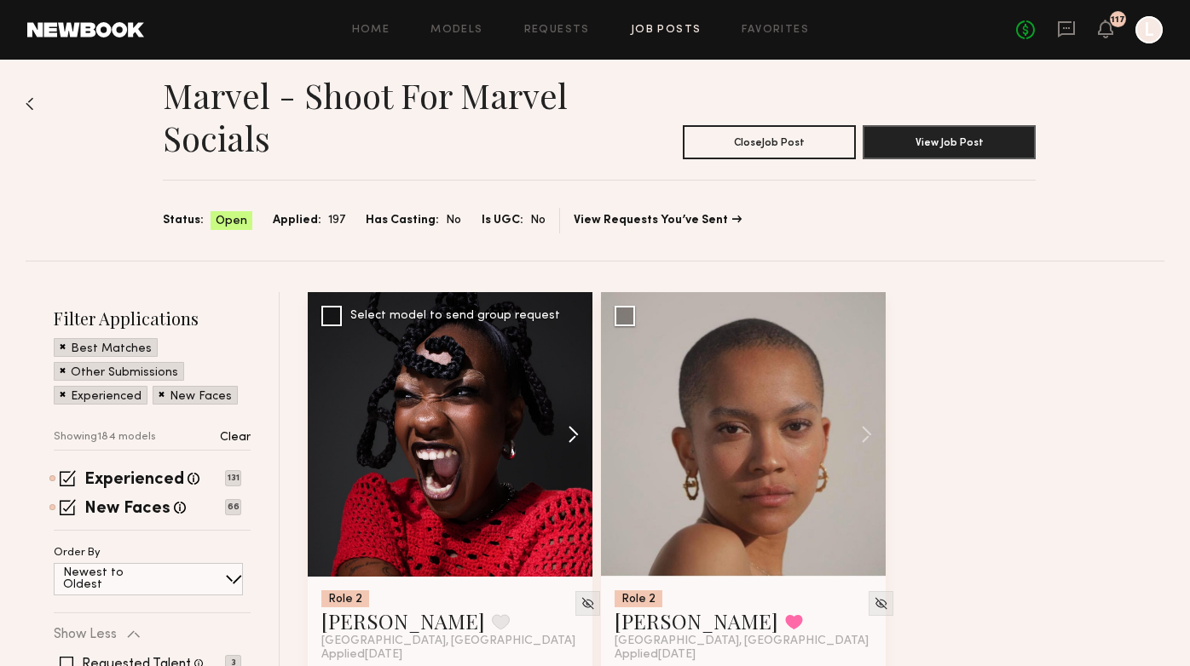
click at [576, 447] on button at bounding box center [565, 434] width 55 height 285
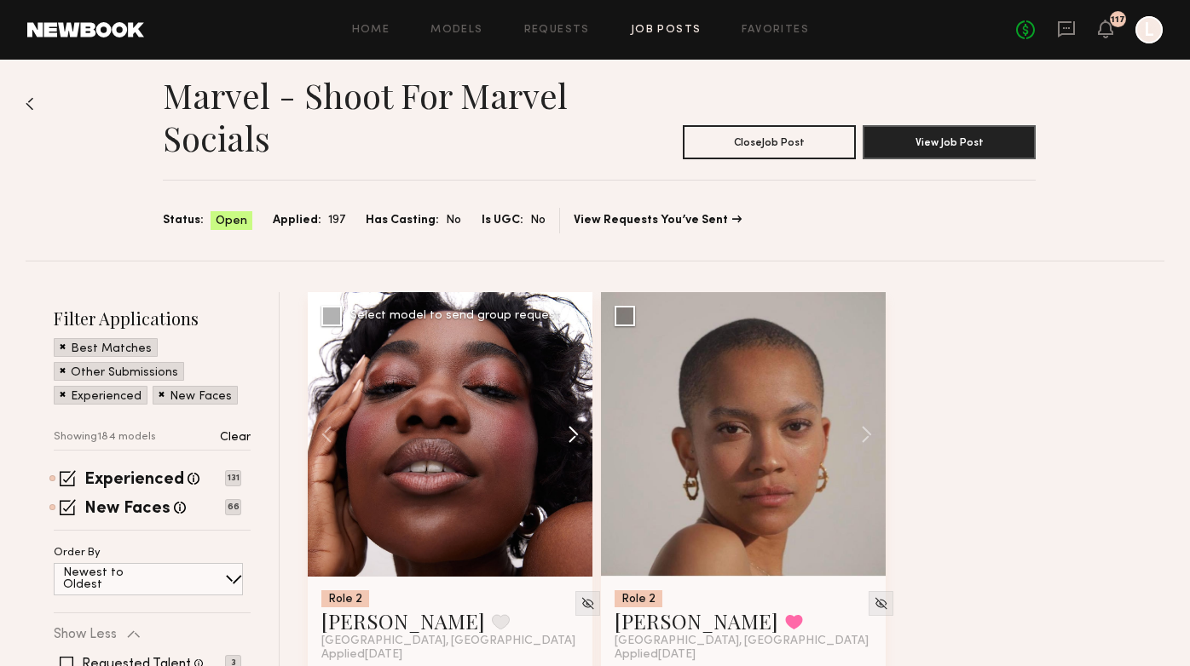
click at [576, 447] on button at bounding box center [565, 434] width 55 height 285
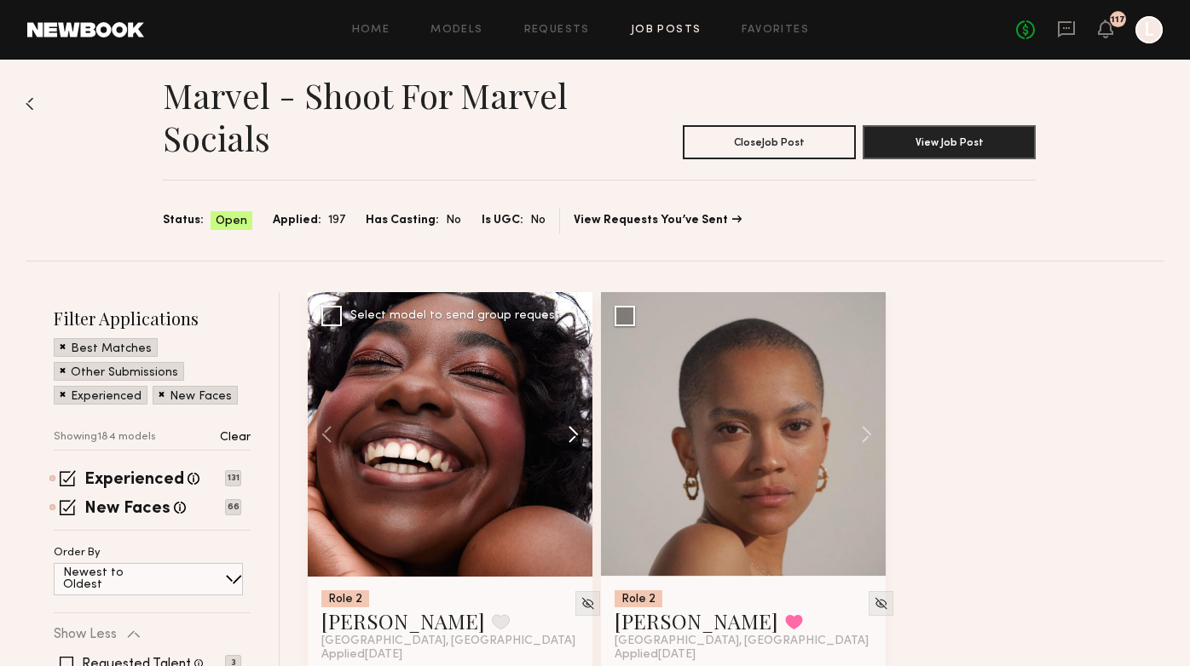
click at [576, 447] on button at bounding box center [565, 434] width 55 height 285
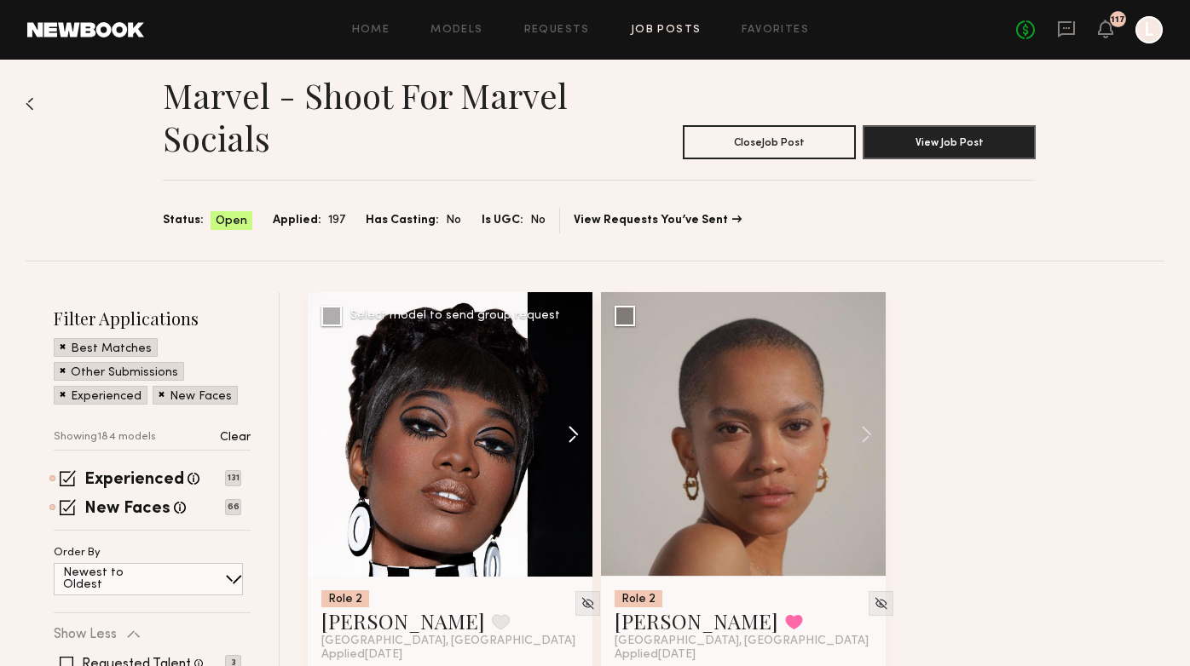
click at [576, 447] on button at bounding box center [565, 434] width 55 height 285
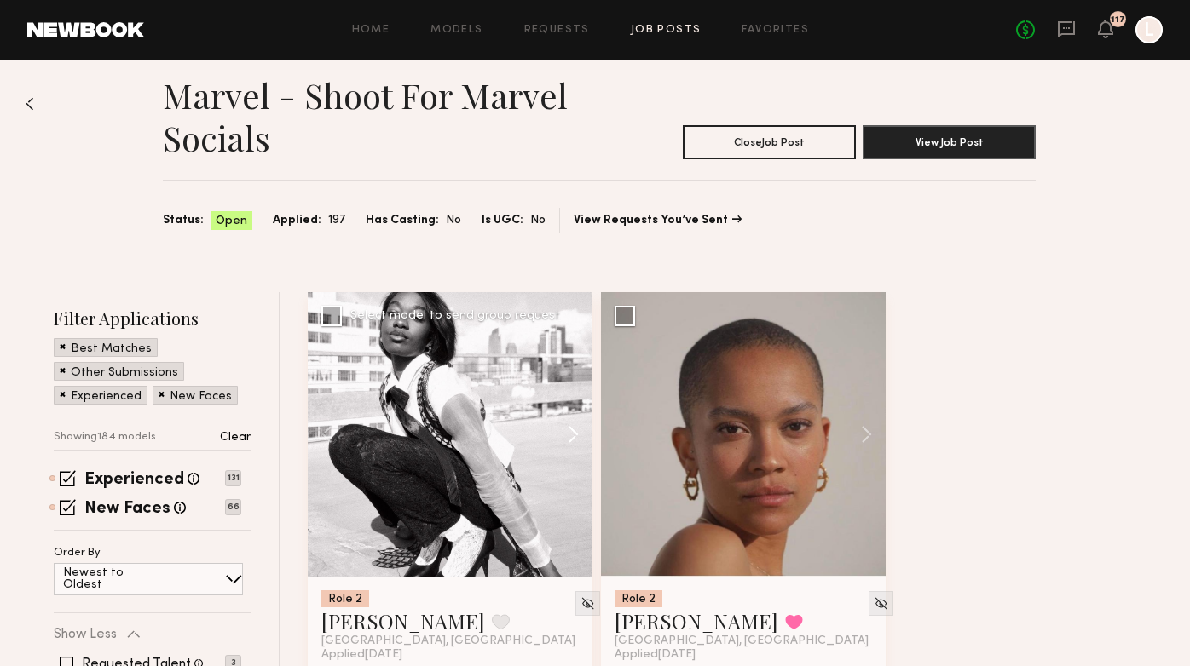
click at [576, 447] on button at bounding box center [565, 434] width 55 height 285
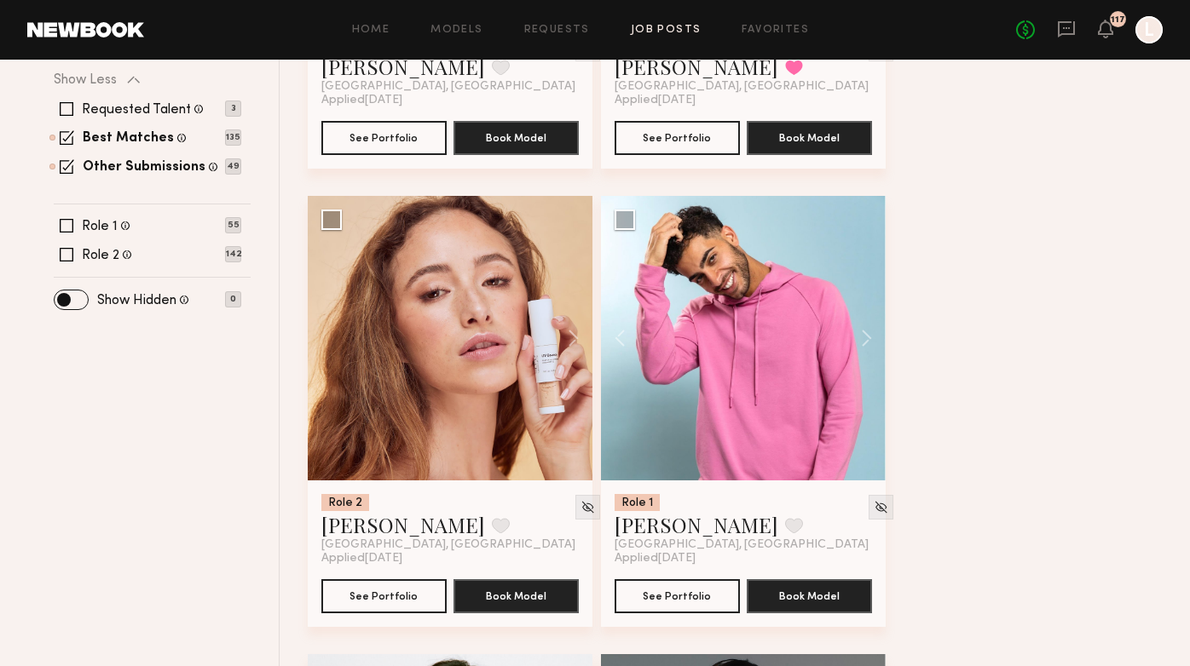
scroll to position [572, 0]
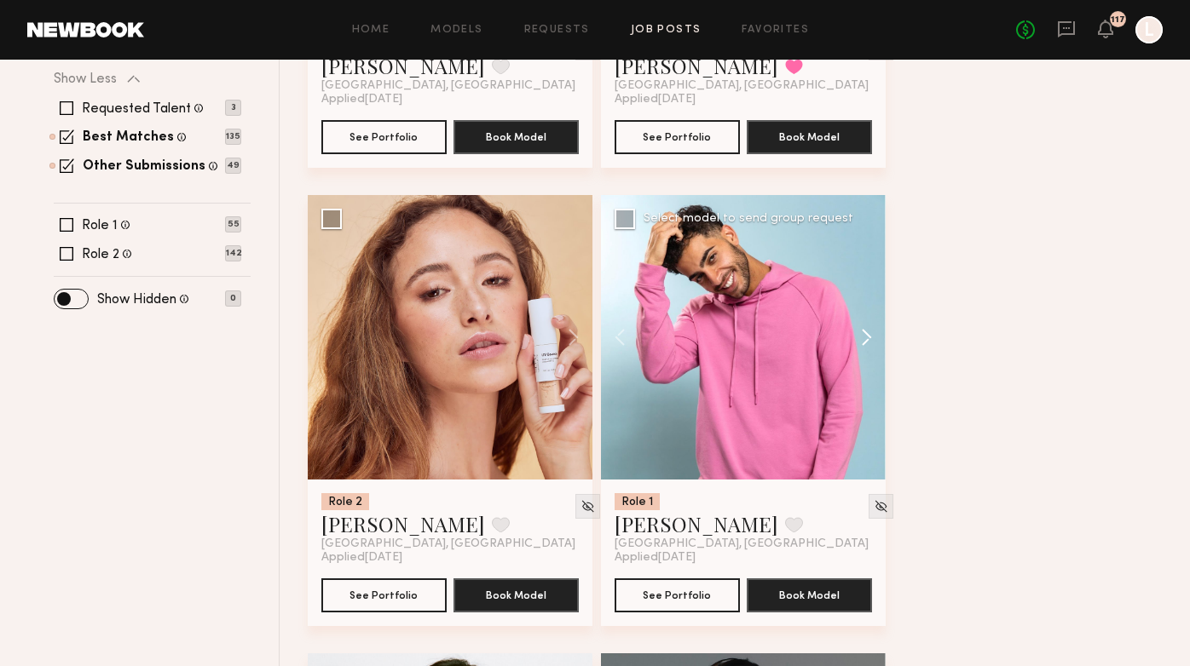
click at [869, 338] on button at bounding box center [858, 337] width 55 height 285
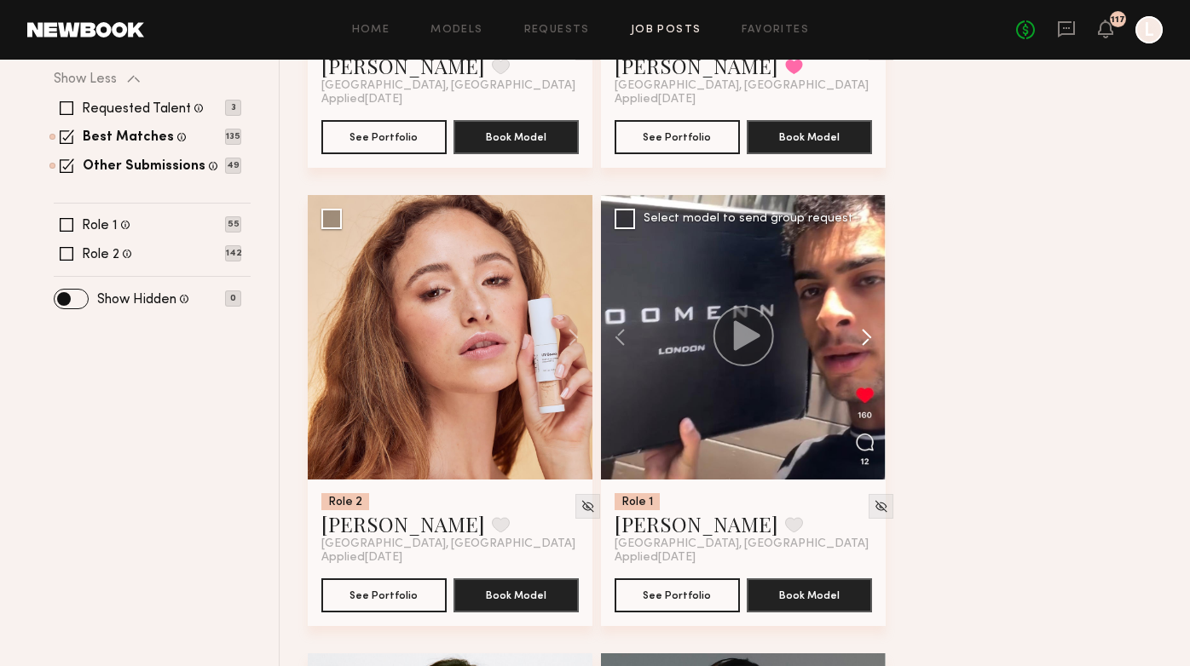
click at [869, 338] on button at bounding box center [858, 337] width 55 height 285
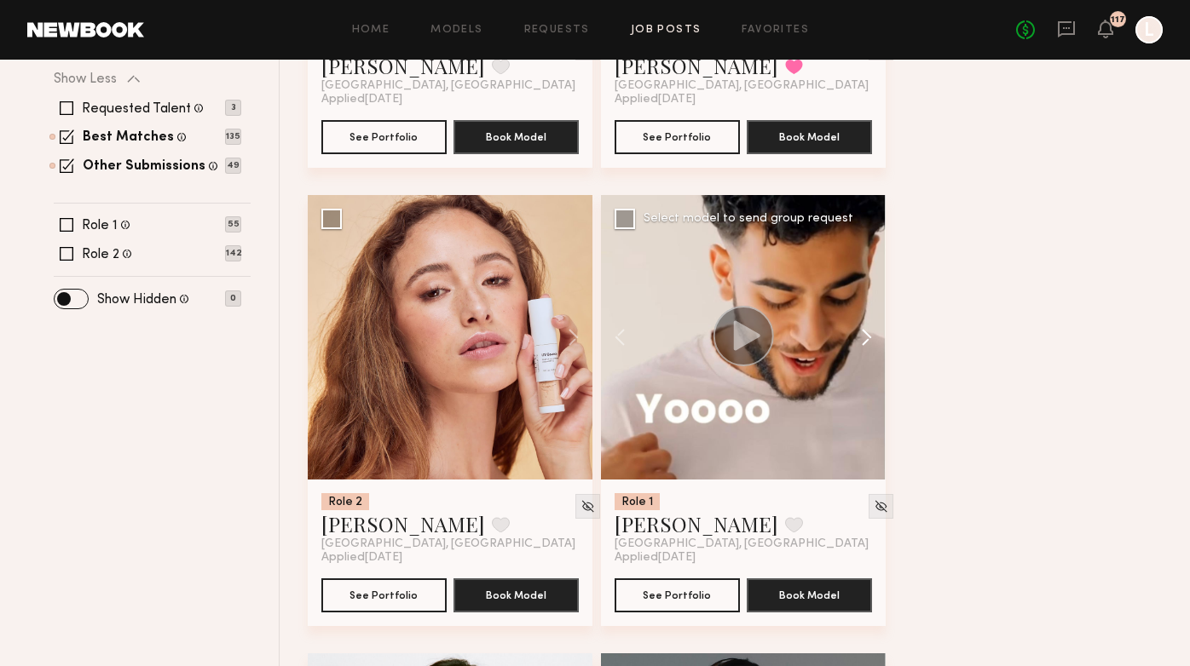
click at [869, 338] on button at bounding box center [858, 337] width 55 height 285
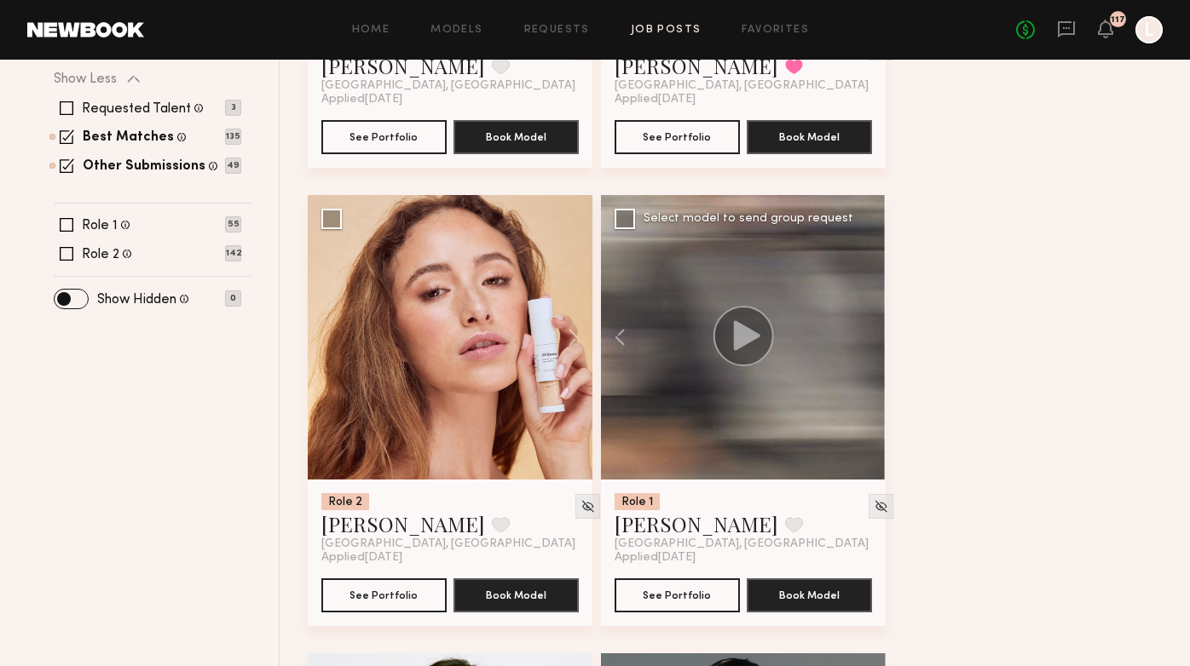
click at [869, 338] on div at bounding box center [743, 337] width 285 height 285
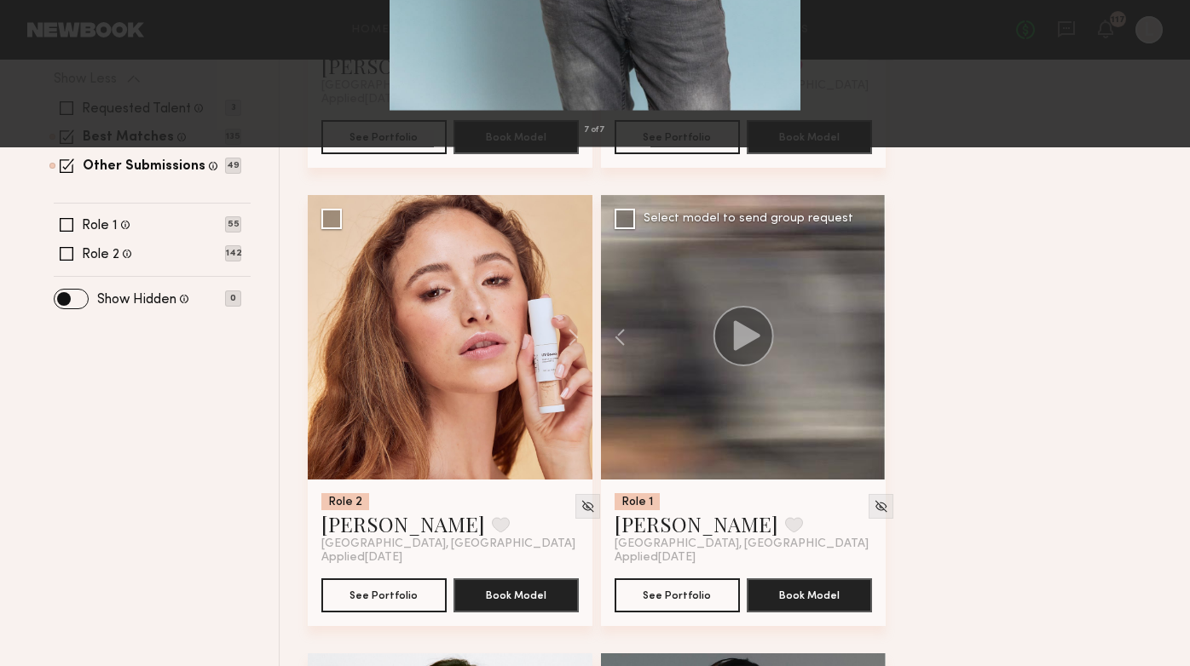
click at [948, 341] on div "7 of 7" at bounding box center [595, 333] width 1190 height 666
click at [948, 308] on div "7 of 7" at bounding box center [595, 333] width 1190 height 666
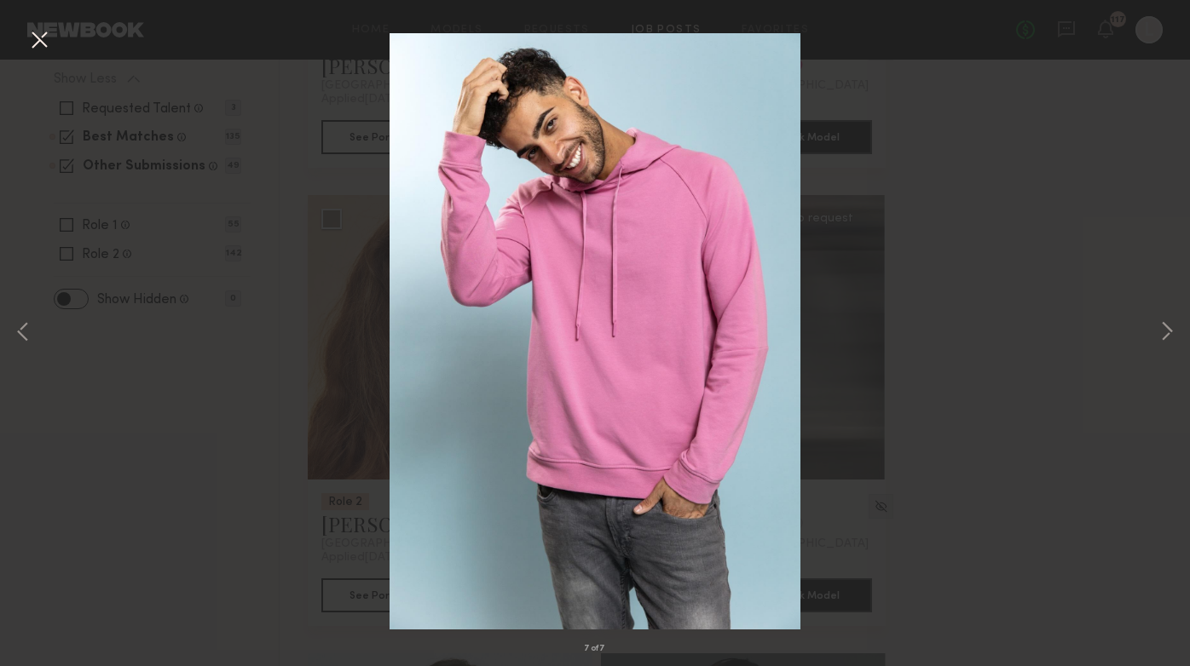
click at [175, 374] on div "7 of 7" at bounding box center [595, 333] width 1190 height 666
click at [40, 29] on button at bounding box center [39, 41] width 27 height 31
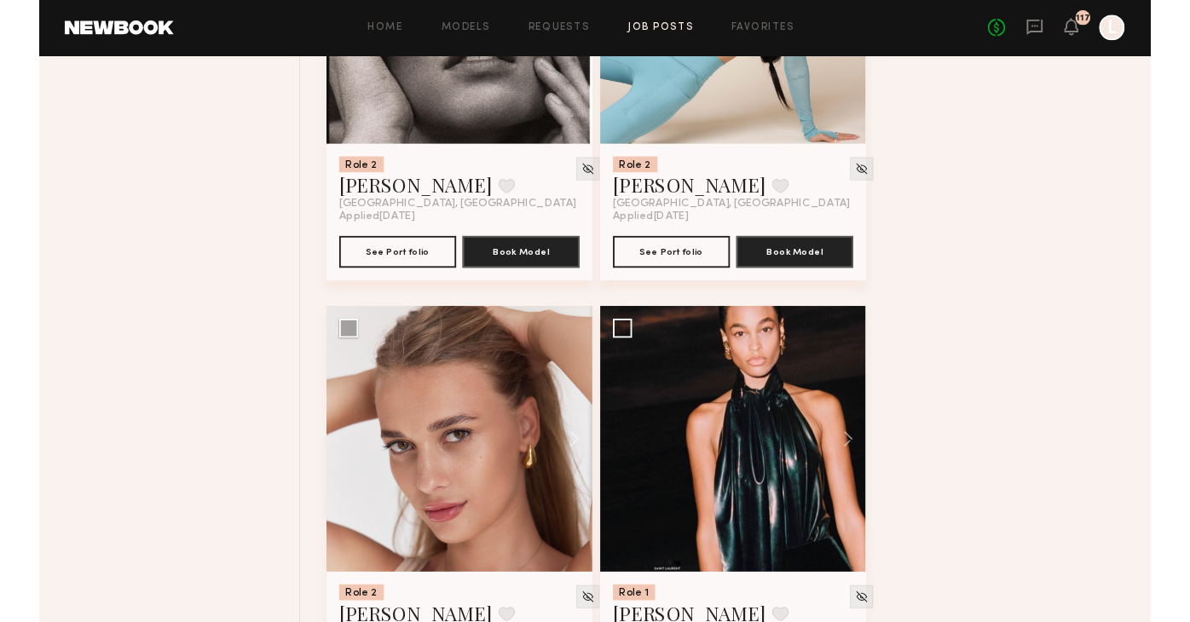
scroll to position [2275, 0]
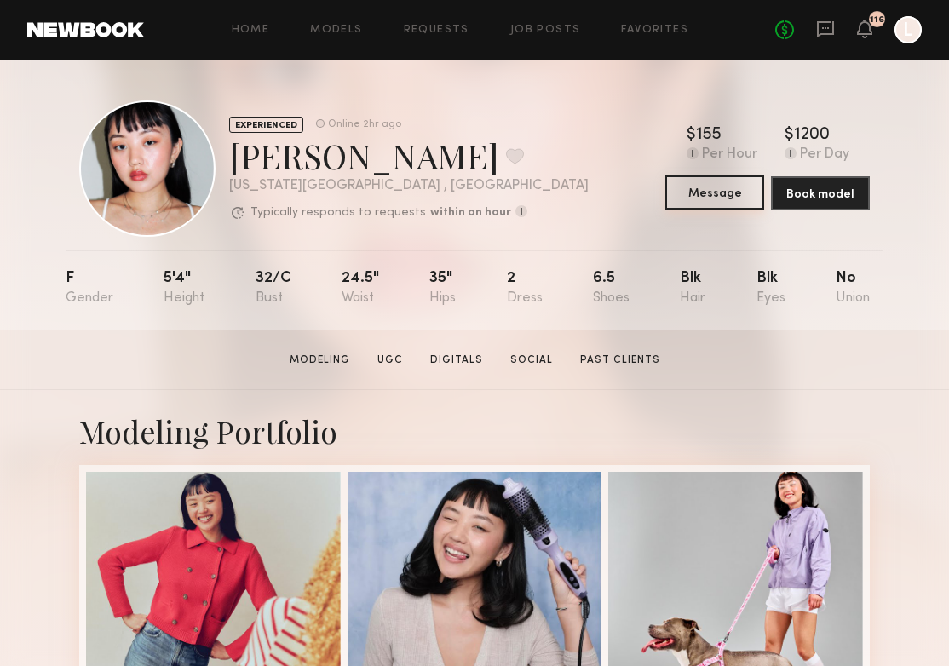
click at [704, 192] on button "Message" at bounding box center [715, 193] width 99 height 34
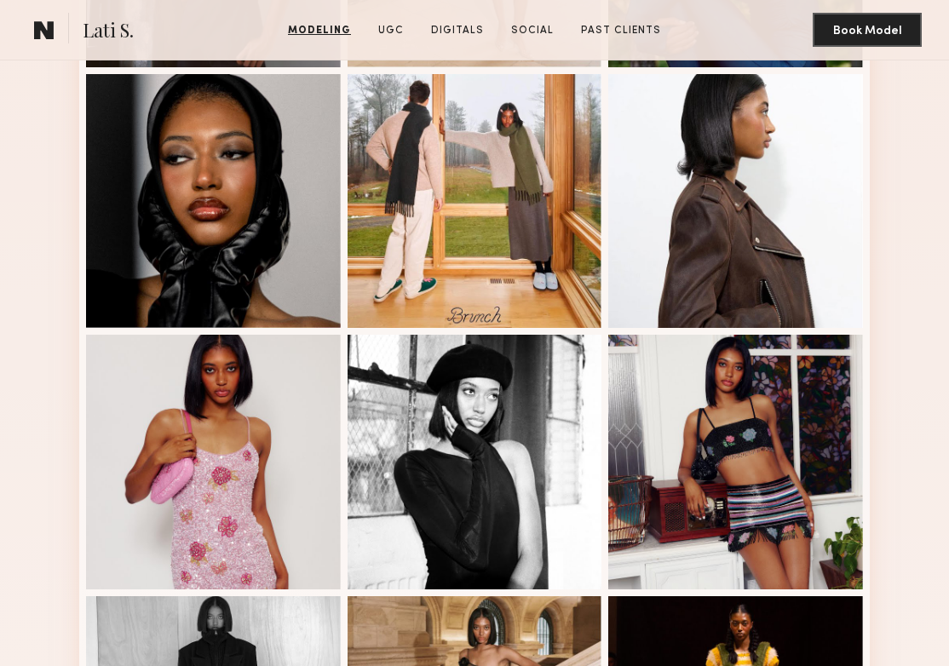
scroll to position [647, 0]
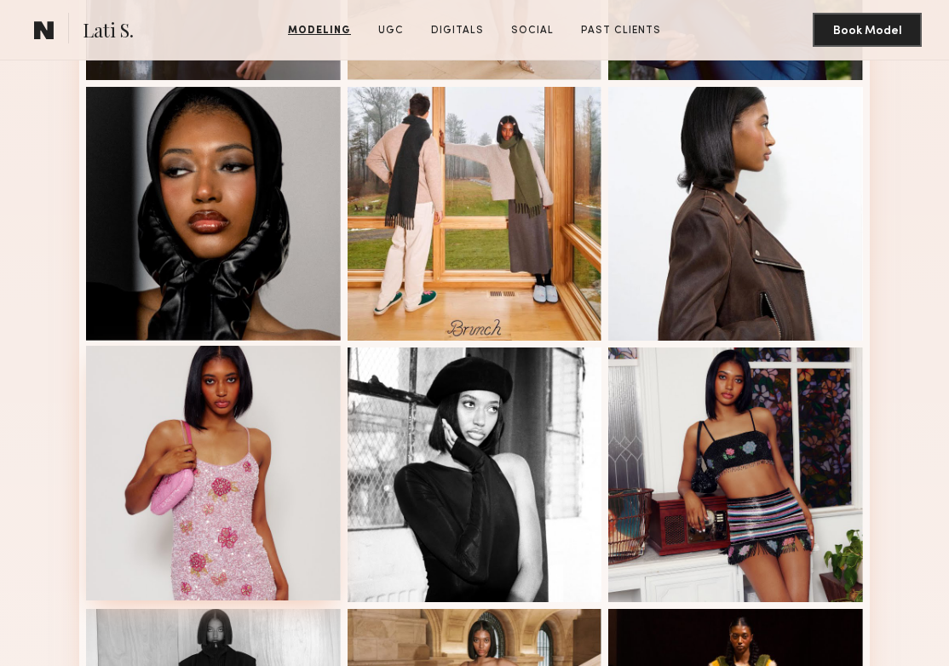
click at [181, 495] on div at bounding box center [213, 473] width 255 height 255
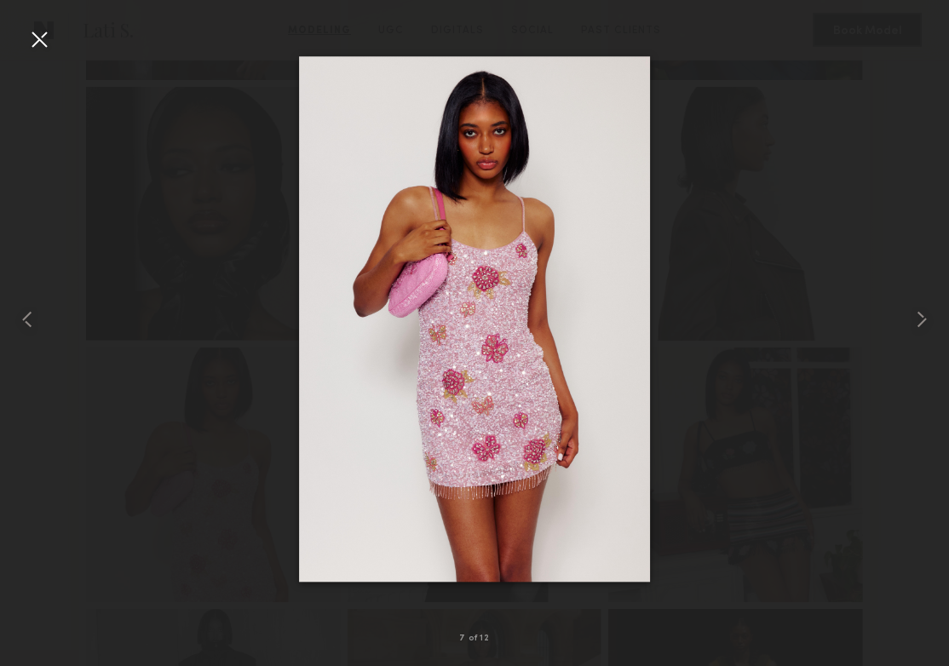
click at [759, 260] on div at bounding box center [474, 319] width 949 height 585
click at [37, 46] on div at bounding box center [39, 39] width 27 height 27
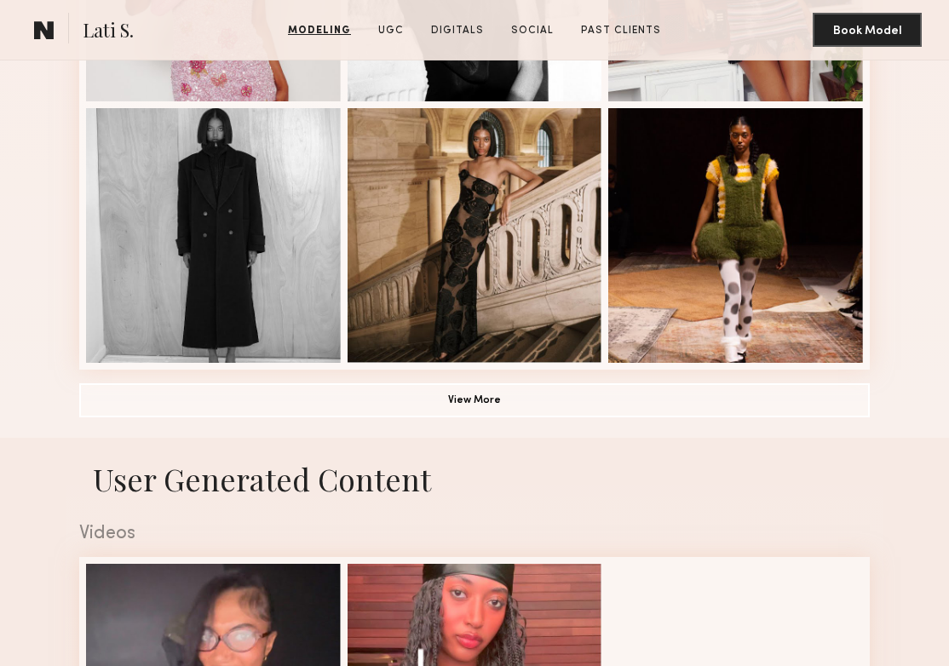
scroll to position [1135, 0]
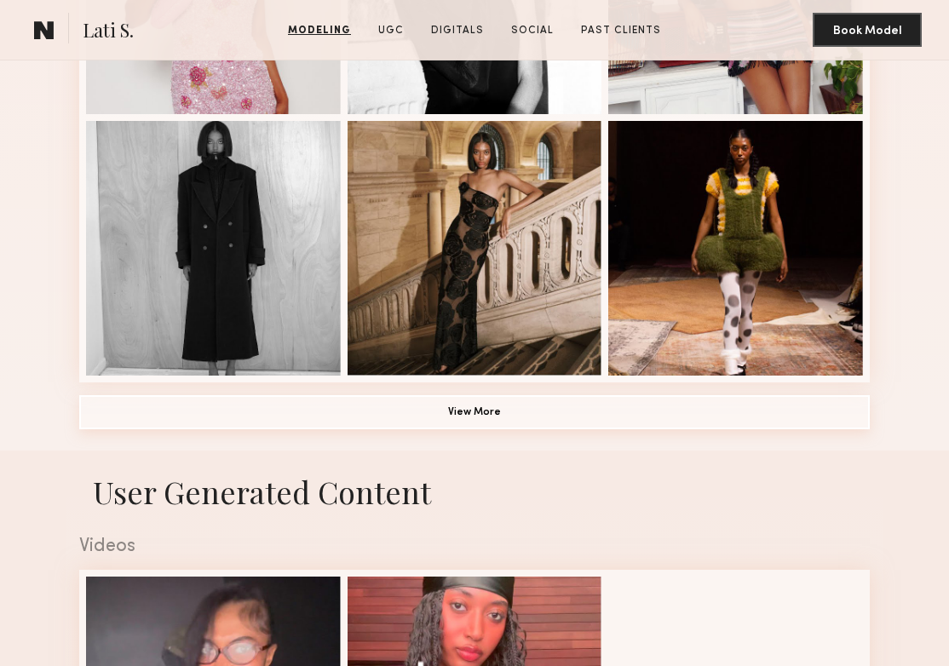
click at [486, 420] on button "View More" at bounding box center [474, 412] width 791 height 34
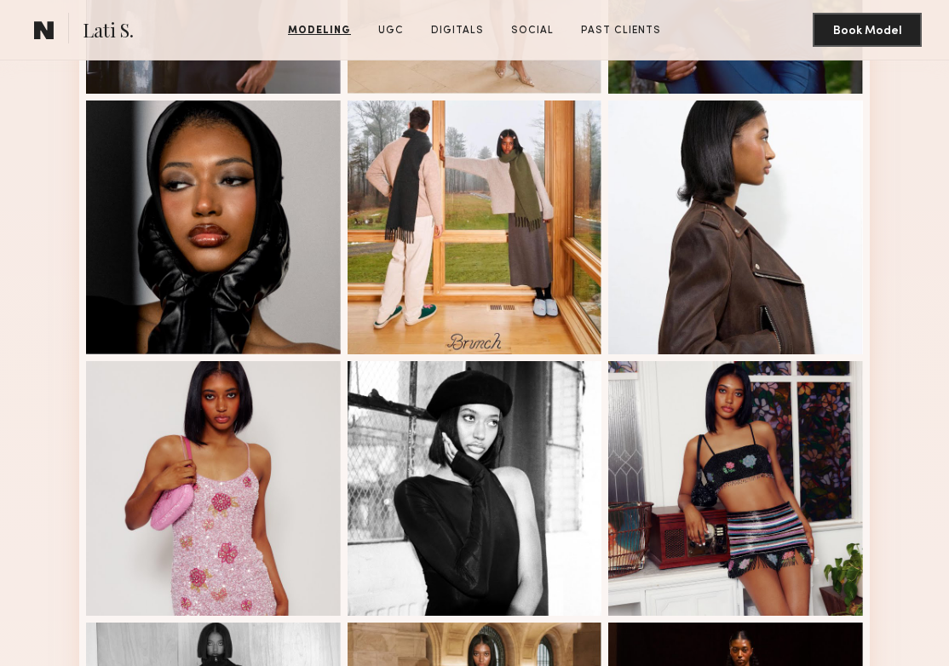
scroll to position [638, 0]
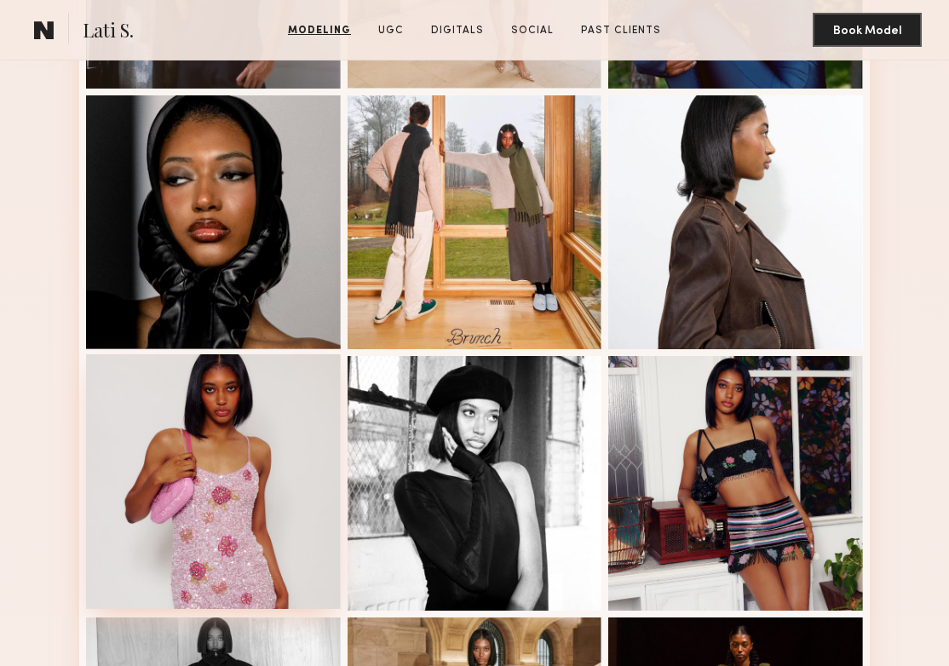
click at [266, 491] on div at bounding box center [213, 481] width 255 height 255
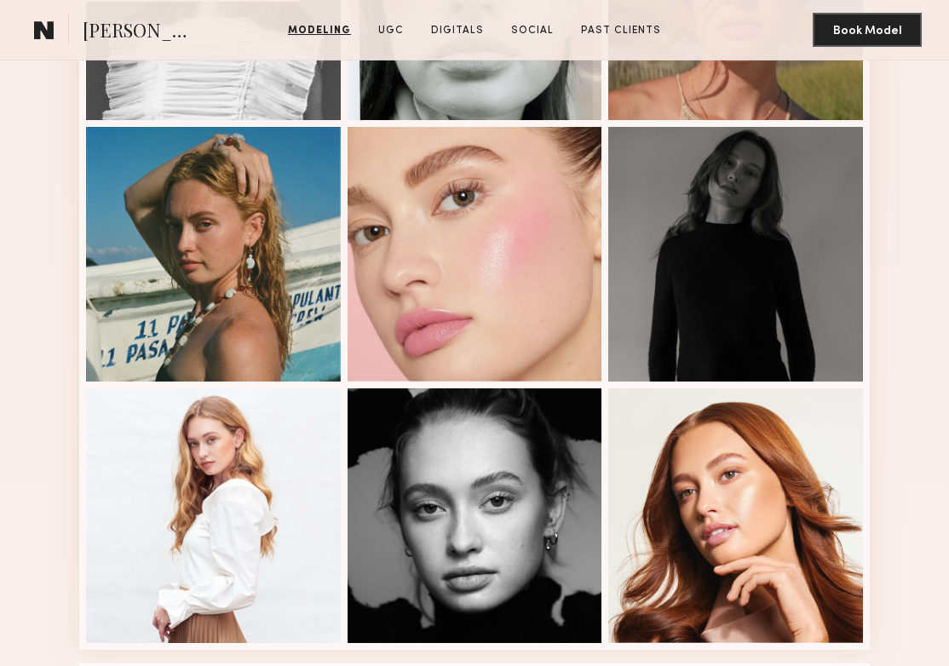
scroll to position [899, 0]
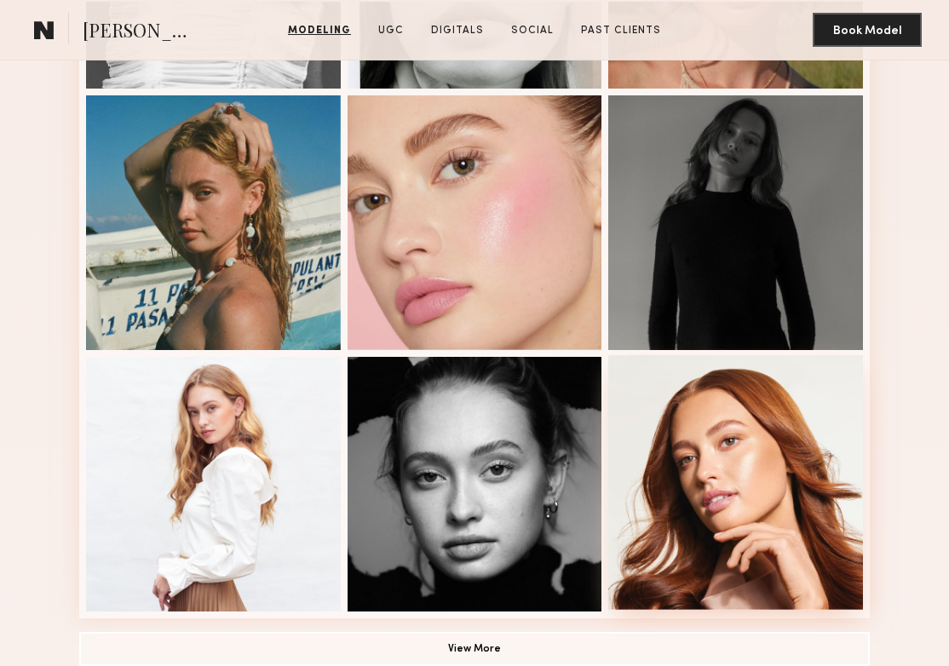
click at [718, 481] on div at bounding box center [735, 482] width 255 height 255
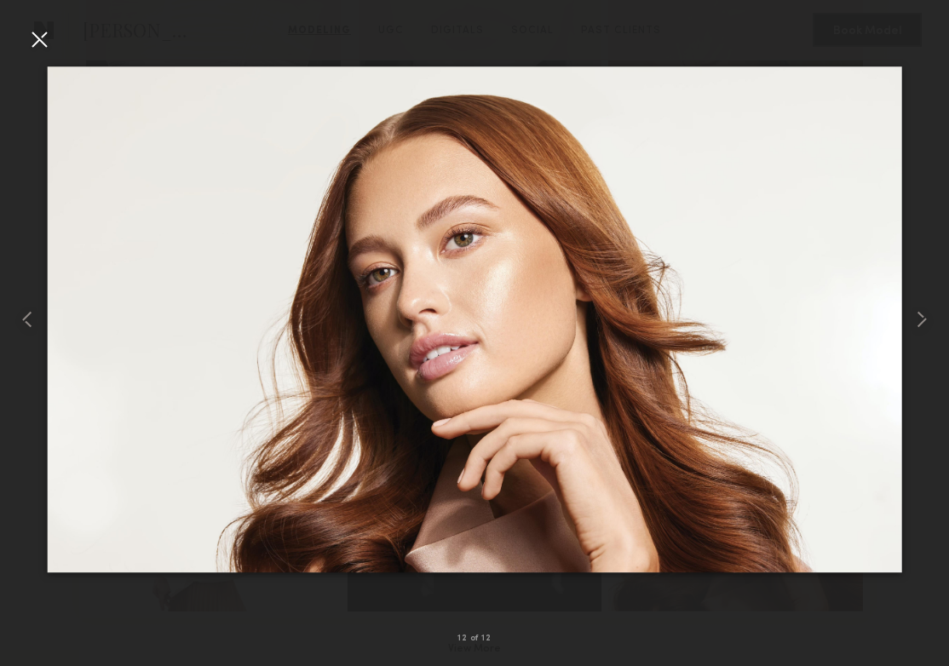
click at [43, 42] on div at bounding box center [39, 39] width 27 height 27
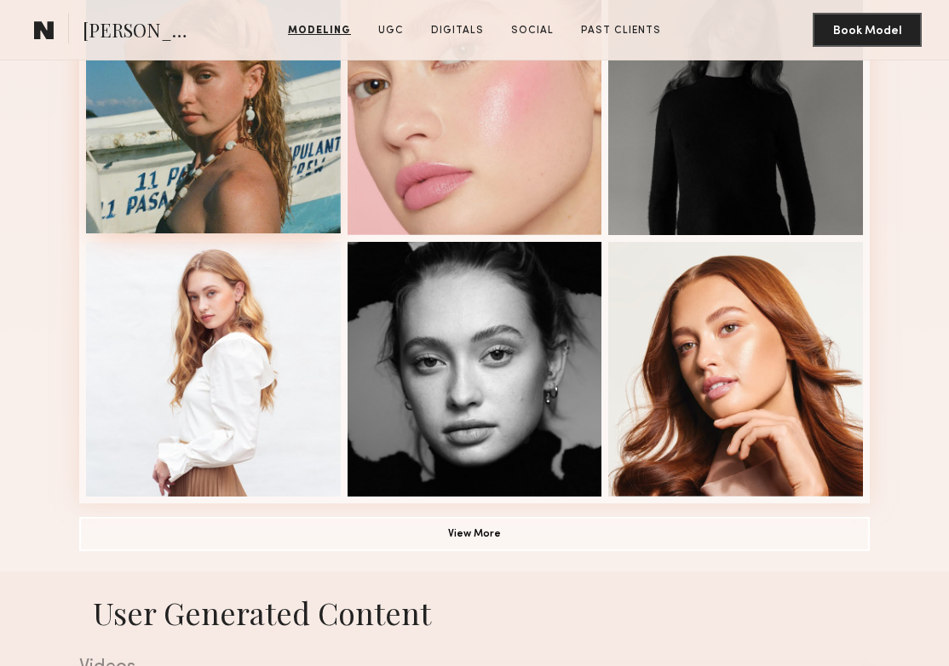
scroll to position [1006, 0]
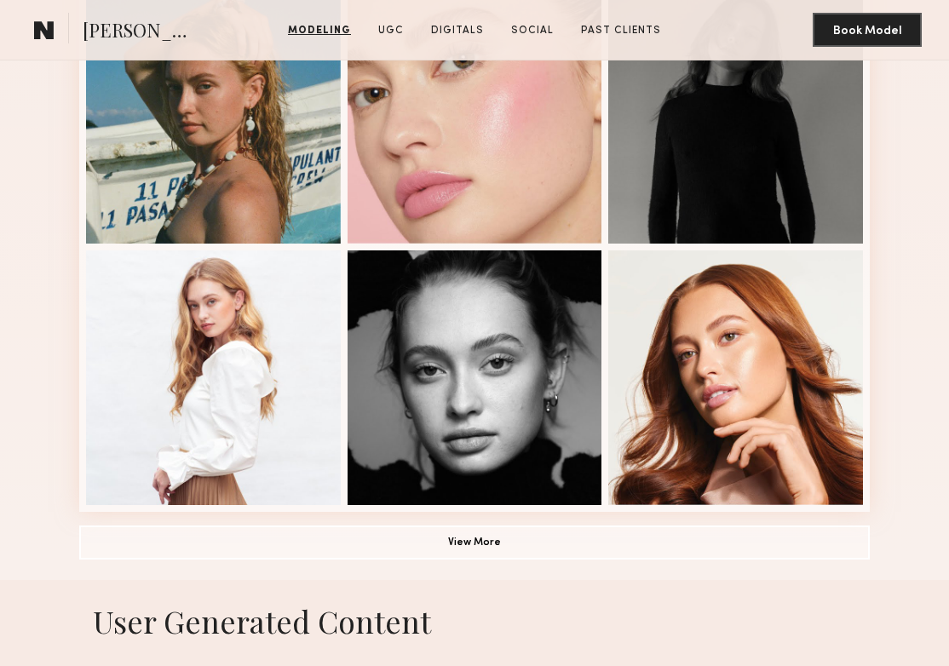
click at [367, 544] on button "View More" at bounding box center [474, 542] width 791 height 34
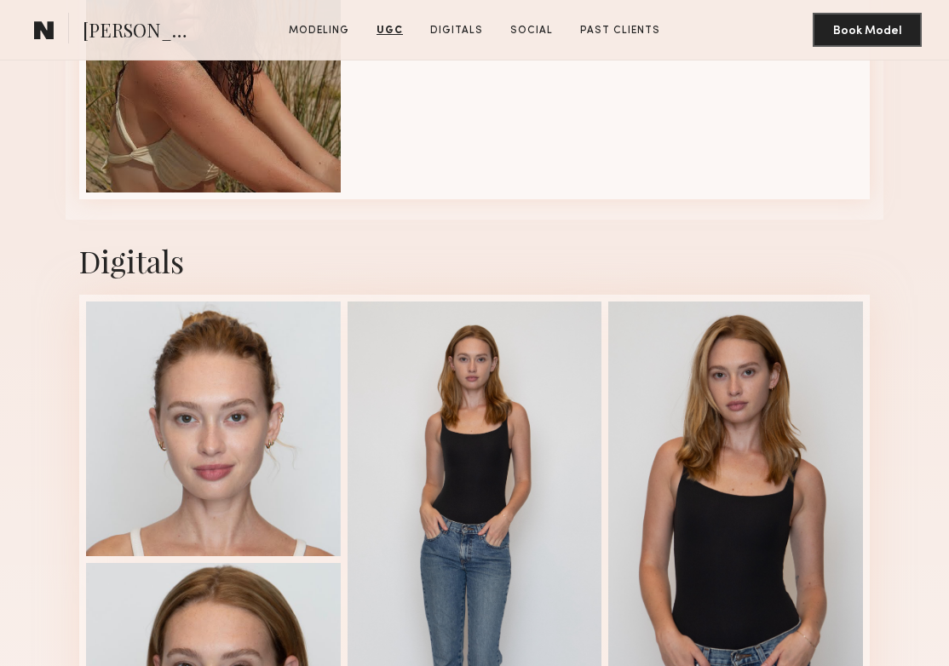
scroll to position [4193, 0]
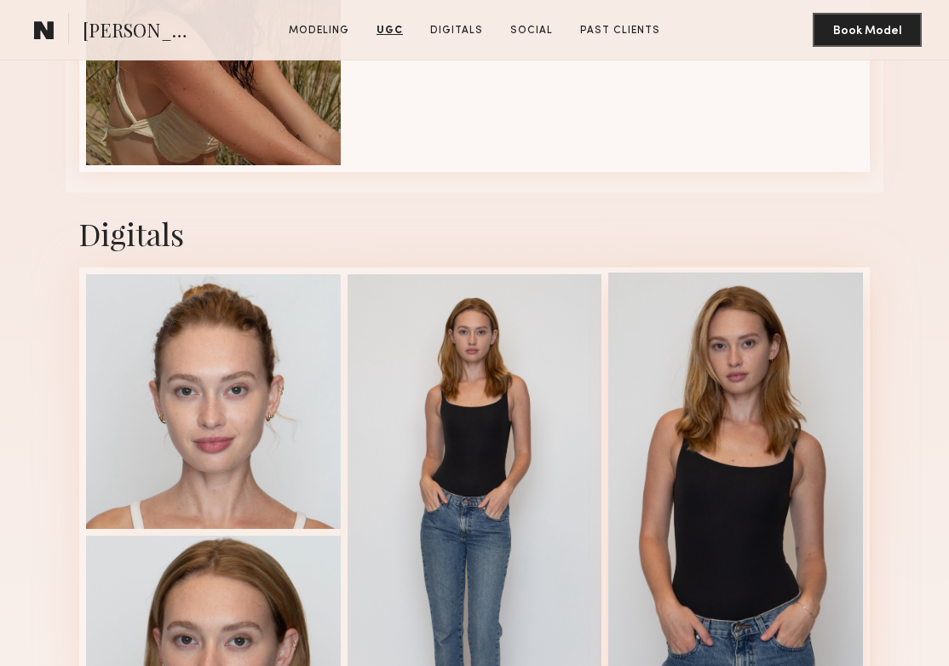
click at [673, 460] on div at bounding box center [735, 531] width 255 height 516
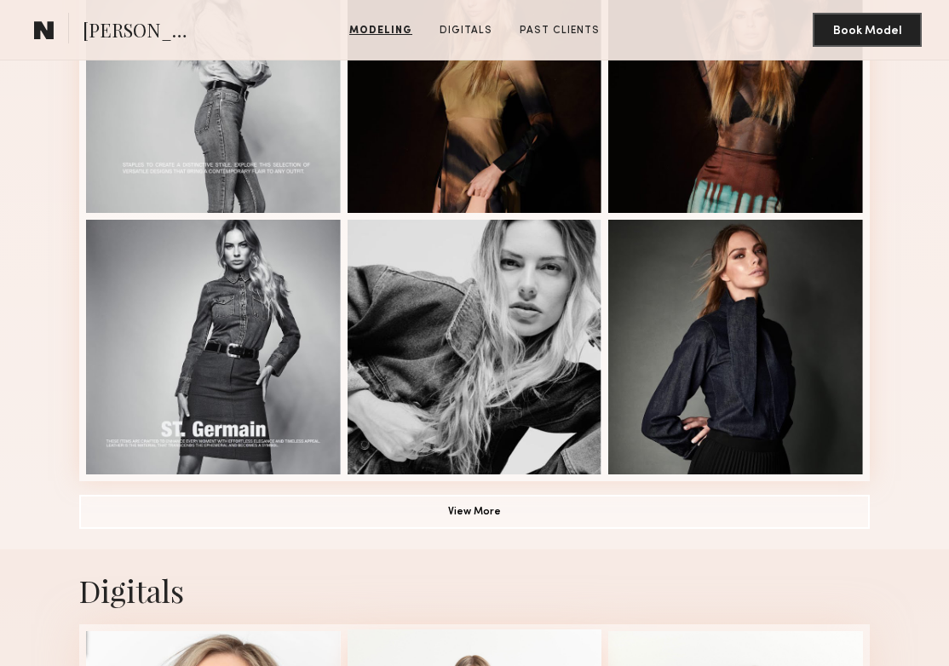
scroll to position [1044, 0]
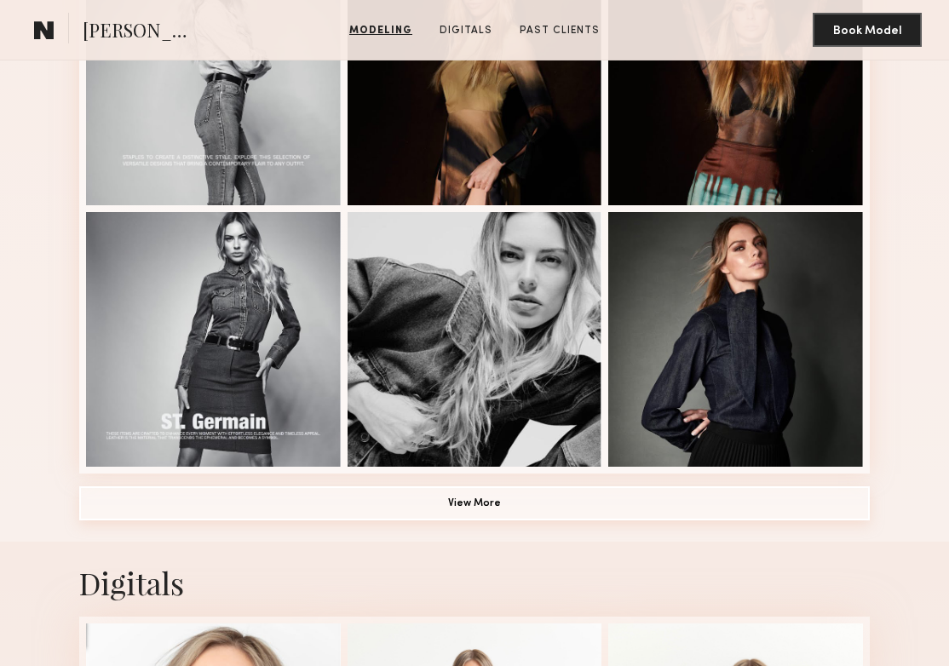
click at [499, 507] on button "View More" at bounding box center [474, 504] width 791 height 34
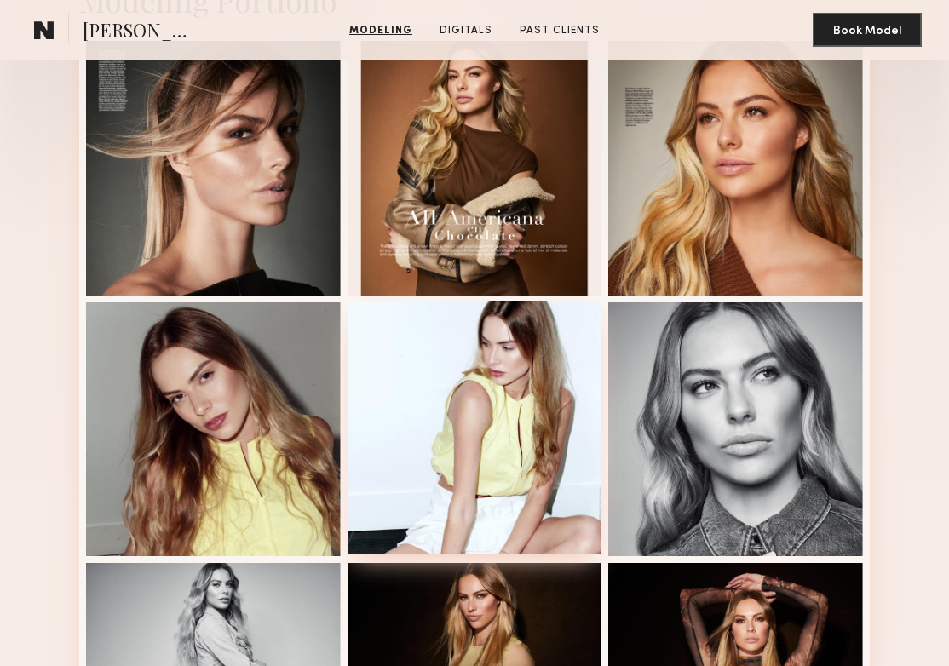
scroll to position [433, 0]
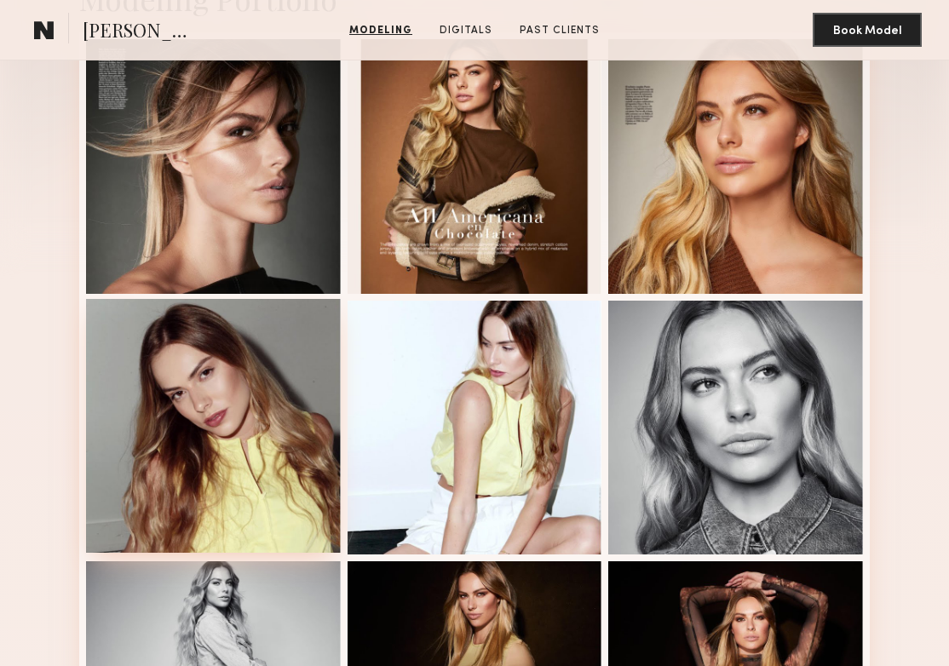
click at [235, 486] on div at bounding box center [213, 426] width 255 height 255
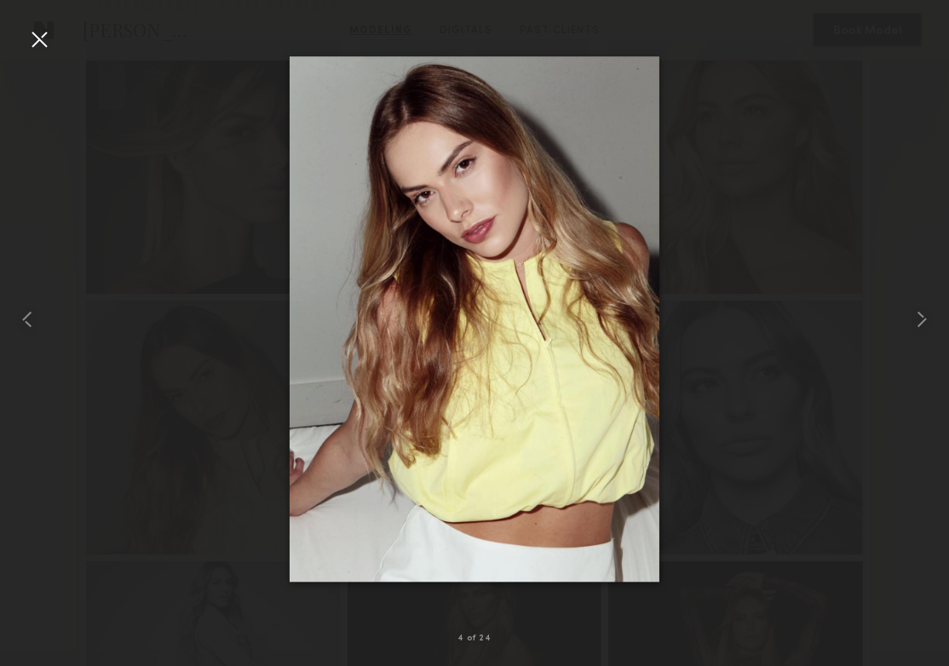
click at [734, 210] on div at bounding box center [474, 319] width 949 height 585
click at [32, 37] on div at bounding box center [39, 39] width 27 height 27
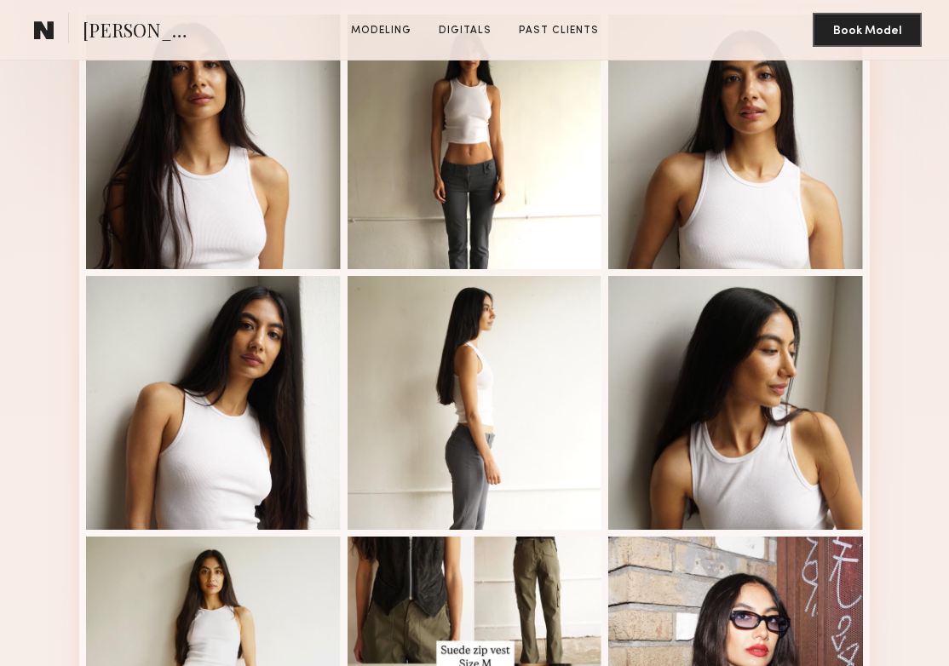
scroll to position [463, 0]
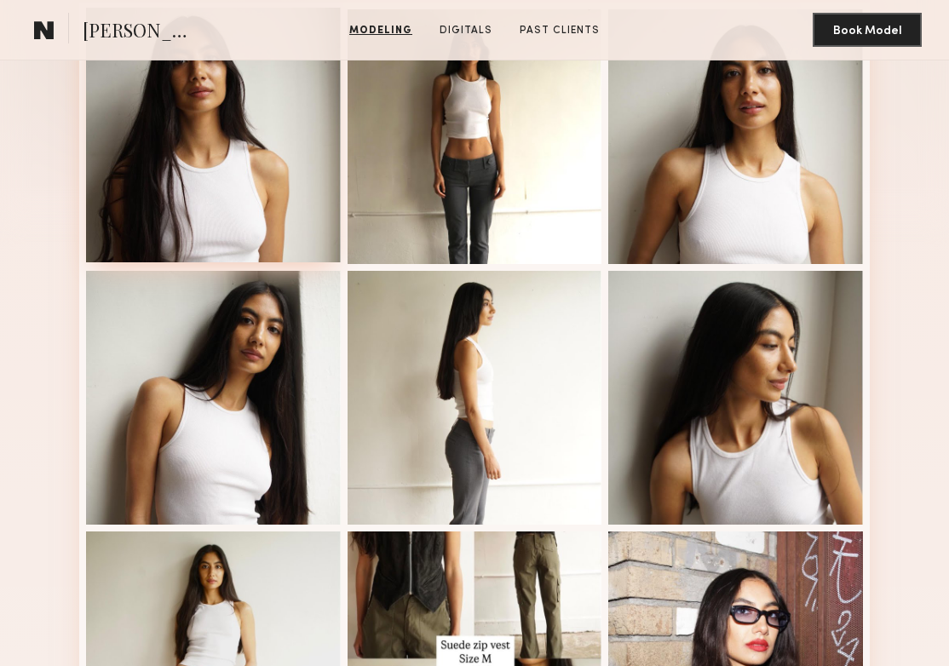
click at [233, 193] on div at bounding box center [213, 135] width 255 height 255
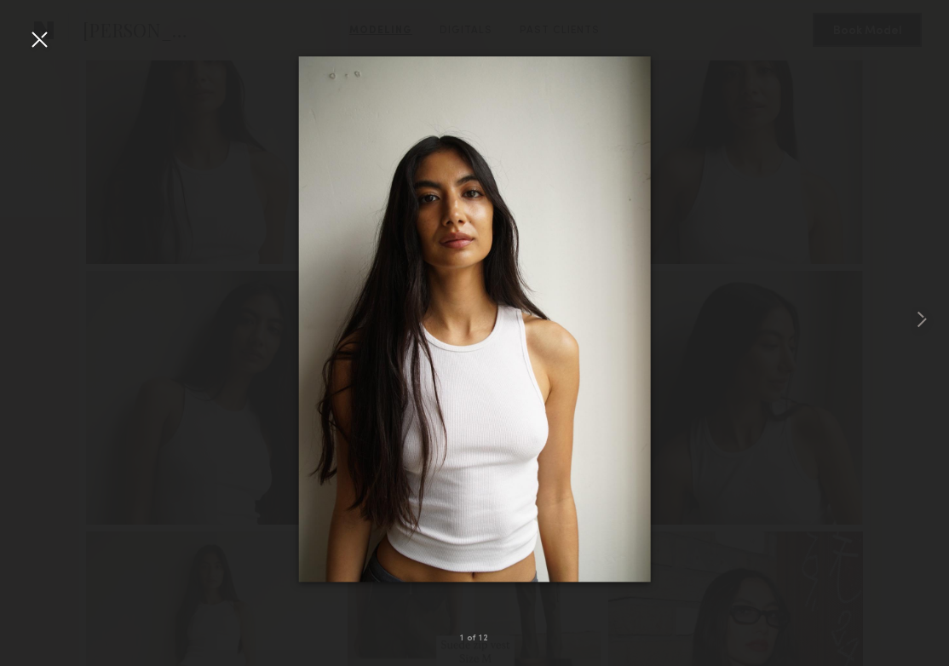
click at [166, 421] on div at bounding box center [474, 319] width 949 height 585
click at [46, 42] on div at bounding box center [39, 39] width 27 height 27
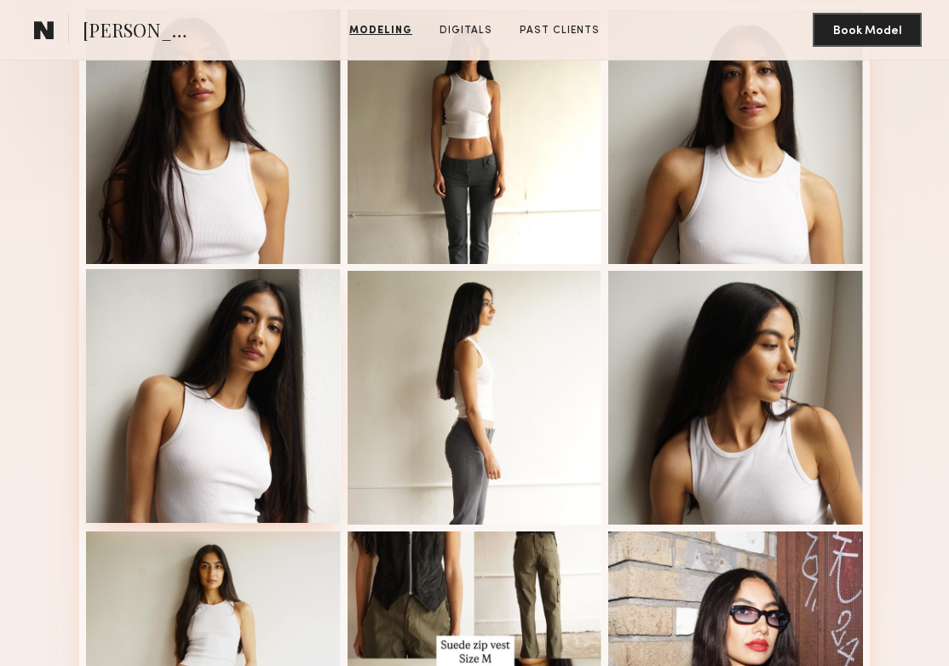
click at [186, 424] on div at bounding box center [213, 396] width 255 height 255
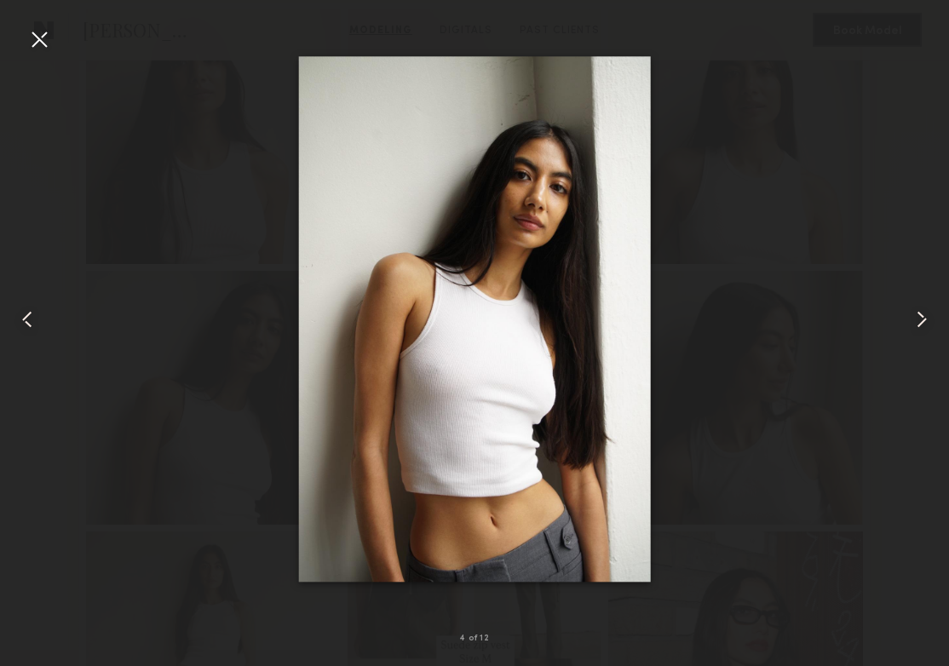
click at [43, 44] on div at bounding box center [39, 39] width 27 height 27
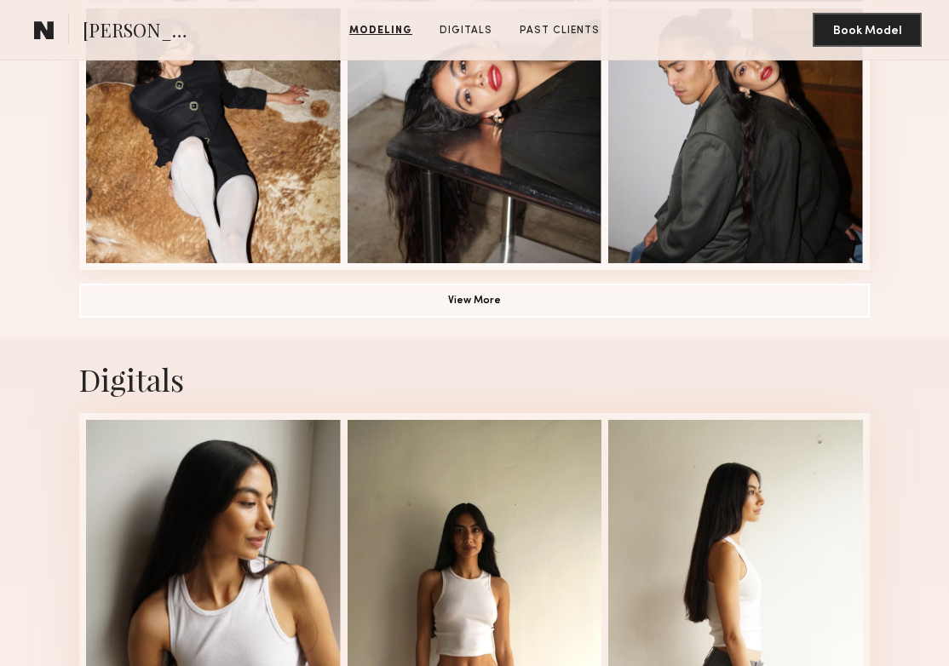
scroll to position [1265, 0]
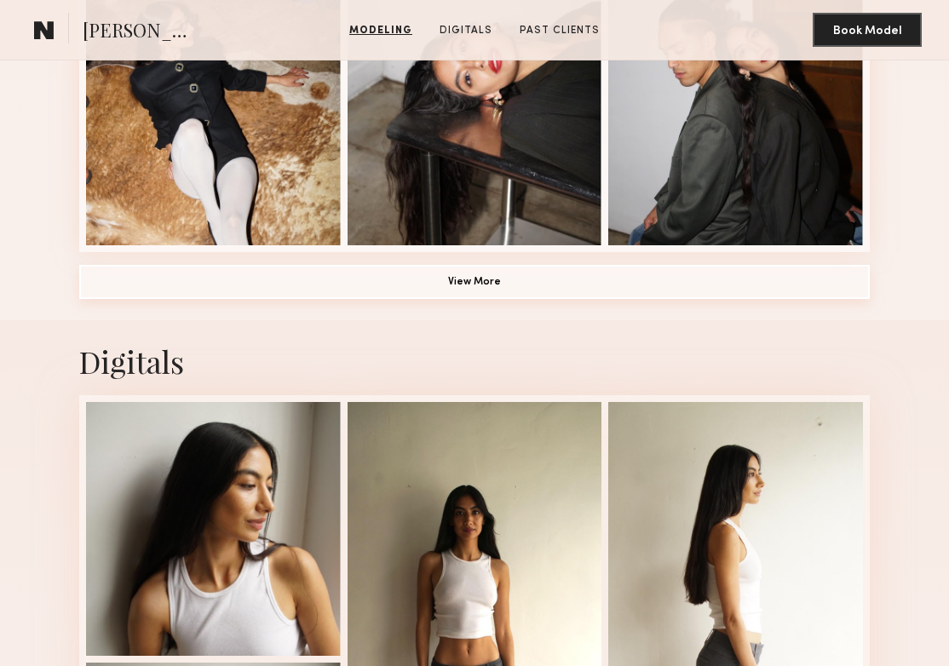
click at [522, 274] on button "View More" at bounding box center [474, 282] width 791 height 34
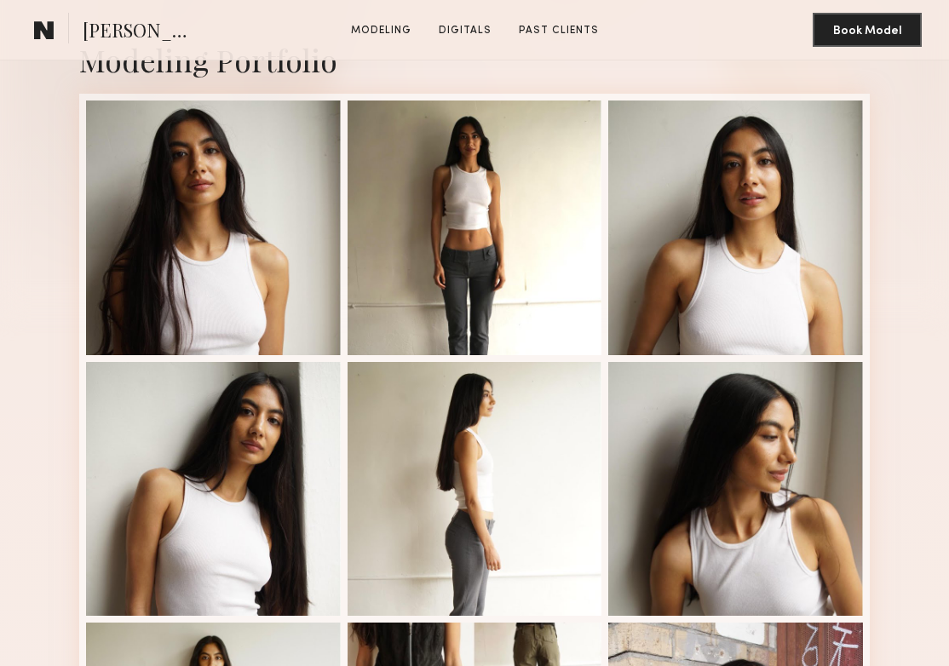
scroll to position [372, 0]
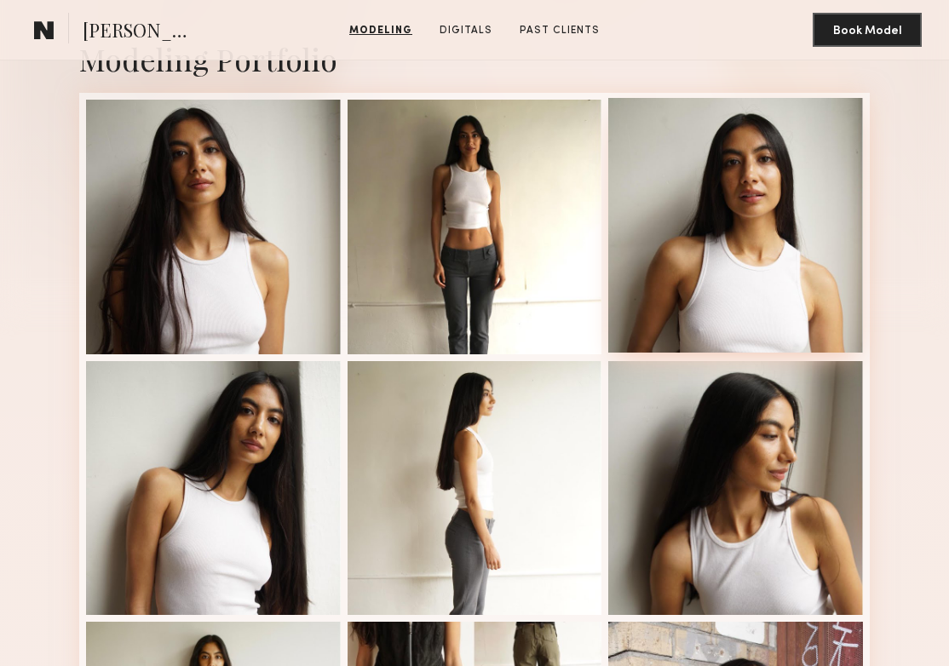
click at [726, 277] on div at bounding box center [735, 225] width 255 height 255
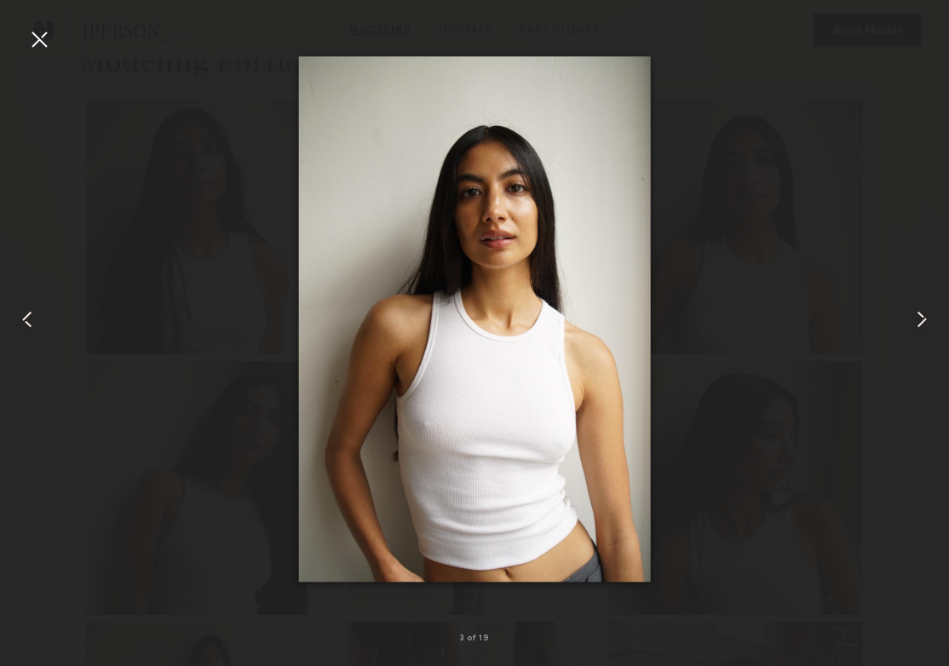
click at [788, 373] on div at bounding box center [474, 319] width 949 height 585
click at [38, 37] on div at bounding box center [39, 39] width 27 height 27
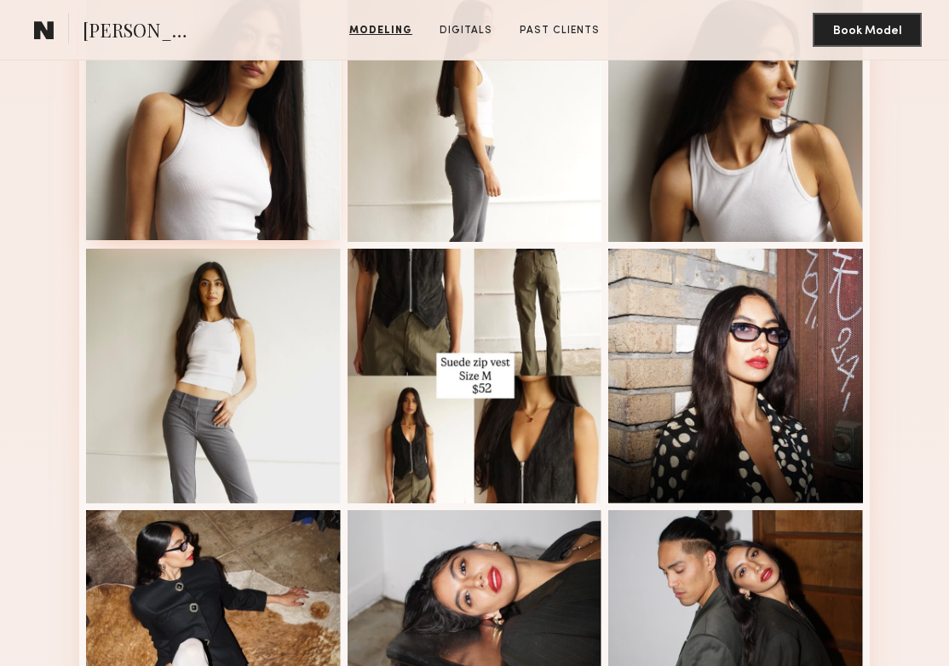
scroll to position [748, 0]
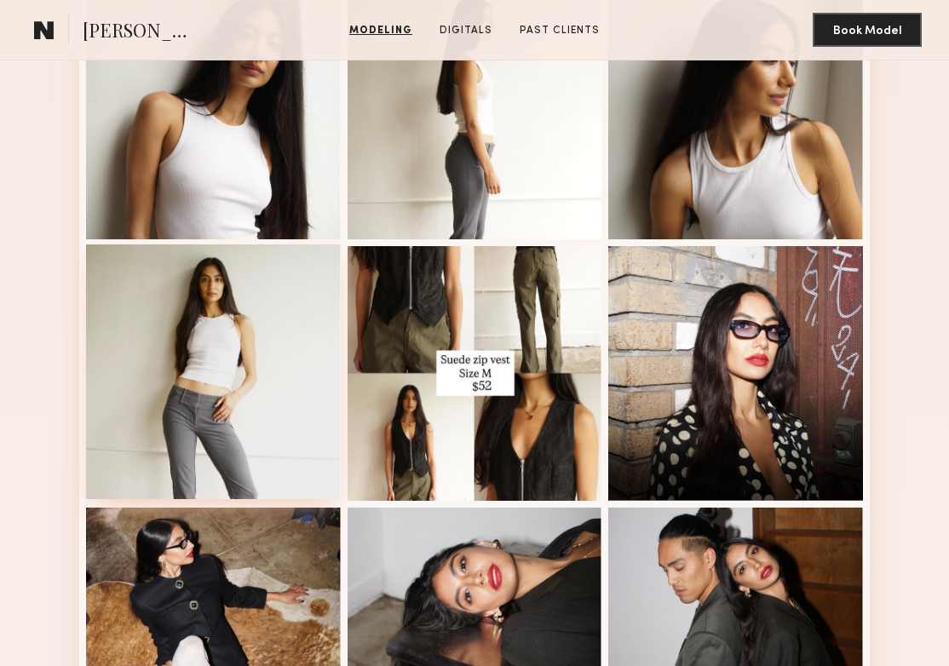
click at [254, 316] on div at bounding box center [213, 372] width 255 height 255
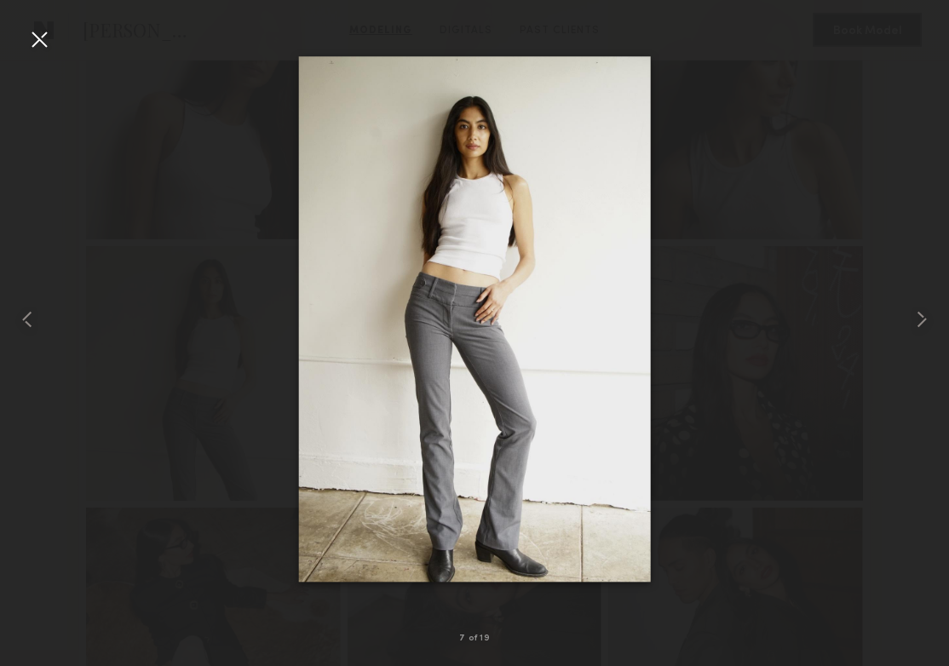
click at [47, 37] on div at bounding box center [39, 39] width 27 height 27
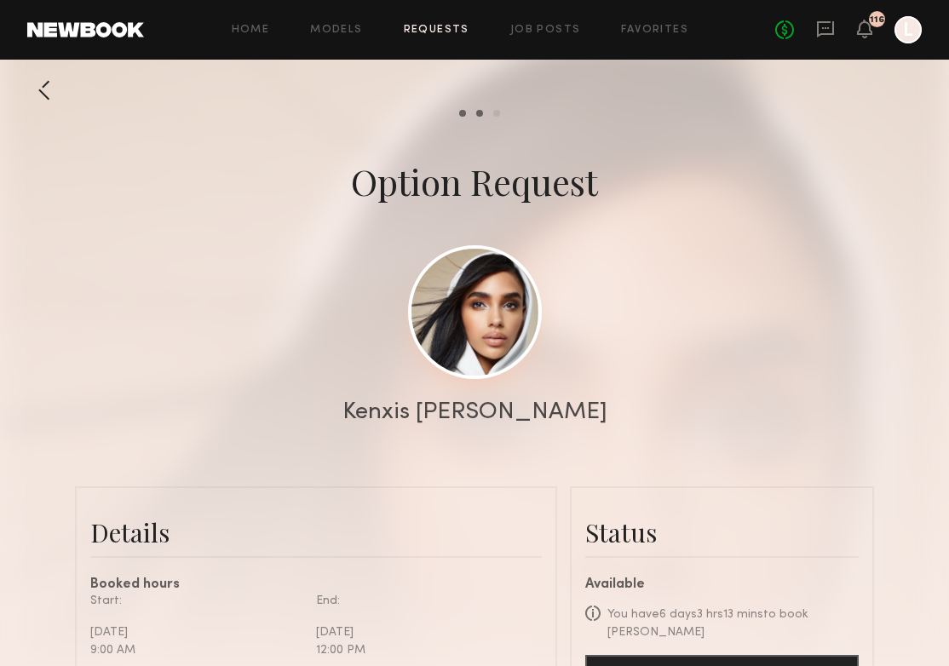
click at [458, 350] on link at bounding box center [475, 312] width 134 height 134
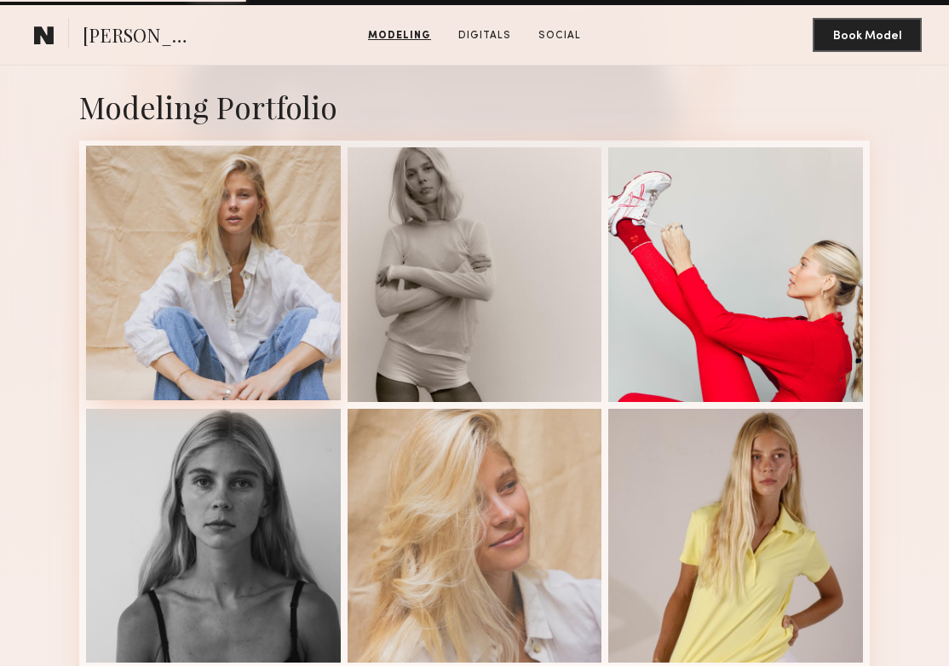
scroll to position [314, 0]
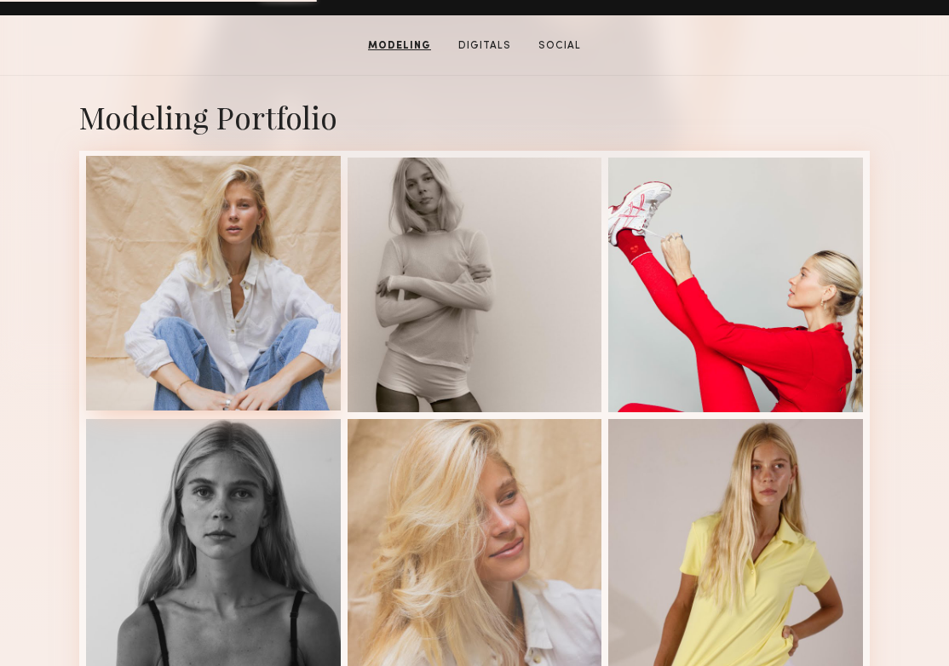
click at [252, 315] on div at bounding box center [213, 283] width 255 height 255
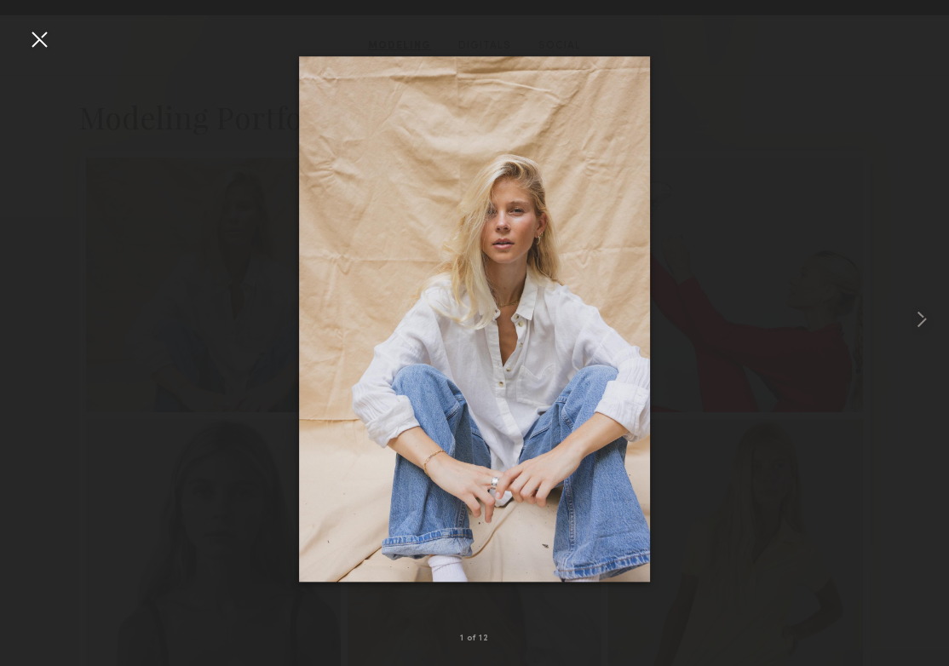
click at [43, 44] on div at bounding box center [39, 39] width 27 height 27
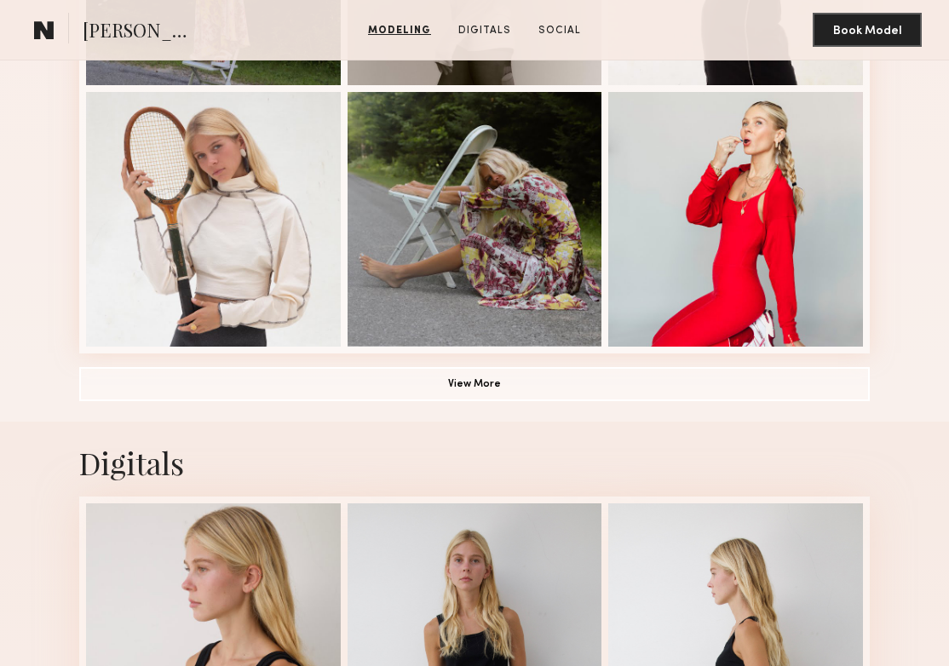
scroll to position [1178, 0]
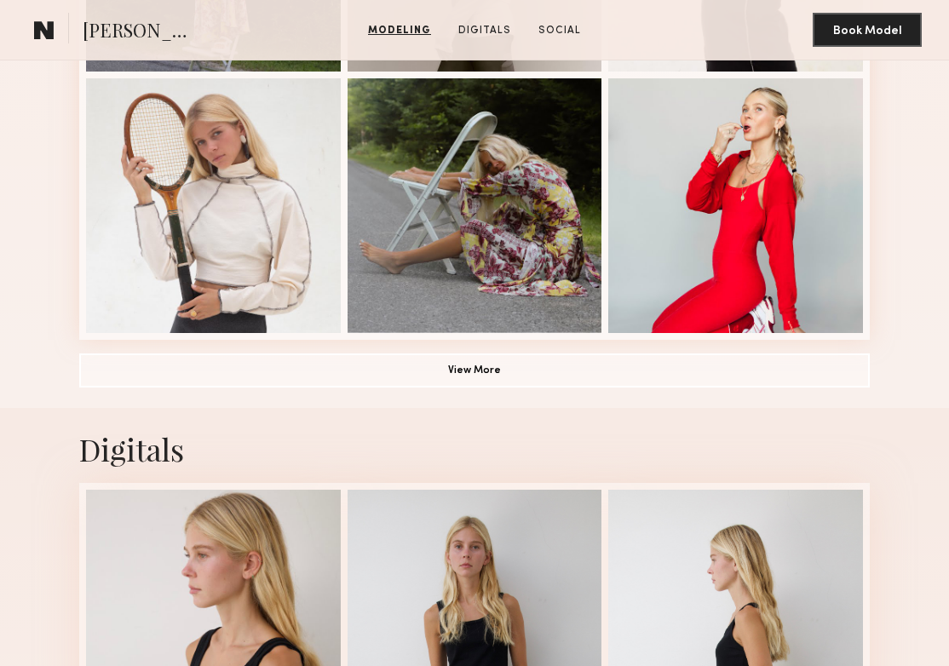
click at [409, 382] on button "View More" at bounding box center [474, 370] width 791 height 34
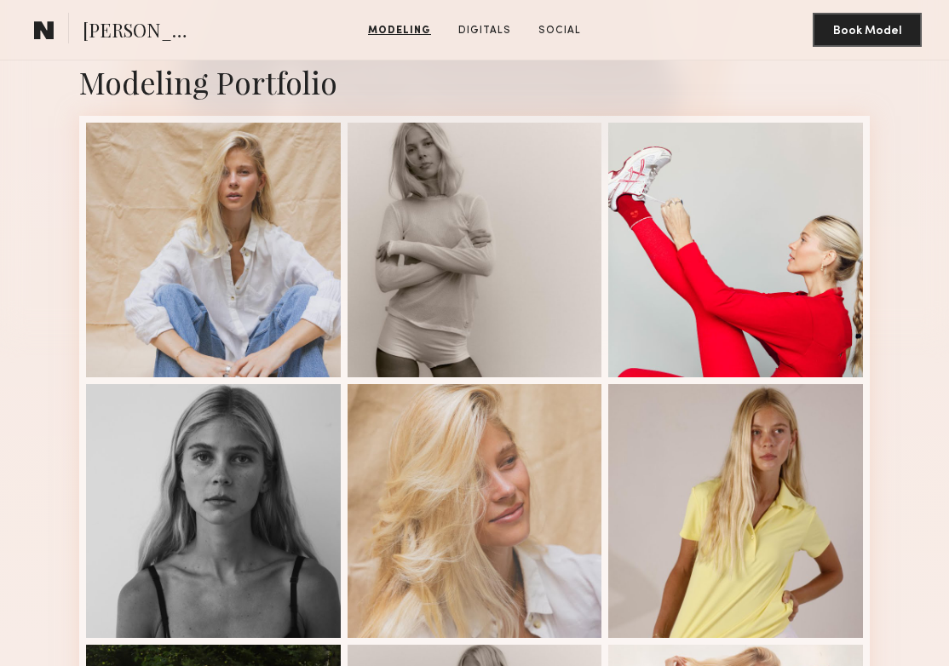
scroll to position [345, 0]
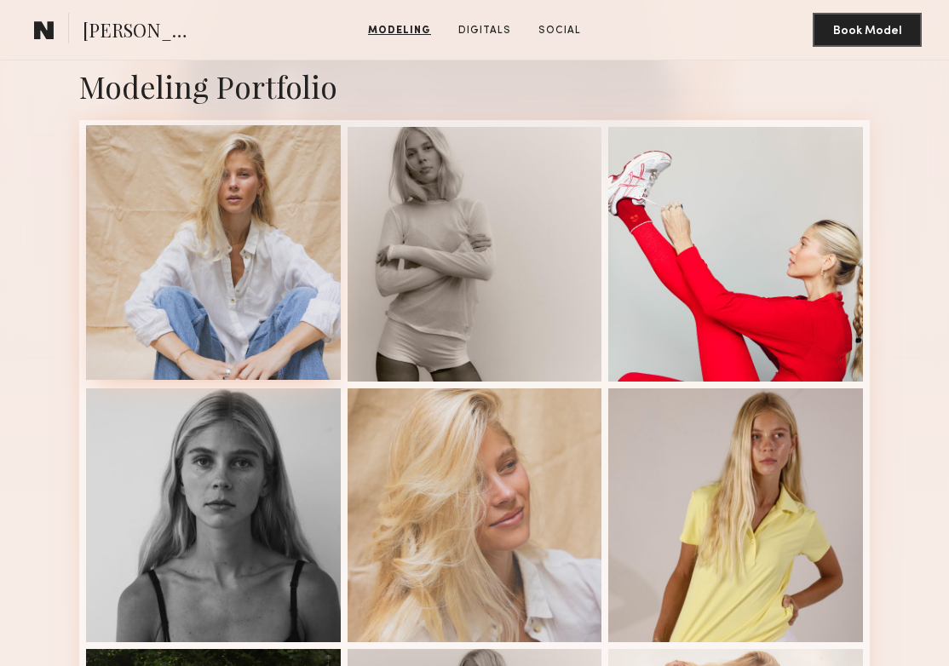
click at [297, 299] on div at bounding box center [213, 252] width 255 height 255
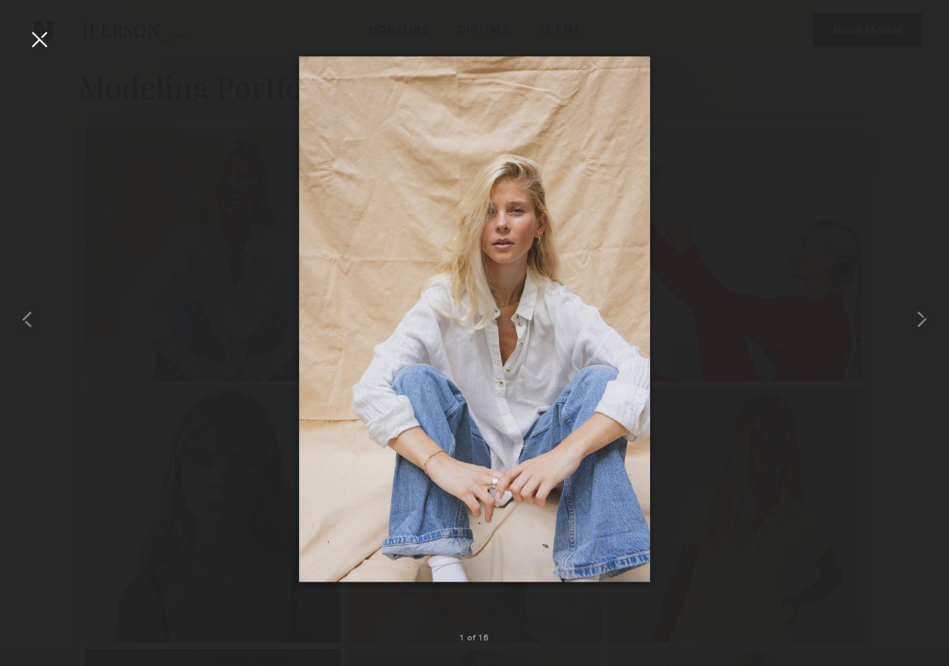
click at [76, 246] on div at bounding box center [474, 319] width 949 height 585
click at [43, 49] on div at bounding box center [39, 39] width 27 height 27
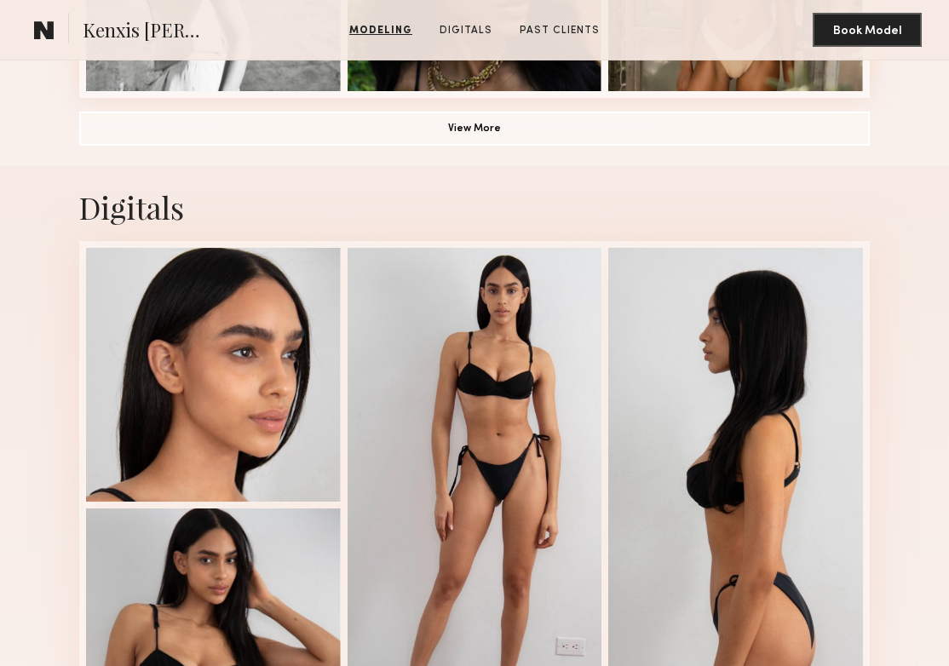
scroll to position [1486, 0]
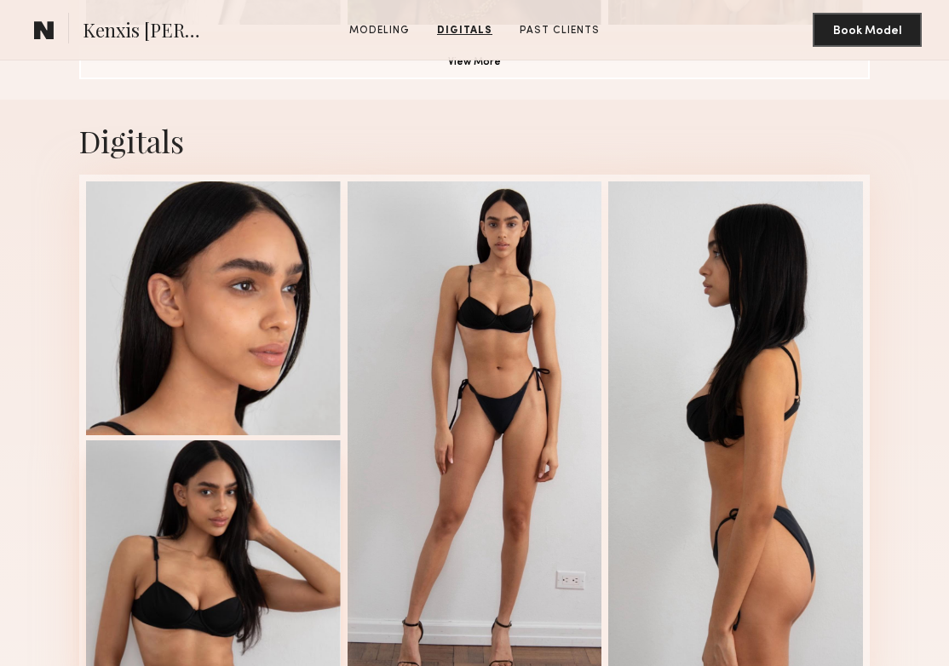
click at [167, 558] on div at bounding box center [213, 568] width 255 height 255
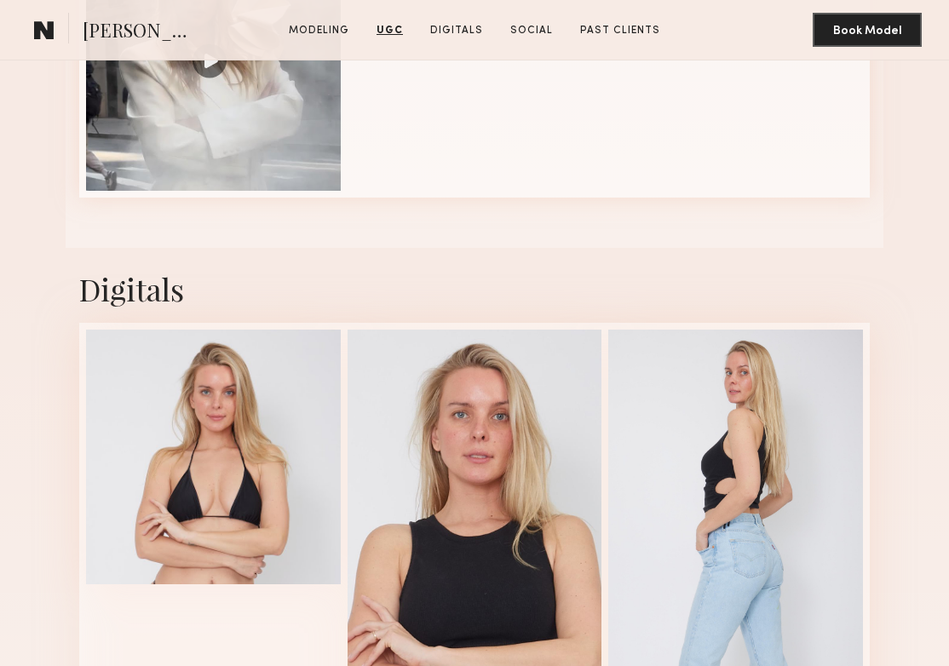
scroll to position [1774, 0]
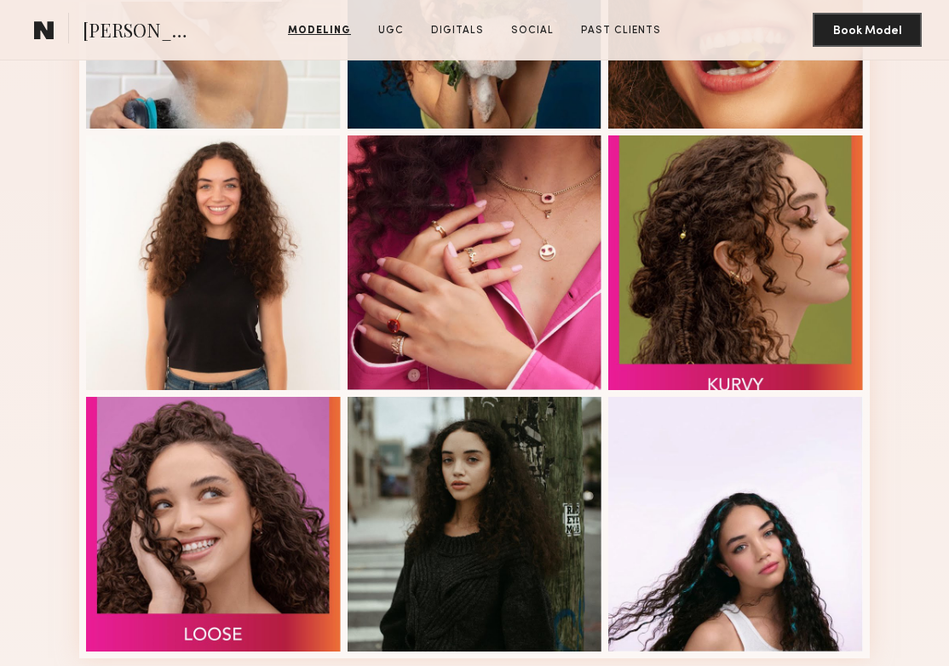
scroll to position [858, 0]
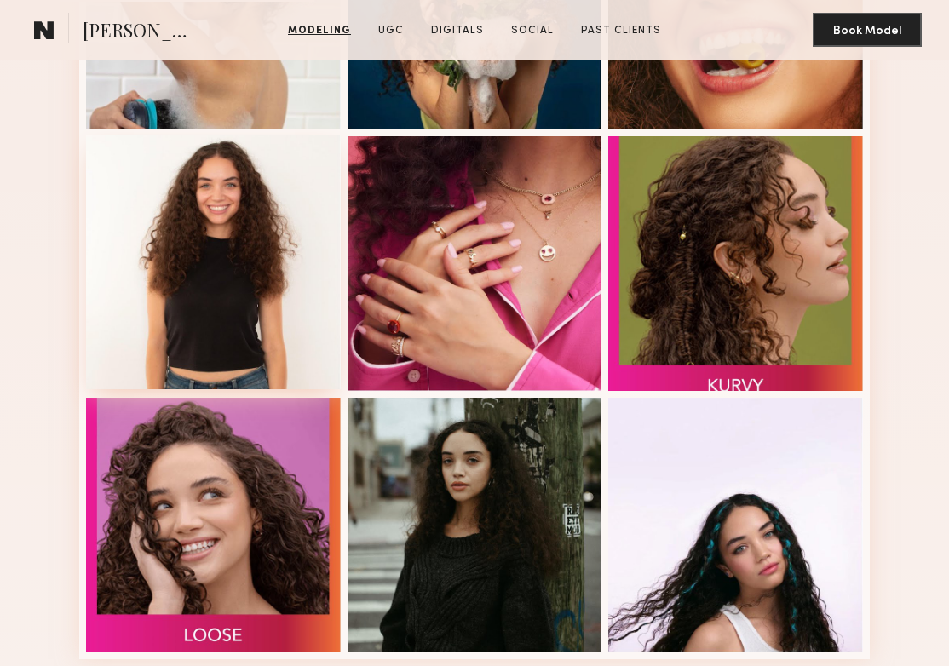
click at [187, 308] on div at bounding box center [213, 262] width 255 height 255
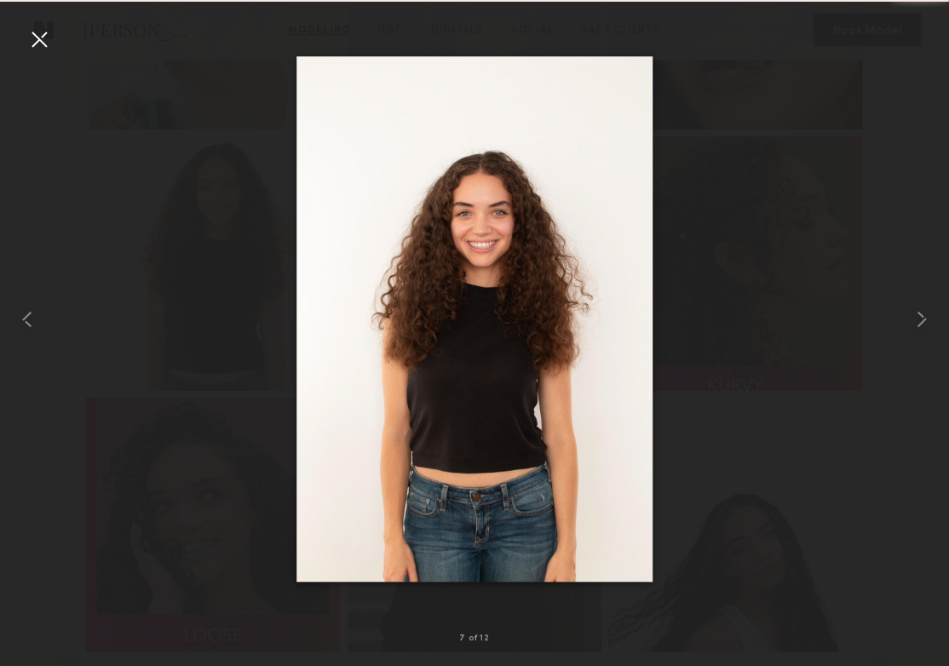
click at [201, 379] on div at bounding box center [474, 319] width 949 height 585
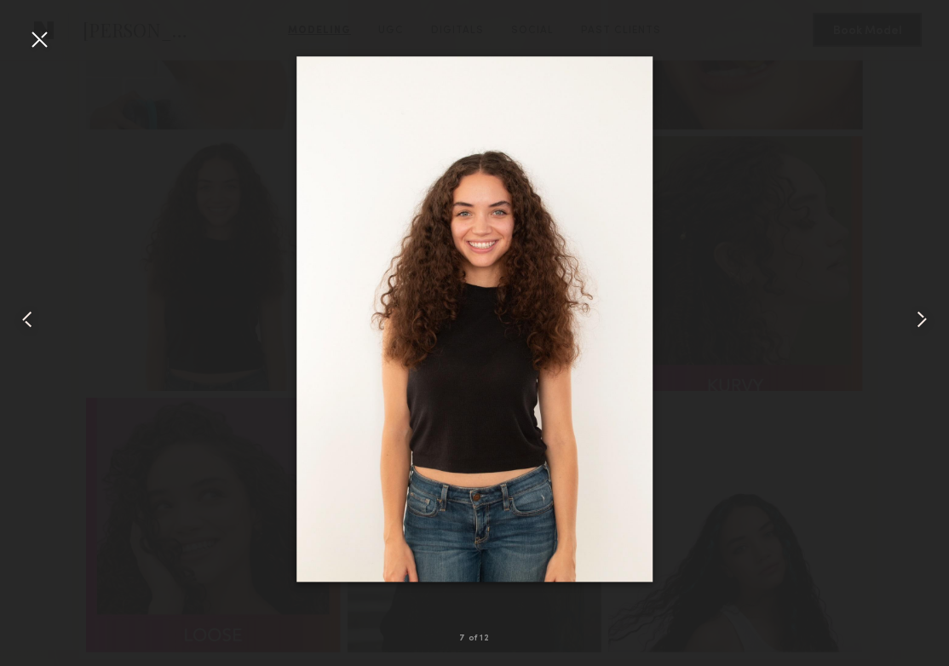
click at [48, 48] on div at bounding box center [39, 39] width 27 height 27
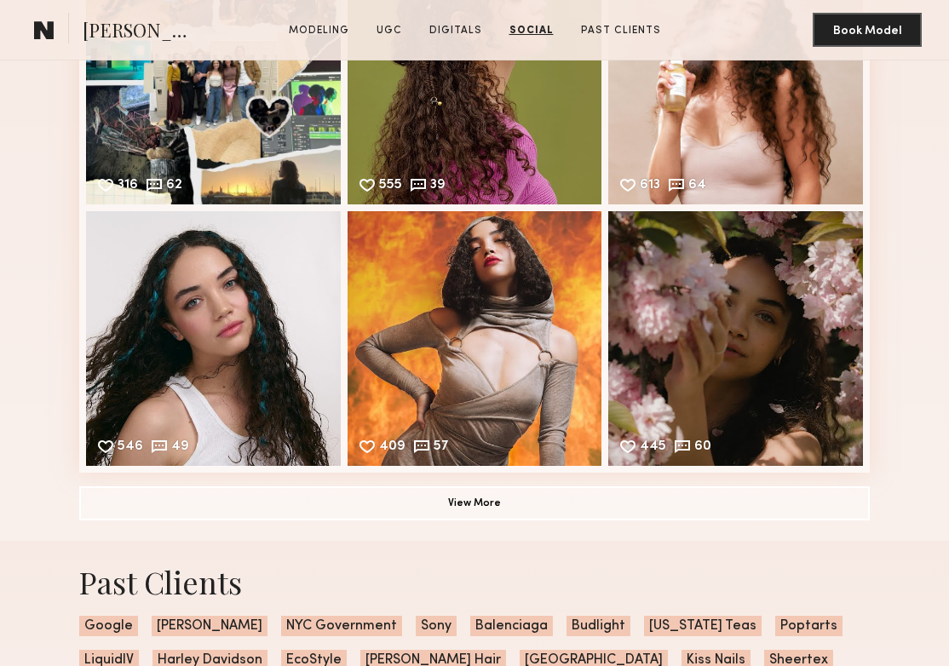
scroll to position [2534, 0]
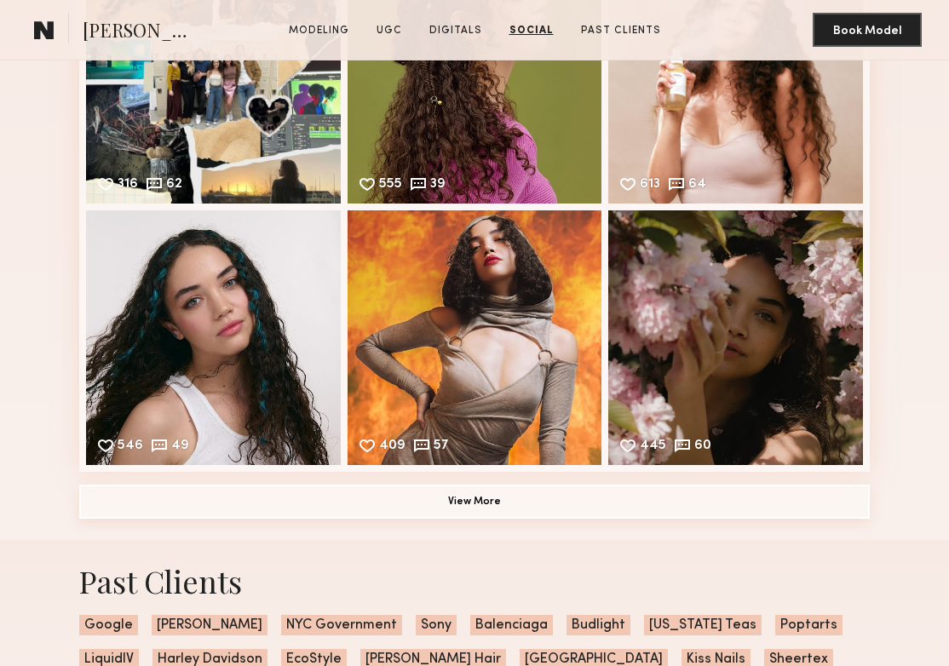
click at [429, 508] on button "View More" at bounding box center [474, 502] width 791 height 34
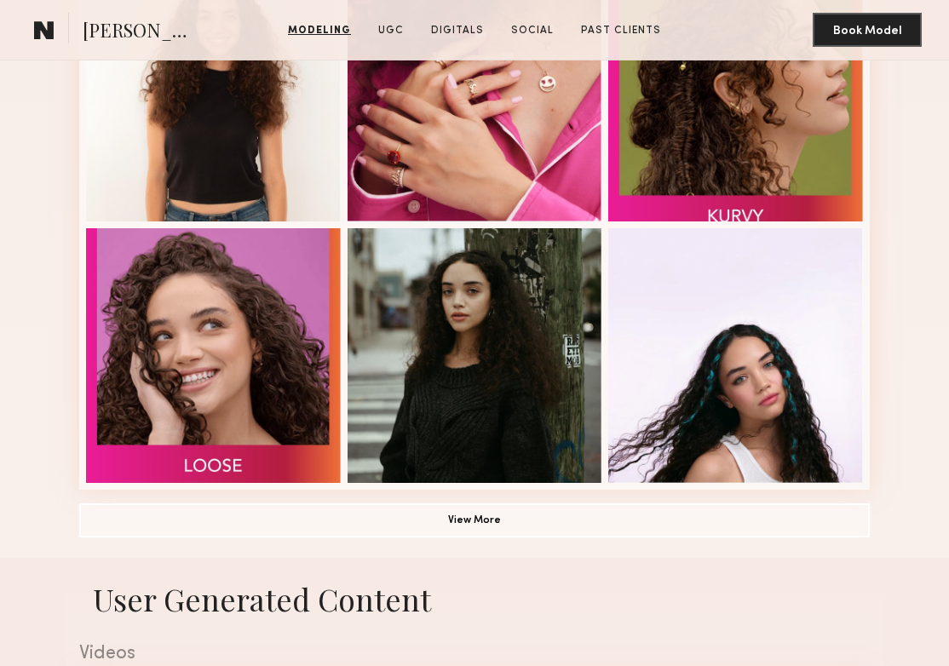
scroll to position [1022, 0]
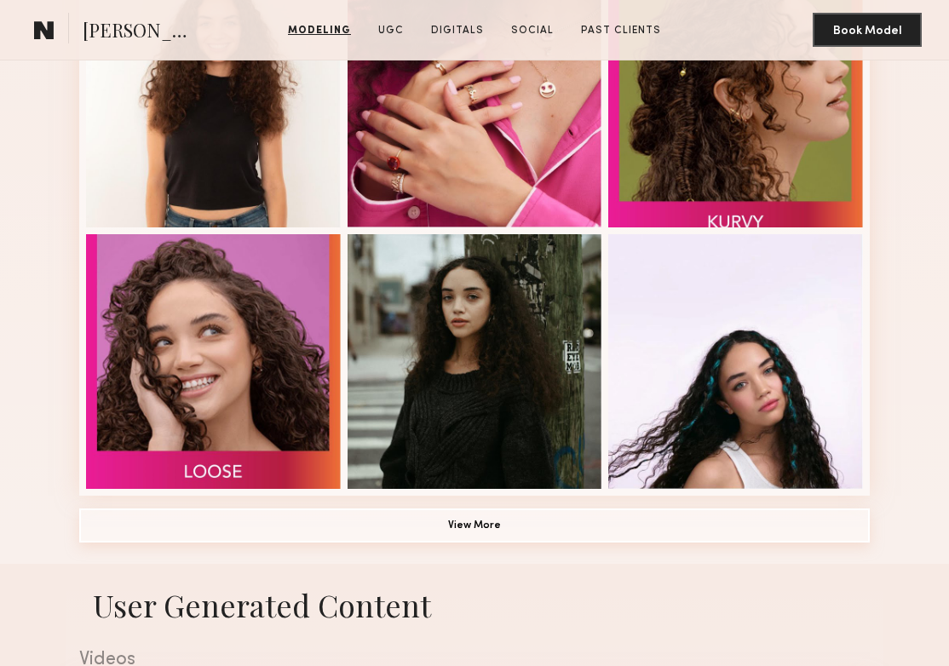
click at [441, 529] on button "View More" at bounding box center [474, 526] width 791 height 34
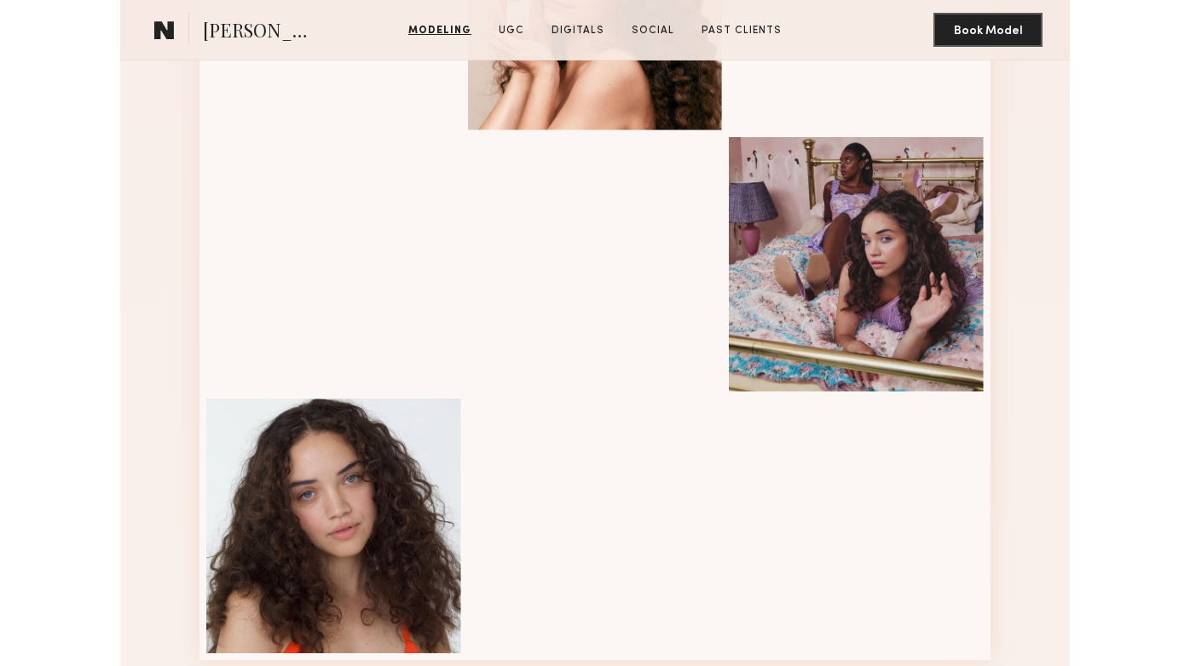
scroll to position [1654, 0]
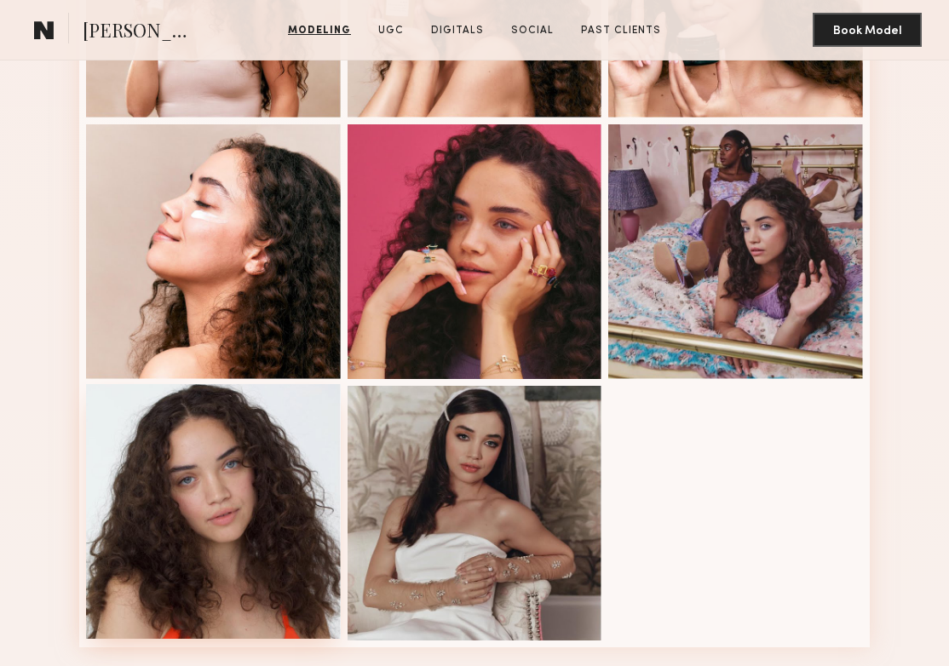
click at [234, 526] on div at bounding box center [213, 511] width 255 height 255
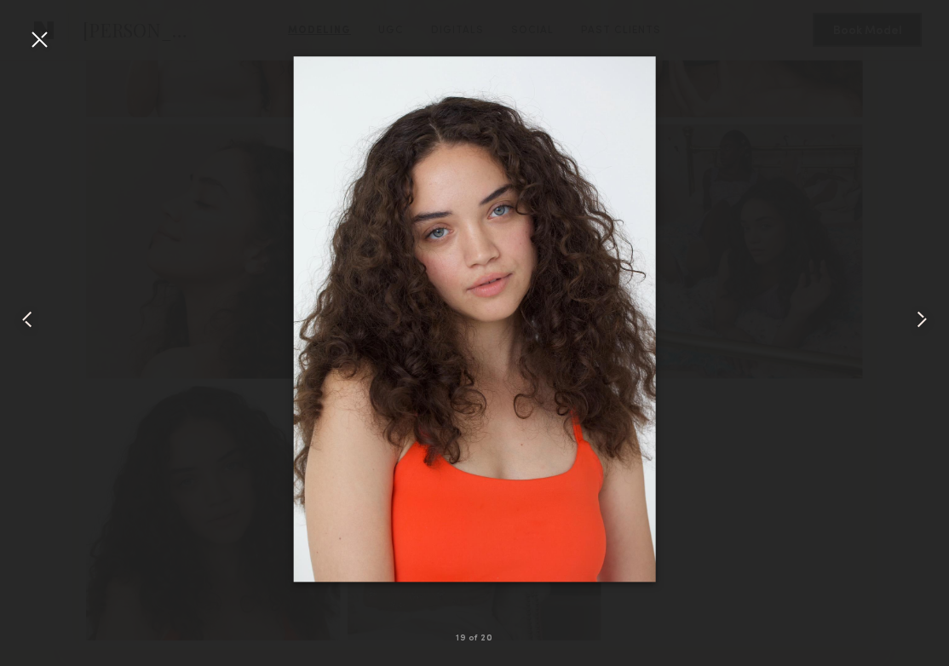
click at [26, 43] on div at bounding box center [39, 39] width 27 height 27
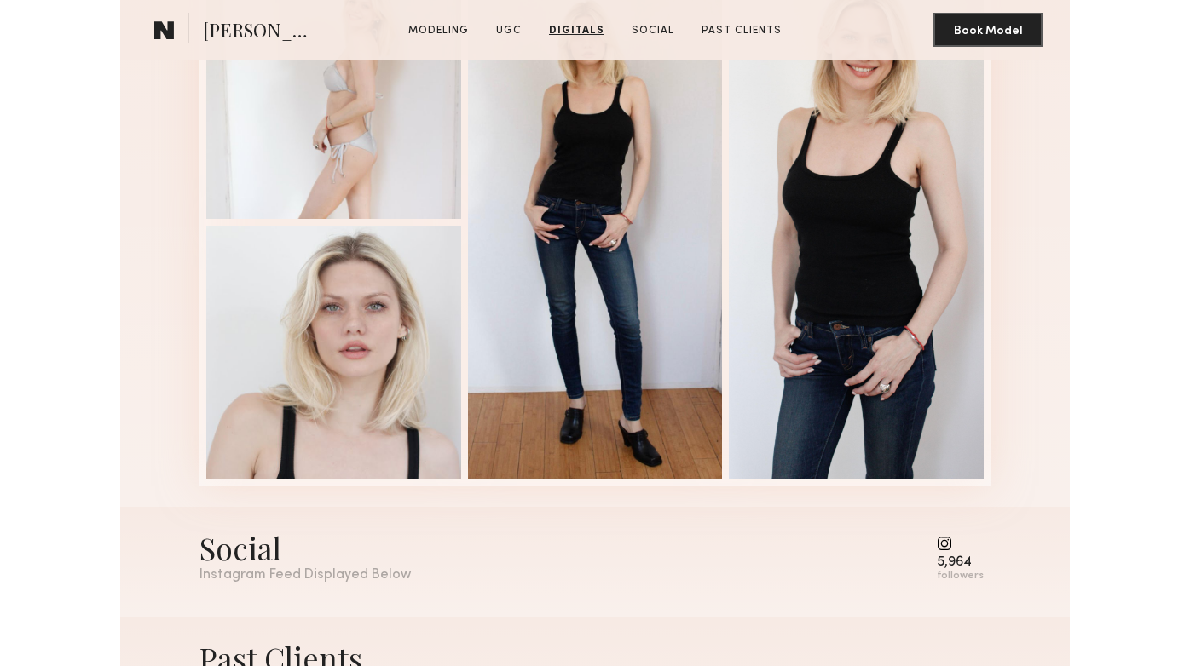
scroll to position [2144, 0]
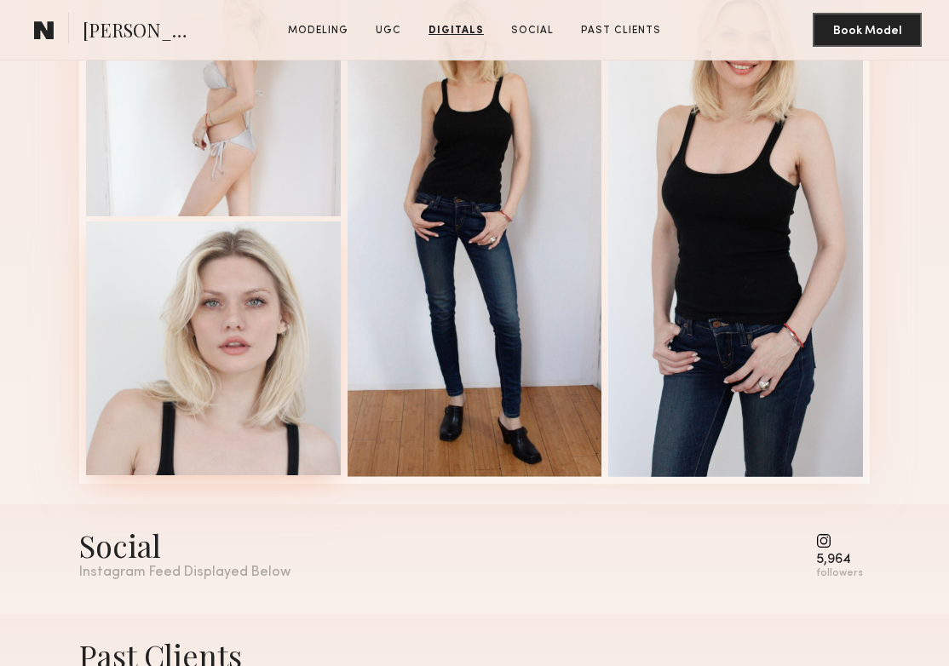
click at [204, 313] on div at bounding box center [213, 349] width 255 height 255
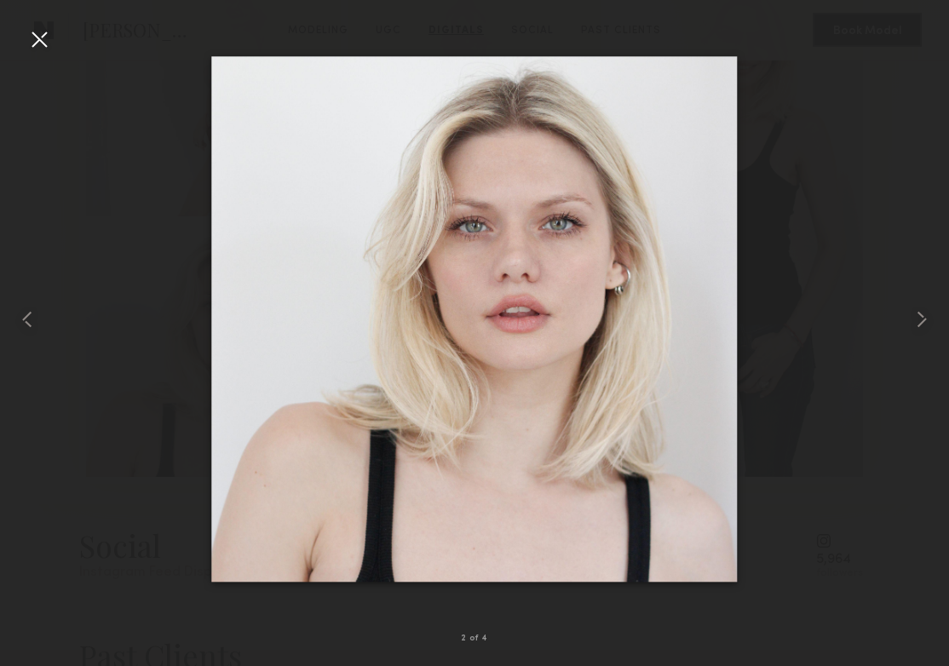
click at [30, 38] on div at bounding box center [39, 39] width 27 height 27
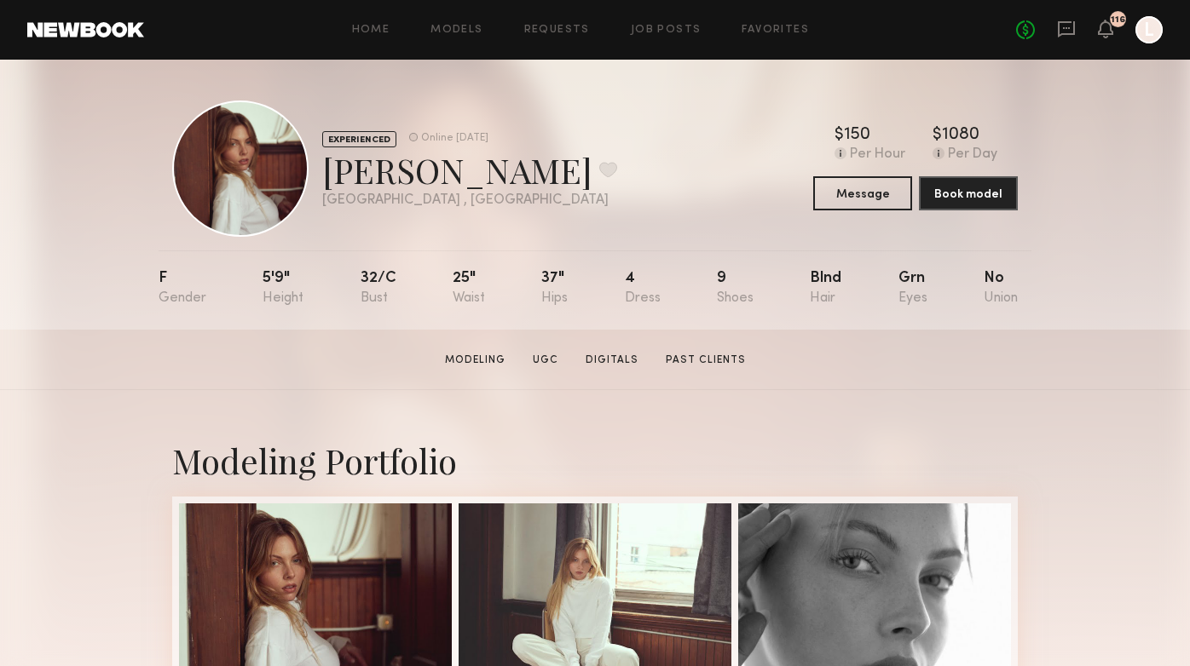
click at [580, 171] on div "EXPERIENCED Online 1d ago Ellie G. Favorite Los Angeles , CA Online 1d ago $ Ty…" at bounding box center [594, 169] width 845 height 136
click at [666, 160] on div "EXPERIENCED Online 1d ago Ellie G. Favorite Los Angeles , CA Online 1d ago $ Ty…" at bounding box center [594, 169] width 845 height 136
click at [654, 28] on link "Job Posts" at bounding box center [666, 30] width 71 height 11
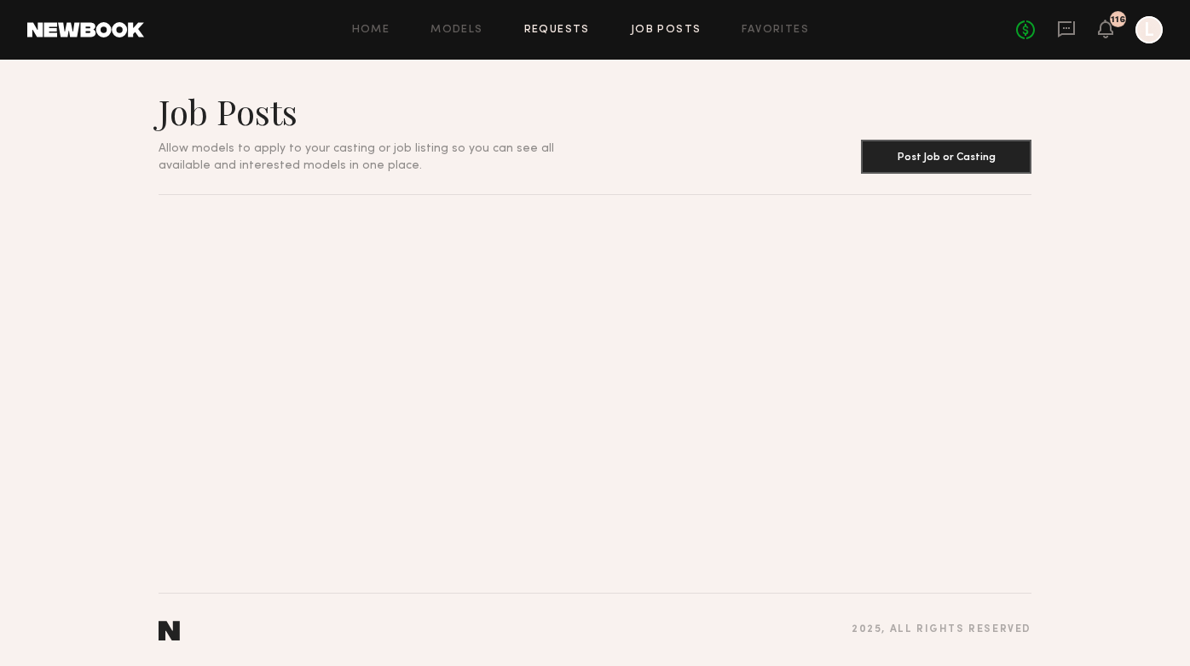
click at [571, 31] on link "Requests" at bounding box center [557, 30] width 66 height 11
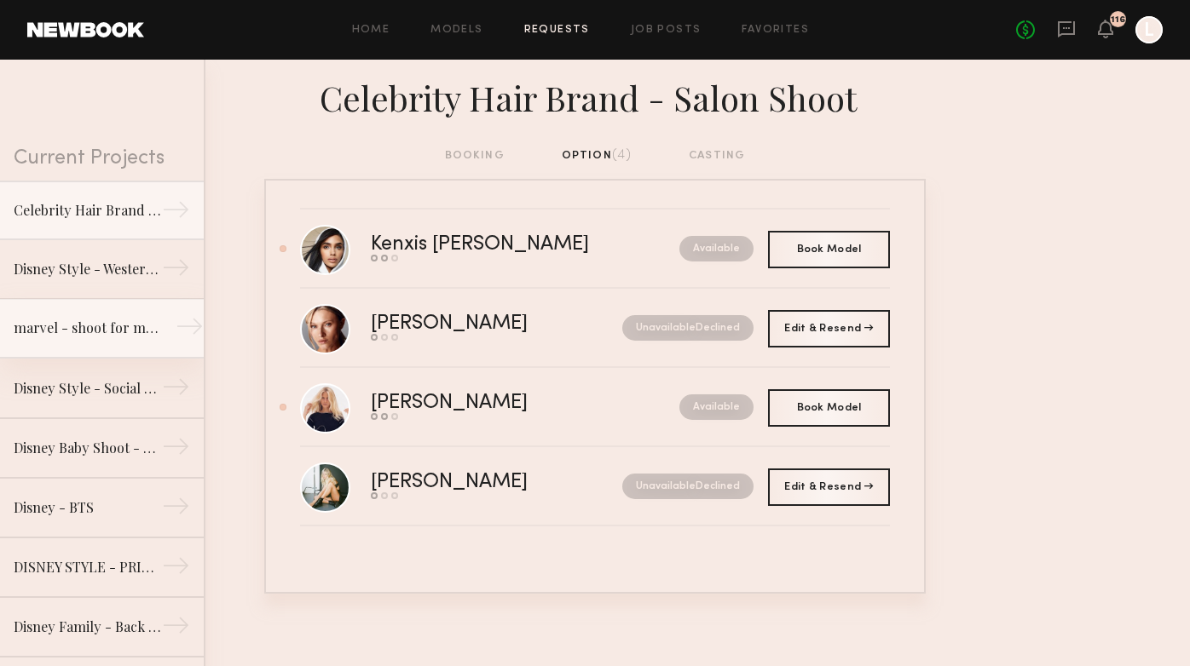
click at [132, 353] on link "marvel - shoot for marvel socials →" at bounding box center [102, 329] width 204 height 60
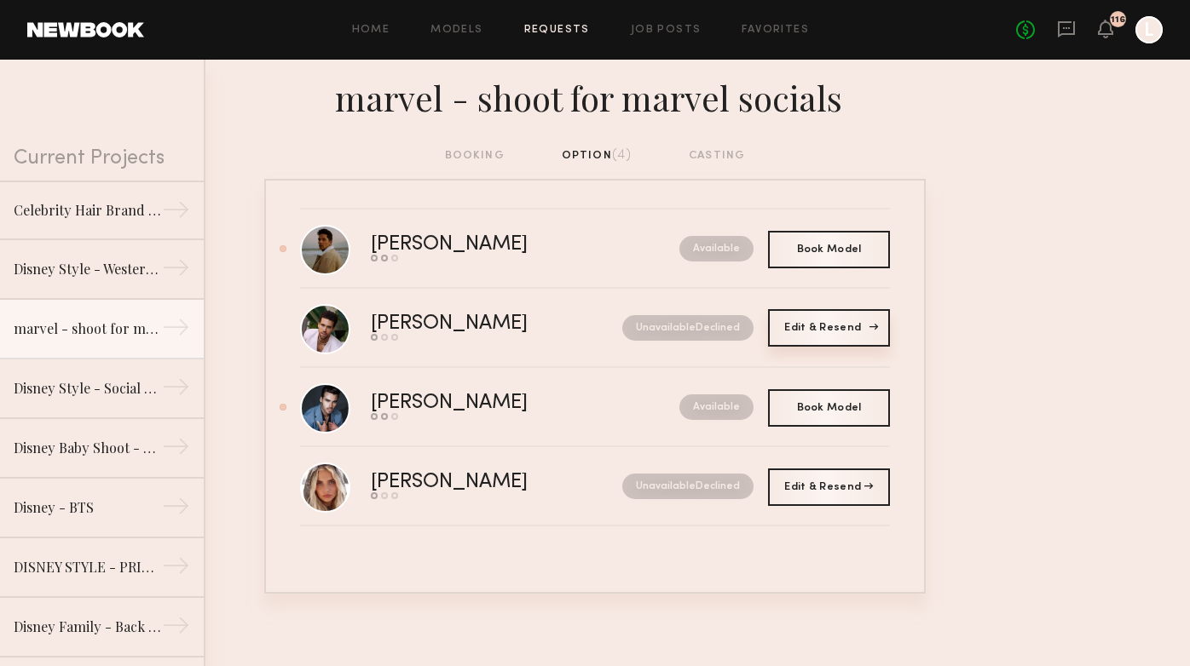
click at [812, 326] on span "Edit & Resend" at bounding box center [828, 328] width 89 height 10
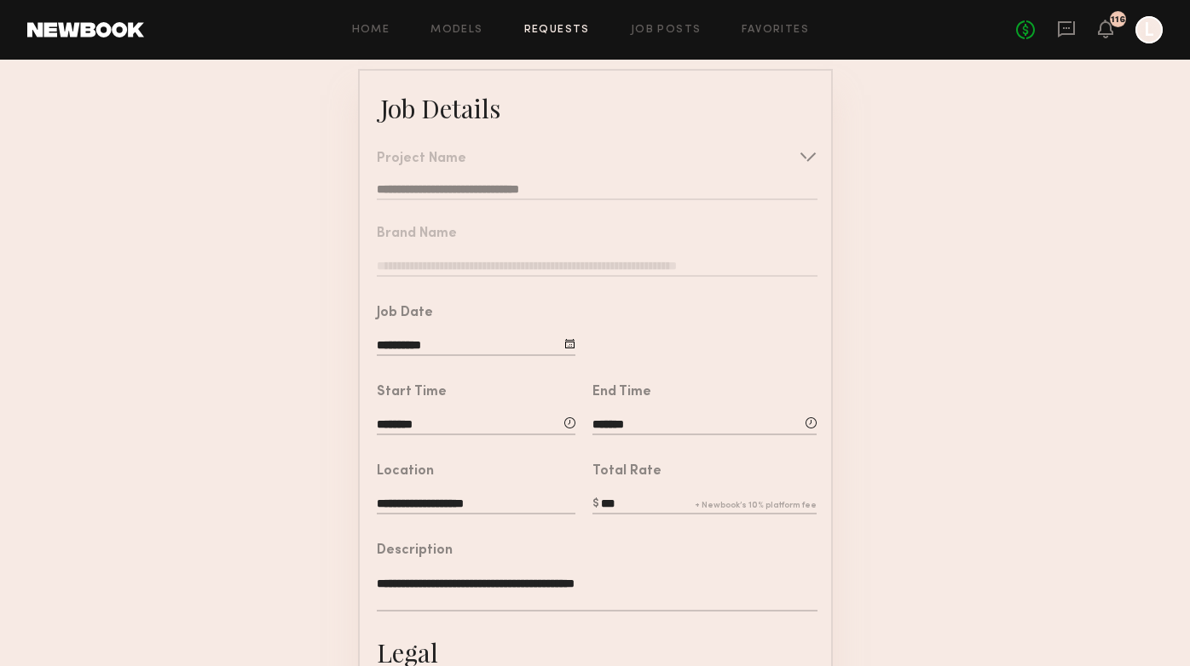
scroll to position [97, 0]
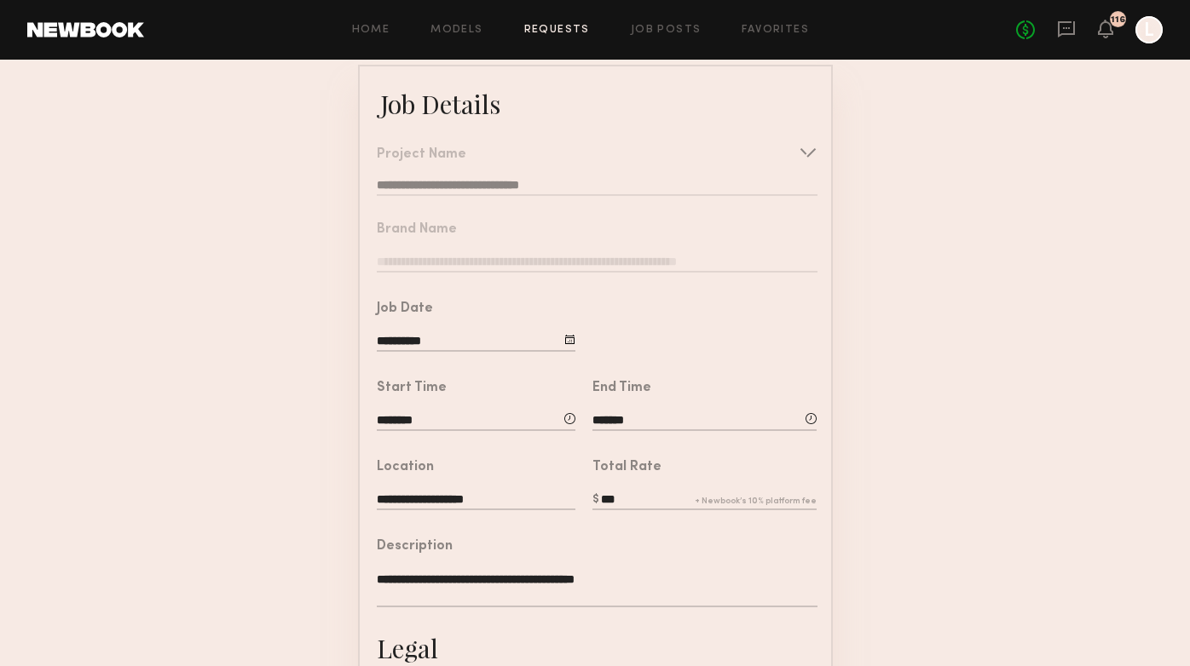
click at [568, 418] on div at bounding box center [569, 418] width 11 height 11
click at [424, 518] on span at bounding box center [426, 520] width 19 height 19
type input "*******"
type input "**"
click at [617, 421] on input "*******" at bounding box center [704, 421] width 224 height 19
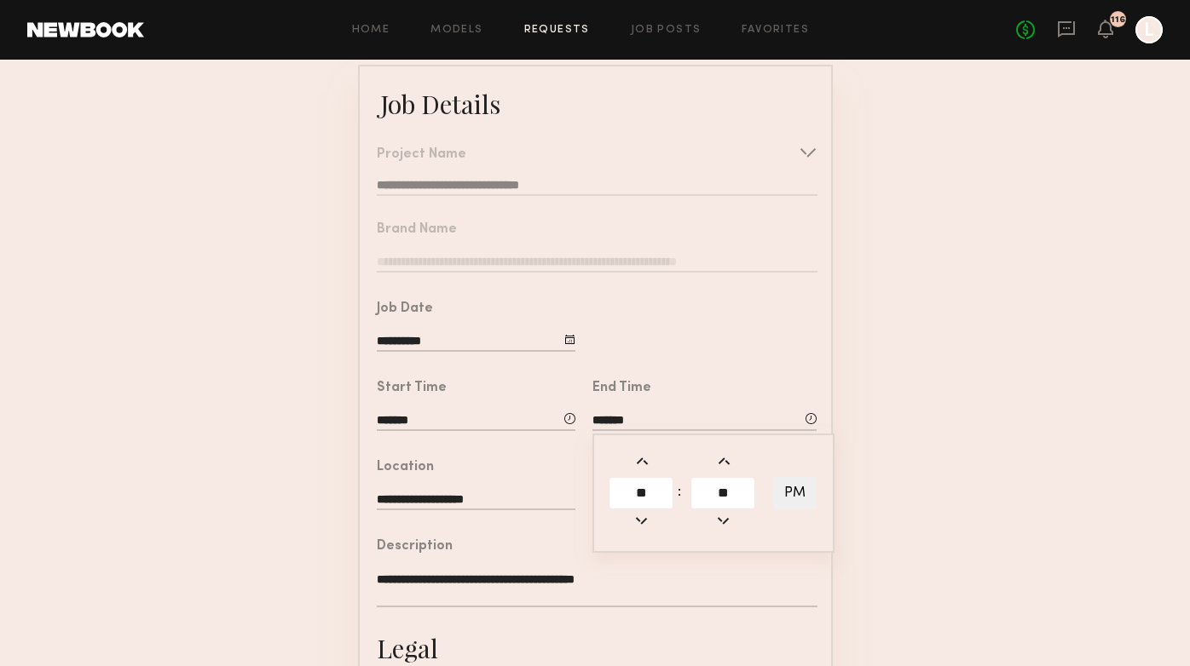
click at [644, 522] on span at bounding box center [641, 520] width 19 height 19
type input "*******"
type input "**"
click at [917, 482] on form "**********" at bounding box center [595, 525] width 1190 height 920
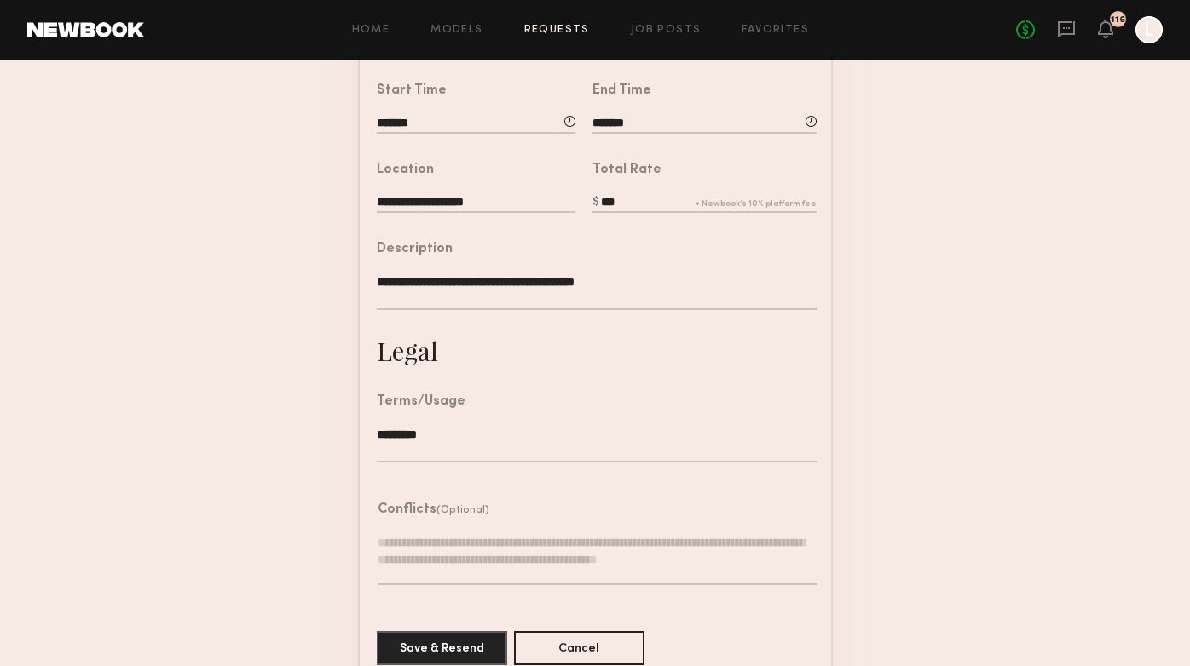
scroll to position [396, 0]
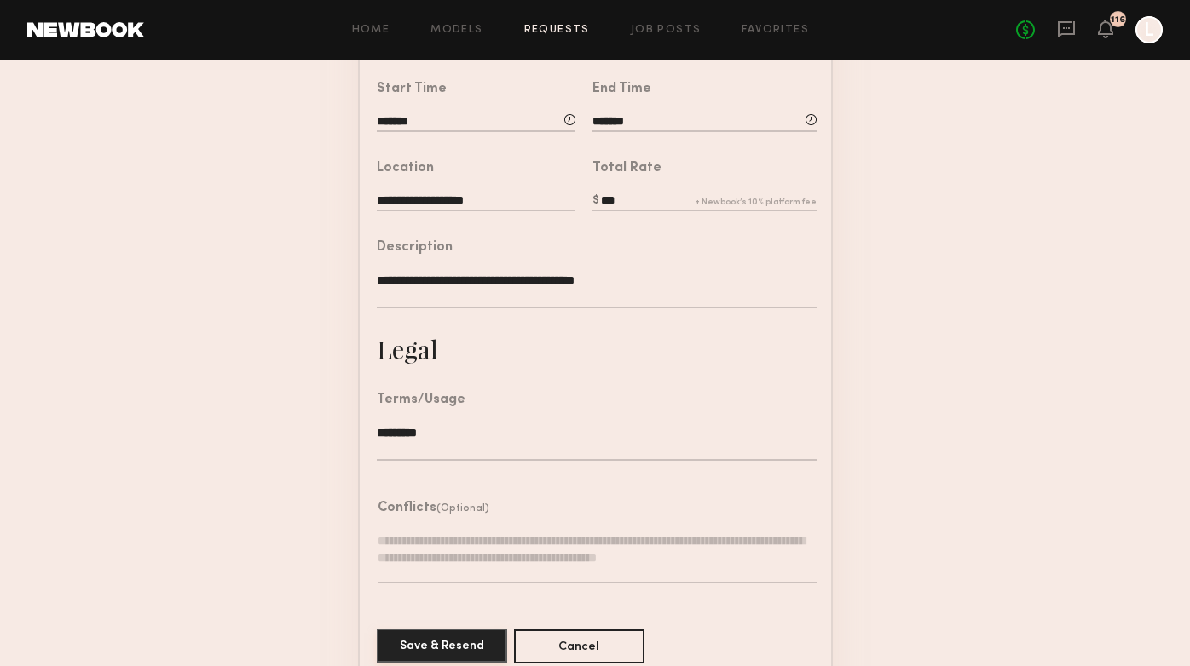
click at [439, 645] on button "Save & Resend" at bounding box center [442, 646] width 130 height 34
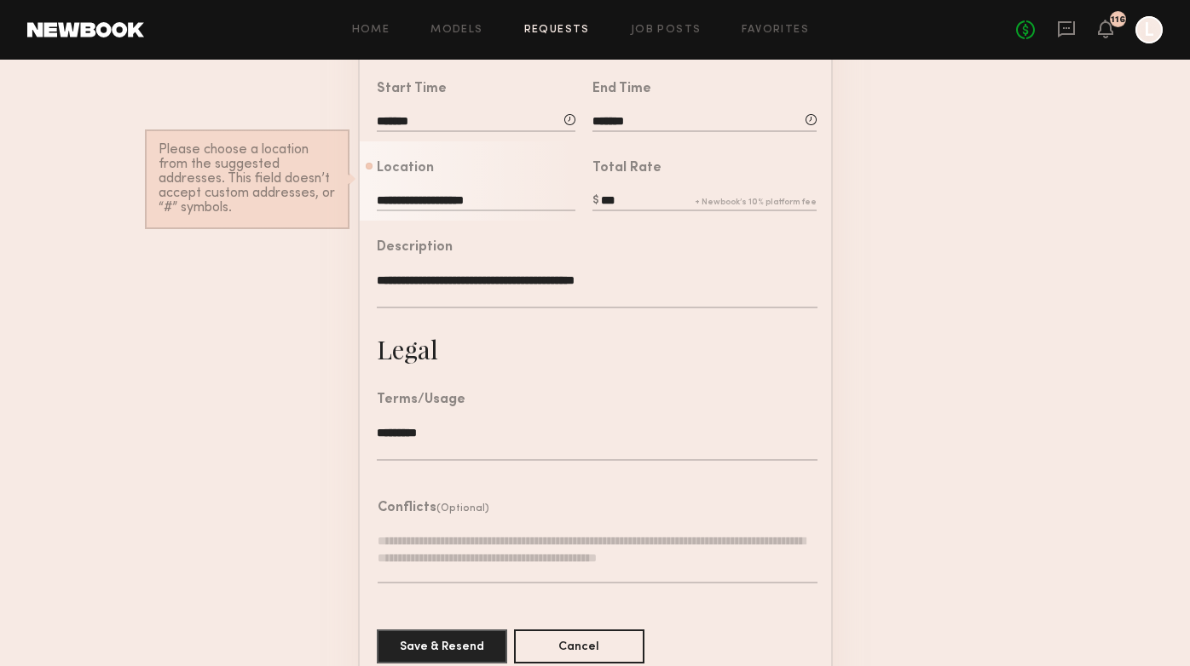
click at [410, 193] on input "**********" at bounding box center [476, 202] width 199 height 19
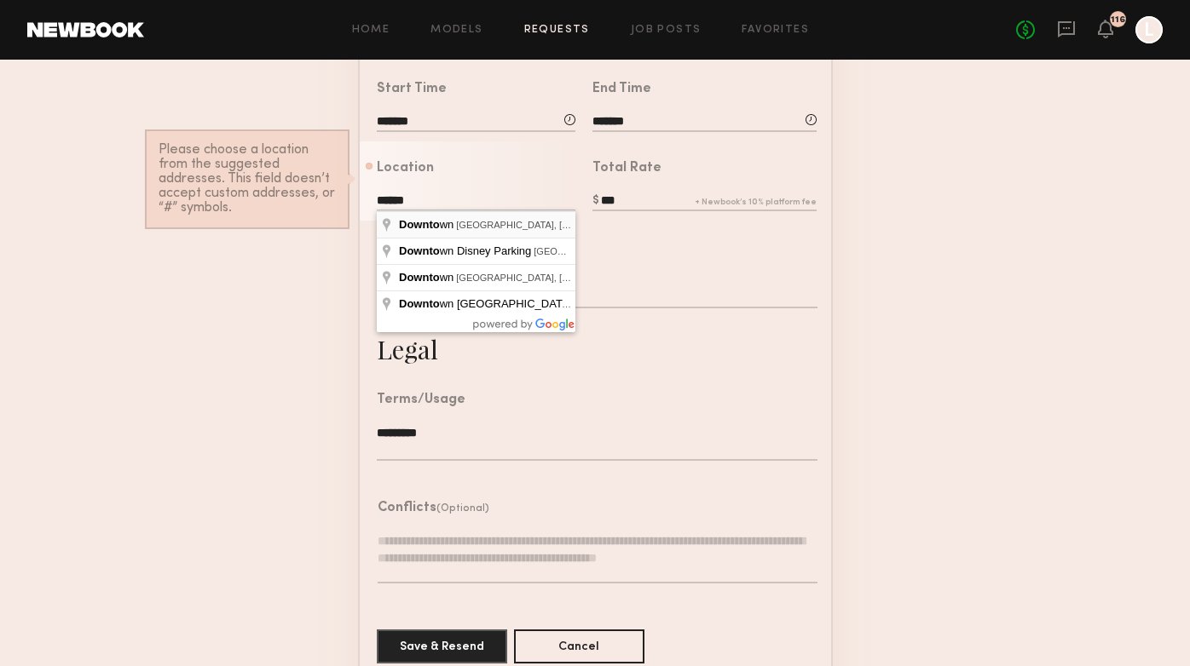
type input "**********"
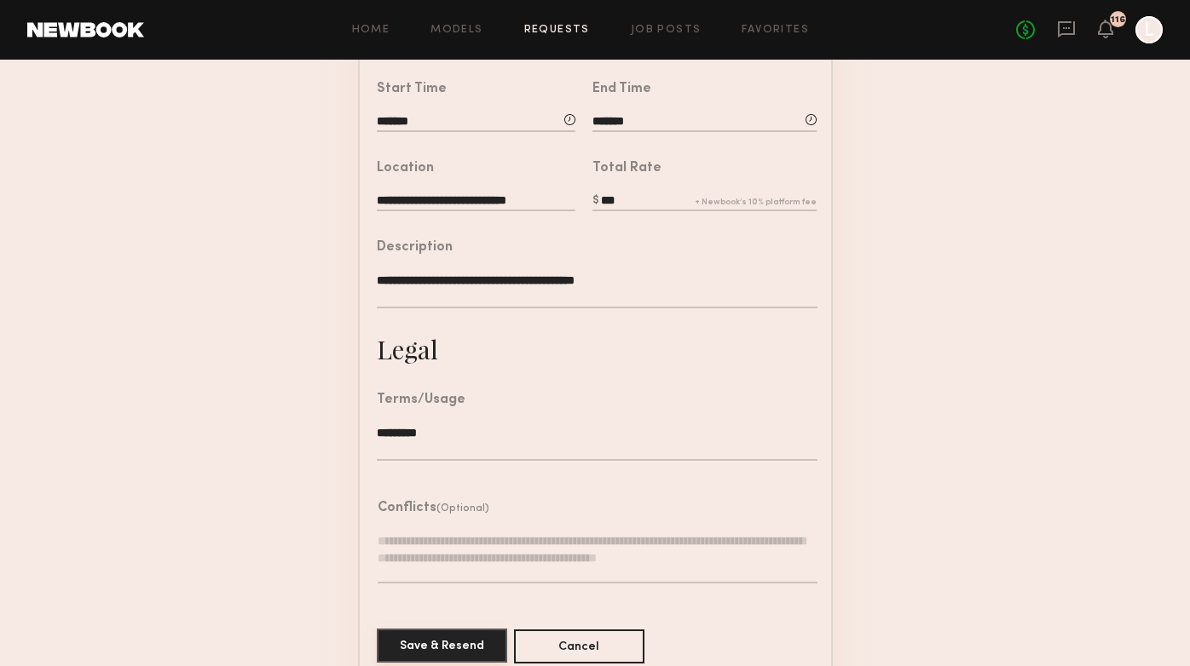
drag, startPoint x: 430, startPoint y: 641, endPoint x: 646, endPoint y: 194, distance: 495.8
click at [646, 194] on common-border "**********" at bounding box center [595, 226] width 475 height 920
click at [613, 197] on input "***" at bounding box center [704, 202] width 224 height 19
type input "***"
click at [455, 638] on button "Save & Resend" at bounding box center [442, 646] width 130 height 34
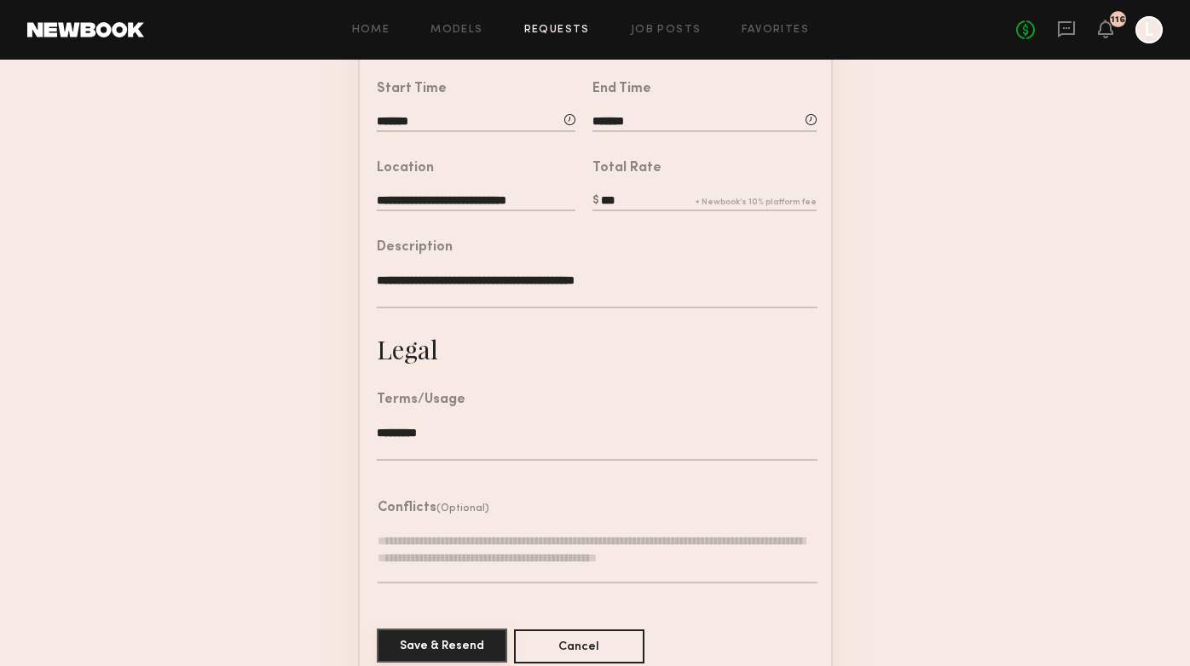
type input "**********"
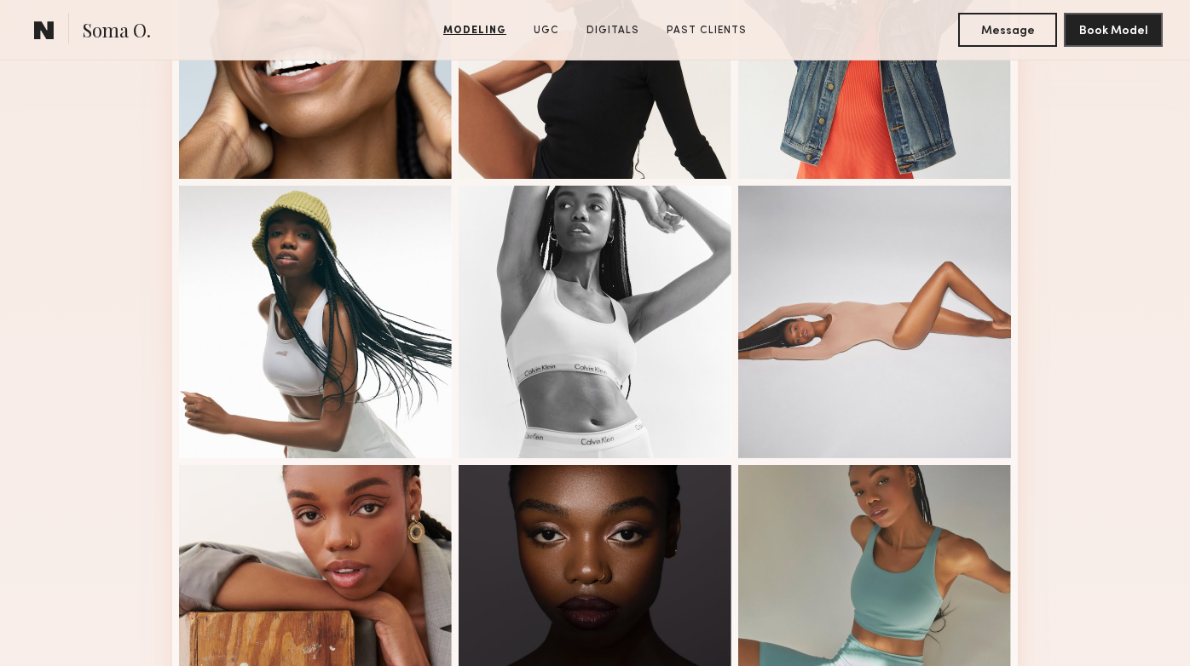
scroll to position [621, 0]
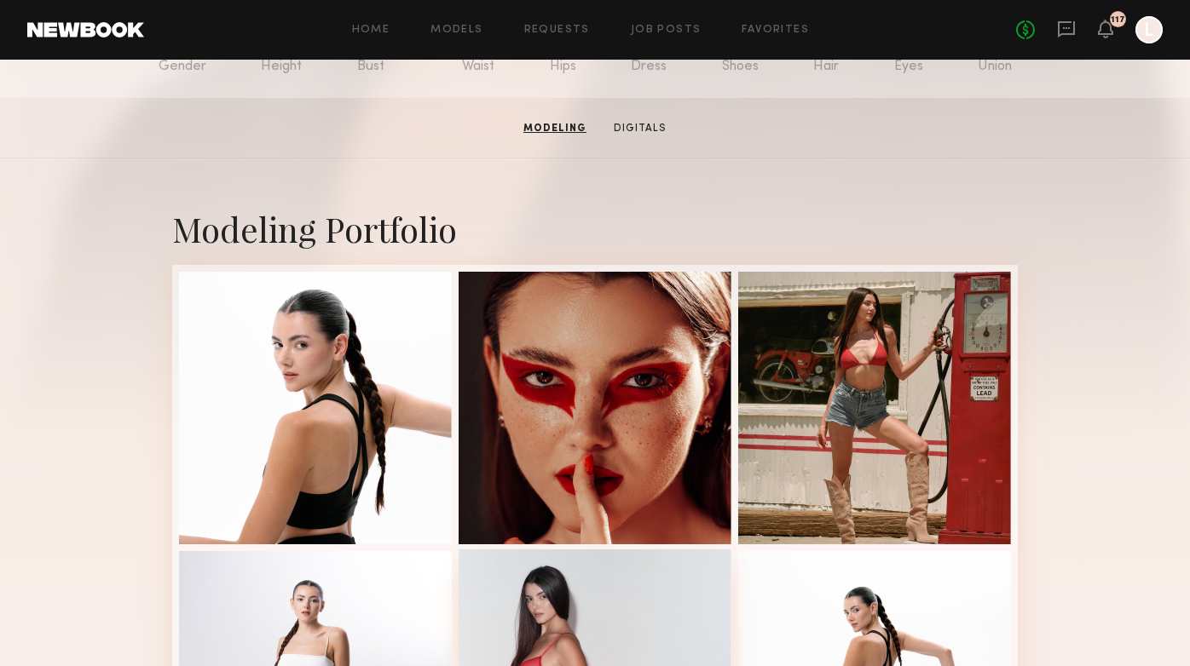
scroll to position [230, 0]
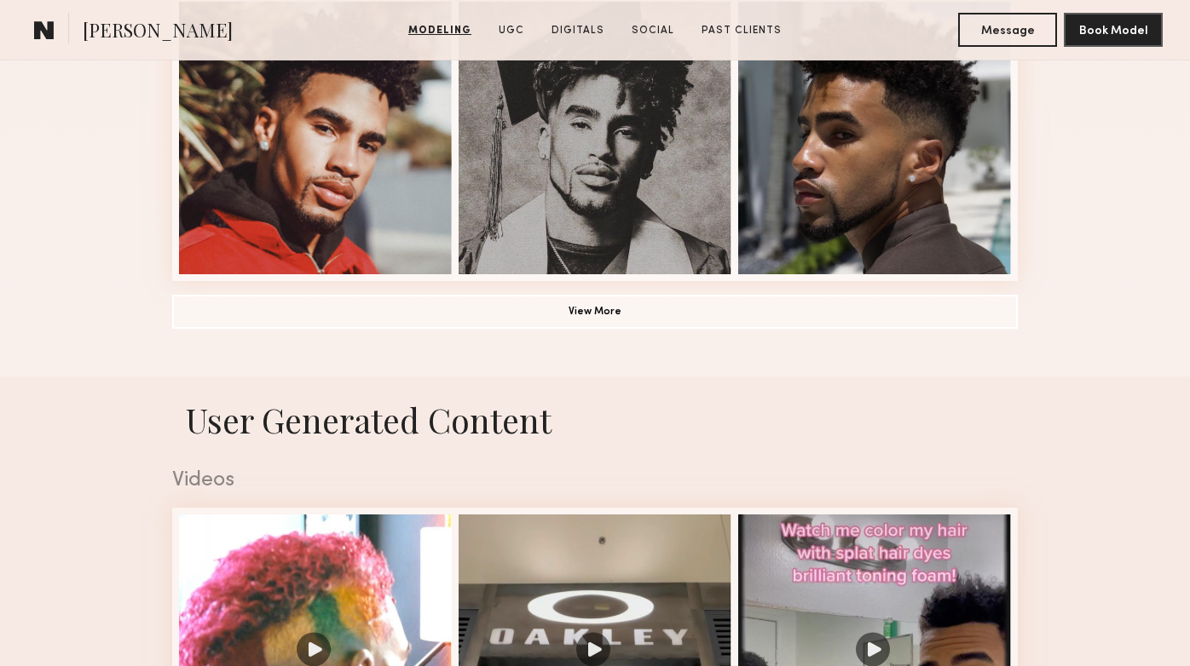
scroll to position [1341, 0]
click at [656, 304] on button "View More" at bounding box center [594, 310] width 845 height 34
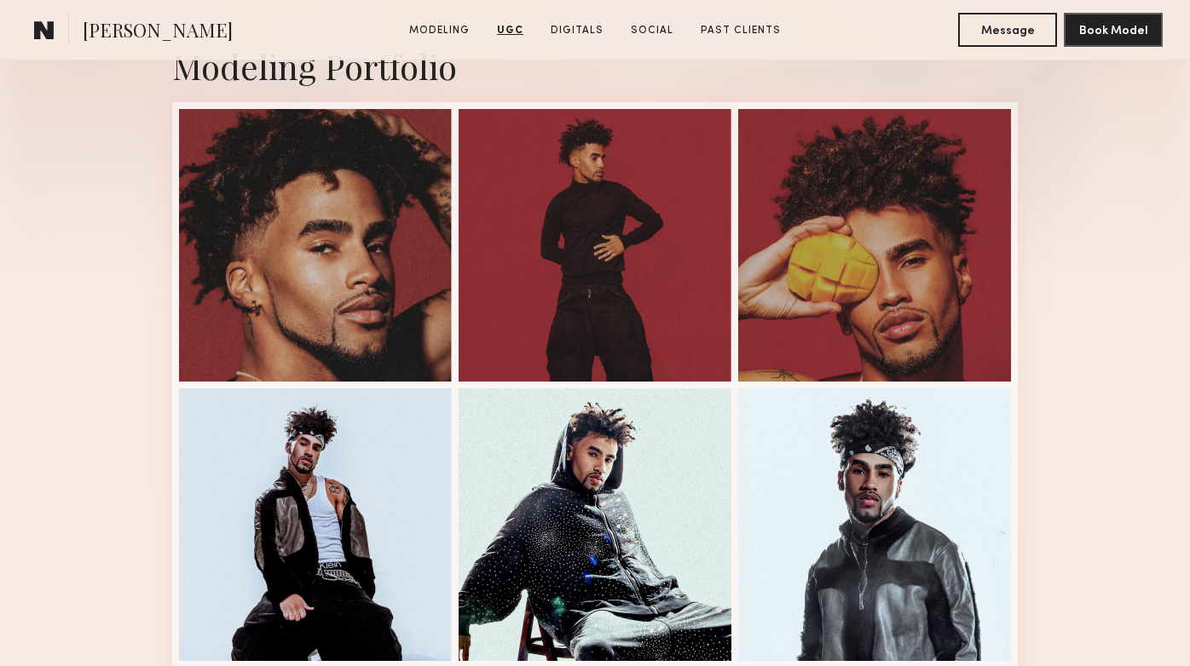
scroll to position [0, 0]
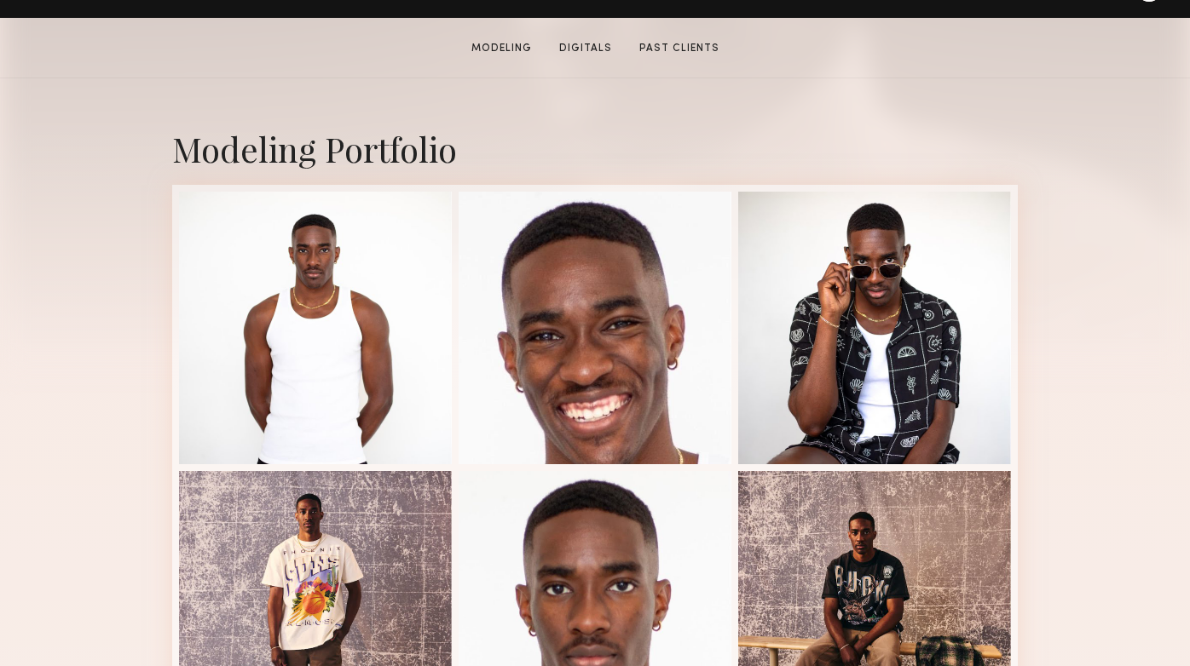
scroll to position [311, 0]
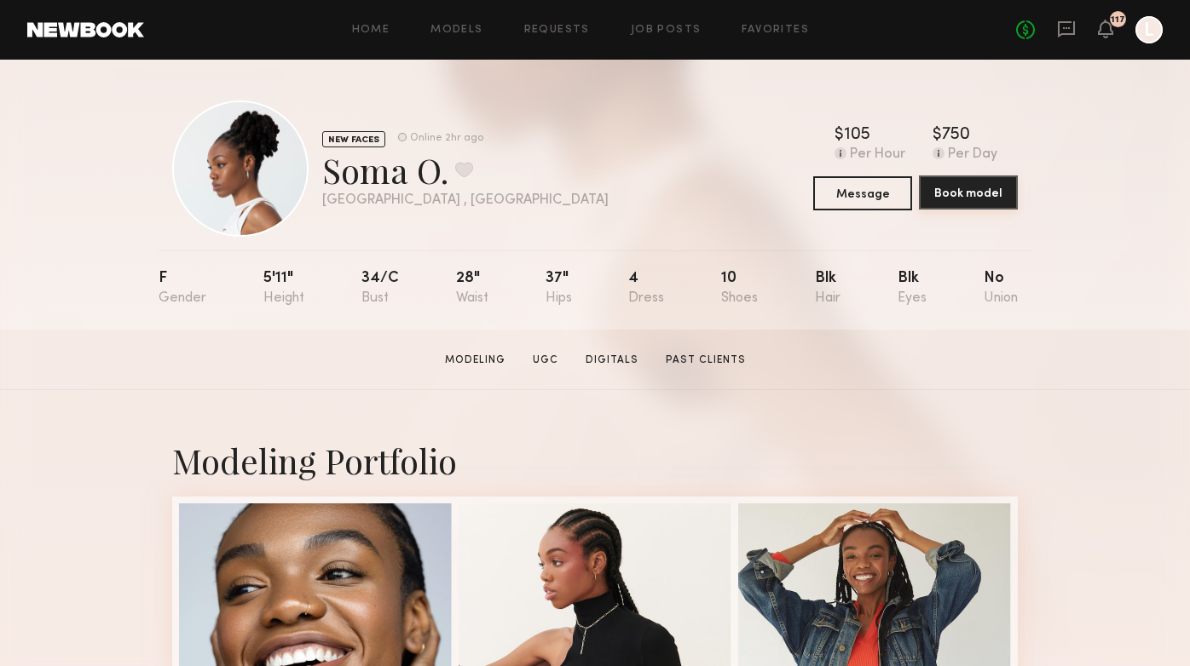
click at [963, 205] on button "Book model" at bounding box center [968, 193] width 99 height 34
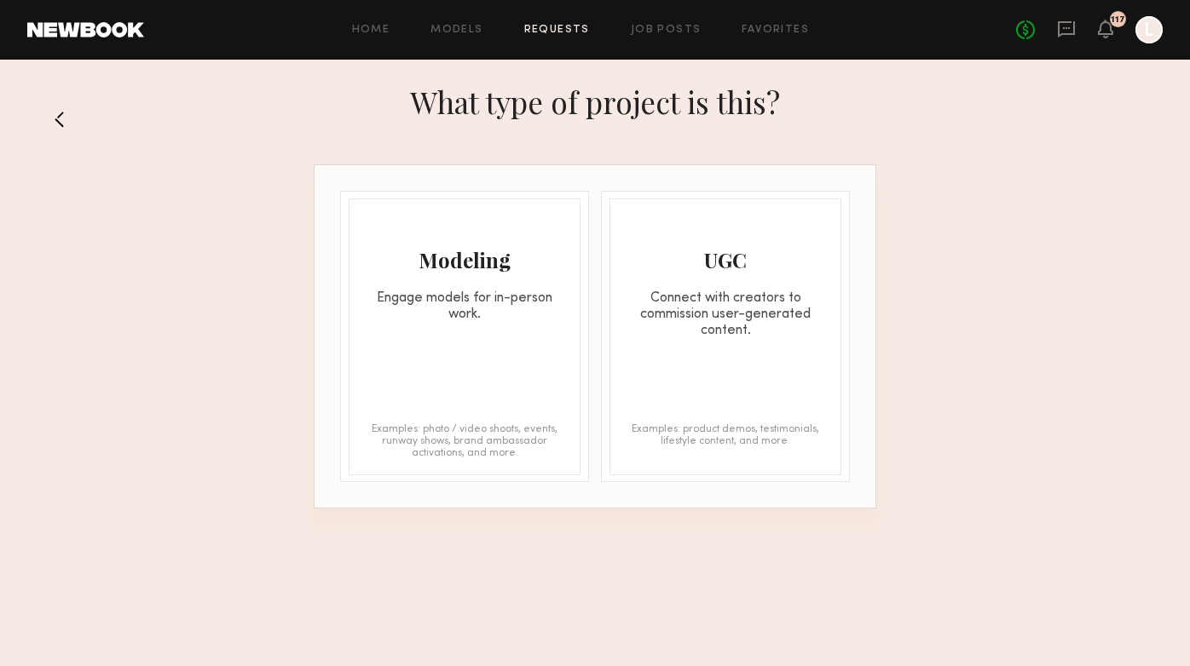
click at [474, 337] on div "Modeling Engage models for in-person work. Examples: photo / video shoots, even…" at bounding box center [465, 337] width 232 height 277
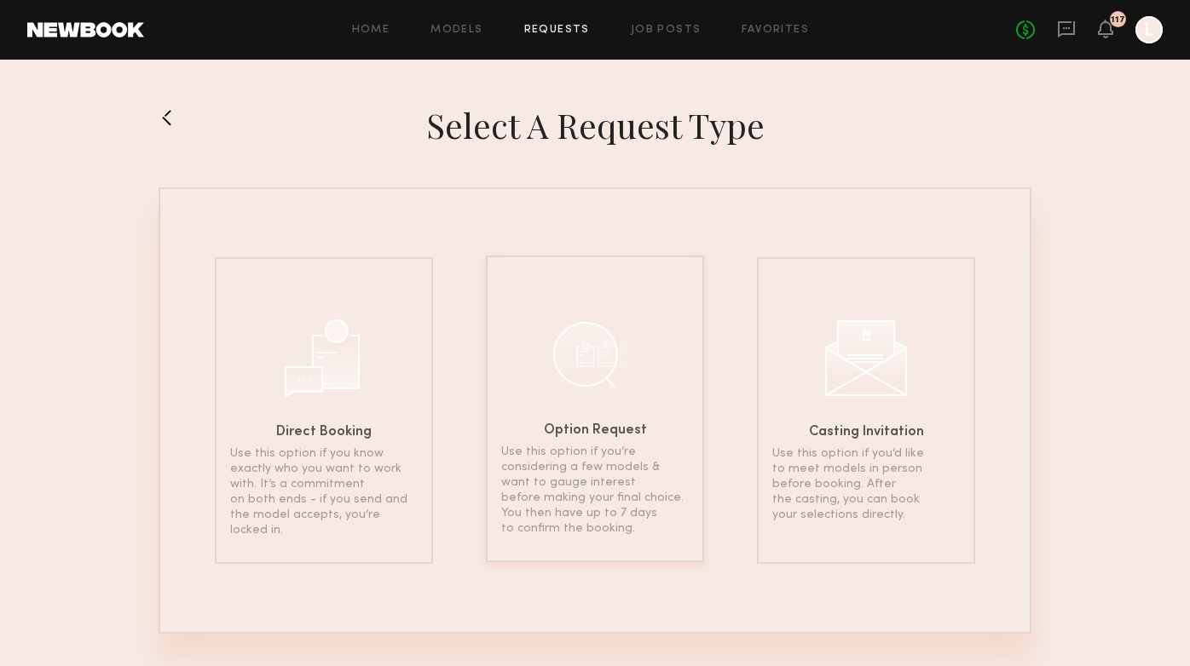
click at [557, 409] on div "Option Request Use this option if you’re considering a few models & want to gau…" at bounding box center [595, 409] width 218 height 307
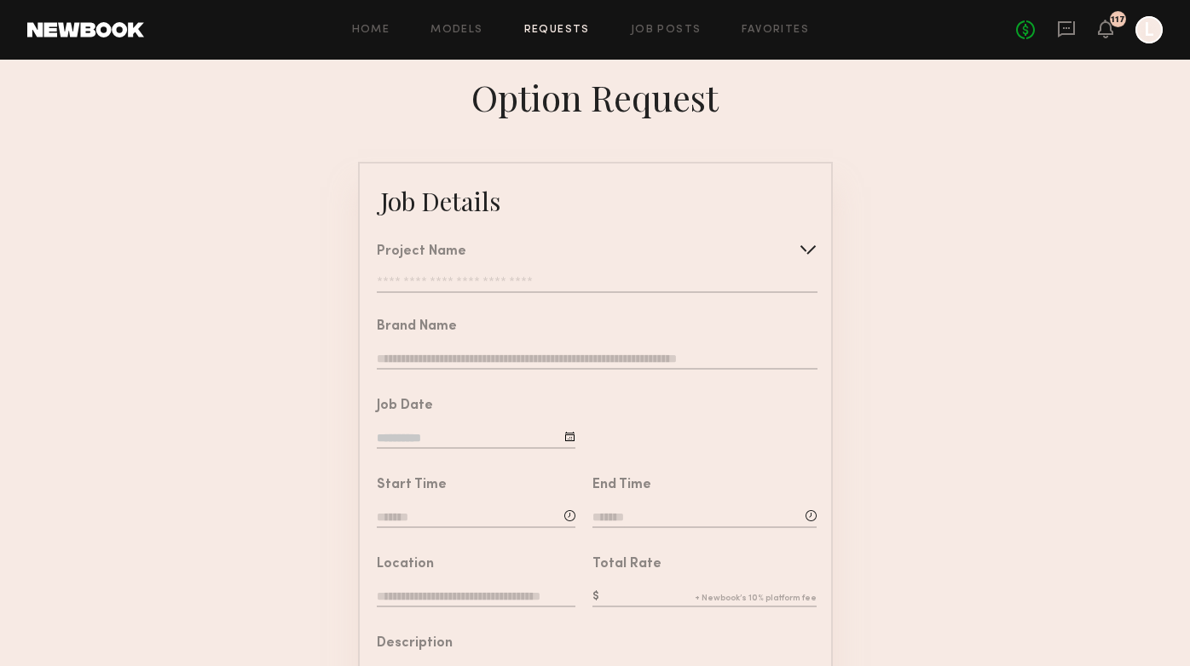
click at [396, 518] on input at bounding box center [476, 519] width 199 height 19
click at [433, 596] on input "text" at bounding box center [425, 590] width 63 height 31
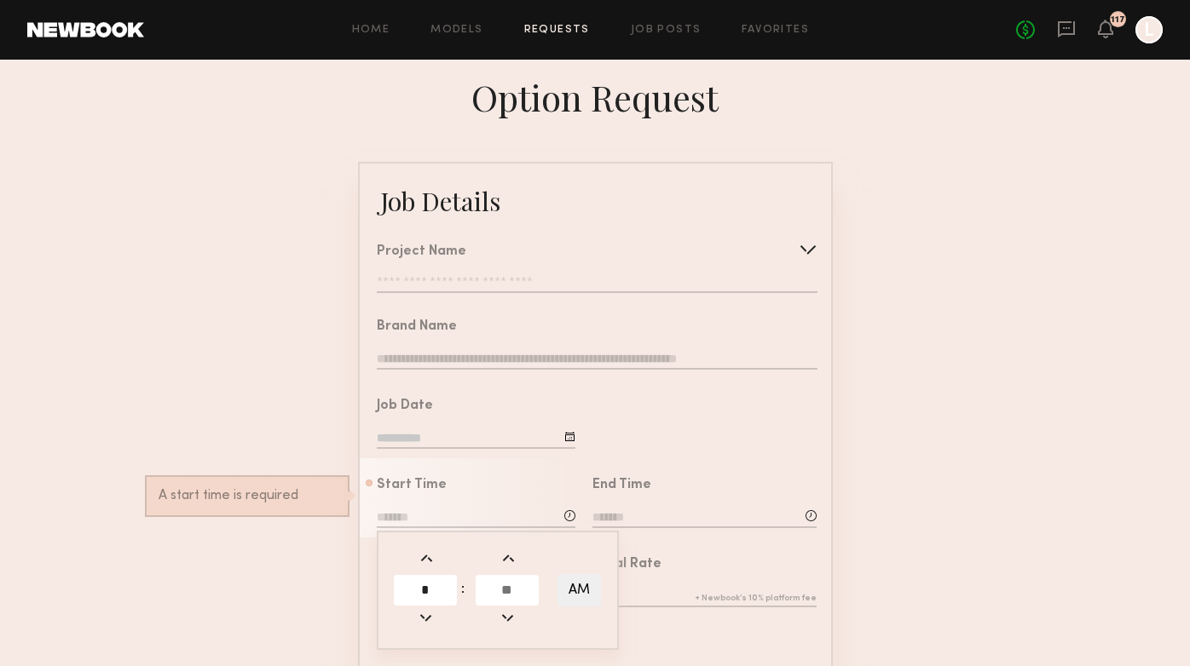
type input "*"
click at [518, 592] on input "text" at bounding box center [506, 590] width 63 height 31
type input "**"
type input "*******"
type input "**"
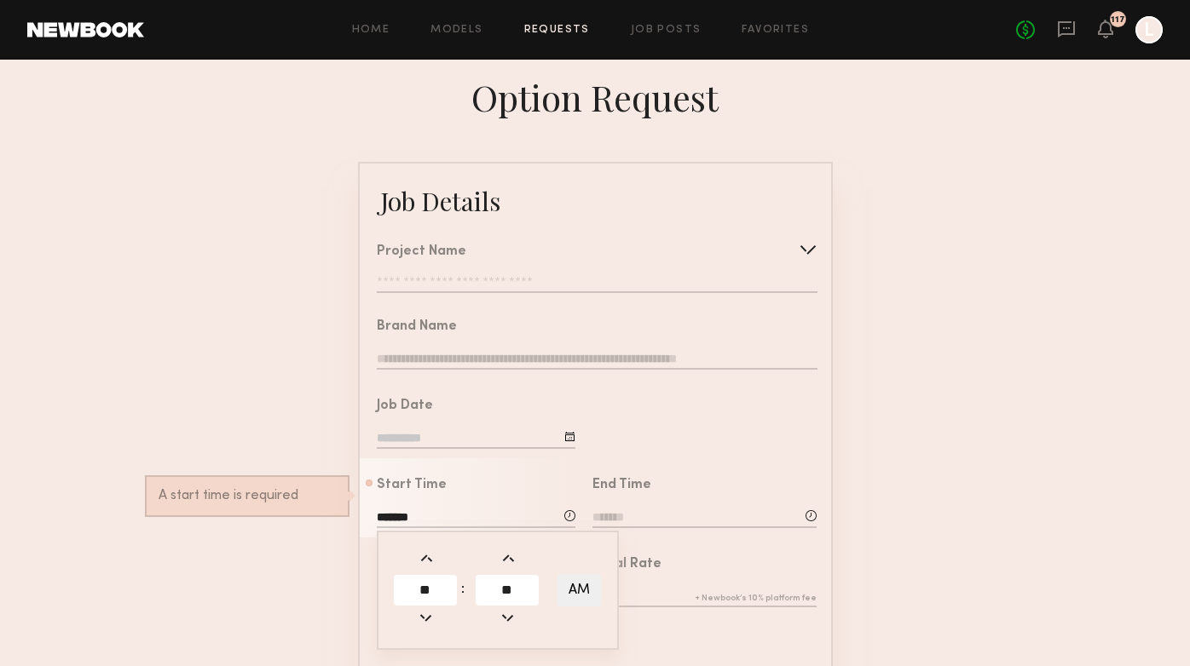
click at [639, 514] on input at bounding box center [704, 519] width 224 height 19
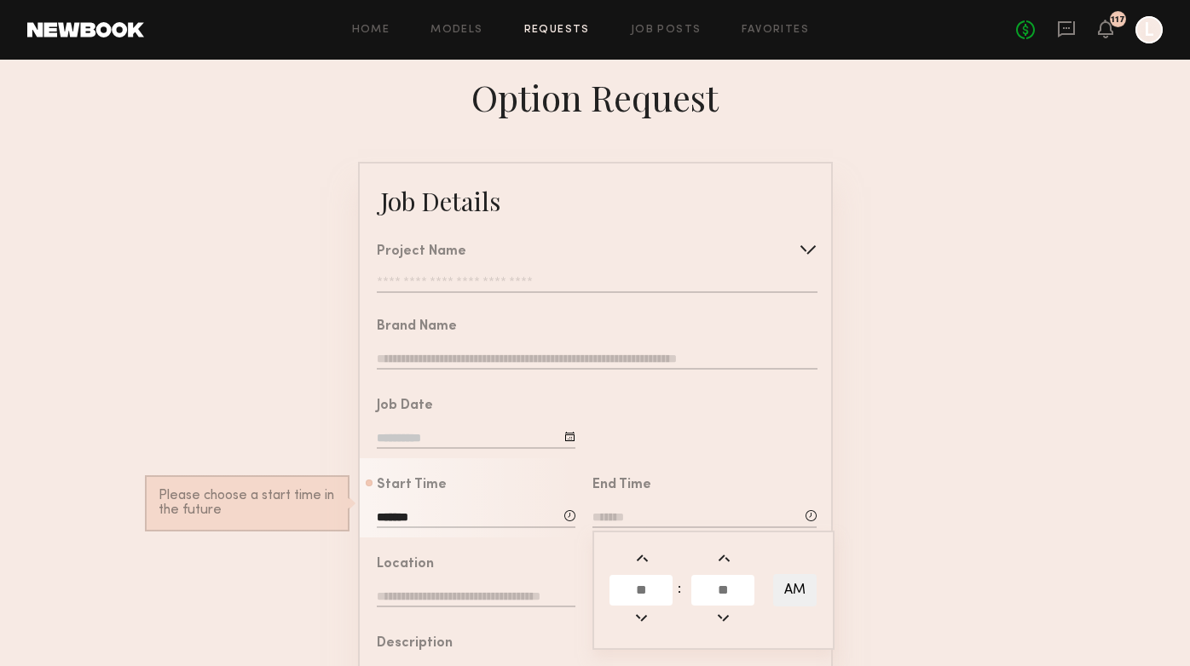
click at [632, 600] on input "text" at bounding box center [640, 590] width 63 height 31
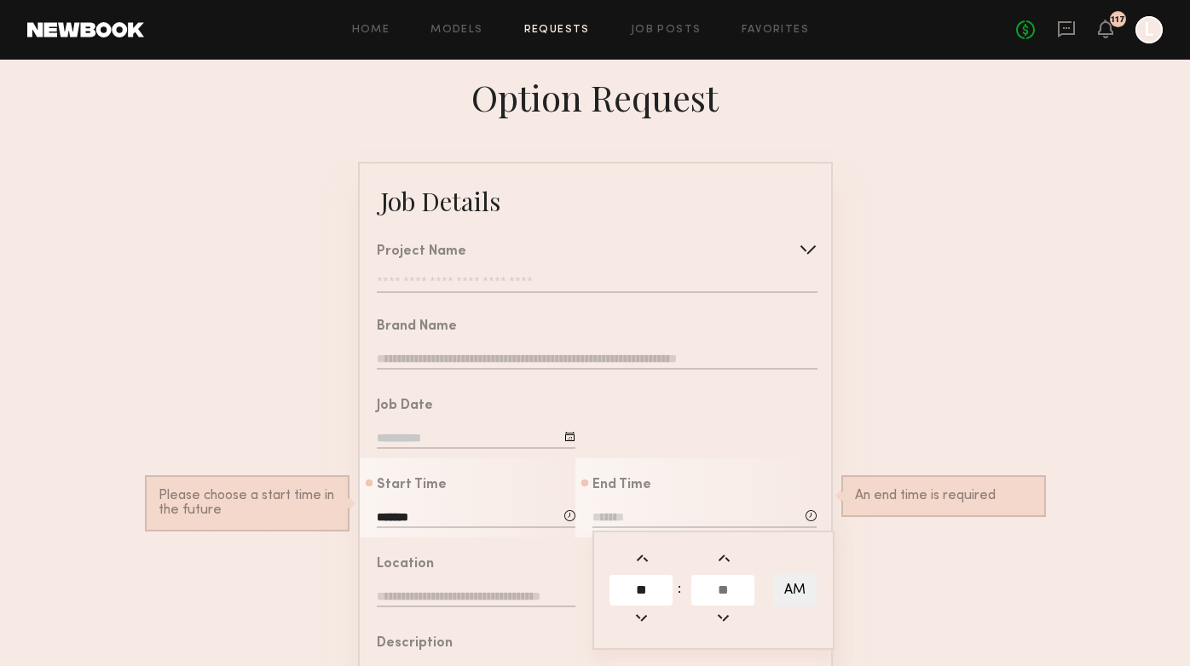
click at [728, 584] on input "text" at bounding box center [722, 590] width 63 height 31
drag, startPoint x: 660, startPoint y: 594, endPoint x: 578, endPoint y: 594, distance: 82.7
click at [578, 594] on common-border "Job Details Project Name Create Use recent modeling project Celebrity Hair Bran…" at bounding box center [595, 636] width 475 height 949
click at [620, 510] on input at bounding box center [704, 519] width 224 height 19
click at [652, 591] on input "**" at bounding box center [640, 590] width 63 height 31
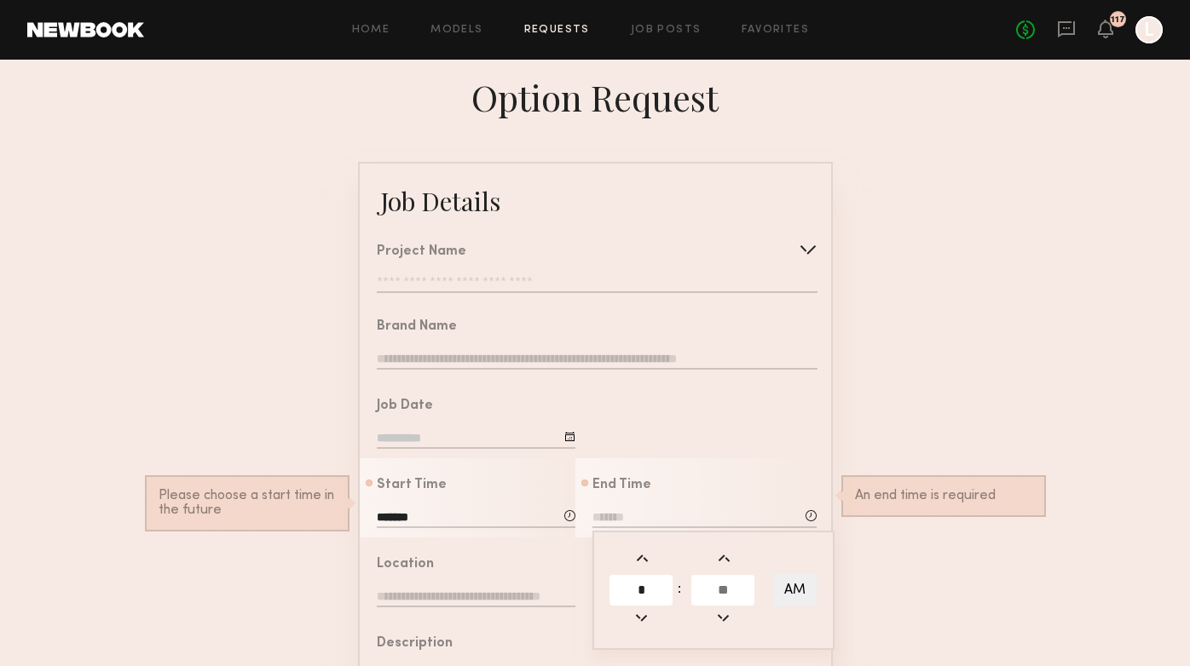
type input "*"
click at [714, 593] on input "text" at bounding box center [722, 590] width 63 height 31
type input "**"
type input "*******"
type input "*"
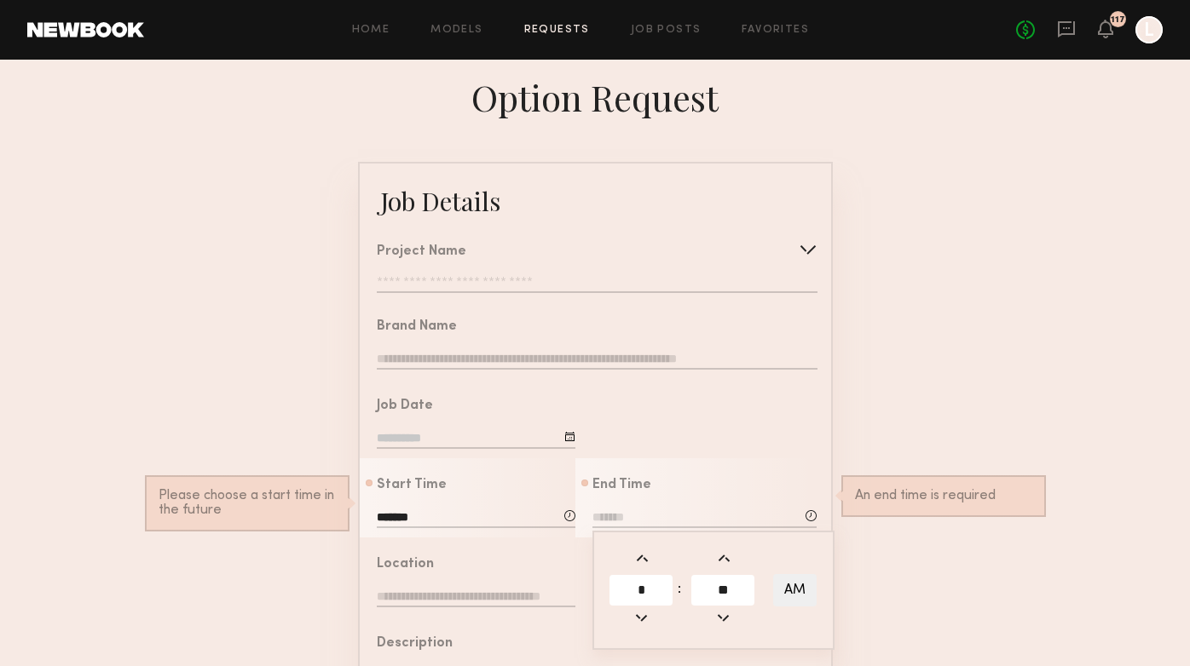
type input "**"
click at [802, 581] on button "AM" at bounding box center [794, 590] width 43 height 32
type input "*******"
type input "*****"
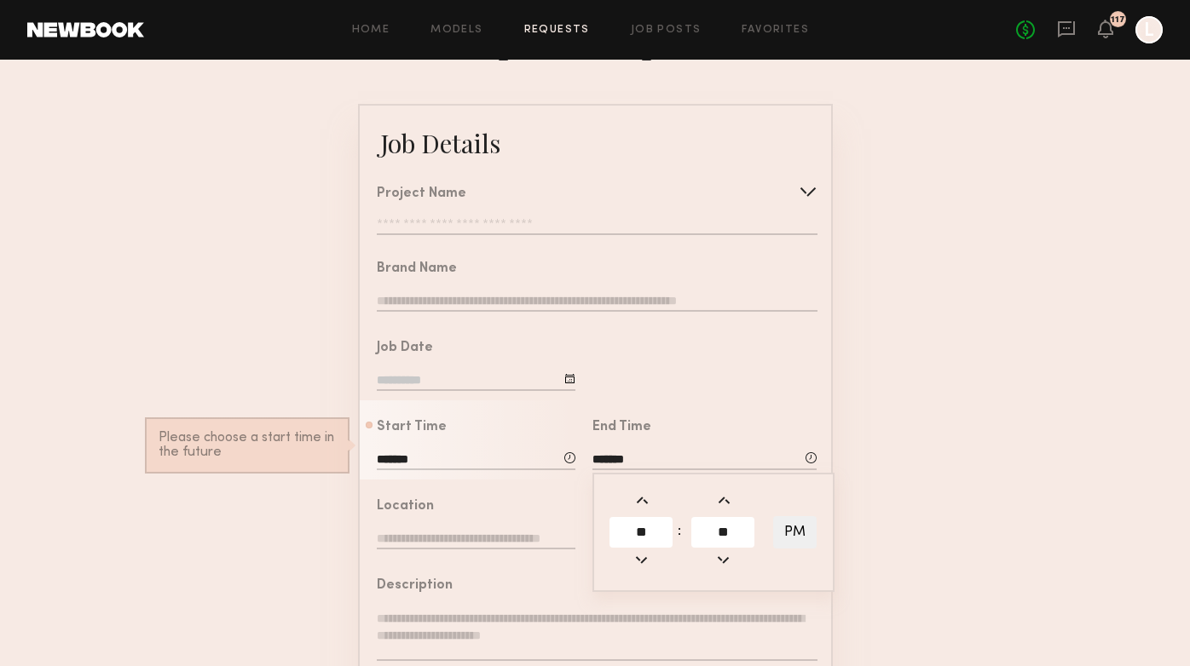
scroll to position [59, 0]
click at [997, 537] on form "Job Details Project Name Create Use recent modeling project Celebrity Hair Bran…" at bounding box center [595, 577] width 1190 height 949
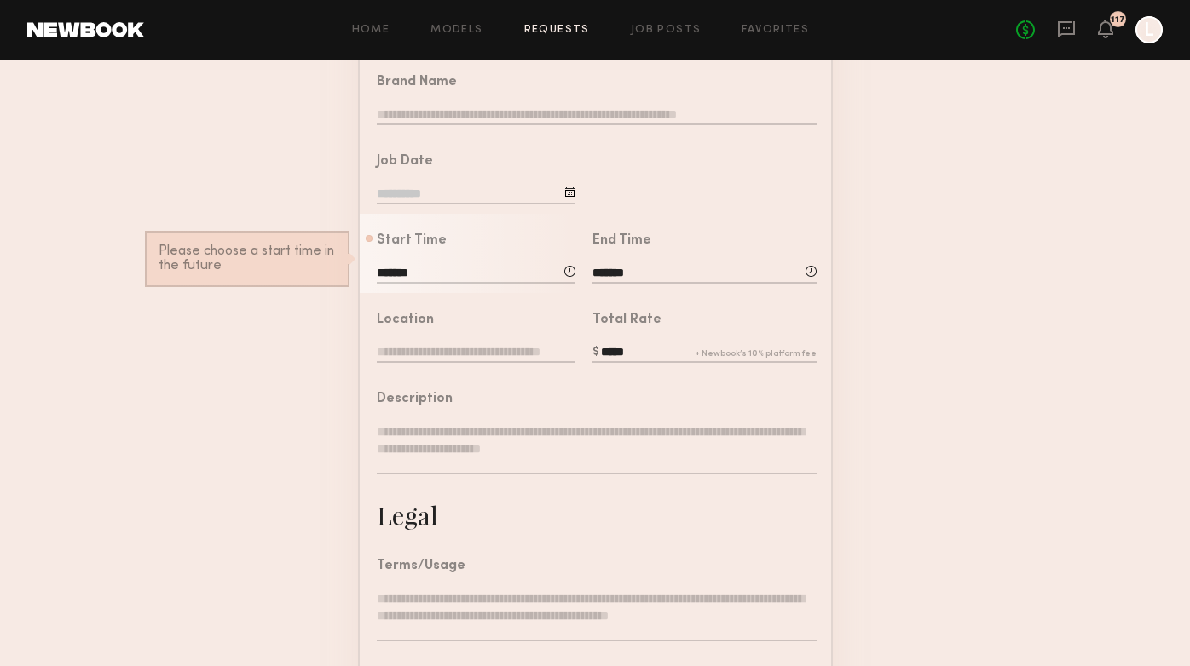
scroll to position [245, 0]
click at [708, 559] on div "Terms/Usage" at bounding box center [597, 566] width 440 height 14
click at [478, 352] on input "text" at bounding box center [476, 352] width 199 height 19
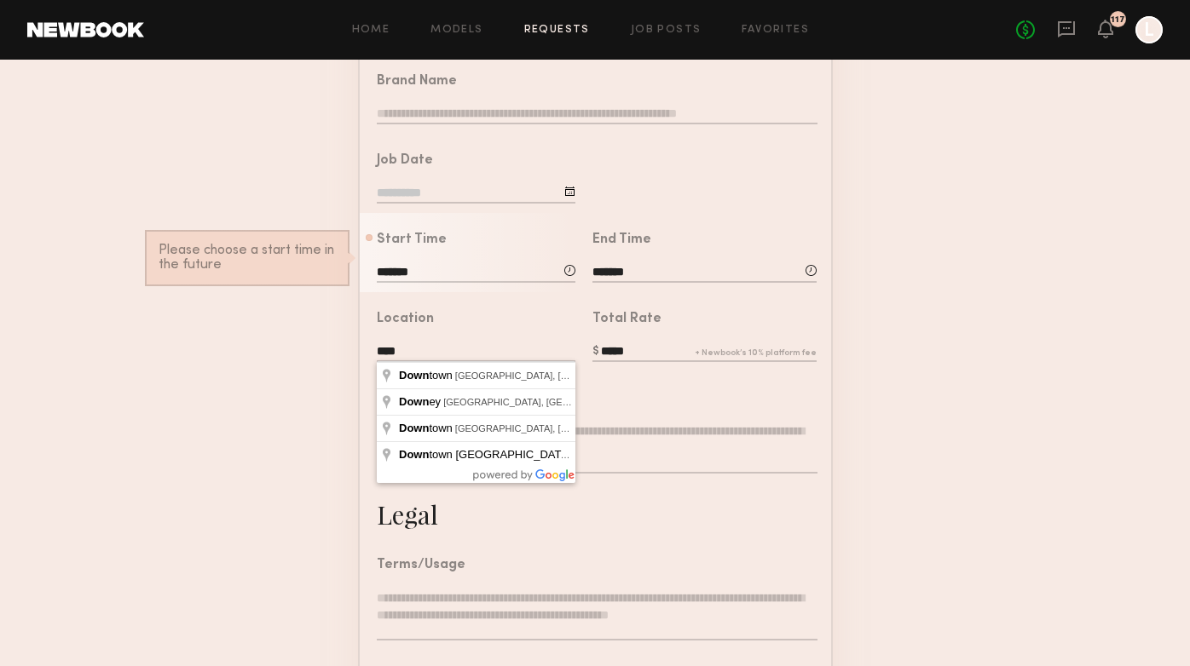
type input "**********"
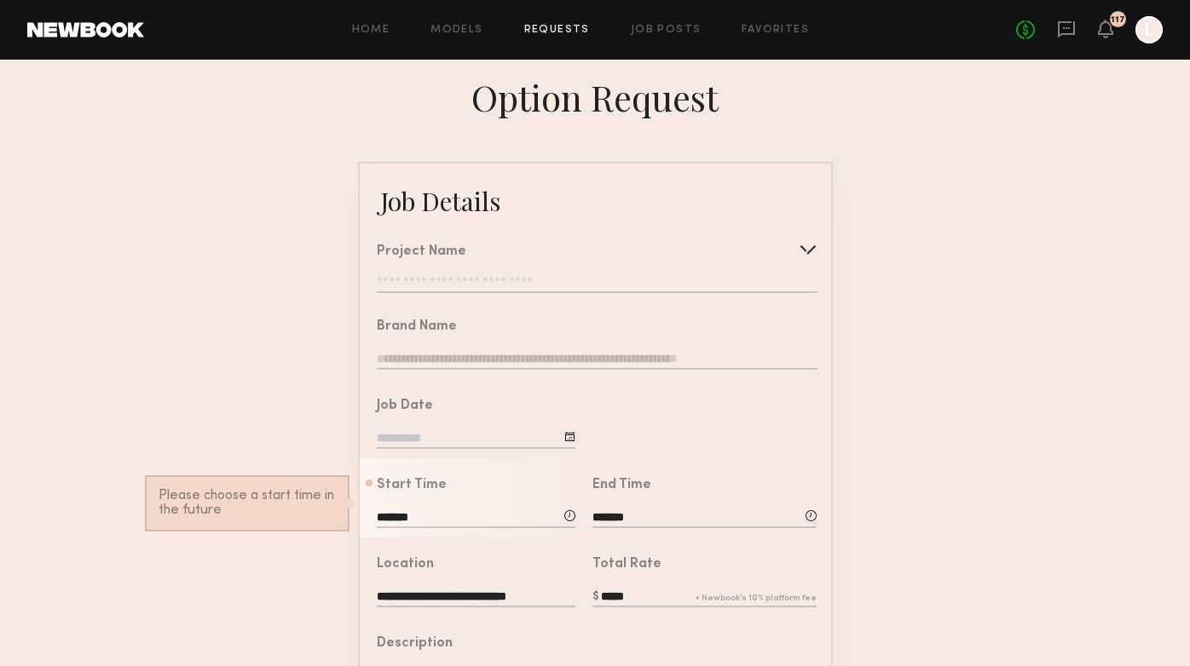
scroll to position [4, 0]
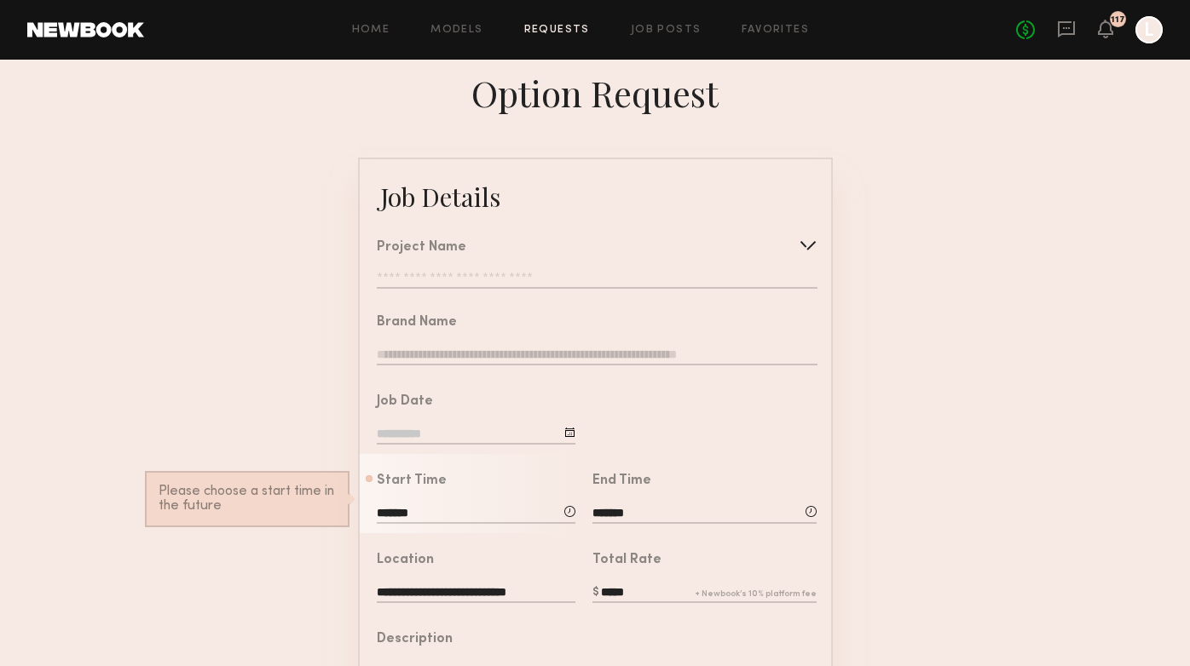
click at [458, 268] on div "Project Name Create Use recent modeling project Celebrity Hair Brand - Salon Sh…" at bounding box center [597, 265] width 440 height 48
click at [459, 283] on input "text" at bounding box center [597, 280] width 440 height 17
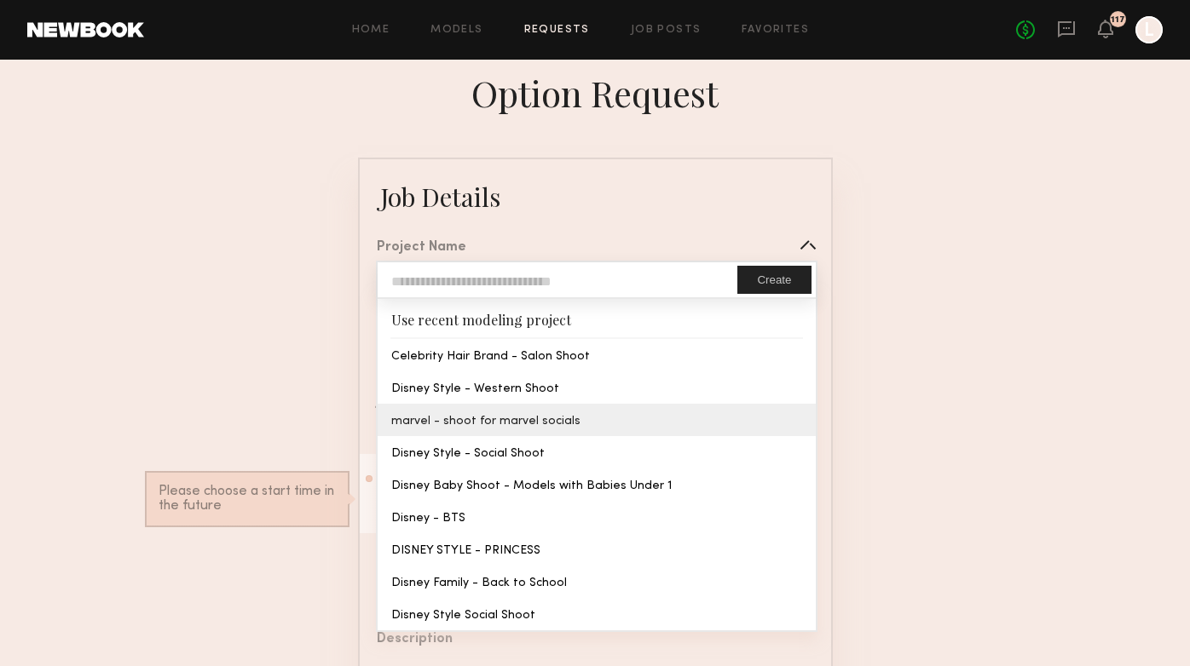
type input "**********"
type textarea "**********"
type textarea "*********"
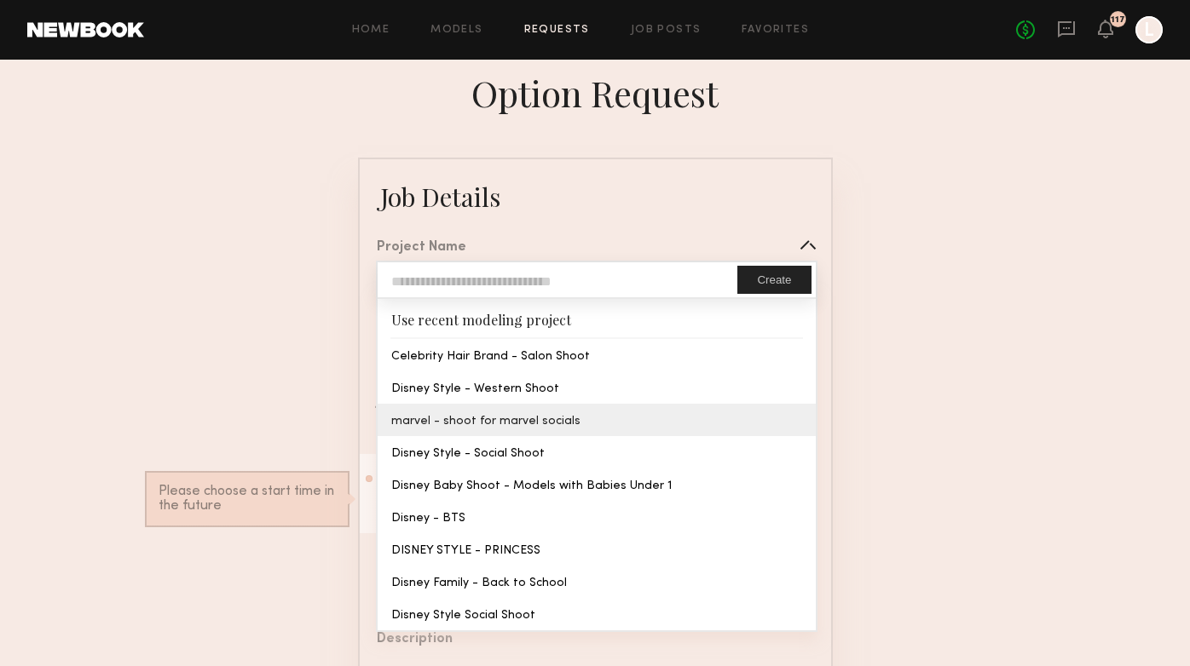
click at [459, 412] on common-border "**********" at bounding box center [595, 632] width 475 height 949
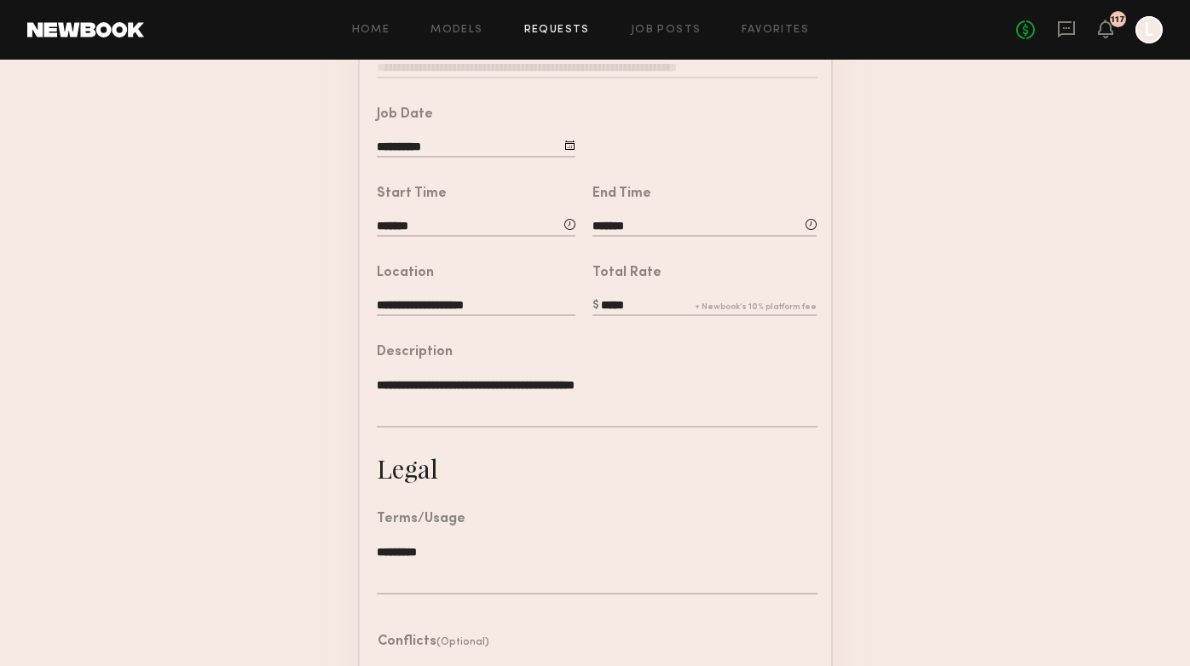
scroll to position [455, 0]
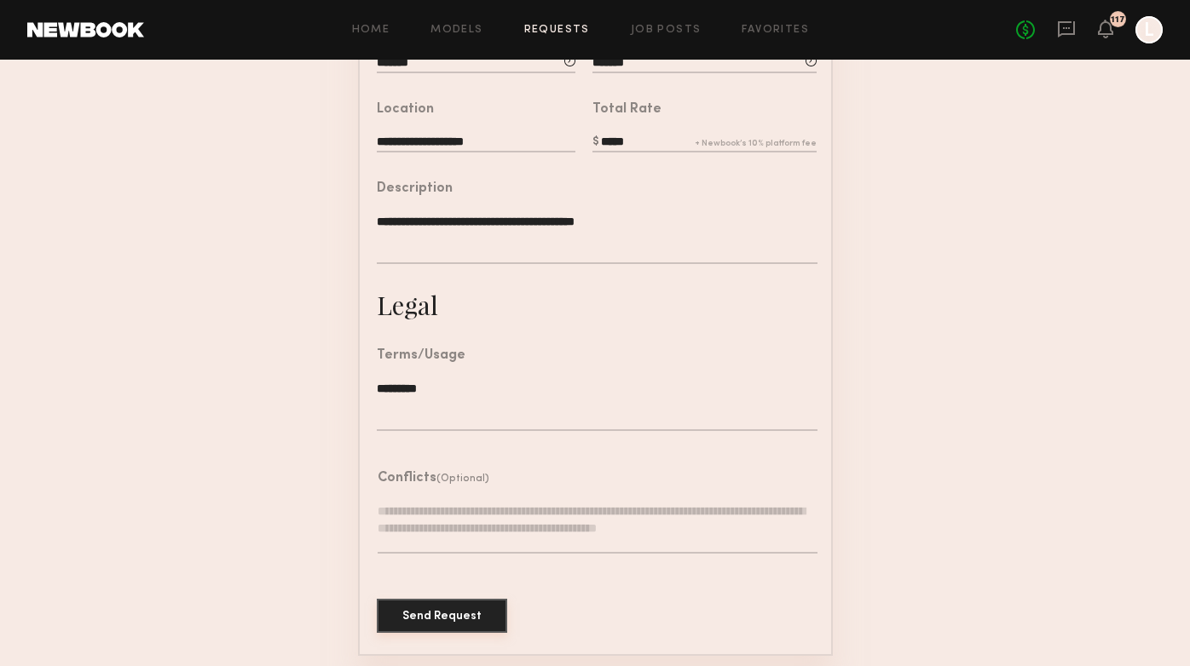
drag, startPoint x: 439, startPoint y: 622, endPoint x: 545, endPoint y: 325, distance: 315.9
click at [545, 326] on common-border "**********" at bounding box center [595, 181] width 475 height 949
drag, startPoint x: 631, startPoint y: 146, endPoint x: 562, endPoint y: 147, distance: 69.0
click at [562, 147] on common-border "**********" at bounding box center [595, 181] width 475 height 949
type input "***"
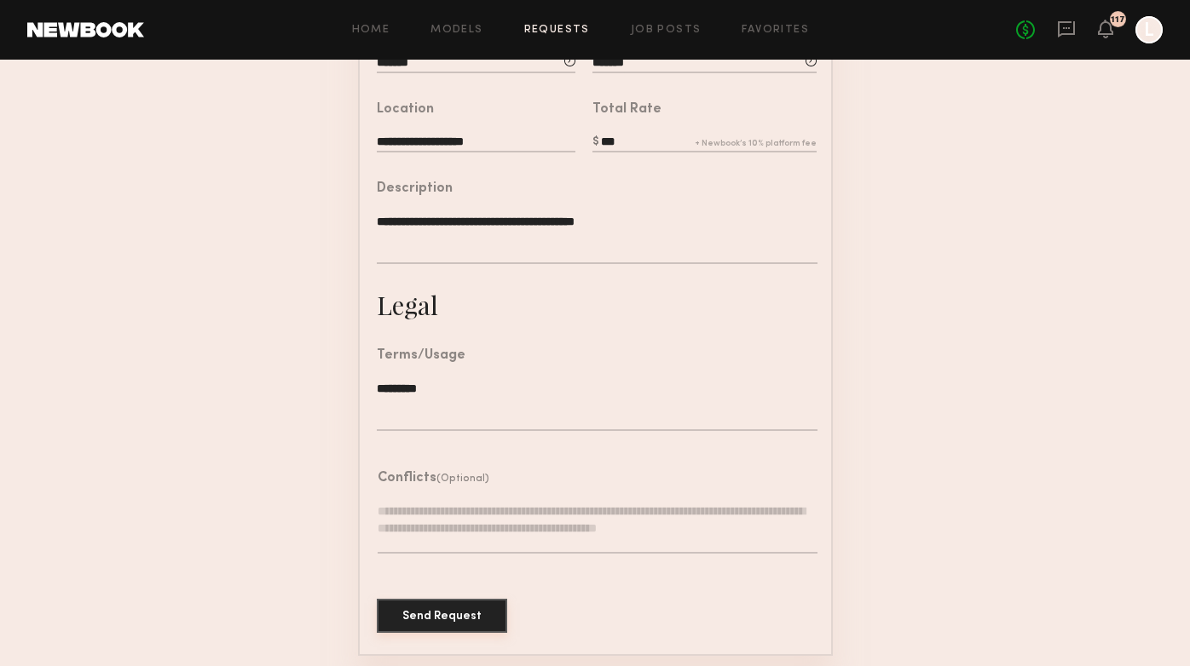
click at [449, 602] on button "Send Request" at bounding box center [442, 616] width 130 height 34
